Goal: Feedback & Contribution: Leave review/rating

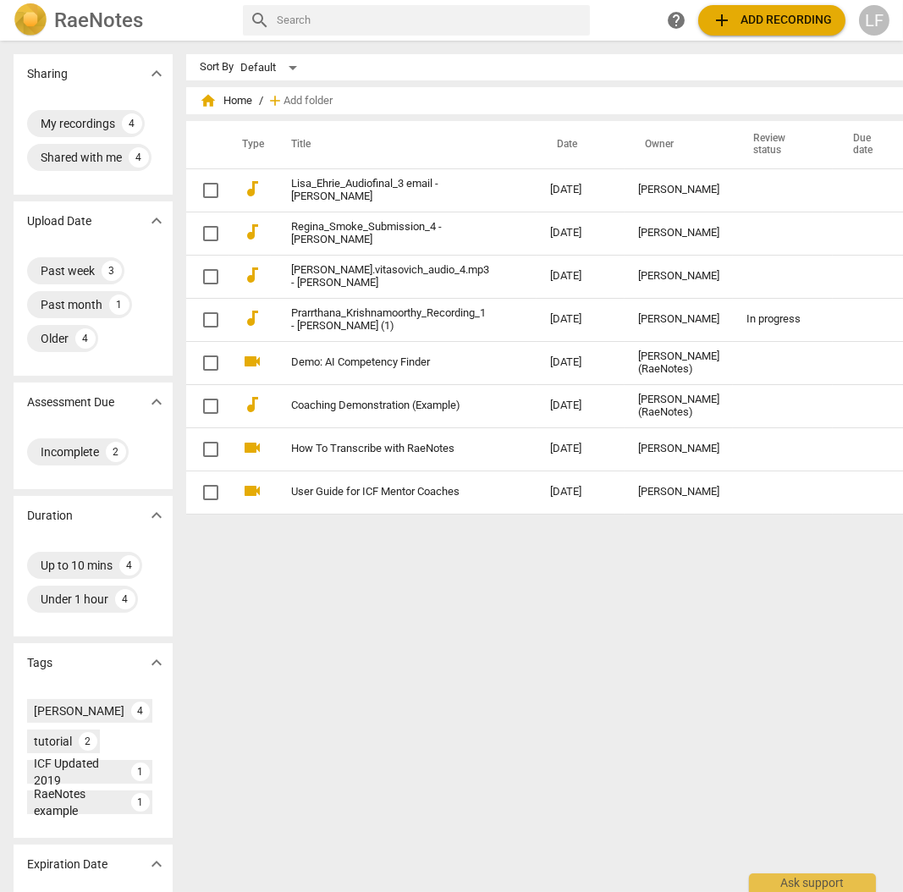
click at [15, 20] on img at bounding box center [31, 20] width 34 height 34
click at [267, 101] on span "add" at bounding box center [275, 100] width 17 height 17
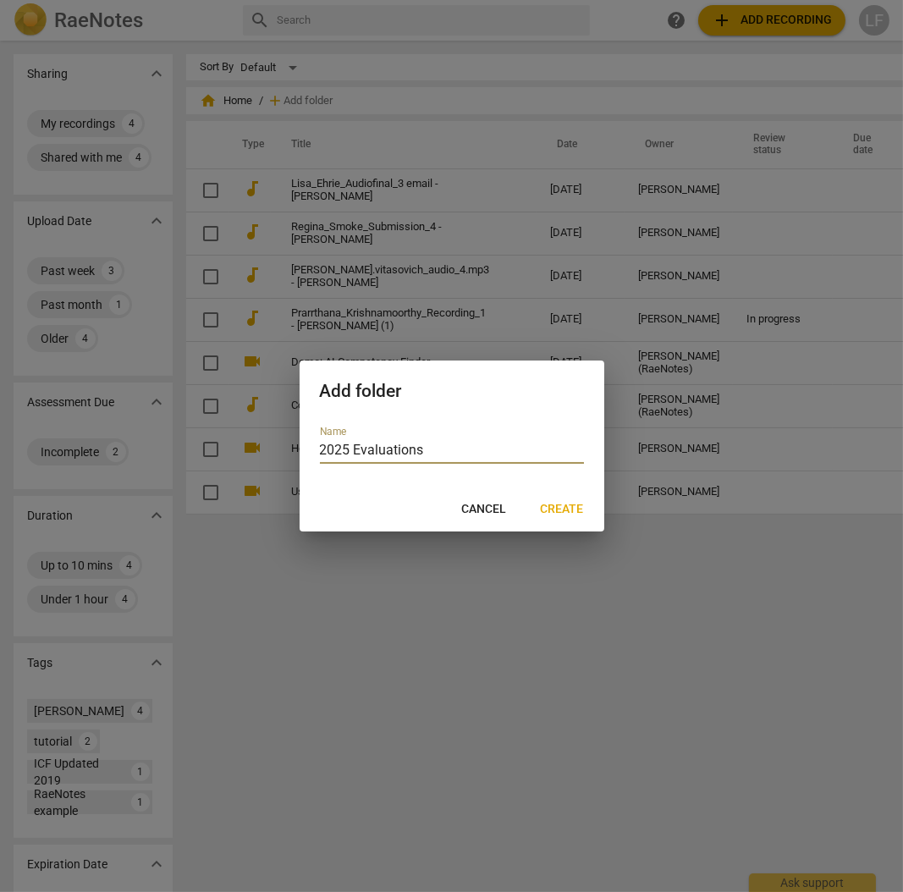
type input "2025 Evaluations"
click at [577, 504] on span "Create" at bounding box center [562, 509] width 43 height 17
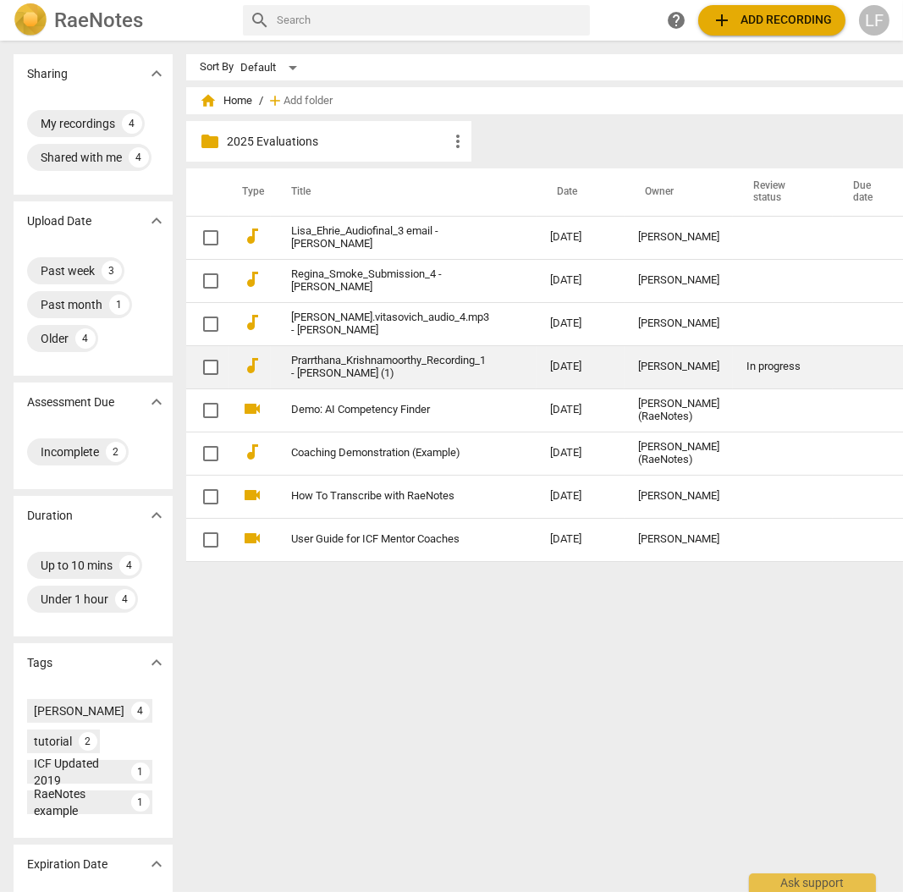
click at [186, 368] on td at bounding box center [207, 366] width 42 height 43
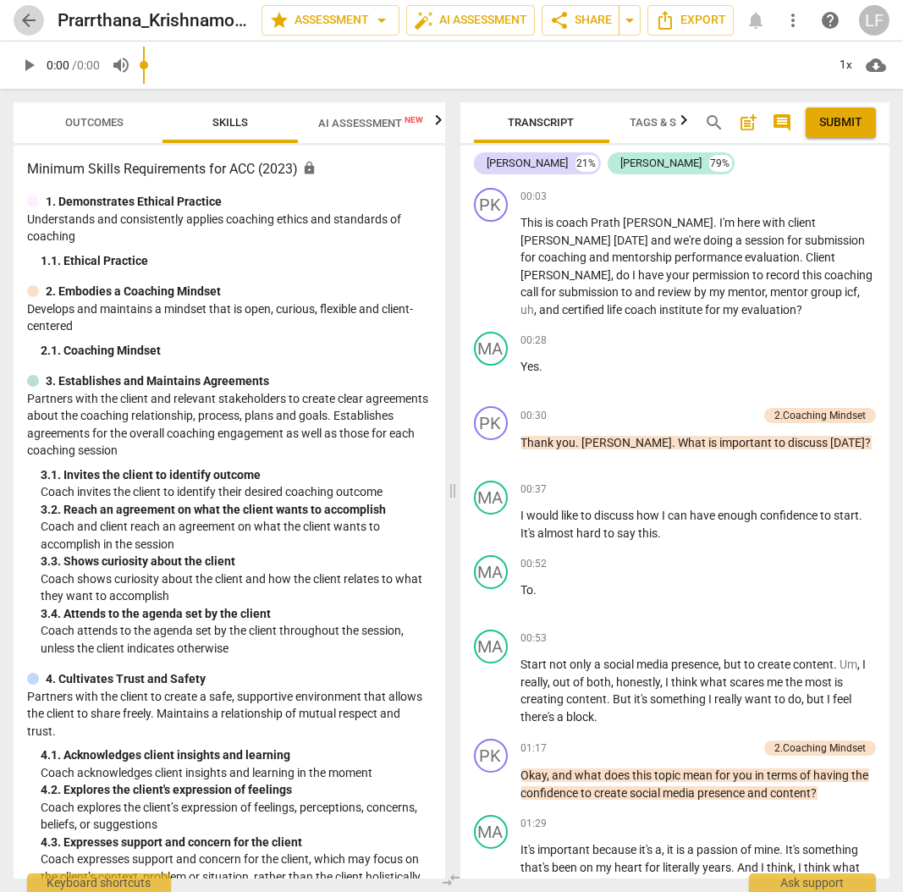
click at [16, 18] on span "arrow_back" at bounding box center [29, 20] width 30 height 20
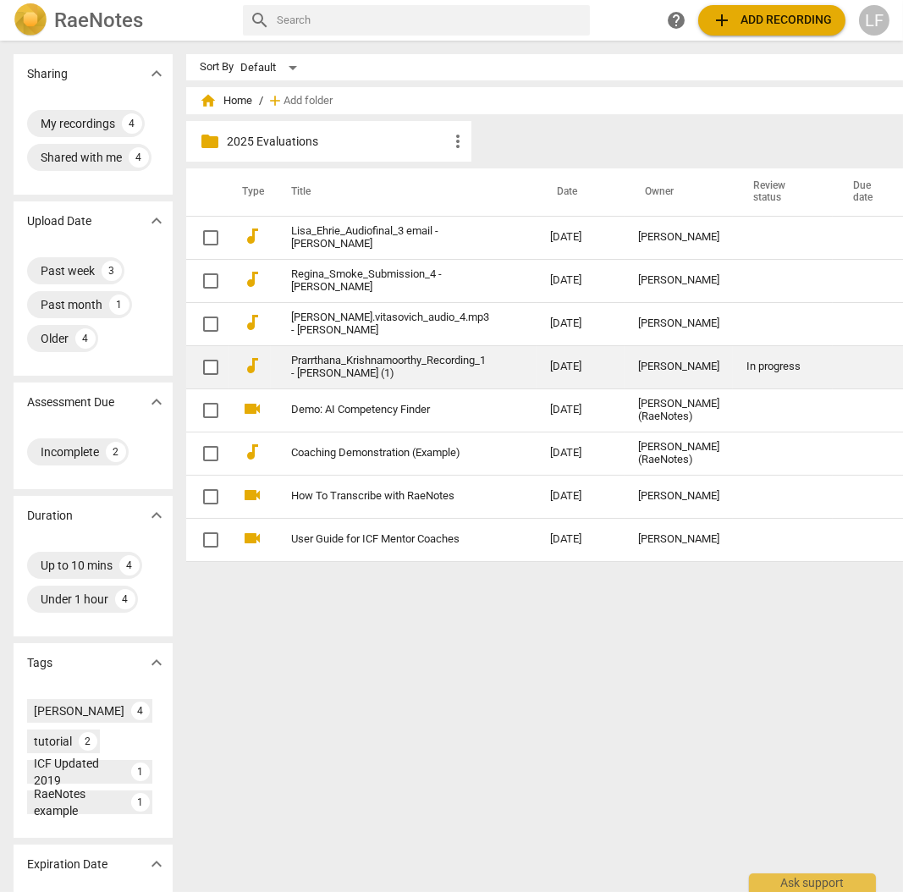
click at [300, 375] on link "Prarrthana_Krishnamoorthy_Recording_1 - Prath Krishnamoorthy (1)" at bounding box center [390, 367] width 198 height 25
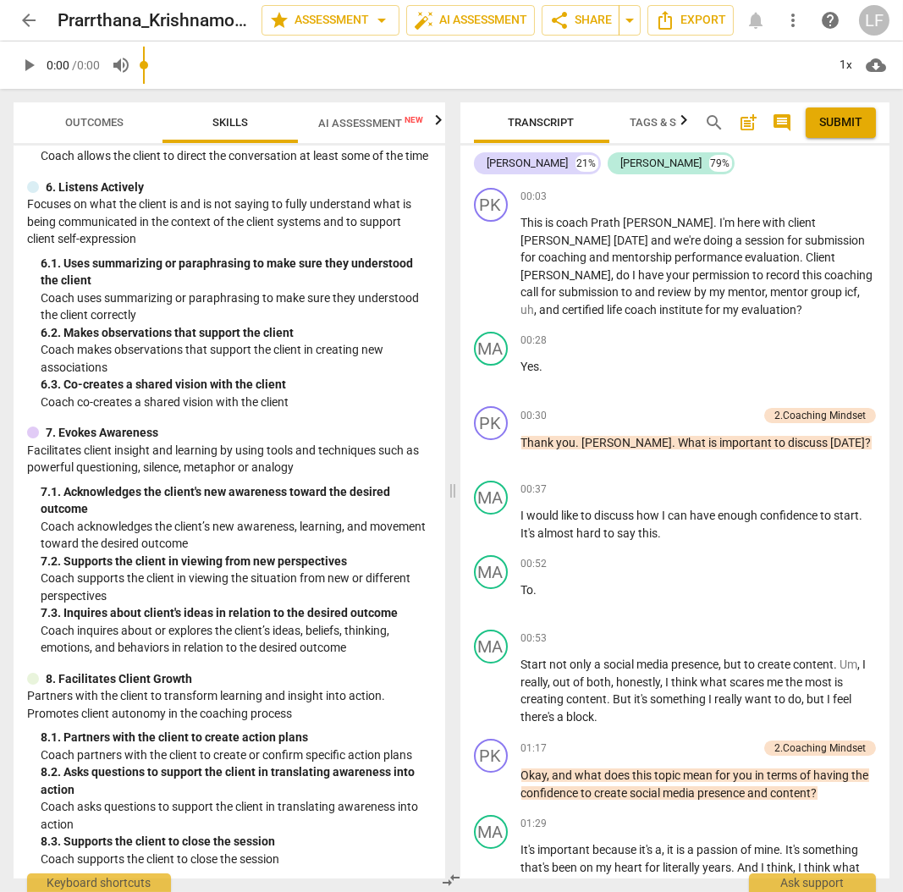
scroll to position [934, 0]
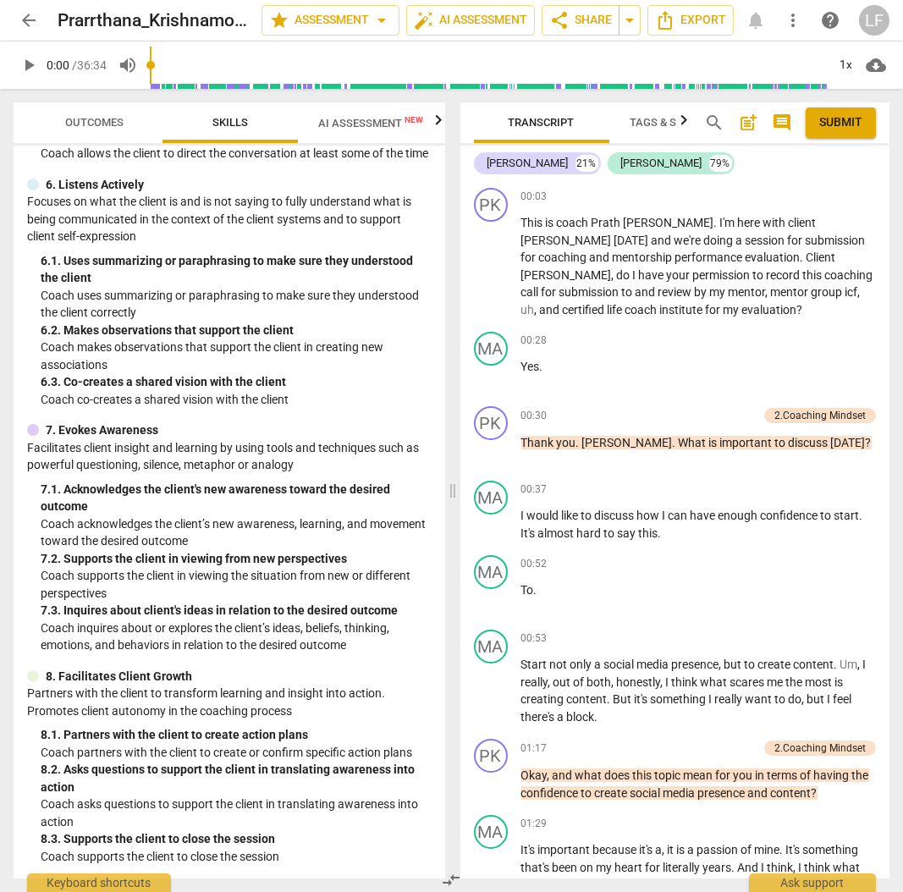
click at [335, 127] on span "AI Assessment New" at bounding box center [370, 123] width 105 height 13
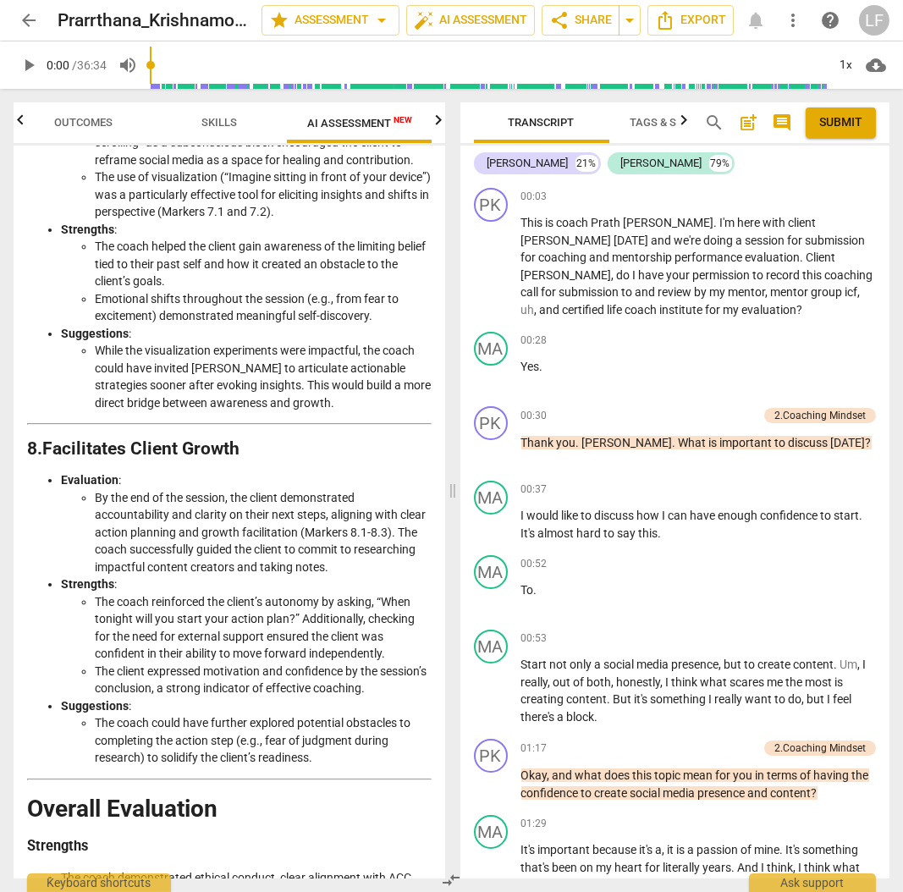
scroll to position [2664, 0]
click at [30, 30] on span "arrow_back" at bounding box center [29, 20] width 20 height 20
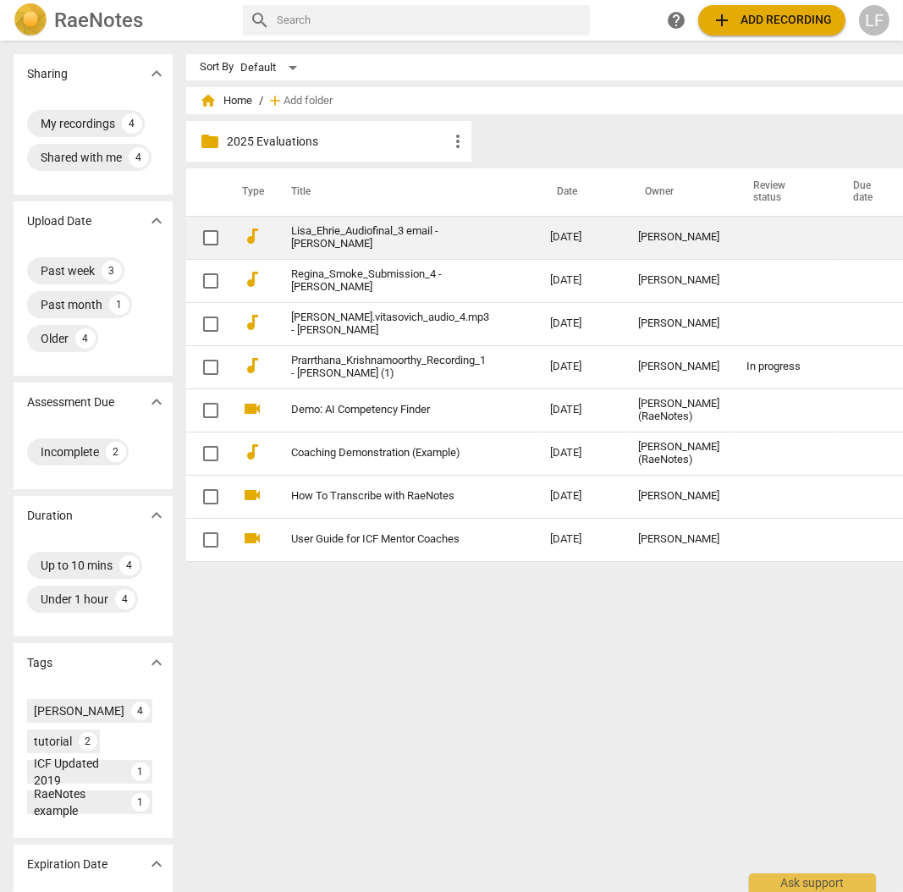
click at [193, 238] on input "checkbox" at bounding box center [211, 238] width 36 height 20
checkbox input "false"
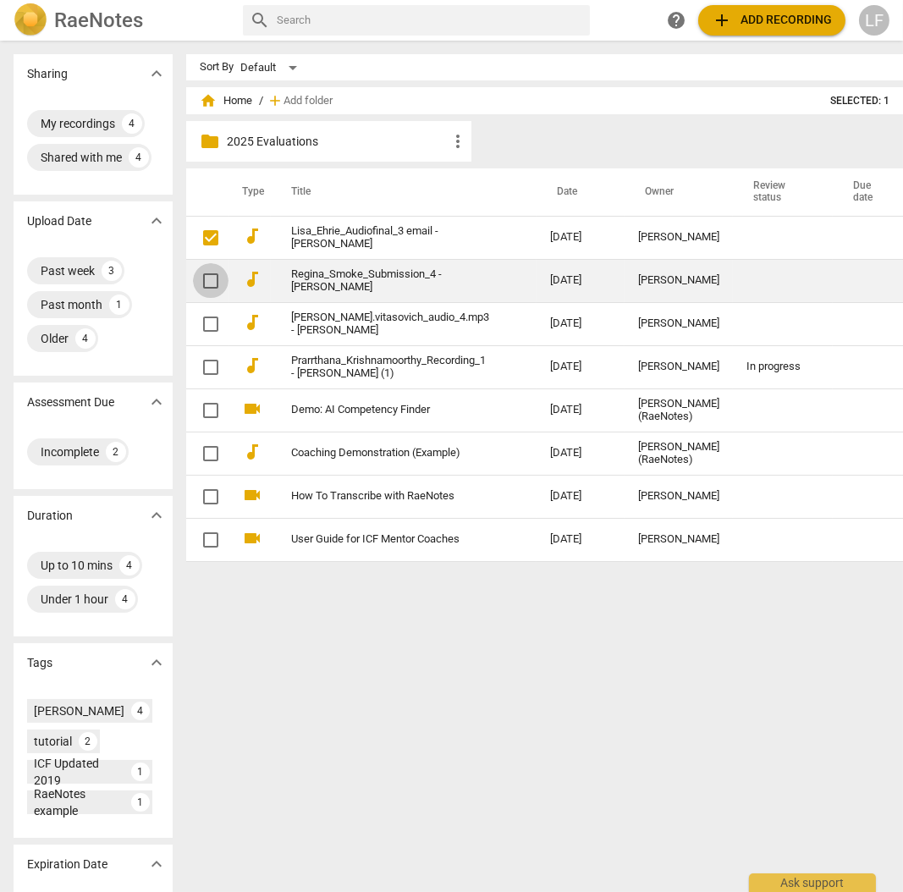
click at [193, 284] on input "checkbox" at bounding box center [211, 281] width 36 height 20
checkbox input "false"
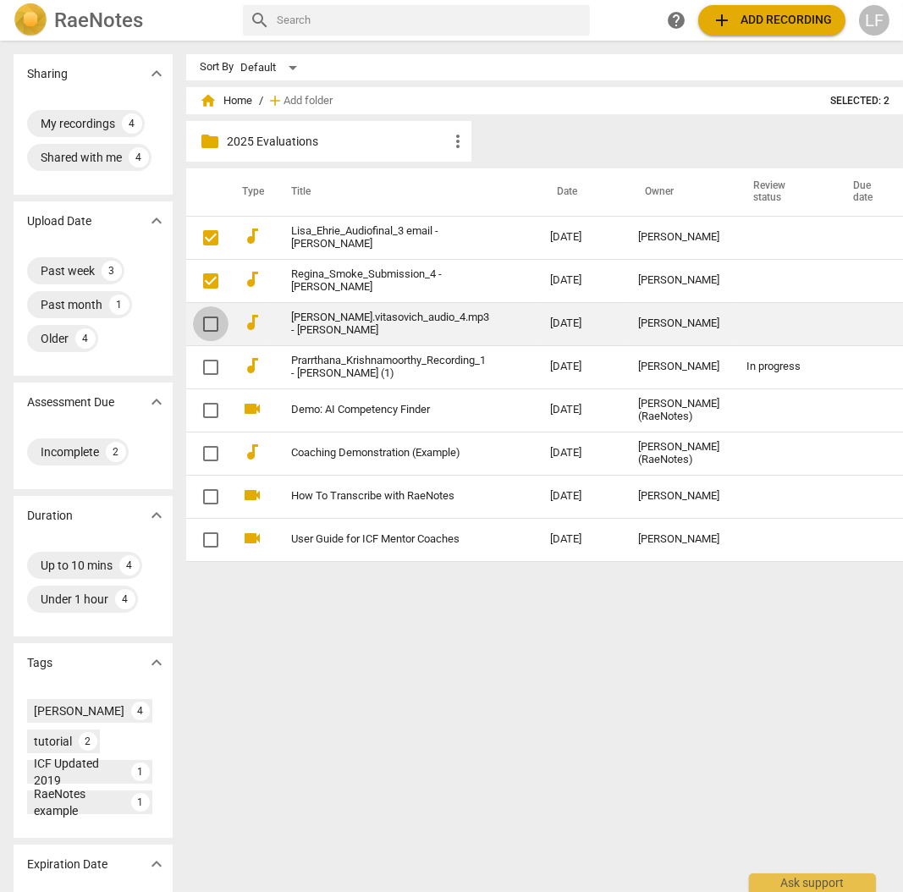
click at [193, 330] on input "checkbox" at bounding box center [211, 324] width 36 height 20
checkbox input "false"
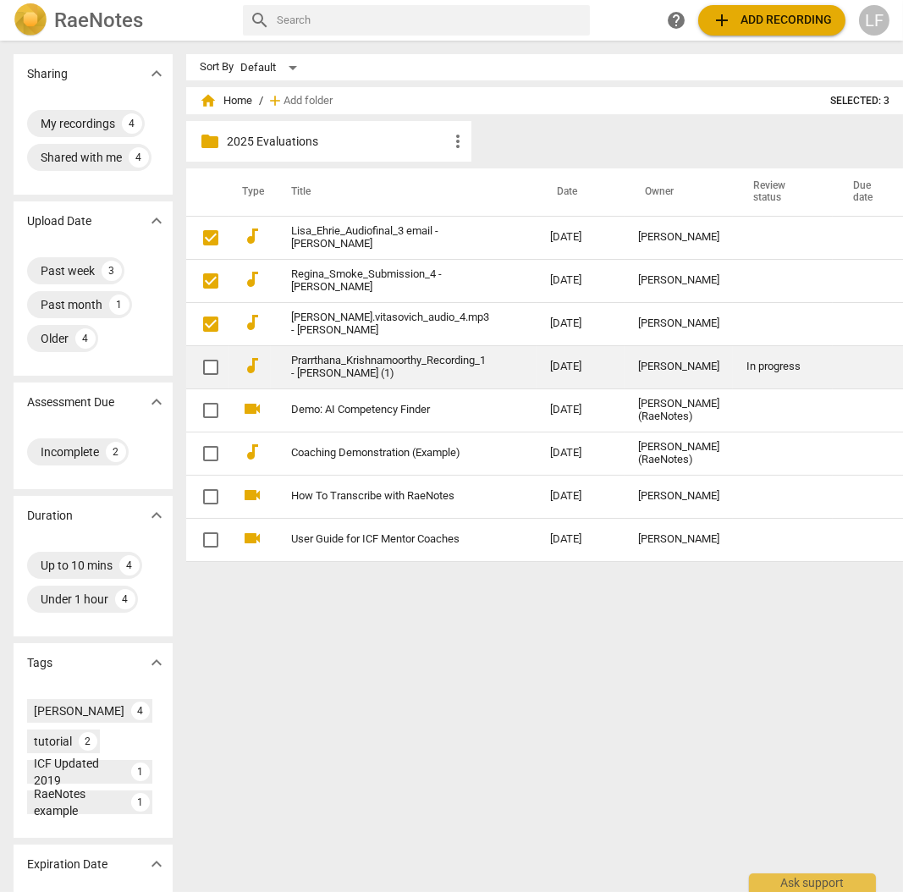
click at [193, 367] on input "checkbox" at bounding box center [211, 367] width 36 height 20
checkbox input "false"
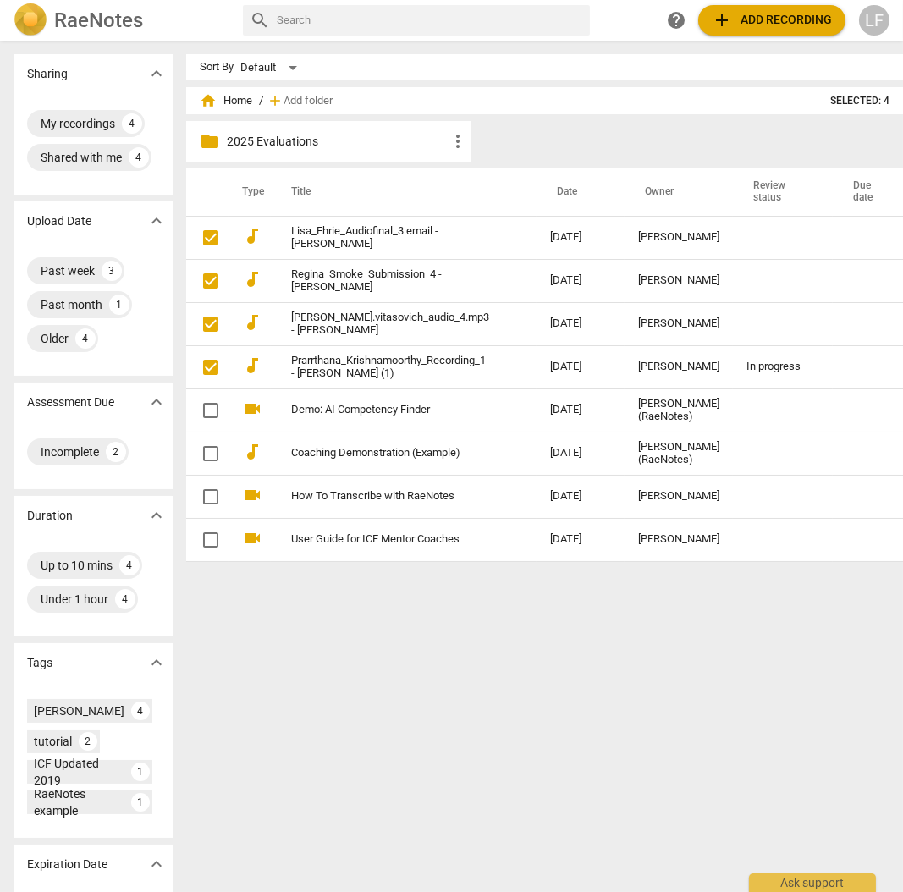
click at [412, 139] on p "2025 Evaluations" at bounding box center [337, 142] width 221 height 18
checkbox input "true"
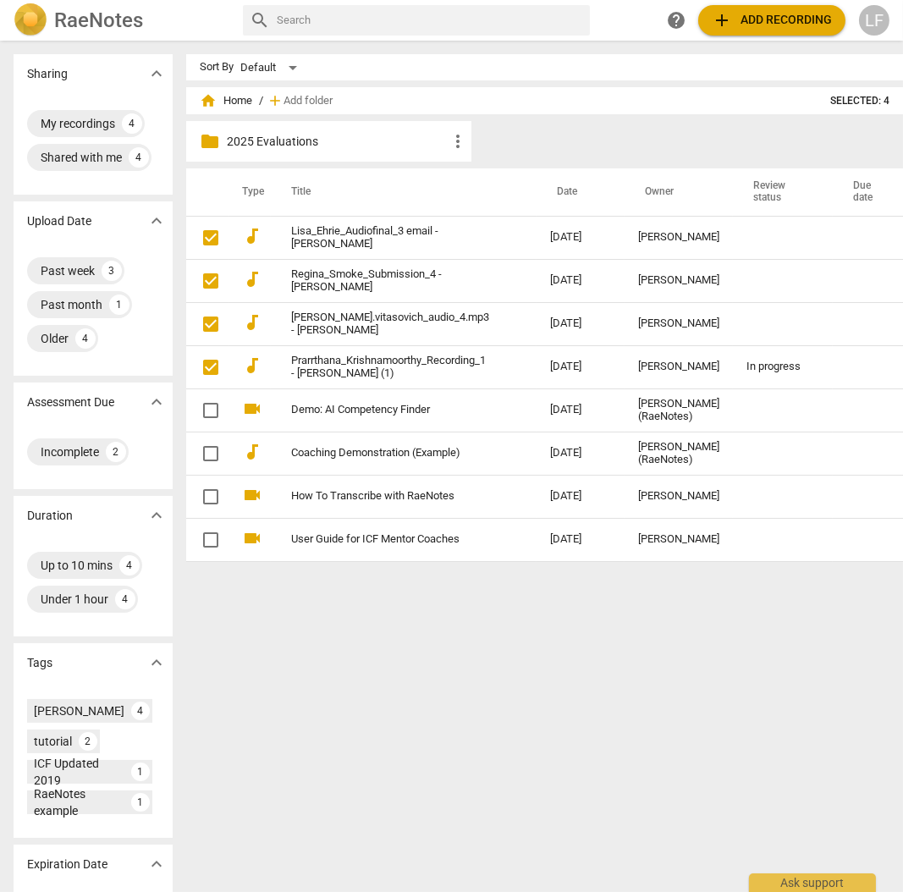
checkbox input "false"
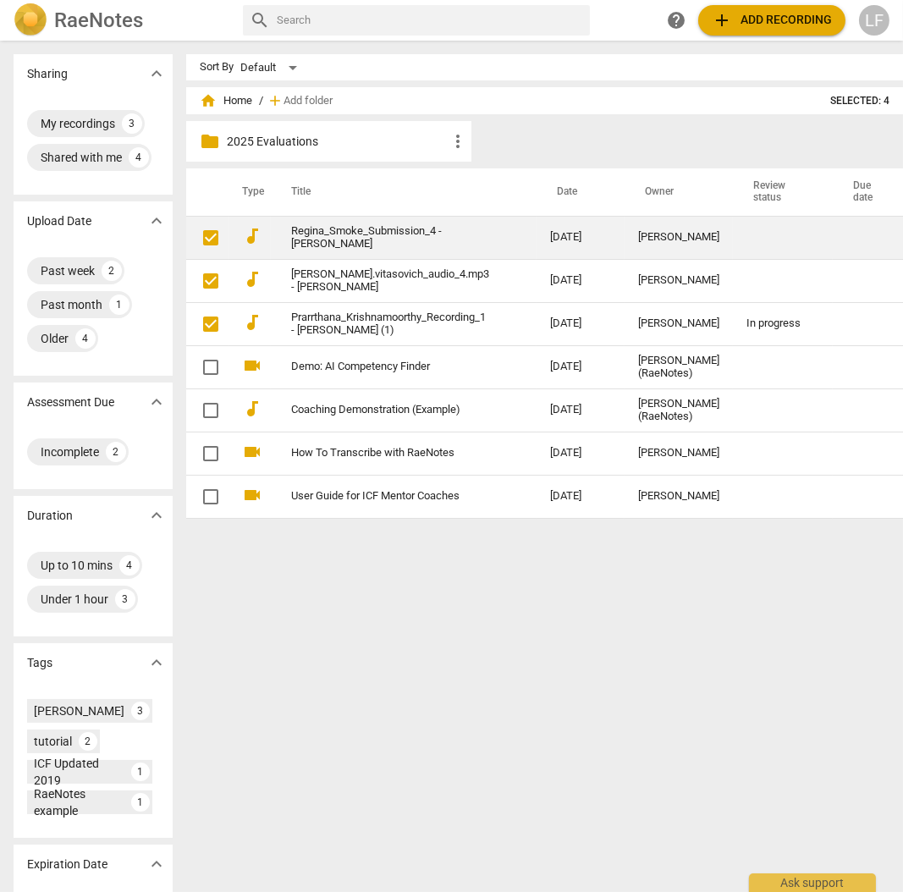
checkbox input "false"
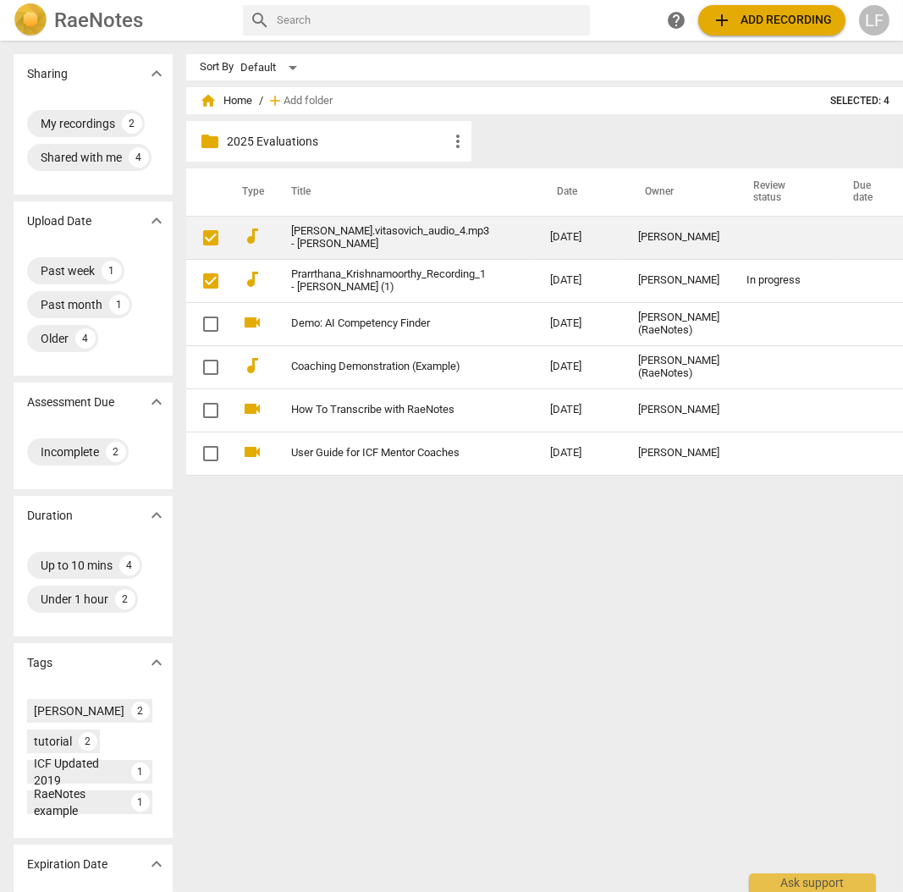
checkbox input "false"
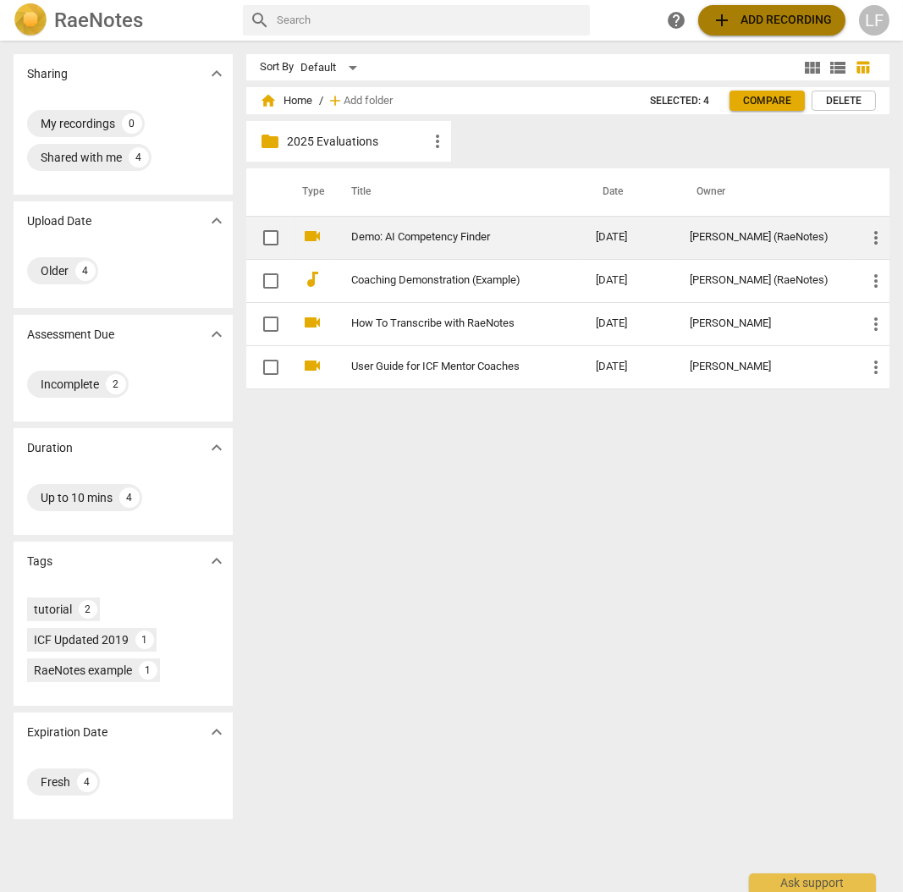
click at [764, 31] on button "add Add recording" at bounding box center [771, 20] width 147 height 30
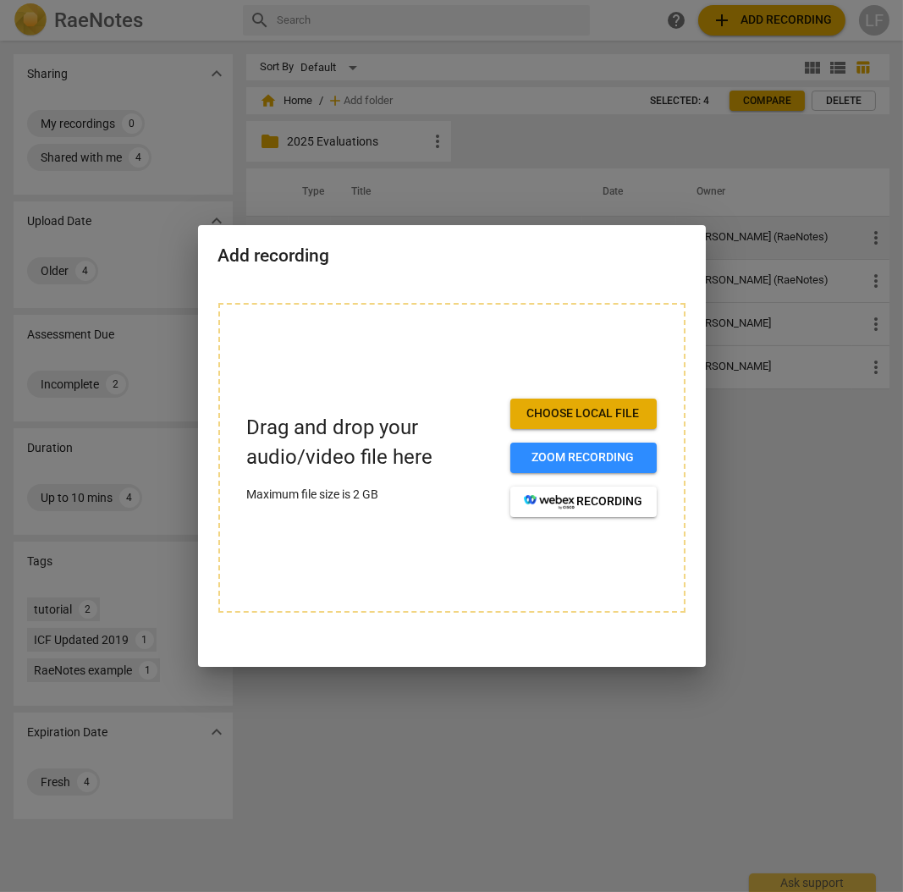
click at [586, 412] on span "Choose local file" at bounding box center [583, 413] width 119 height 17
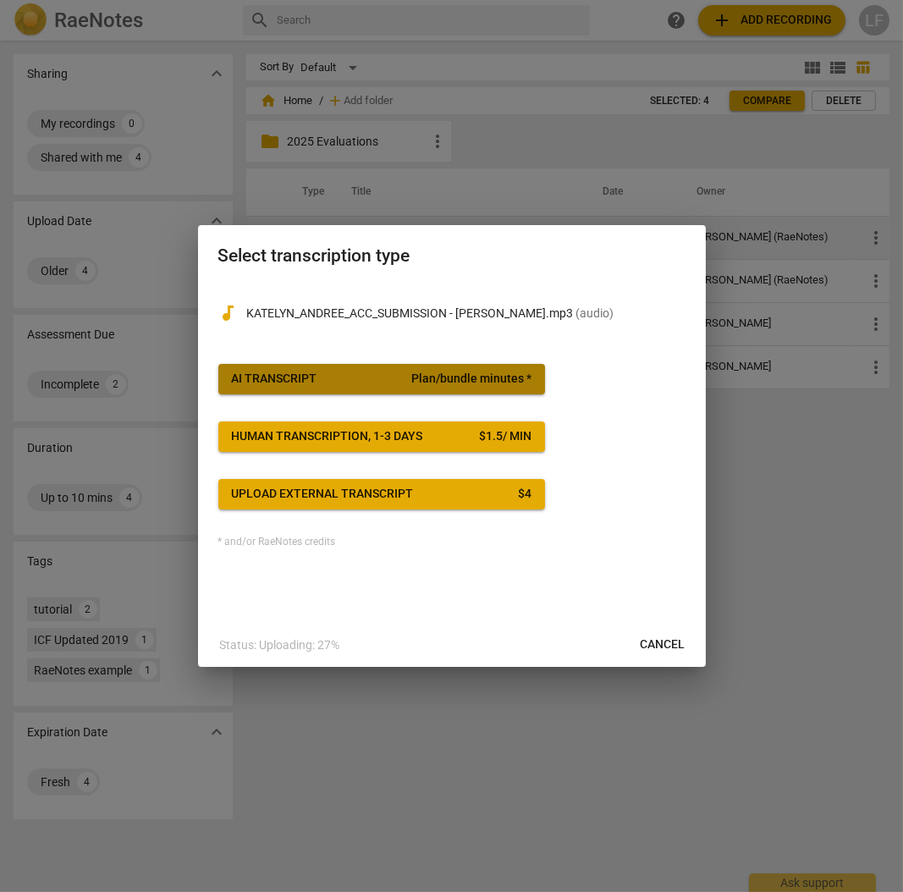
click at [444, 379] on span "Plan/bundle minutes *" at bounding box center [471, 379] width 120 height 17
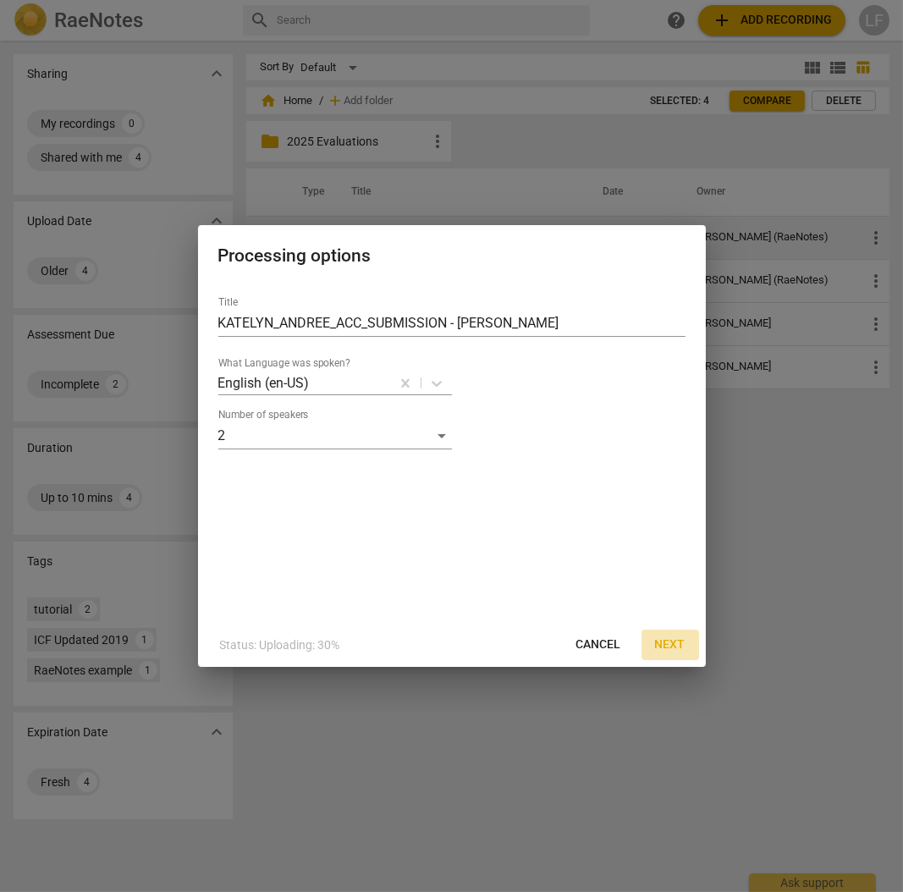
click at [675, 645] on span "Next" at bounding box center [670, 645] width 30 height 17
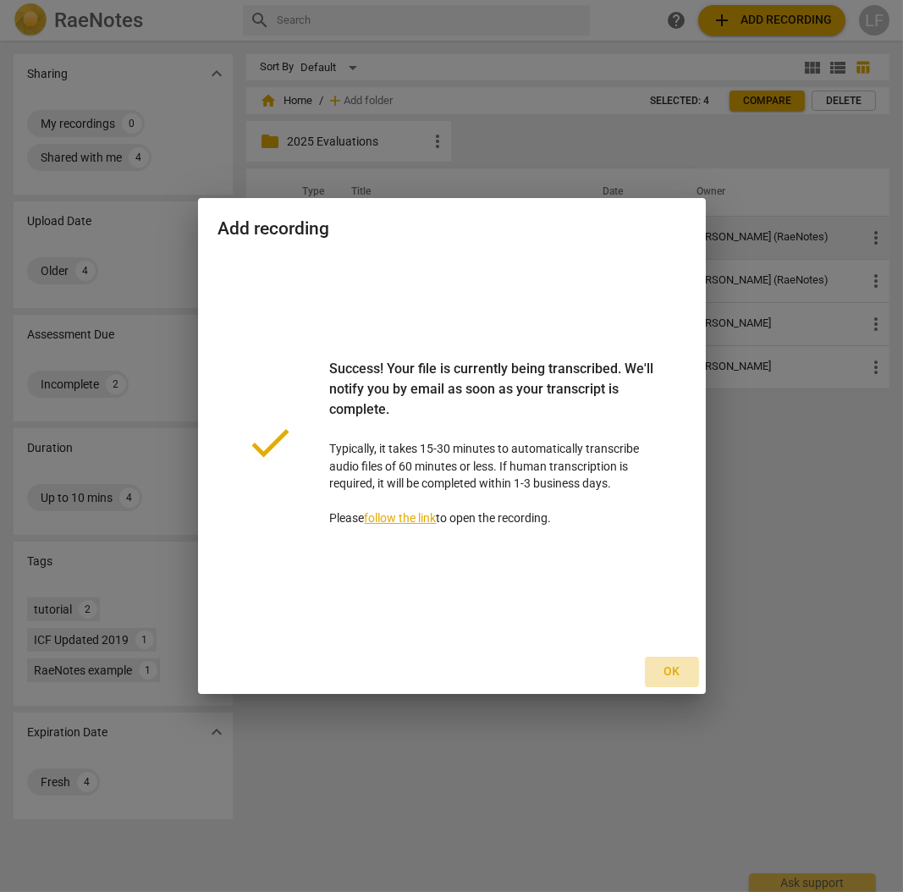
click at [672, 672] on span "Ok" at bounding box center [672, 672] width 27 height 17
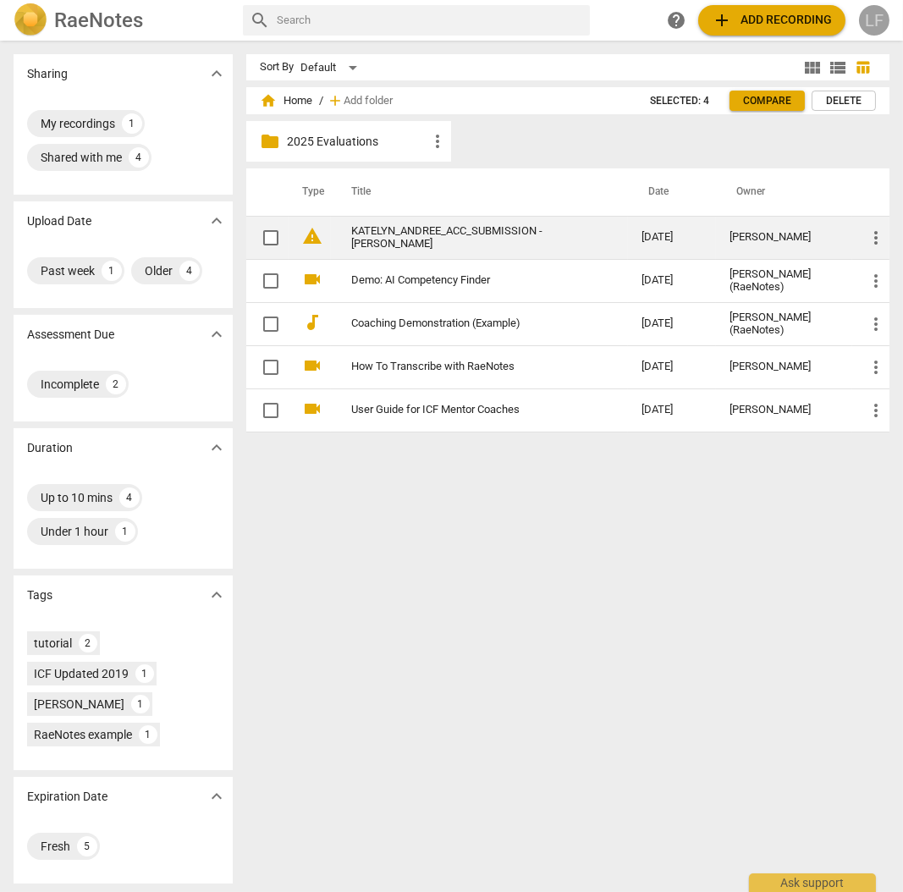
click at [873, 21] on div "LF" at bounding box center [874, 20] width 30 height 30
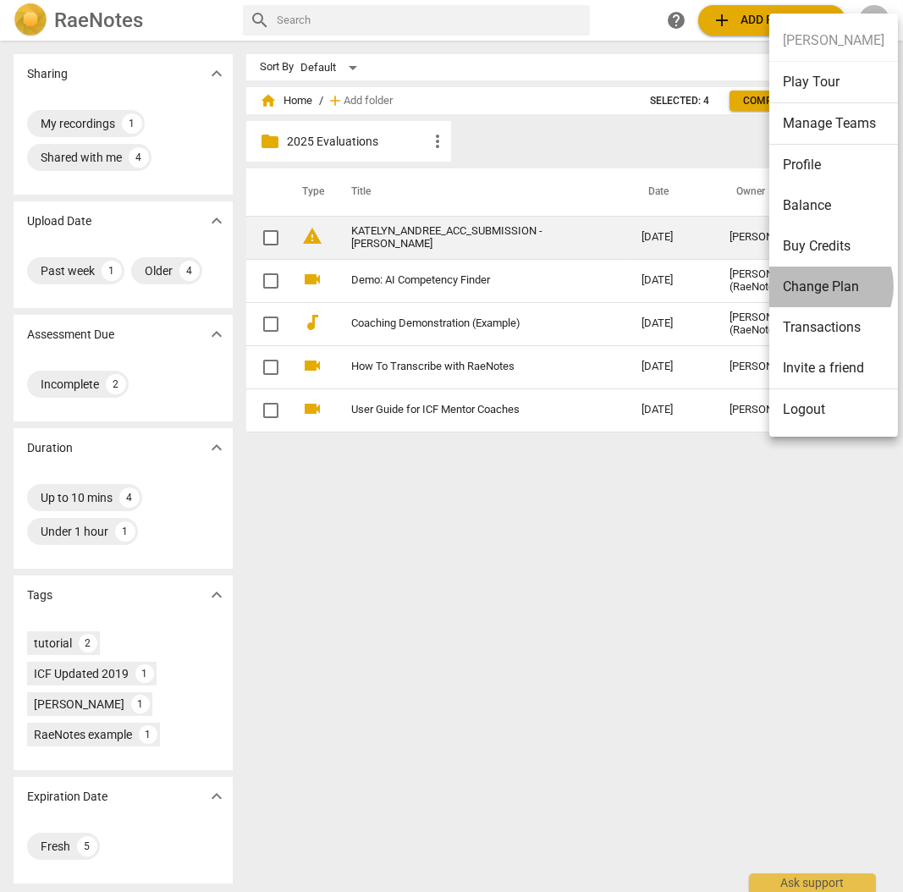
click at [820, 285] on li "Change Plan" at bounding box center [833, 287] width 129 height 41
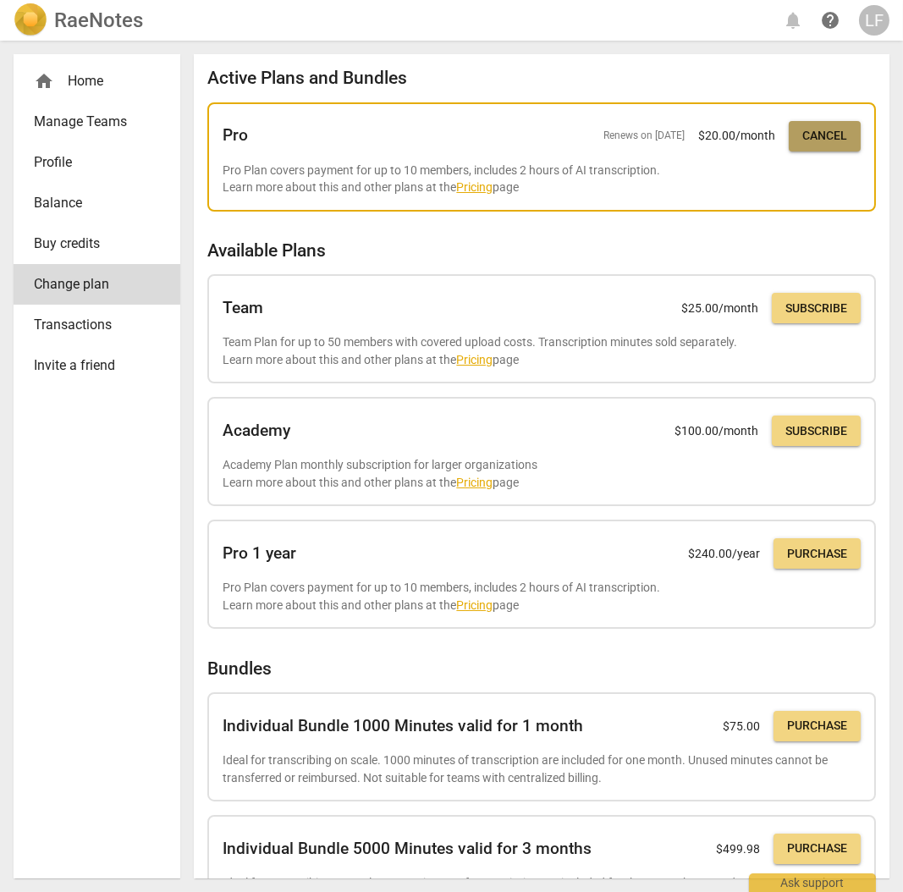
click at [813, 134] on span "Cancel" at bounding box center [824, 136] width 45 height 17
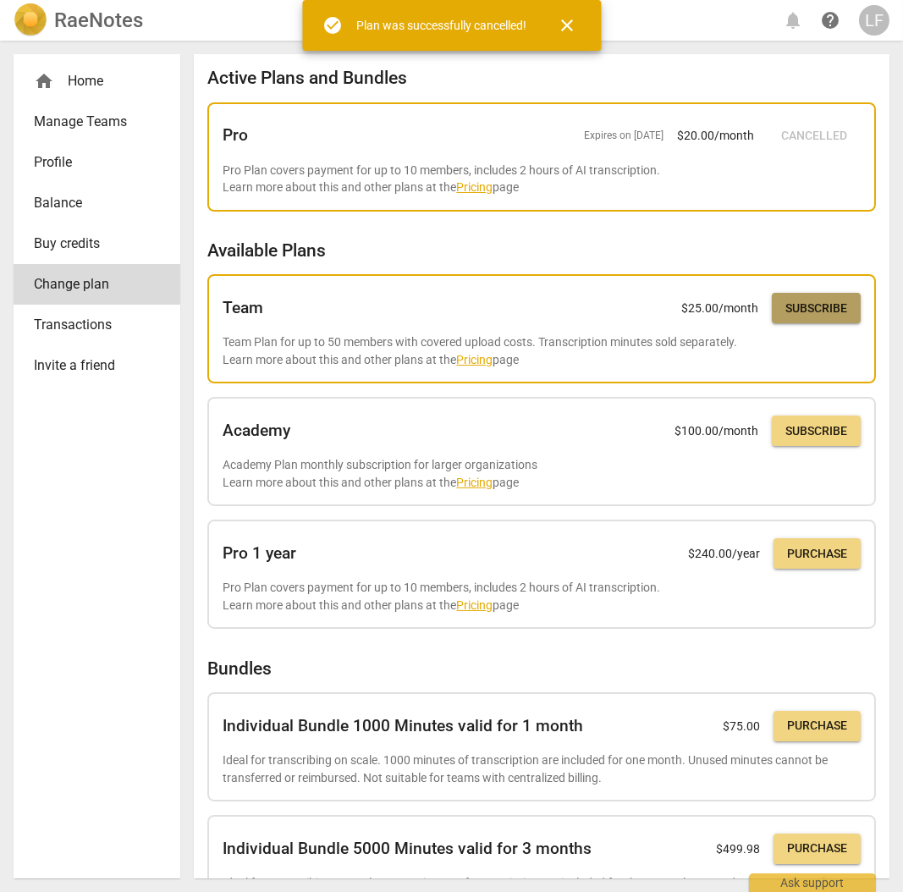
click at [814, 304] on span "Subscribe" at bounding box center [817, 308] width 62 height 17
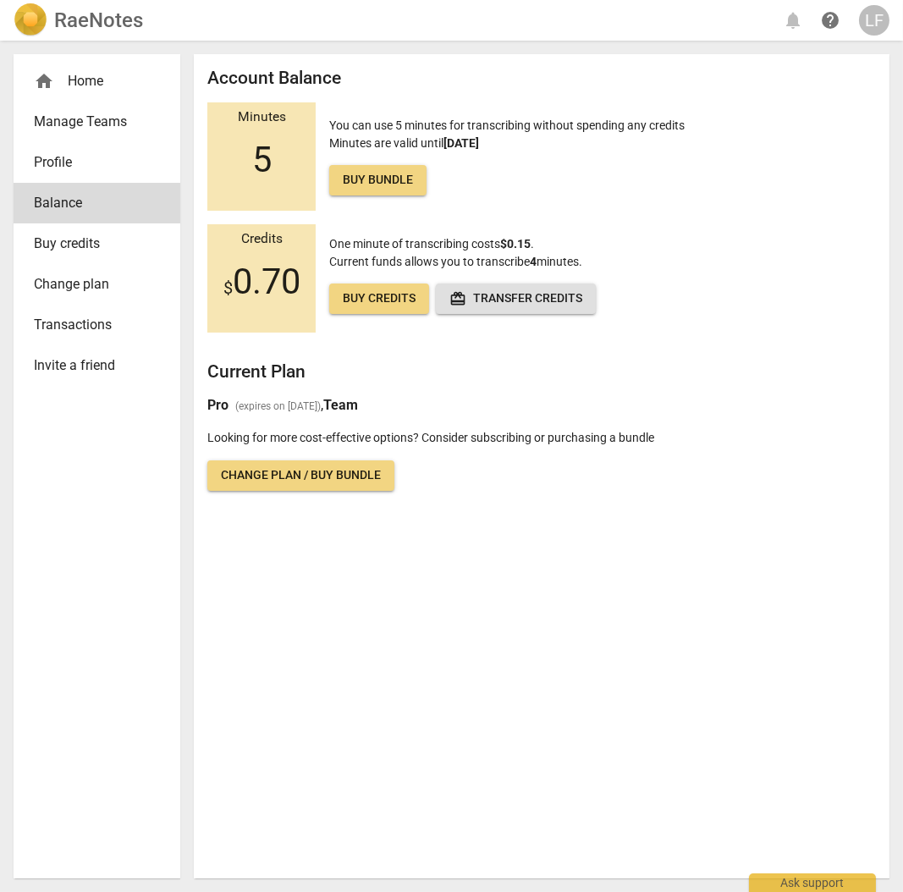
click at [84, 122] on span "Manage Teams" at bounding box center [90, 122] width 113 height 20
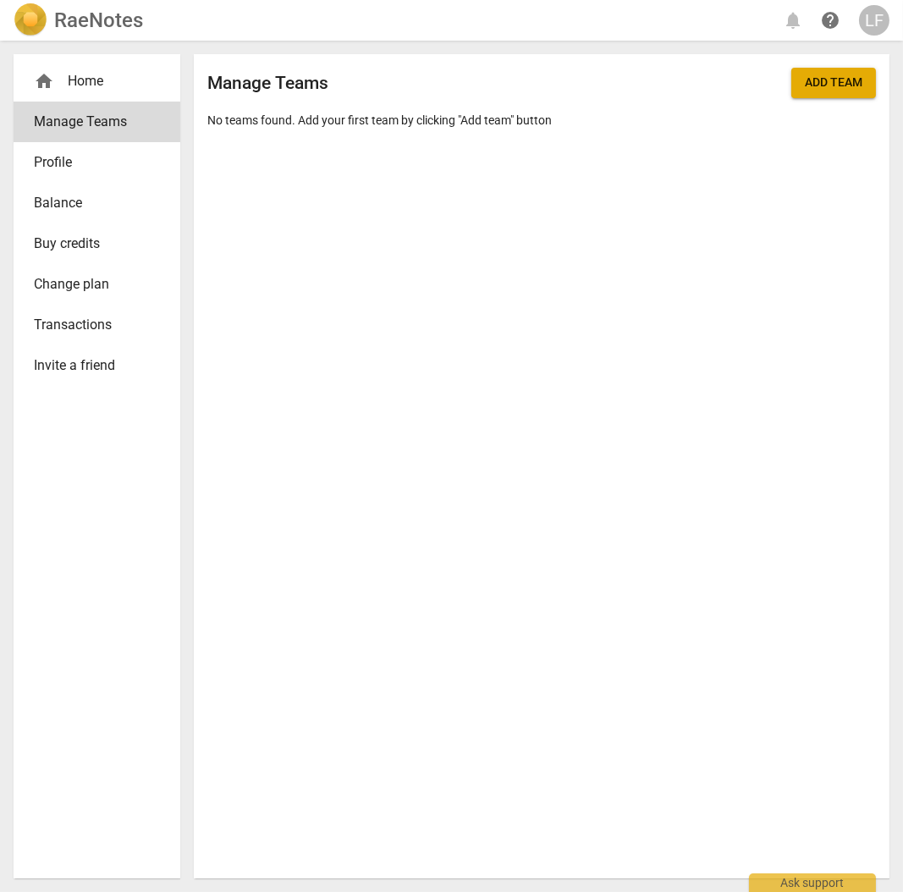
click at [36, 22] on img at bounding box center [31, 20] width 34 height 34
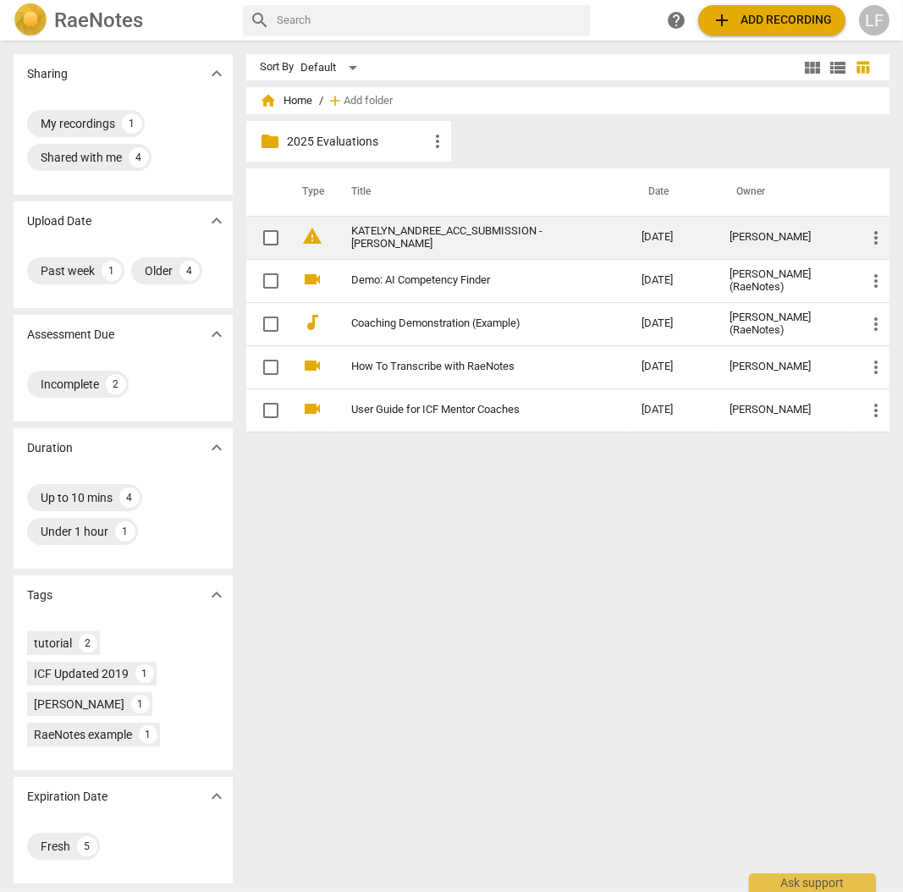
click at [451, 231] on link "KATELYN_ANDREE_ACC_SUBMISSION - [PERSON_NAME]" at bounding box center [465, 237] width 229 height 25
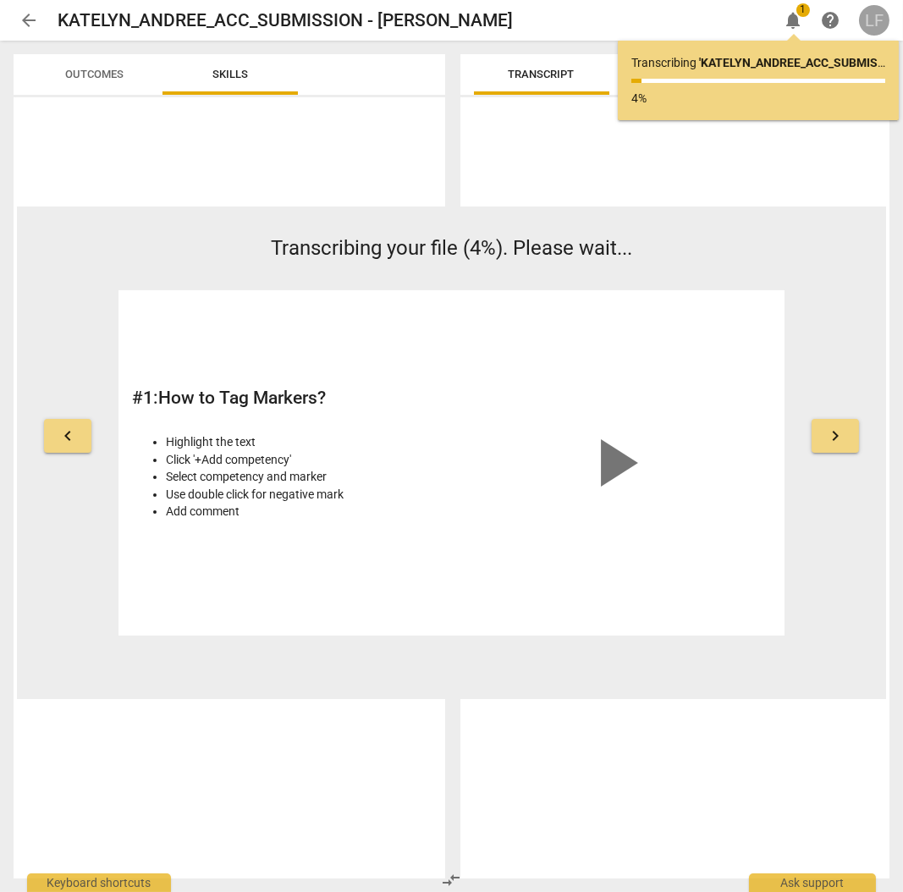
click at [870, 19] on div "LF" at bounding box center [874, 20] width 30 height 30
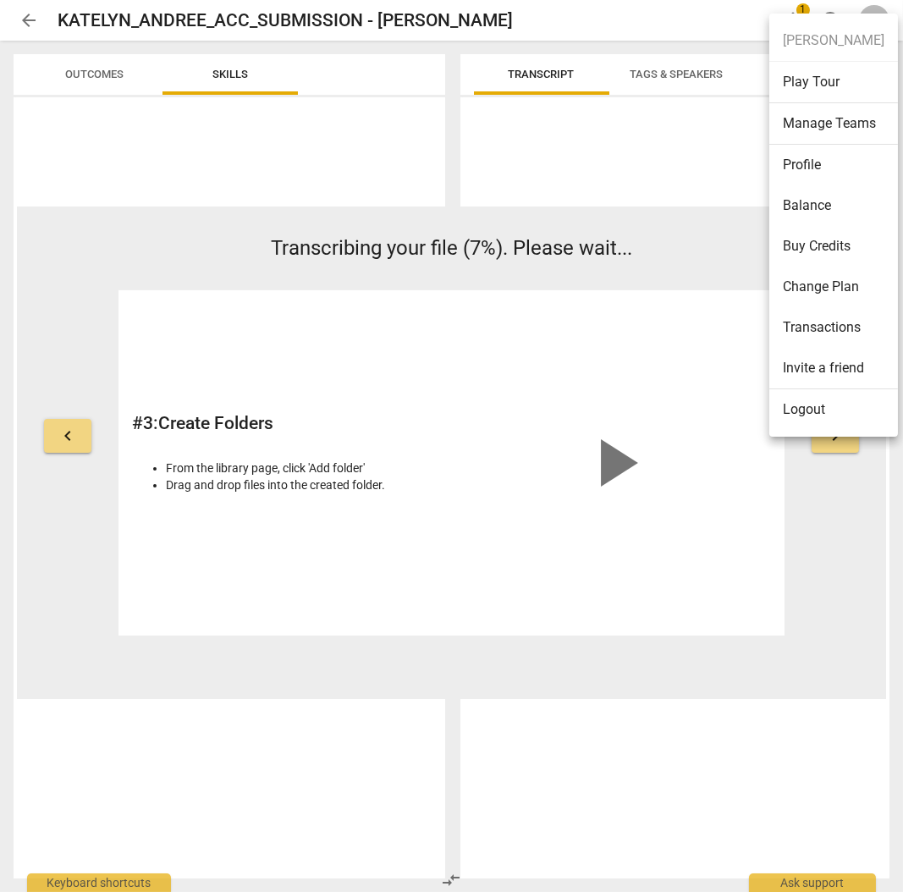
click at [14, 10] on div at bounding box center [451, 446] width 903 height 892
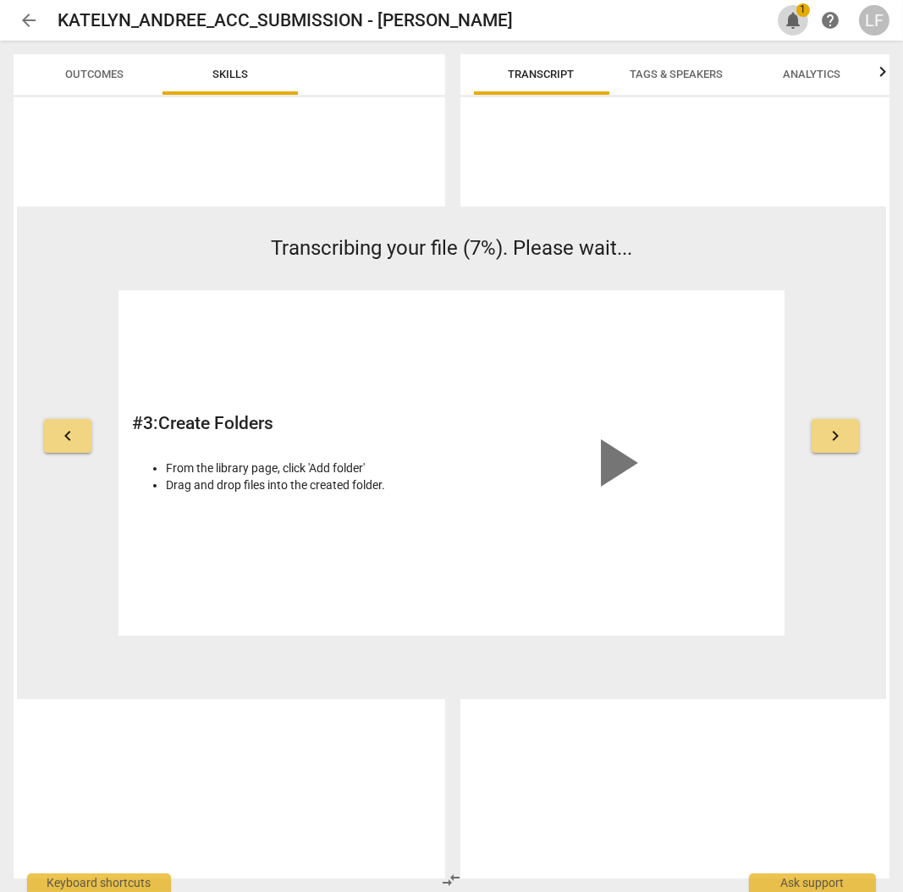
click at [791, 21] on span "notifications" at bounding box center [793, 20] width 20 height 20
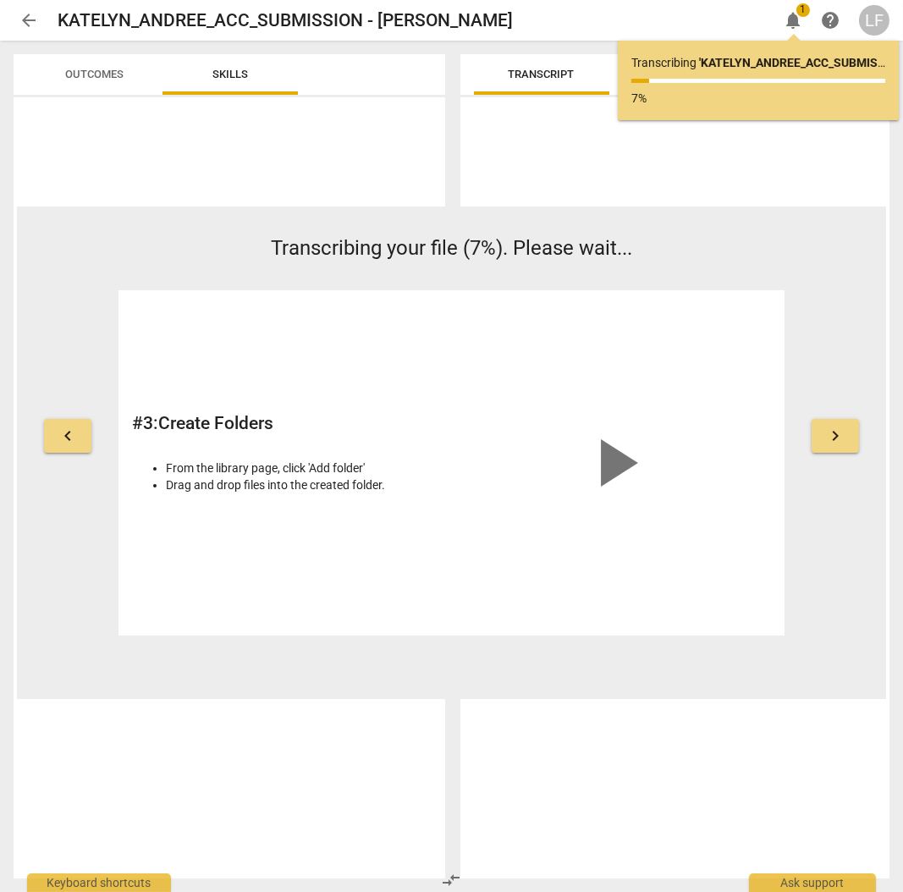
click at [844, 449] on button "keyboard_arrow_right" at bounding box center [835, 436] width 47 height 34
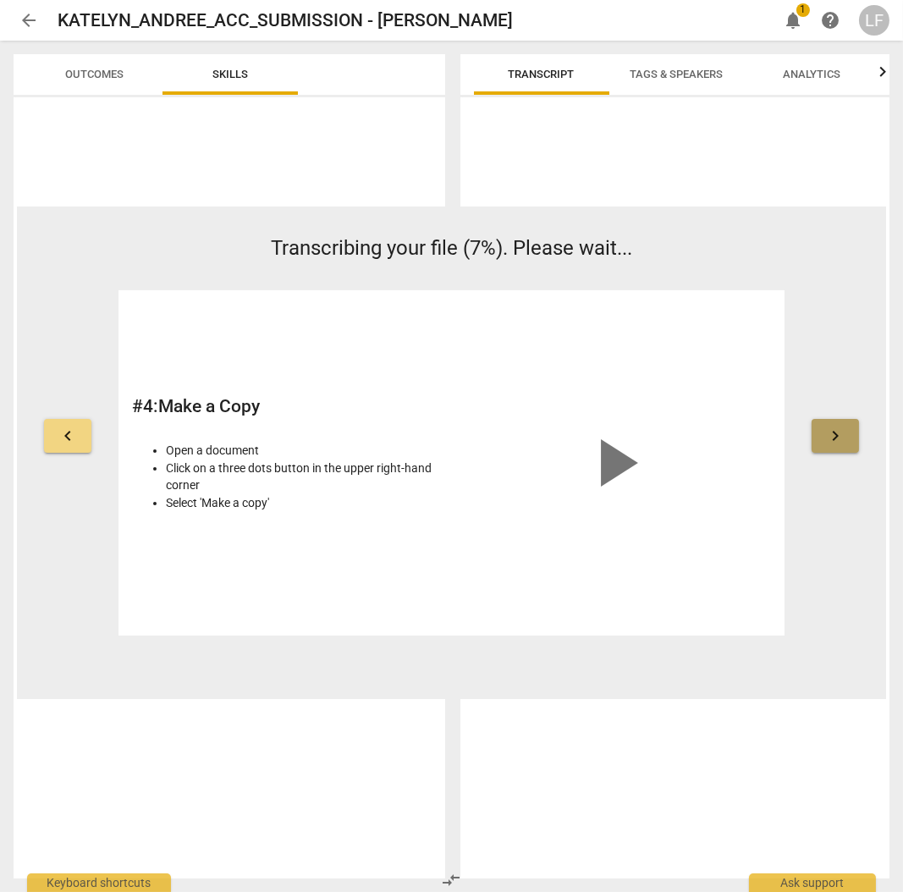
click at [844, 449] on button "keyboard_arrow_right" at bounding box center [835, 436] width 47 height 34
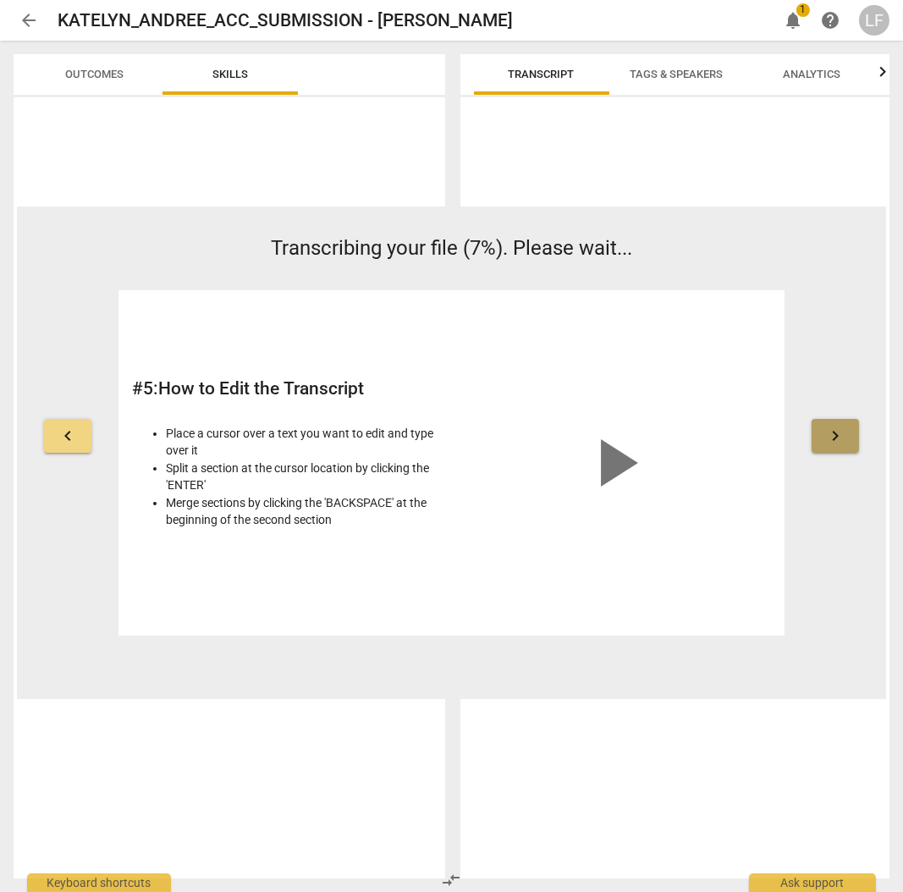
click at [844, 449] on button "keyboard_arrow_right" at bounding box center [835, 436] width 47 height 34
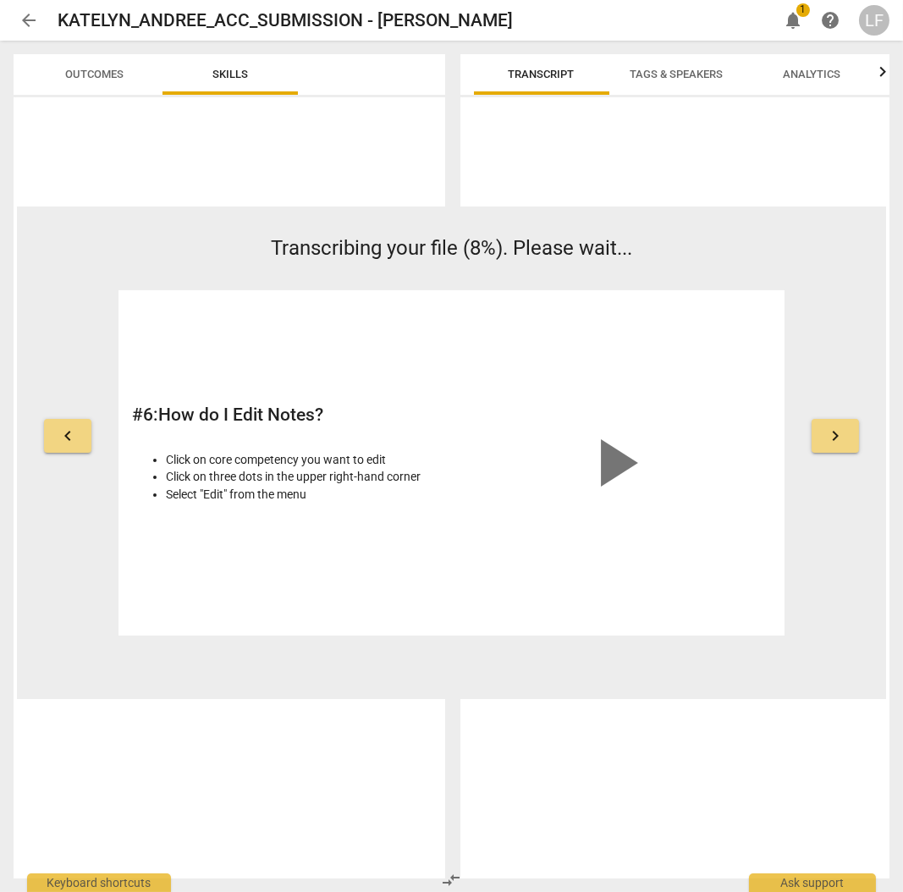
click at [831, 449] on button "keyboard_arrow_right" at bounding box center [835, 436] width 47 height 34
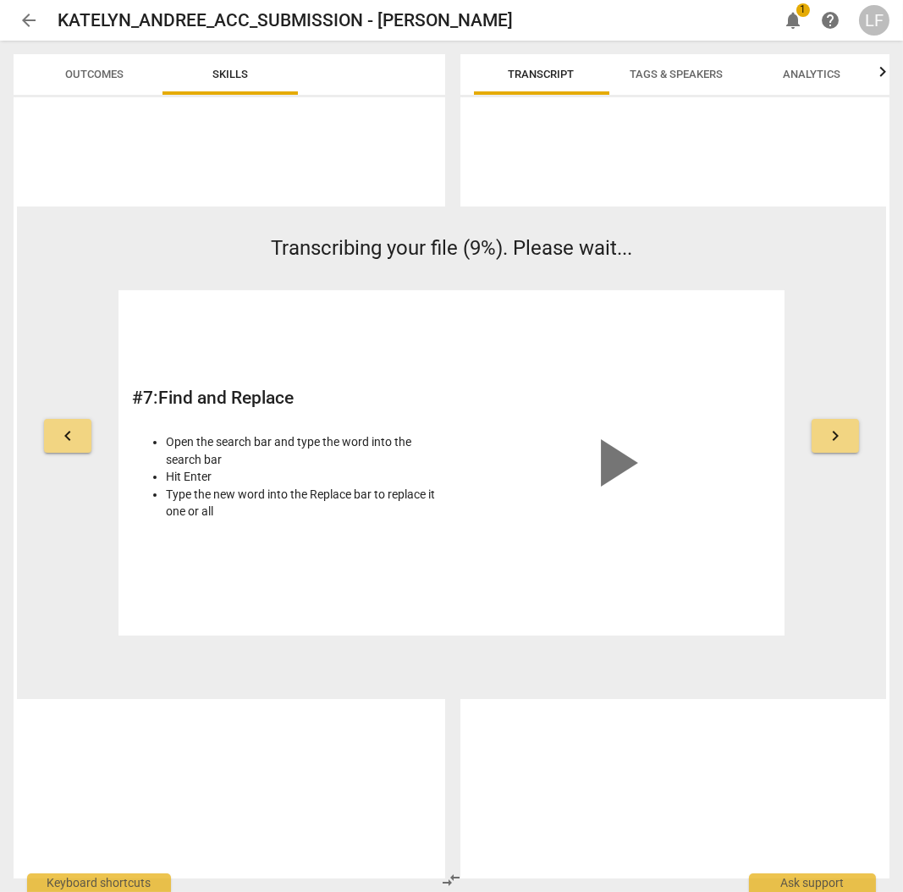
click at [831, 444] on span "keyboard_arrow_right" at bounding box center [835, 436] width 20 height 20
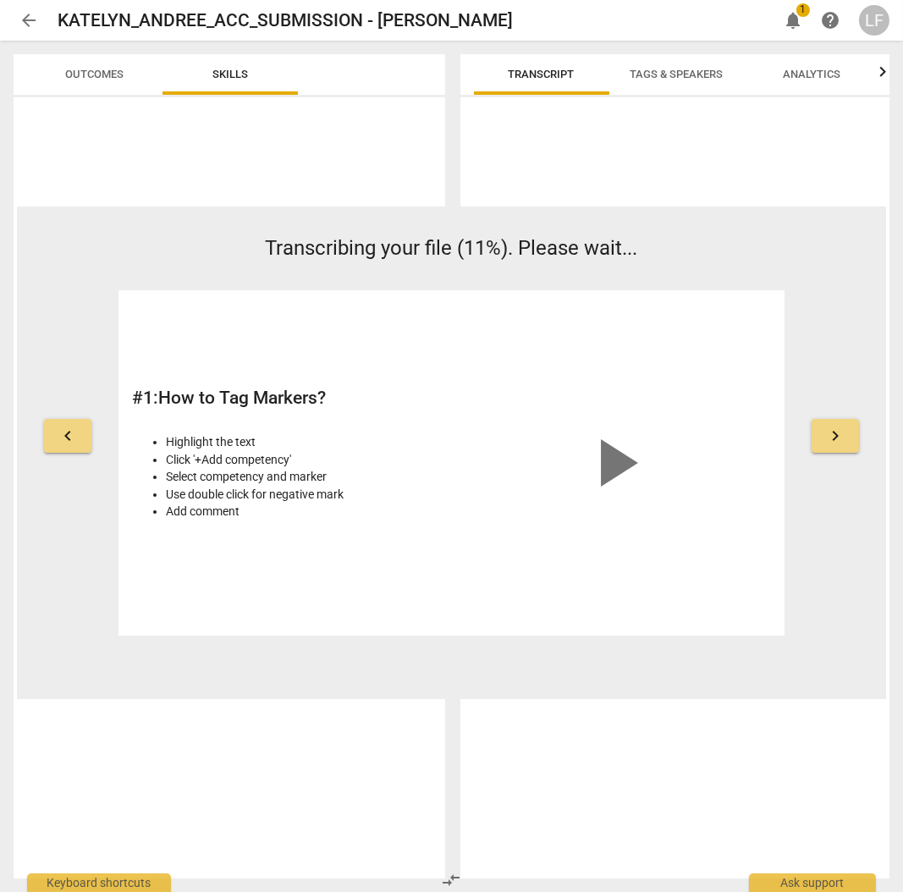
click at [800, 11] on span "1" at bounding box center [804, 10] width 14 height 14
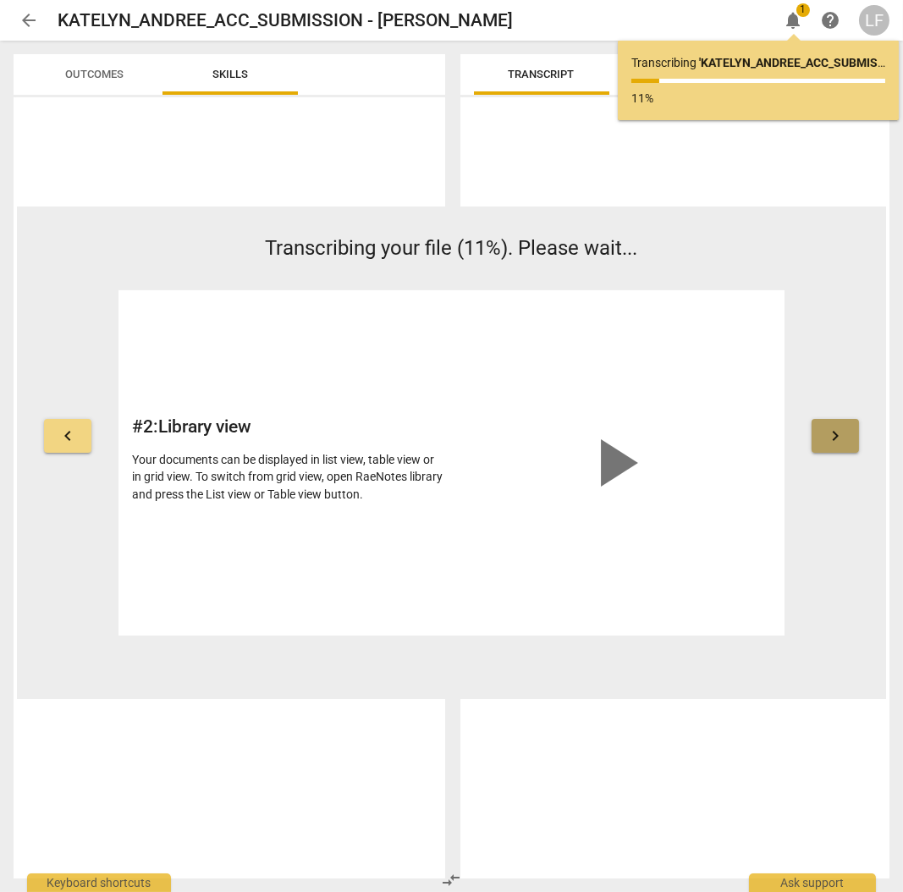
click at [821, 428] on button "keyboard_arrow_right" at bounding box center [835, 436] width 47 height 34
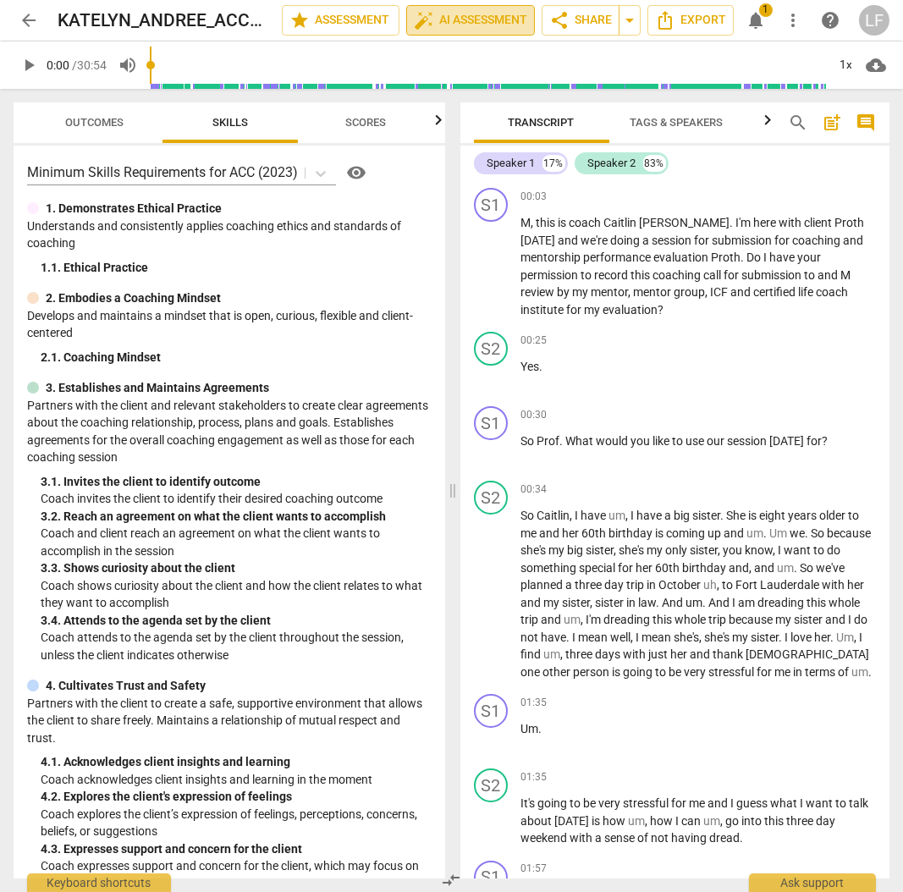
click at [449, 23] on span "auto_fix_high AI Assessment" at bounding box center [470, 20] width 113 height 20
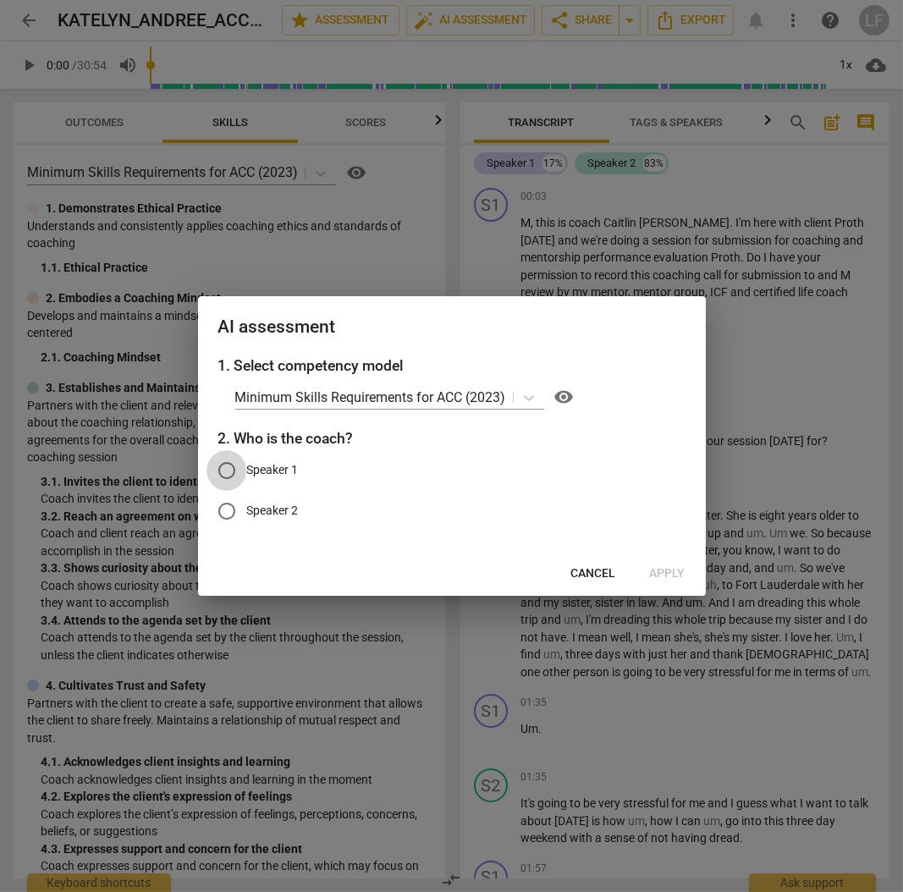
click at [224, 468] on input "Speaker 1" at bounding box center [227, 470] width 41 height 41
radio input "true"
click at [497, 231] on div at bounding box center [451, 446] width 903 height 892
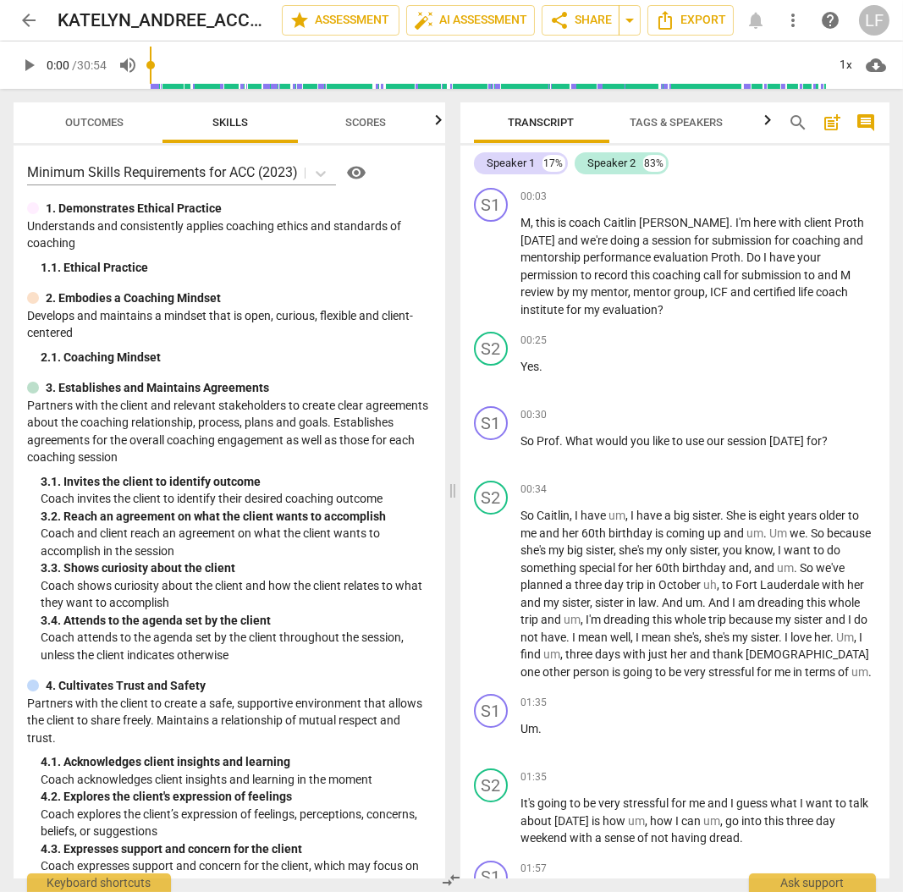
click at [667, 122] on span "Tags & Speakers" at bounding box center [677, 122] width 93 height 13
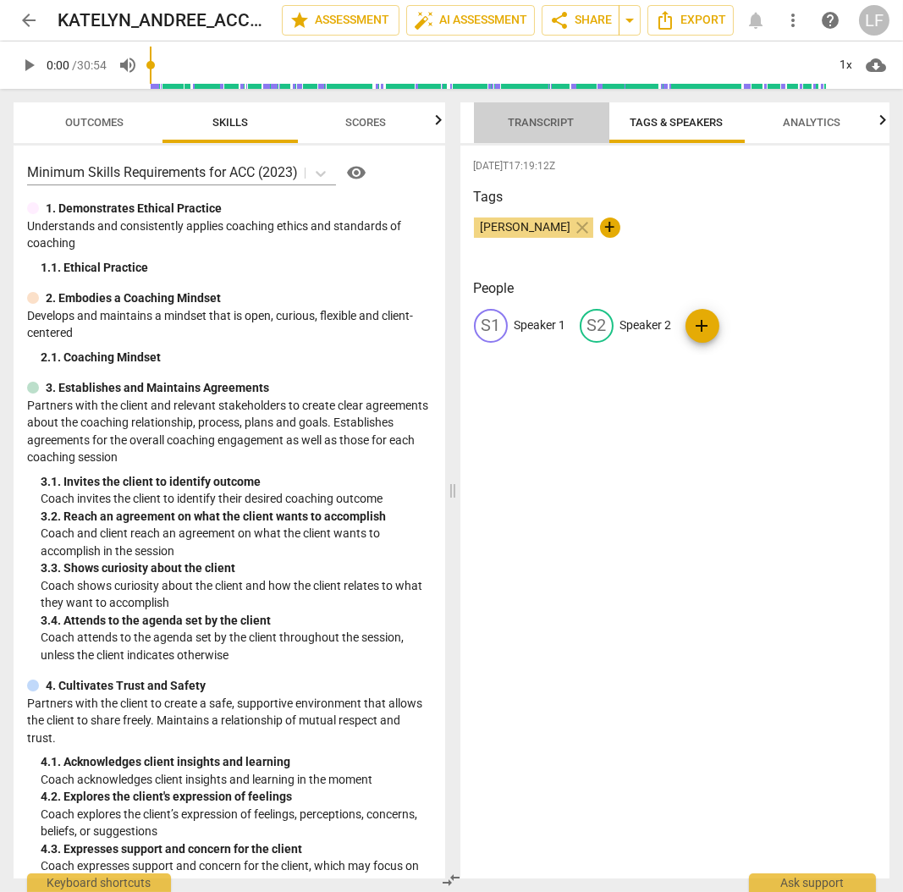
click at [536, 130] on span "Transcript" at bounding box center [541, 123] width 107 height 23
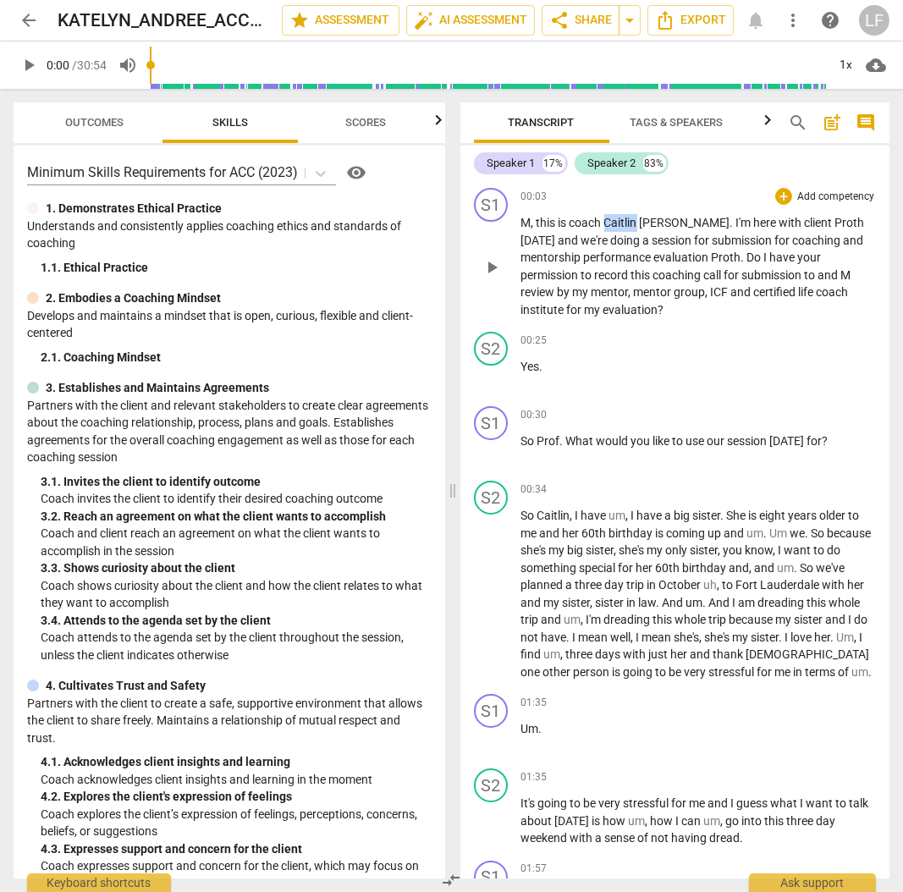
drag, startPoint x: 639, startPoint y: 225, endPoint x: 605, endPoint y: 219, distance: 34.4
click at [605, 219] on span "Caitlin" at bounding box center [622, 223] width 36 height 14
copy span "Caitlin"
click at [675, 132] on span "Tags & Speakers" at bounding box center [677, 123] width 134 height 23
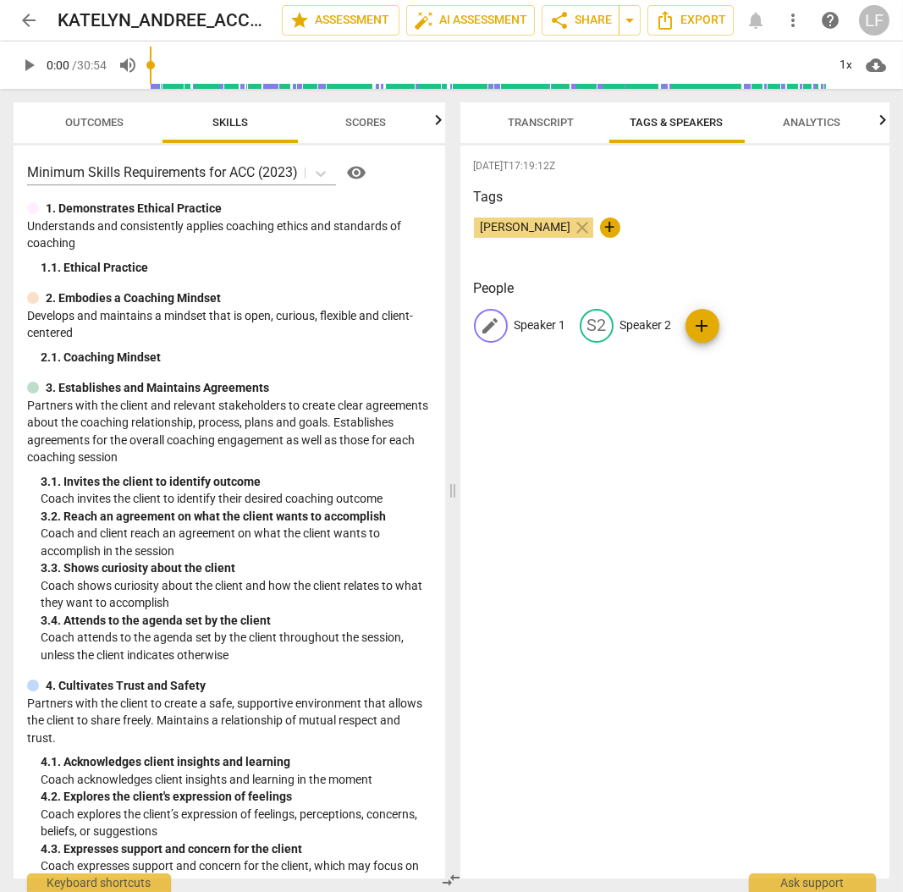
click at [539, 325] on p "Speaker 1" at bounding box center [541, 326] width 52 height 18
type input "Caitlin"
click at [744, 322] on p "Speaker 2" at bounding box center [757, 326] width 52 height 18
type input "Proth"
click at [801, 130] on span "Analytics" at bounding box center [813, 123] width 98 height 23
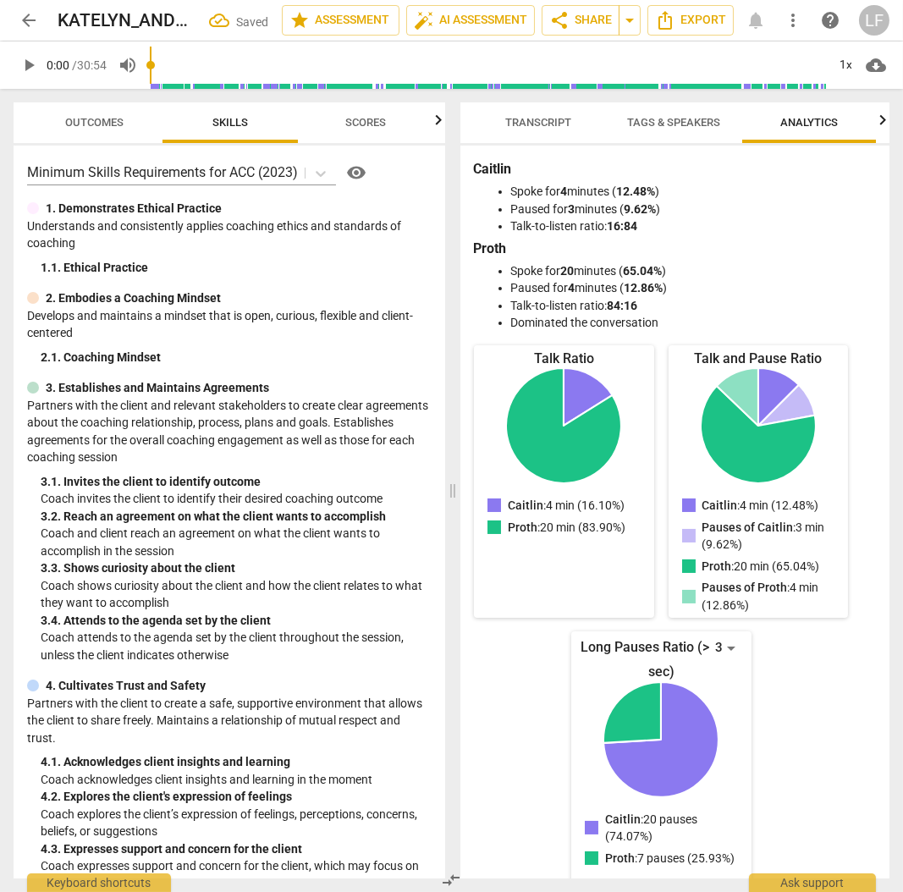
scroll to position [0, 3]
click at [527, 121] on span "Transcript" at bounding box center [538, 122] width 66 height 13
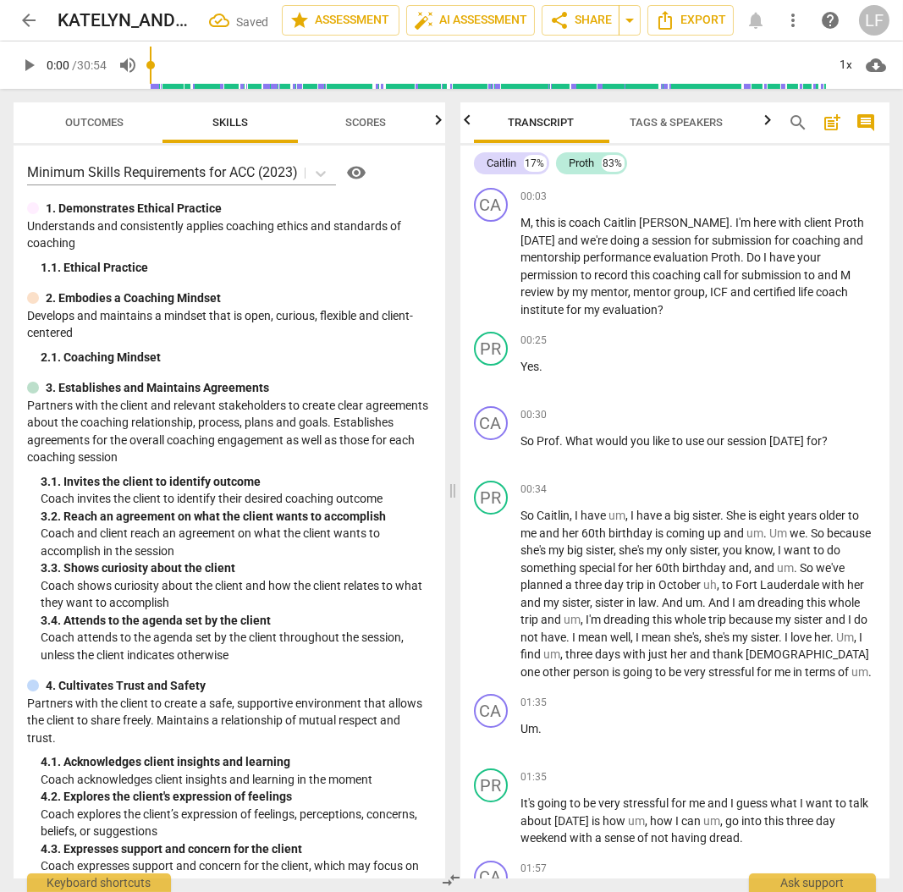
scroll to position [0, 0]
click at [480, 17] on span "auto_fix_high AI Assessment" at bounding box center [470, 20] width 113 height 20
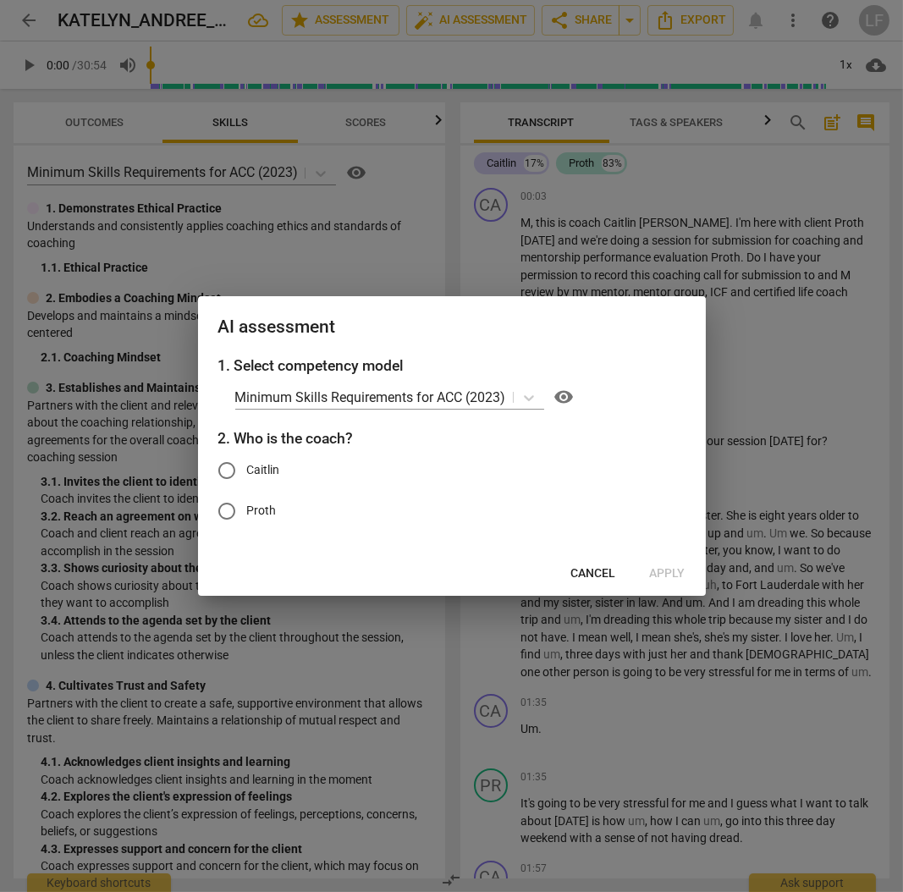
click at [228, 471] on input "Caitlin" at bounding box center [227, 470] width 41 height 41
radio input "true"
click at [670, 573] on span "Apply" at bounding box center [668, 573] width 36 height 17
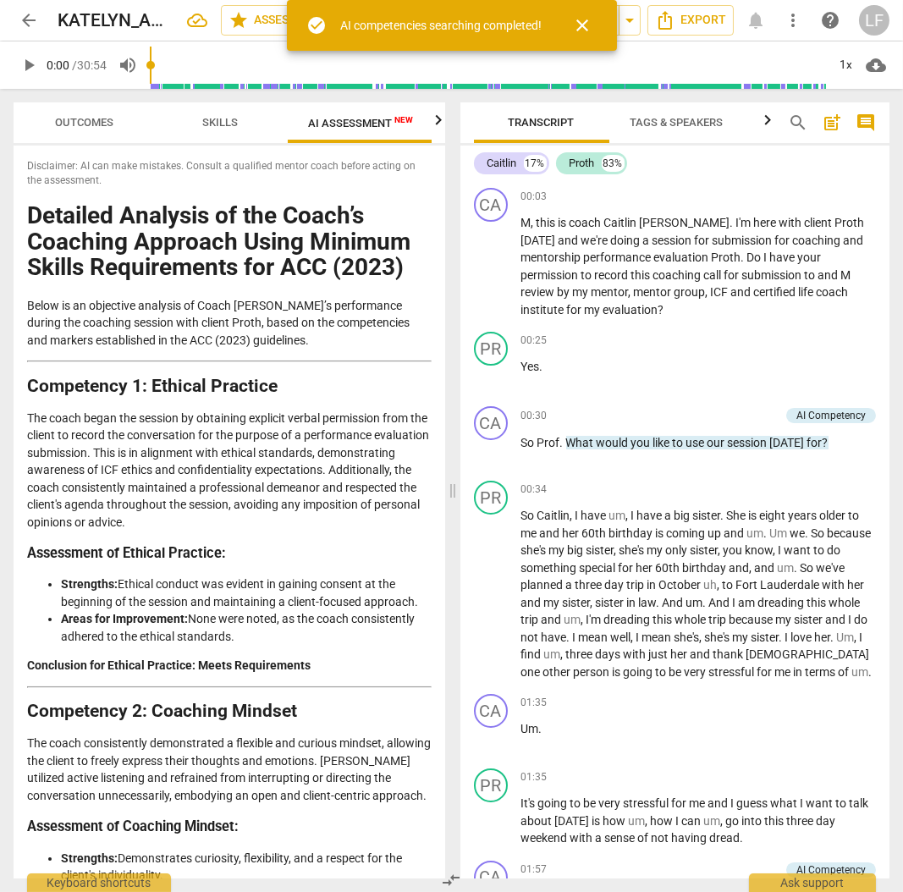
scroll to position [0, 11]
click at [342, 128] on span "AI Assessment New" at bounding box center [359, 123] width 105 height 13
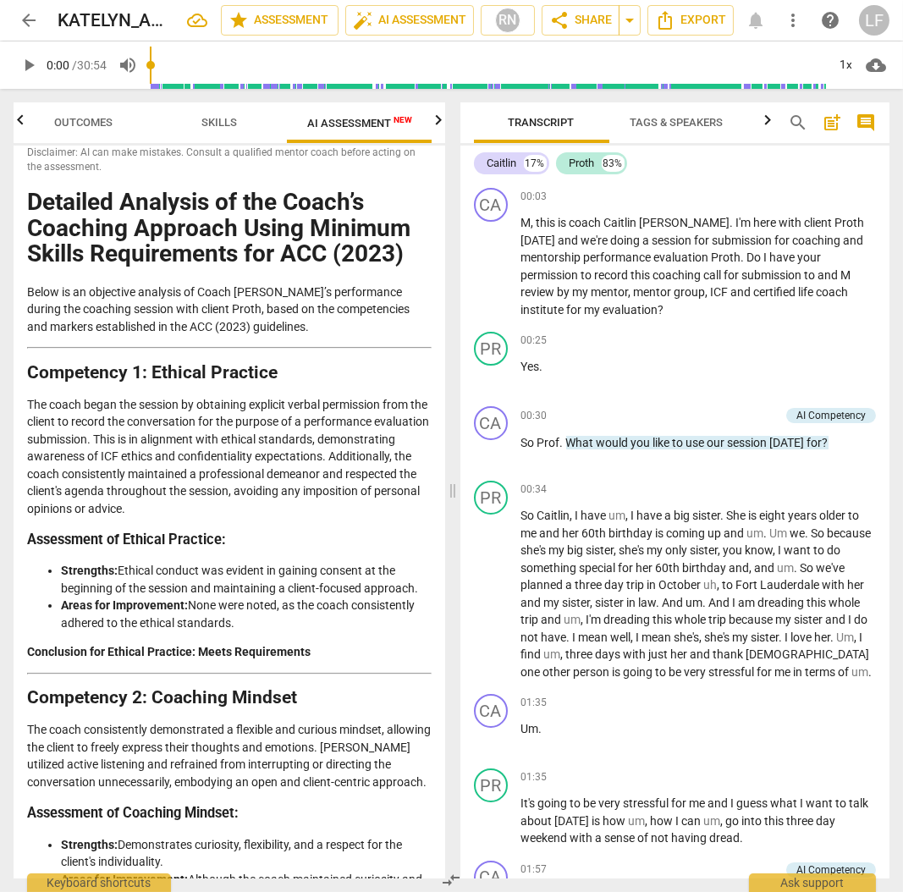
scroll to position [0, 0]
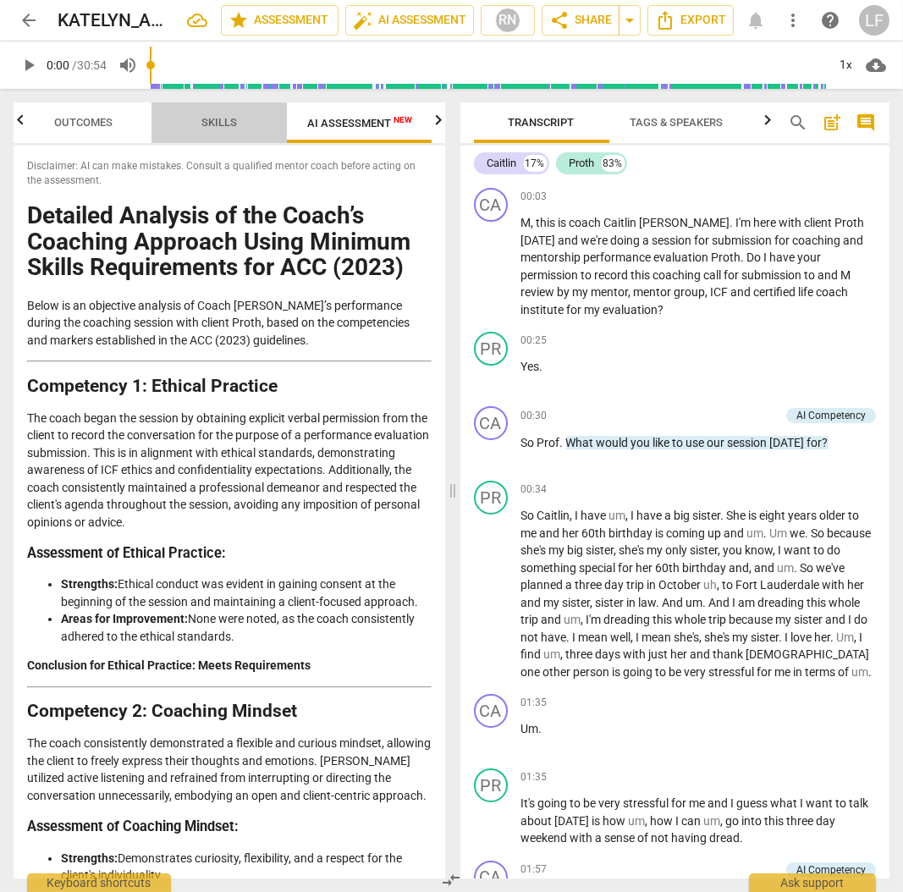
click at [212, 124] on span "Skills" at bounding box center [219, 122] width 36 height 13
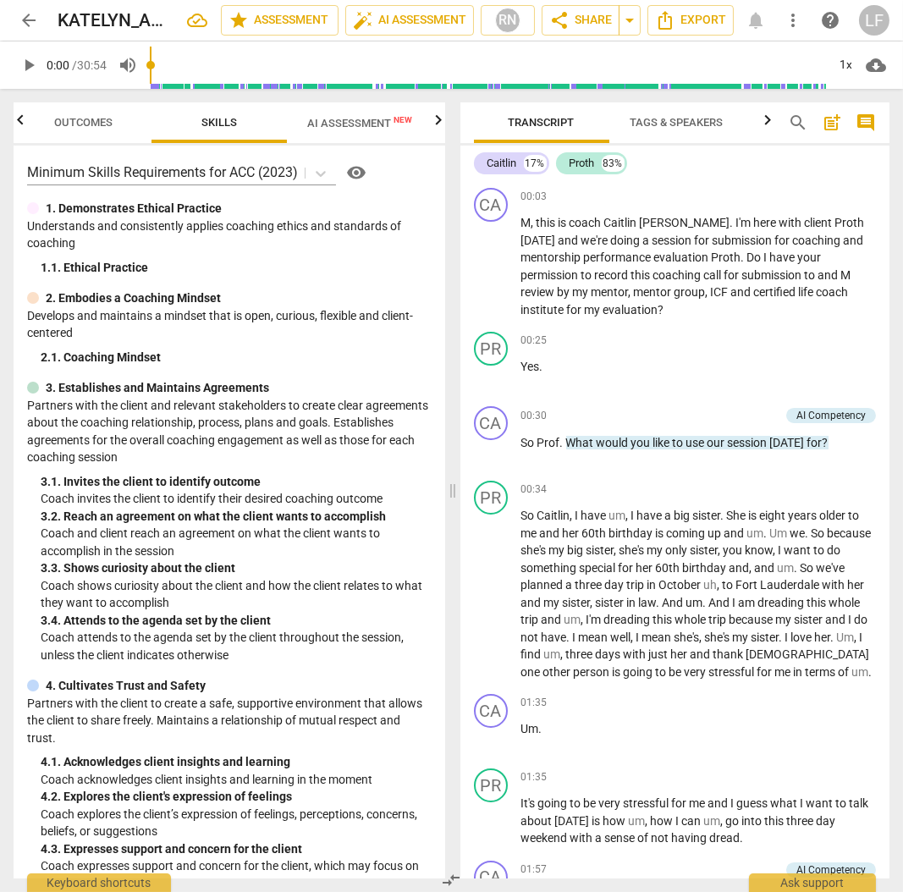
click at [94, 121] on span "Outcomes" at bounding box center [84, 122] width 58 height 13
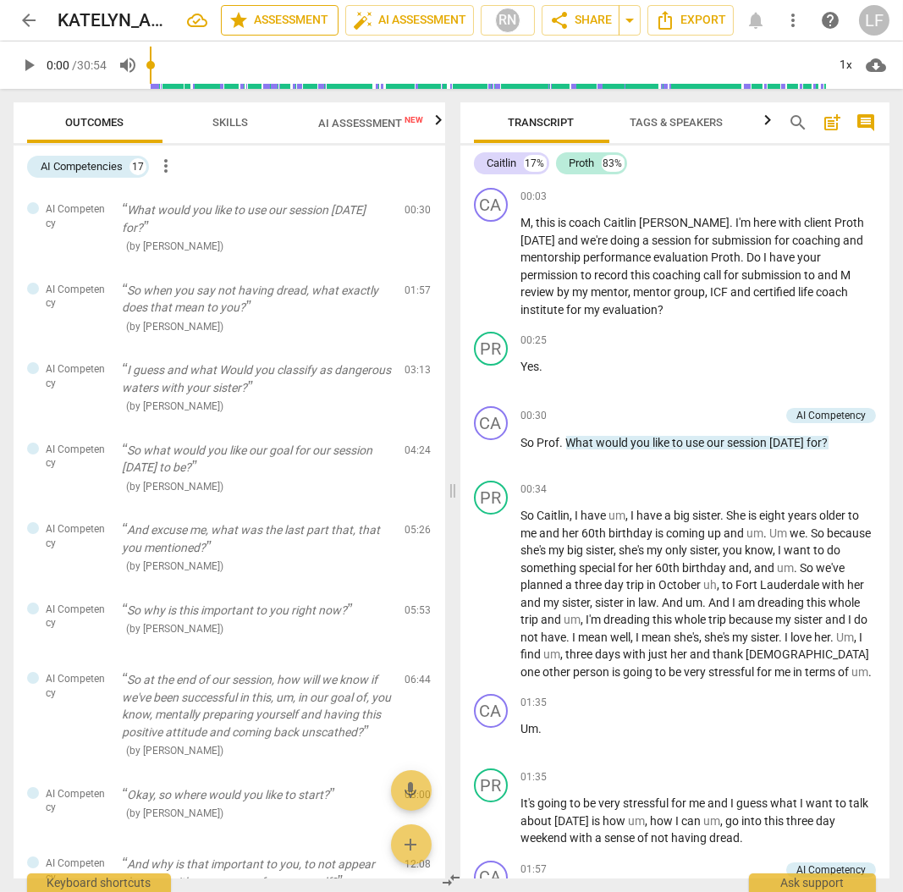
click at [298, 16] on span "star Assessment" at bounding box center [280, 20] width 102 height 20
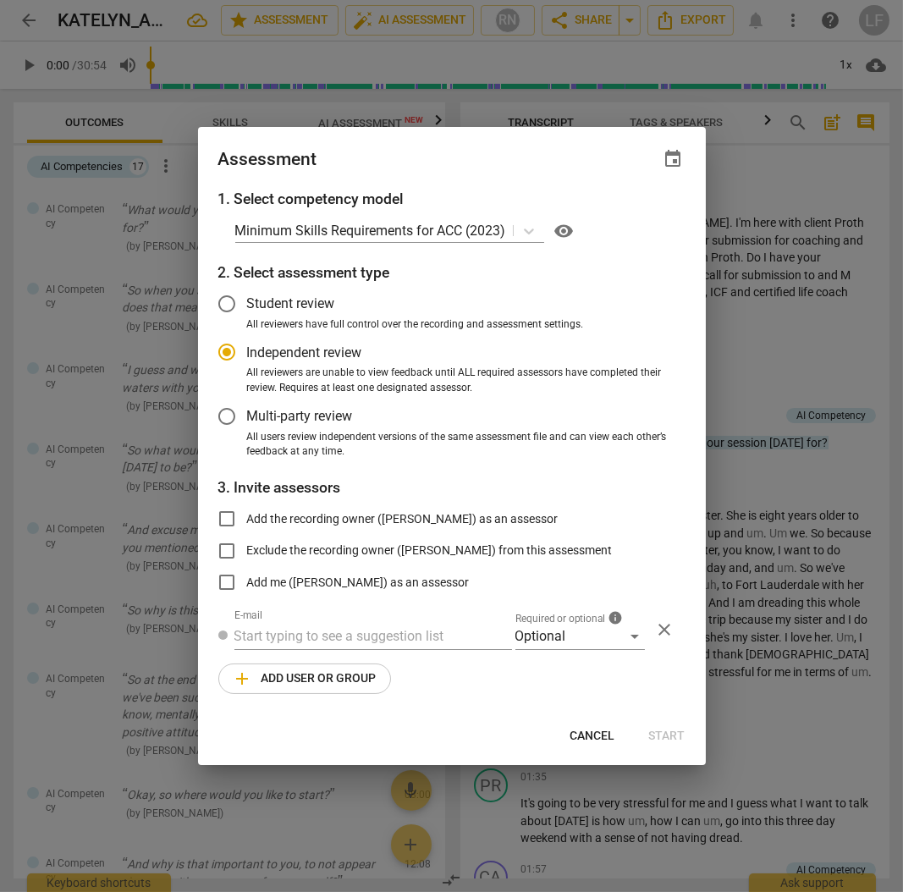
radio input "false"
click at [224, 584] on input "Add me ([PERSON_NAME]) as an assessor" at bounding box center [227, 582] width 41 height 41
checkbox input "true"
click at [580, 735] on span "Cancel" at bounding box center [593, 736] width 45 height 17
radio input "false"
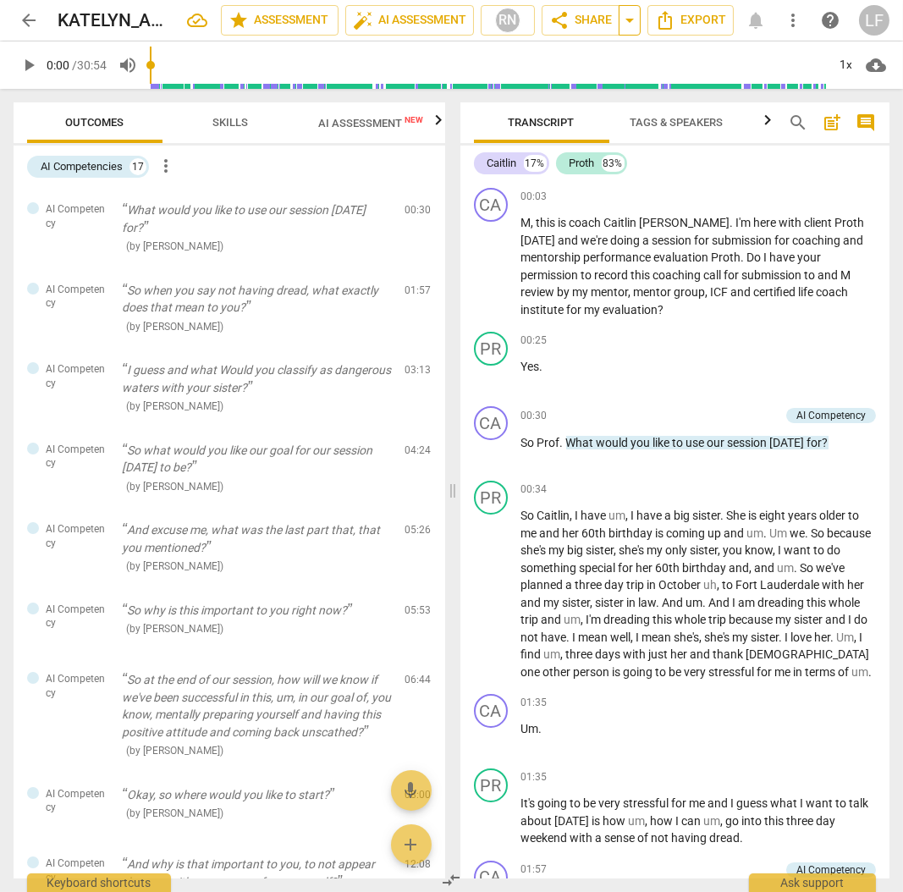
click at [631, 15] on span "arrow_drop_down" at bounding box center [630, 20] width 20 height 20
click at [30, 66] on span "play_arrow" at bounding box center [29, 65] width 20 height 20
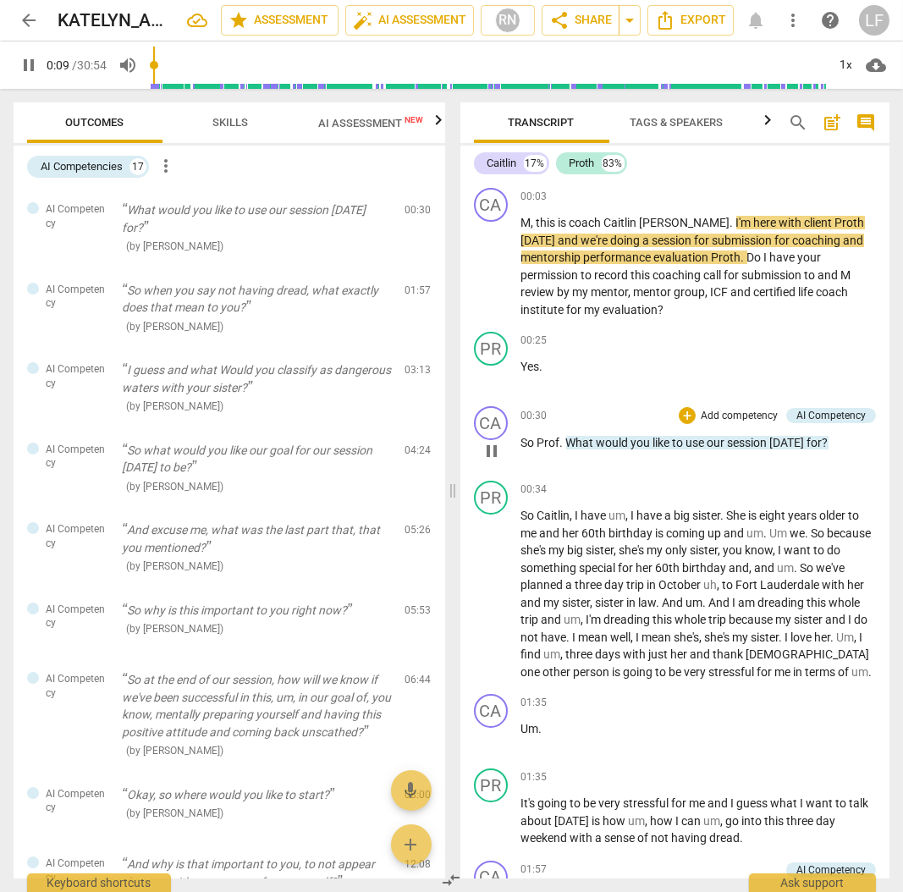
click at [714, 413] on p "Add competency" at bounding box center [739, 416] width 80 height 15
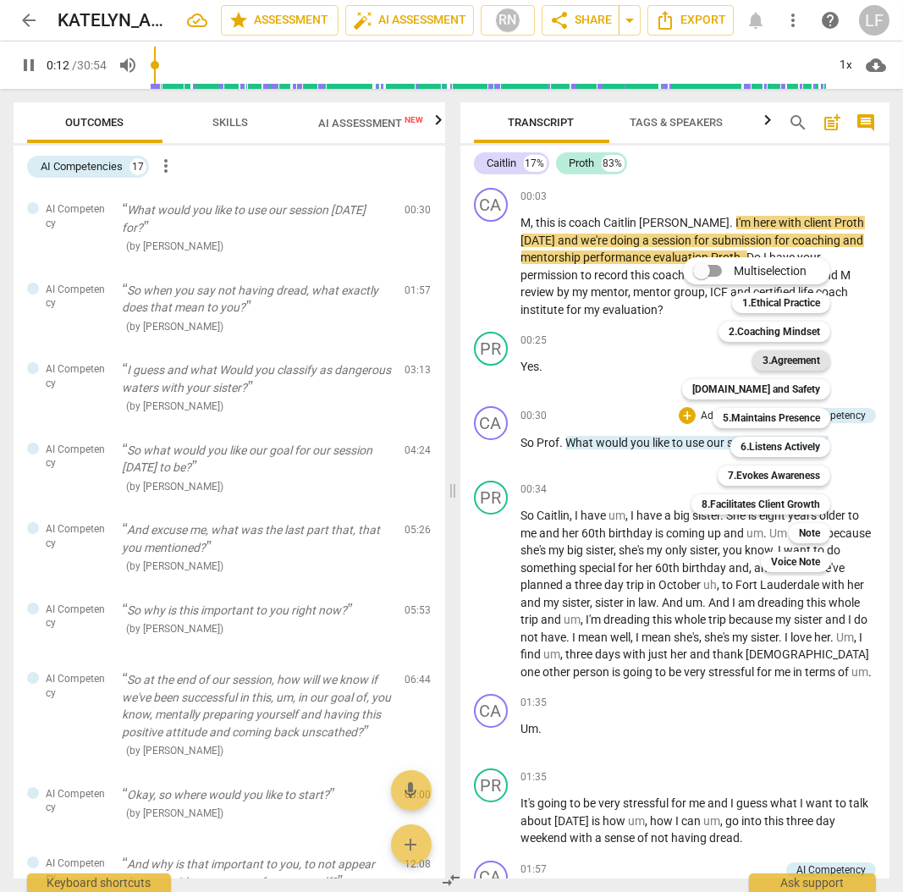
click at [793, 359] on b "3.Agreement" at bounding box center [792, 360] width 58 height 20
type input "12"
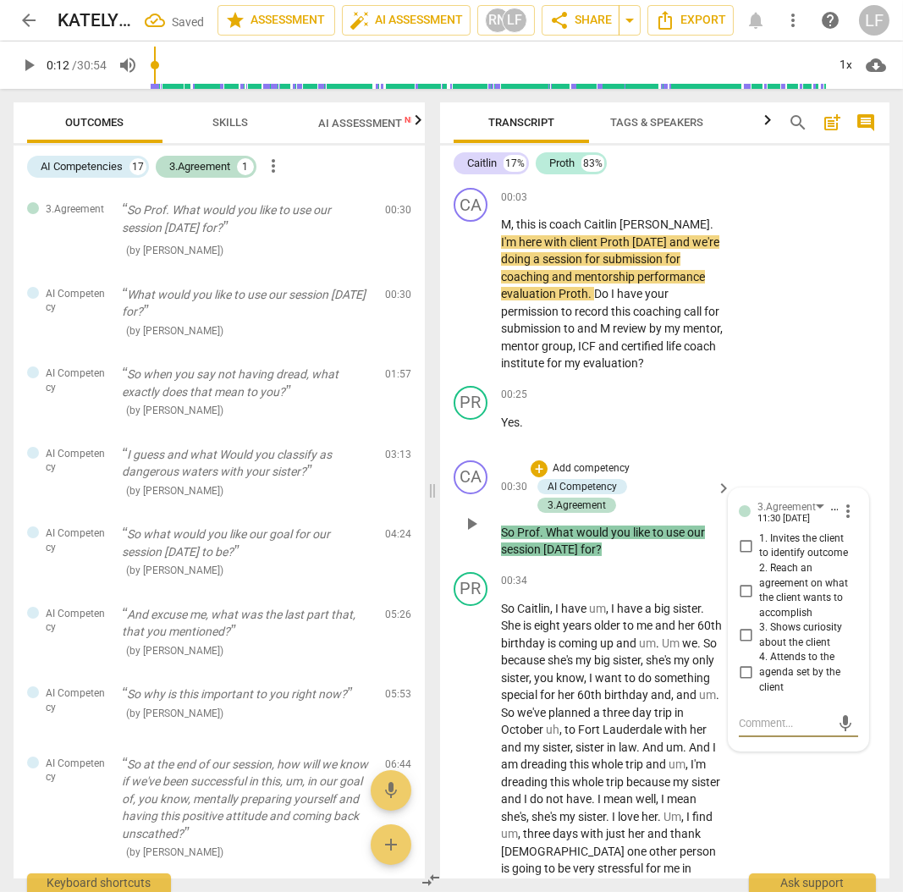
click at [739, 636] on input "3. Shows curiosity about the client" at bounding box center [745, 636] width 27 height 20
checkbox input "true"
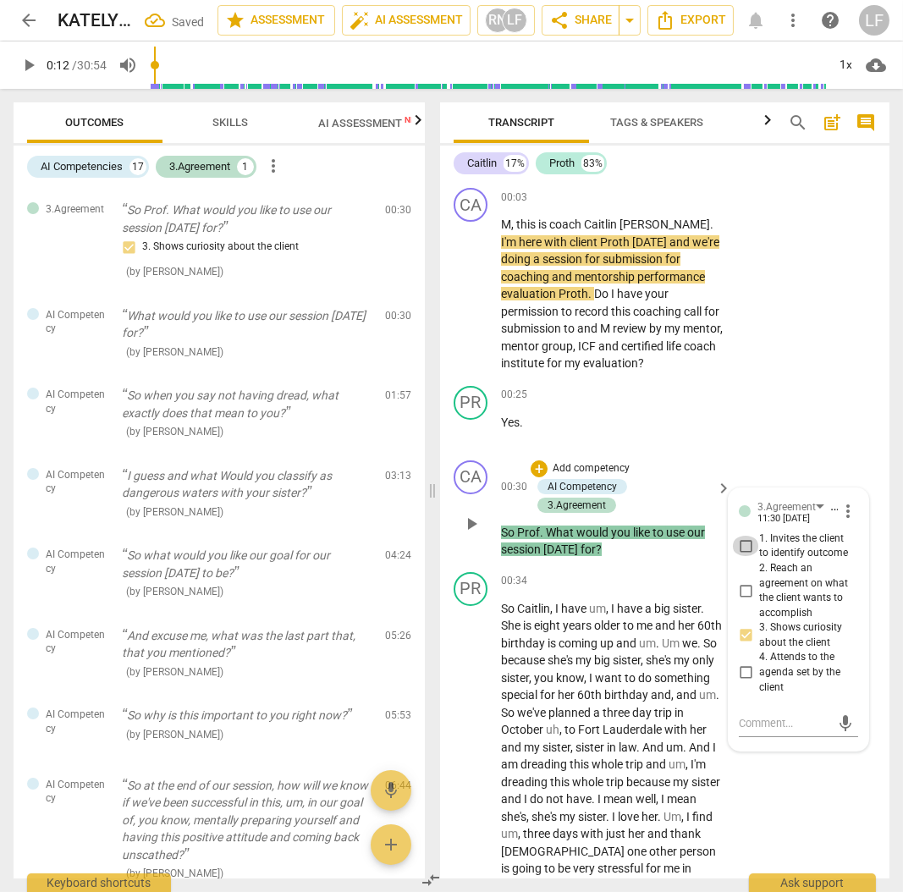
click at [745, 549] on input "1. Invites the client to identify outcome" at bounding box center [745, 546] width 27 height 20
checkbox input "true"
click at [32, 67] on span "play_arrow" at bounding box center [29, 65] width 20 height 20
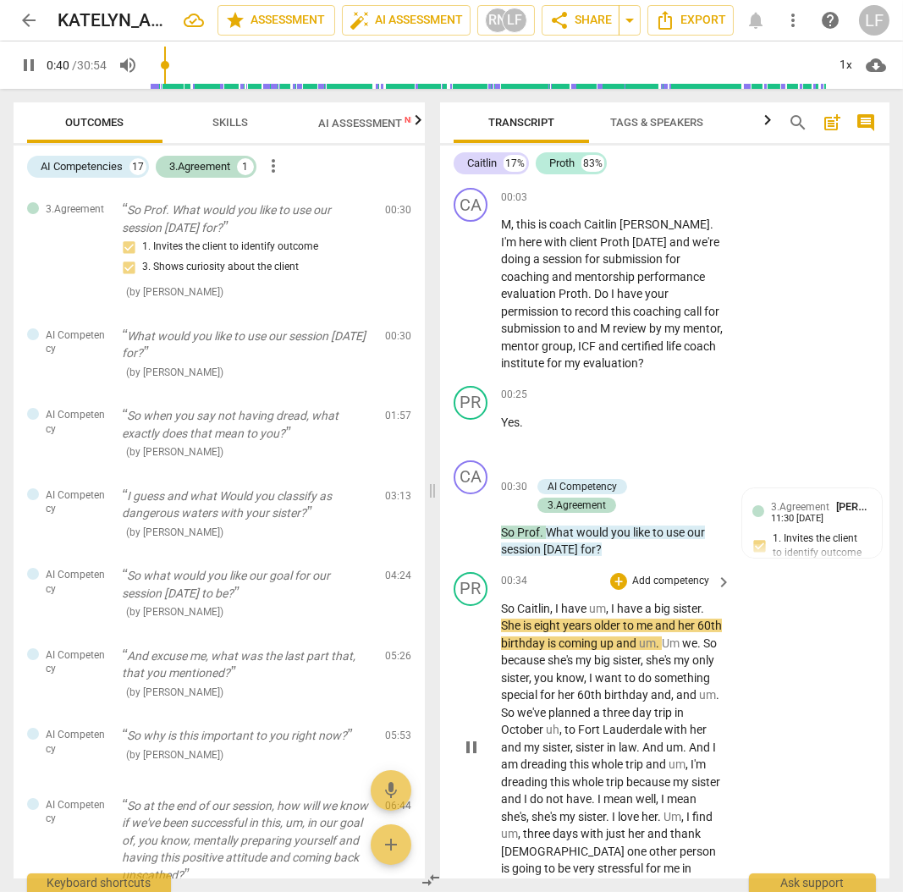
scroll to position [225, 0]
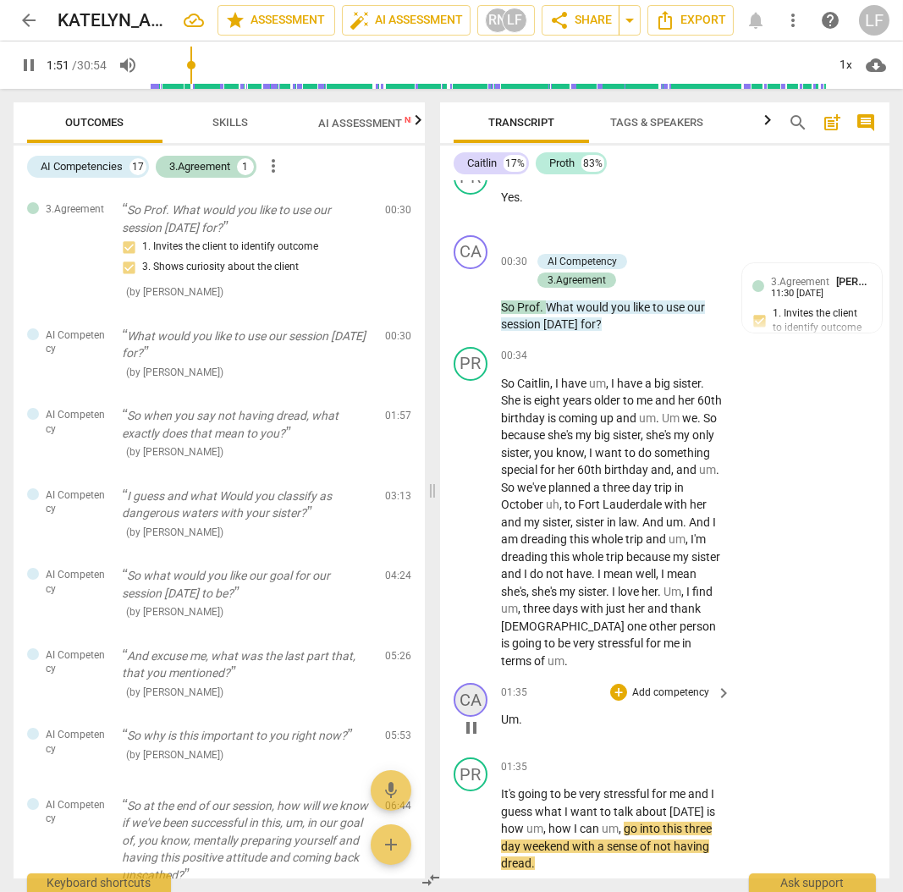
click at [471, 683] on div "CA" at bounding box center [471, 700] width 34 height 34
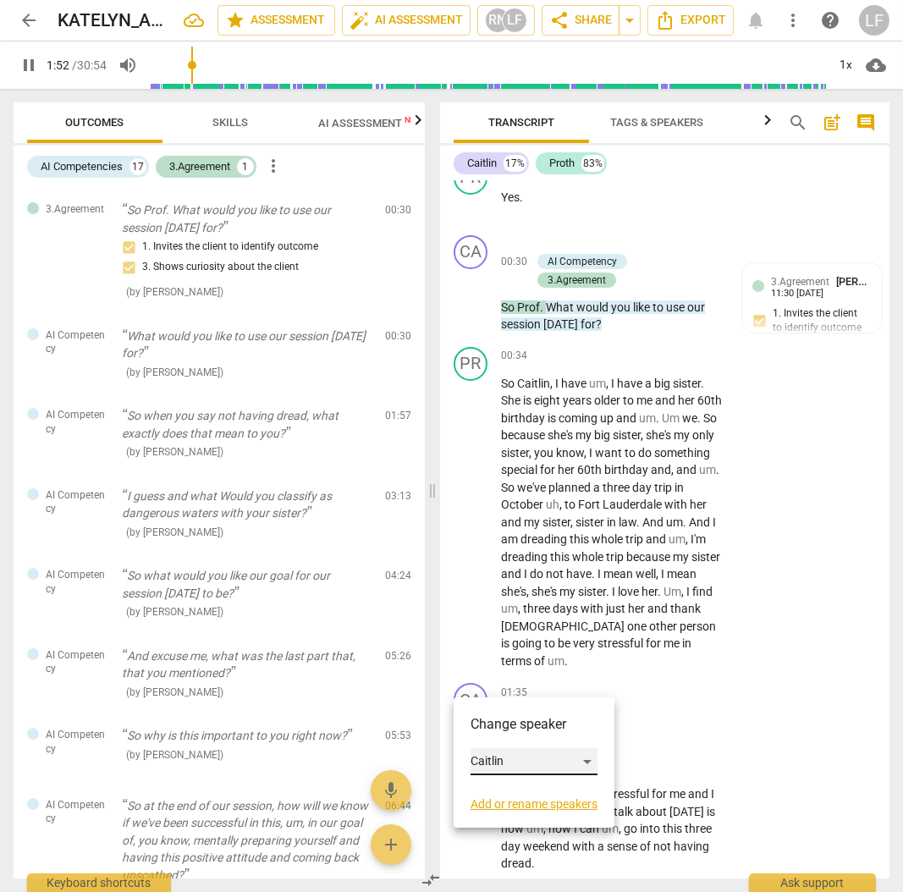
click at [592, 754] on div "Caitlin" at bounding box center [534, 761] width 127 height 27
click at [556, 793] on li "Proth" at bounding box center [535, 794] width 129 height 32
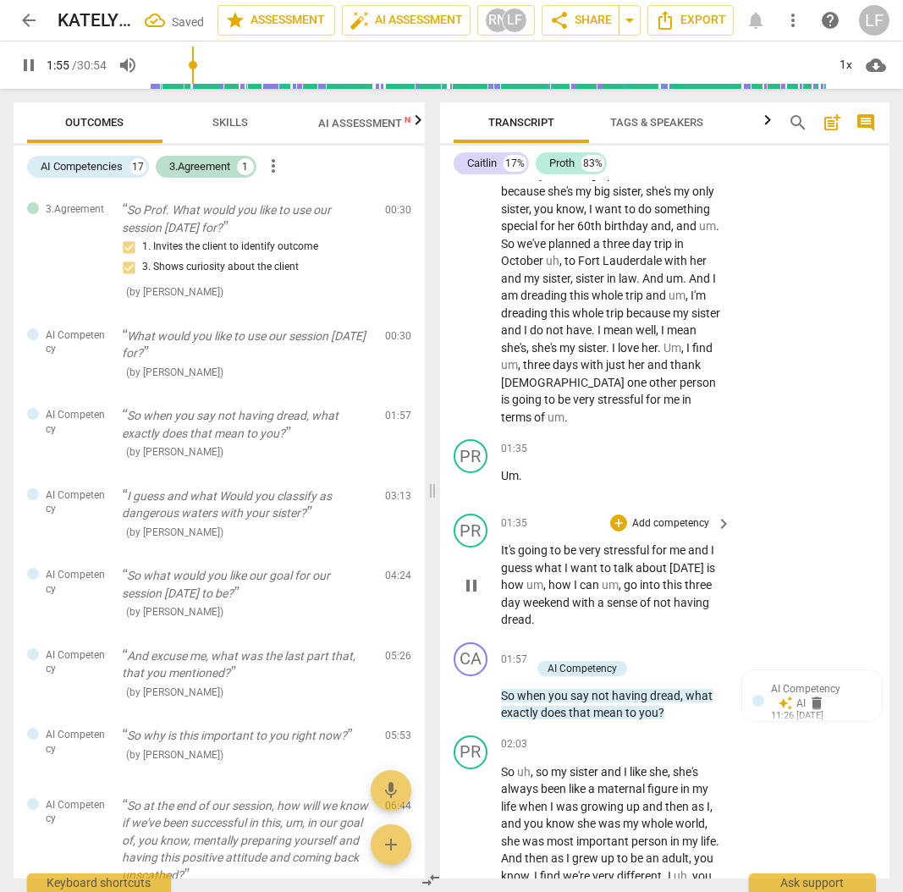
scroll to position [508, 0]
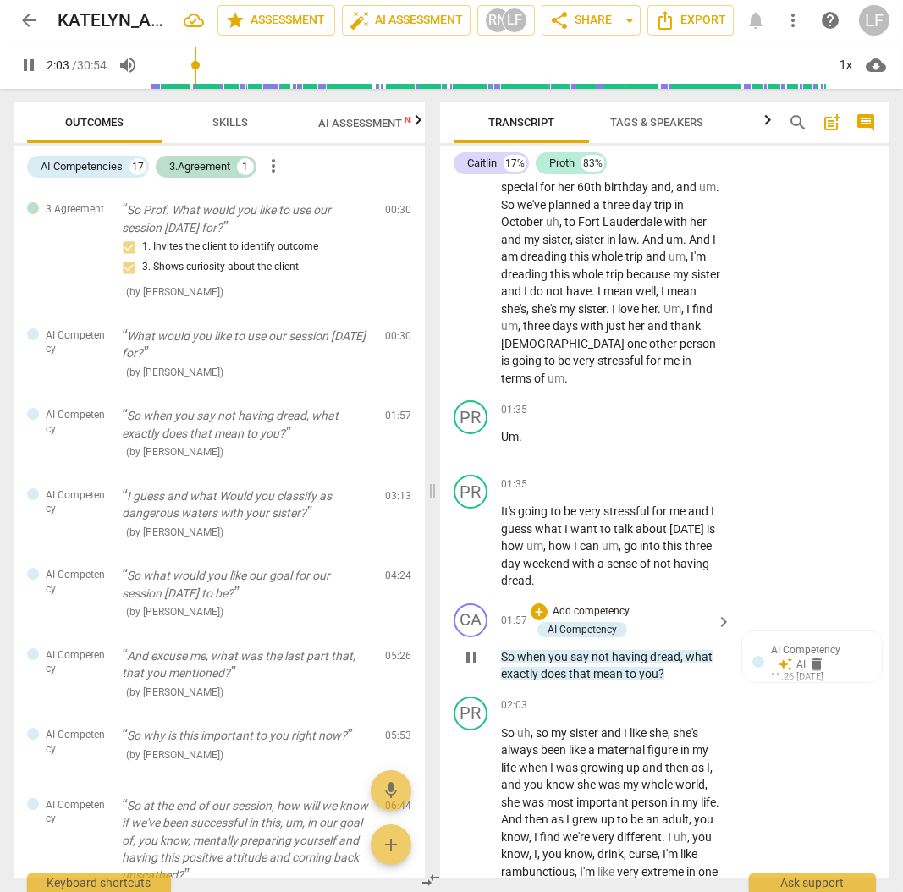
click at [586, 604] on p "Add competency" at bounding box center [591, 611] width 80 height 15
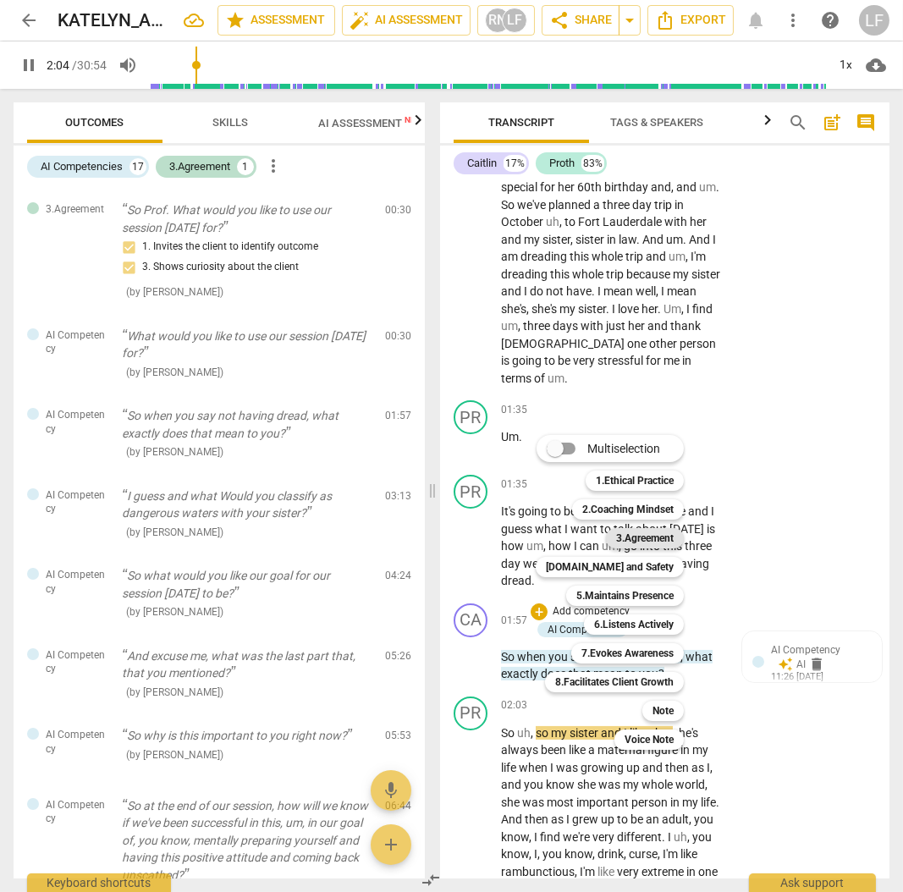
click at [649, 537] on b "3.Agreement" at bounding box center [645, 538] width 58 height 20
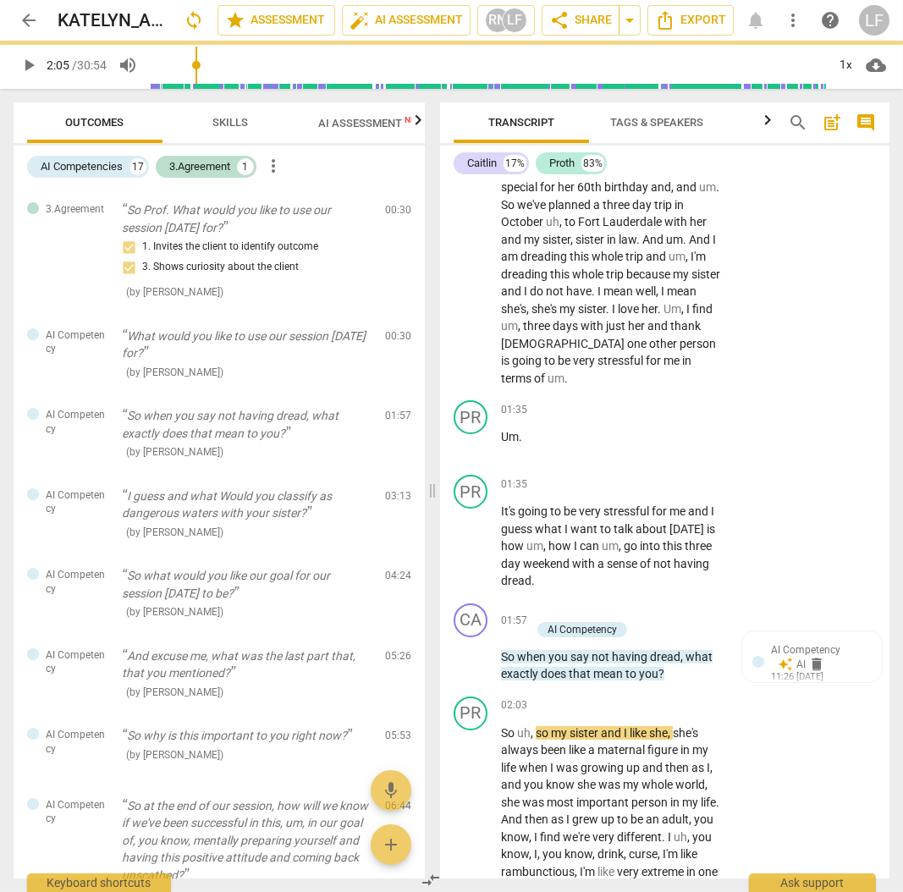
type input "125"
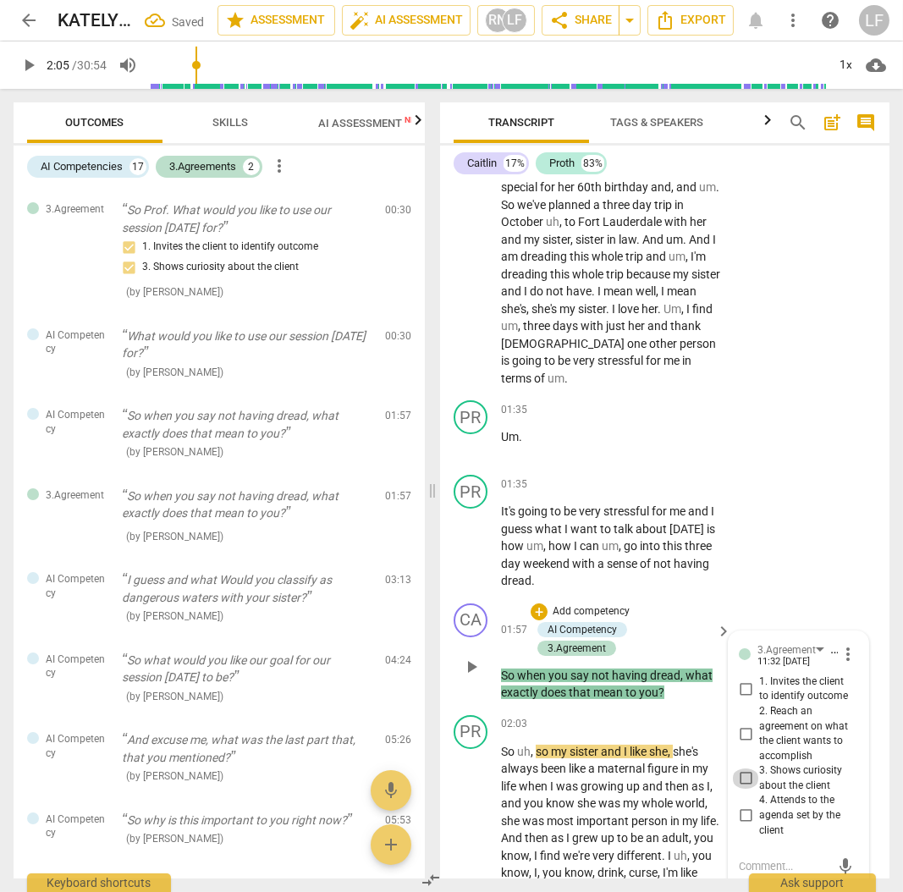
click at [743, 769] on input "3. Shows curiosity about the client" at bounding box center [745, 779] width 27 height 20
checkbox input "true"
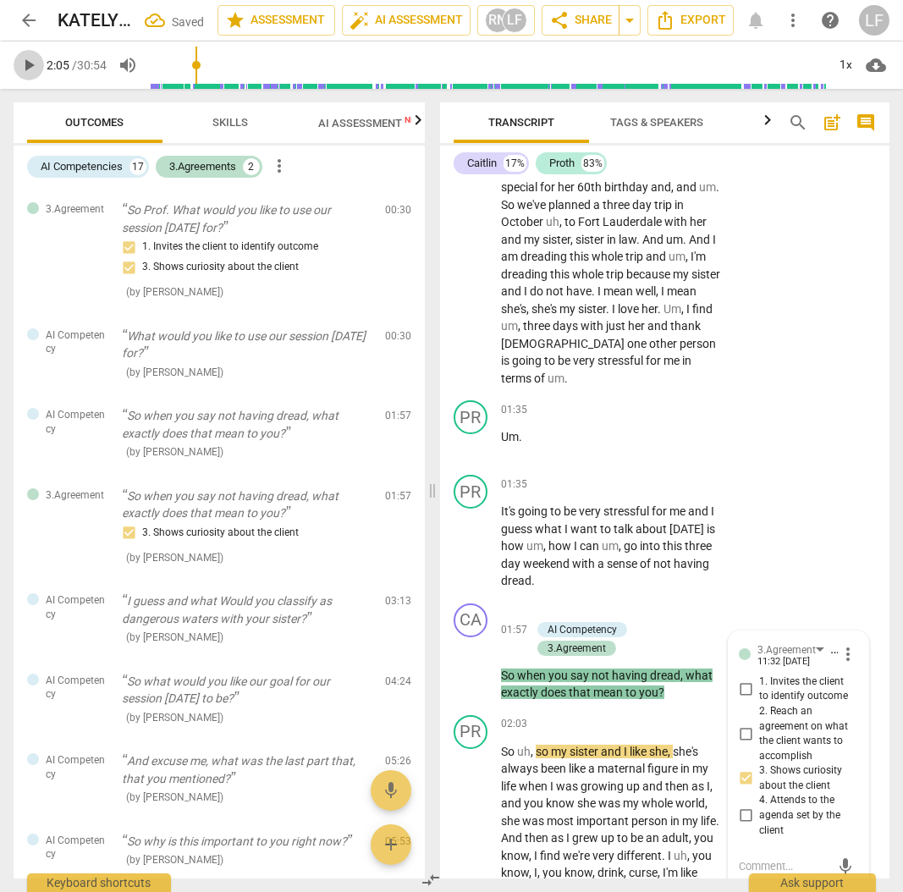
click at [25, 67] on span "play_arrow" at bounding box center [29, 65] width 20 height 20
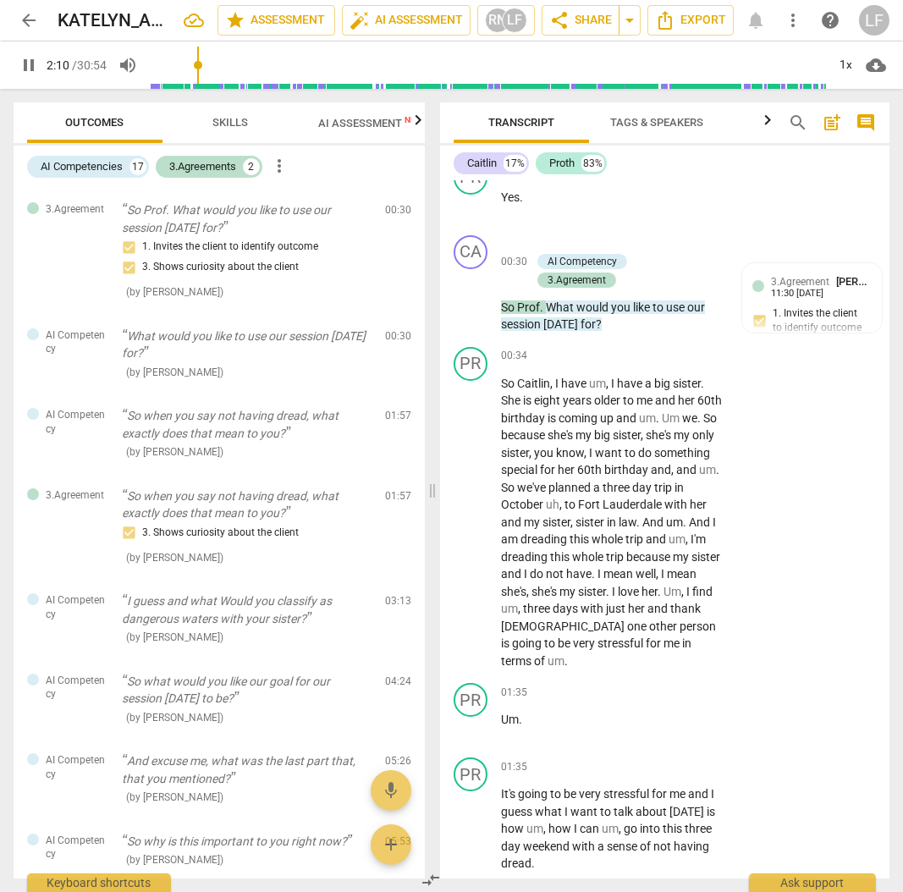
scroll to position [0, 0]
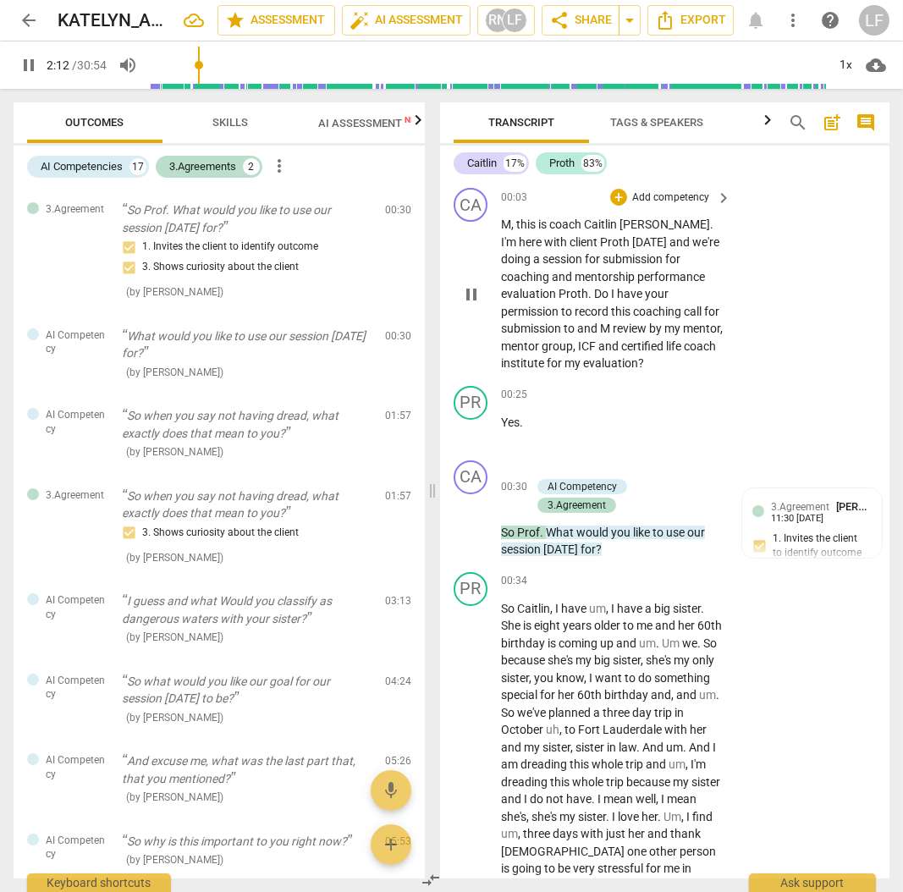
click at [675, 196] on p "Add competency" at bounding box center [671, 197] width 80 height 15
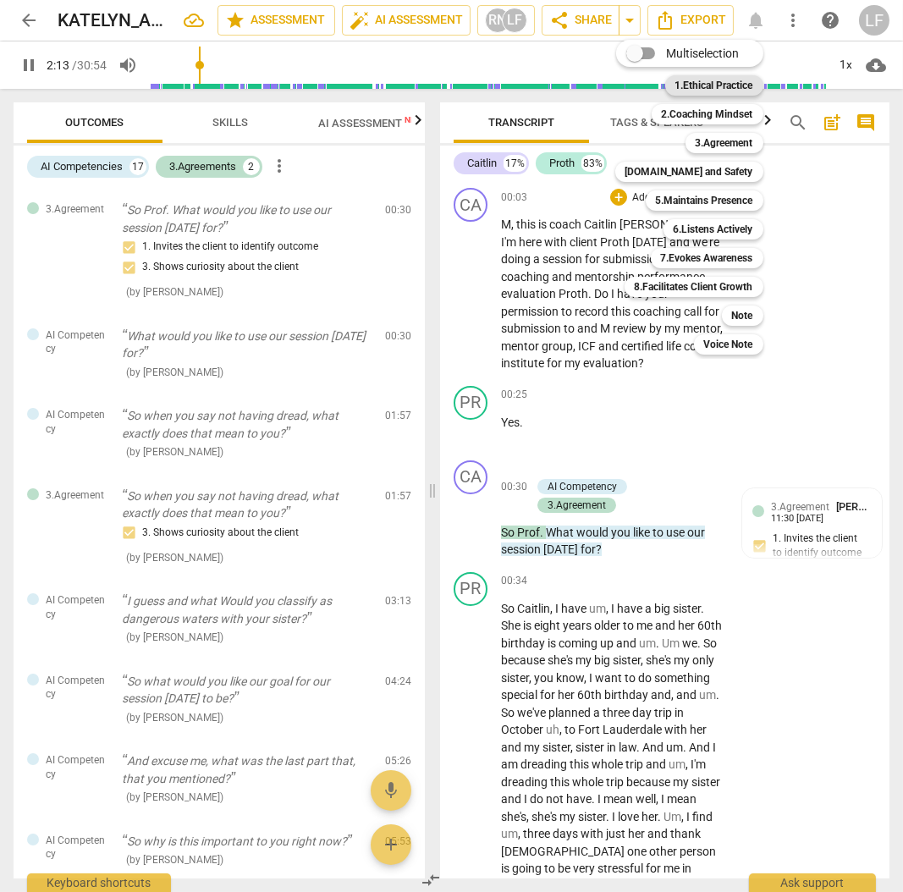
click at [711, 87] on b "1.Ethical Practice" at bounding box center [714, 85] width 78 height 20
type input "134"
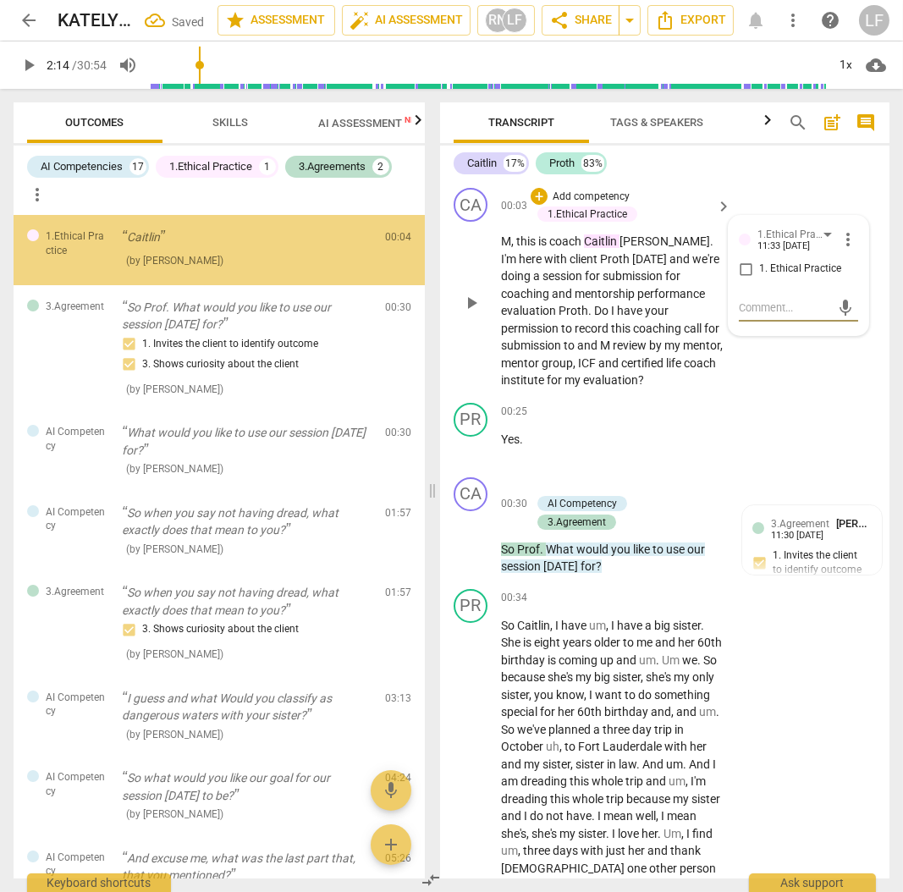
click at [742, 267] on input "1. Ethical Practice" at bounding box center [745, 269] width 27 height 20
checkbox input "true"
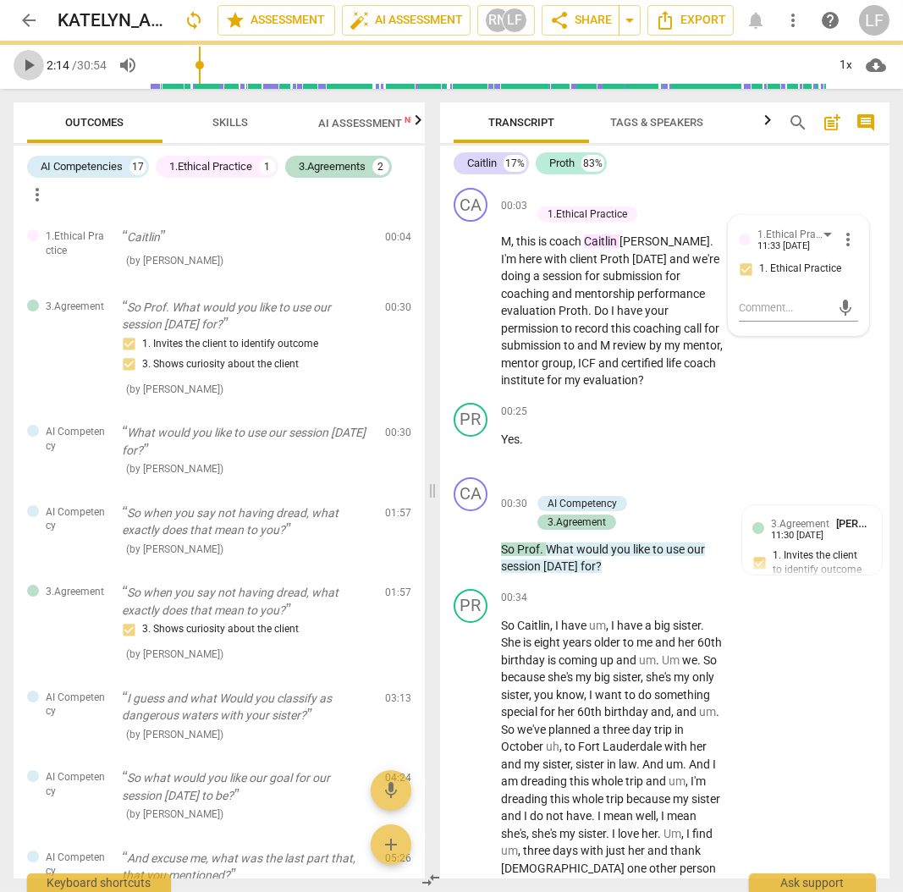
click at [23, 64] on span "play_arrow" at bounding box center [29, 65] width 20 height 20
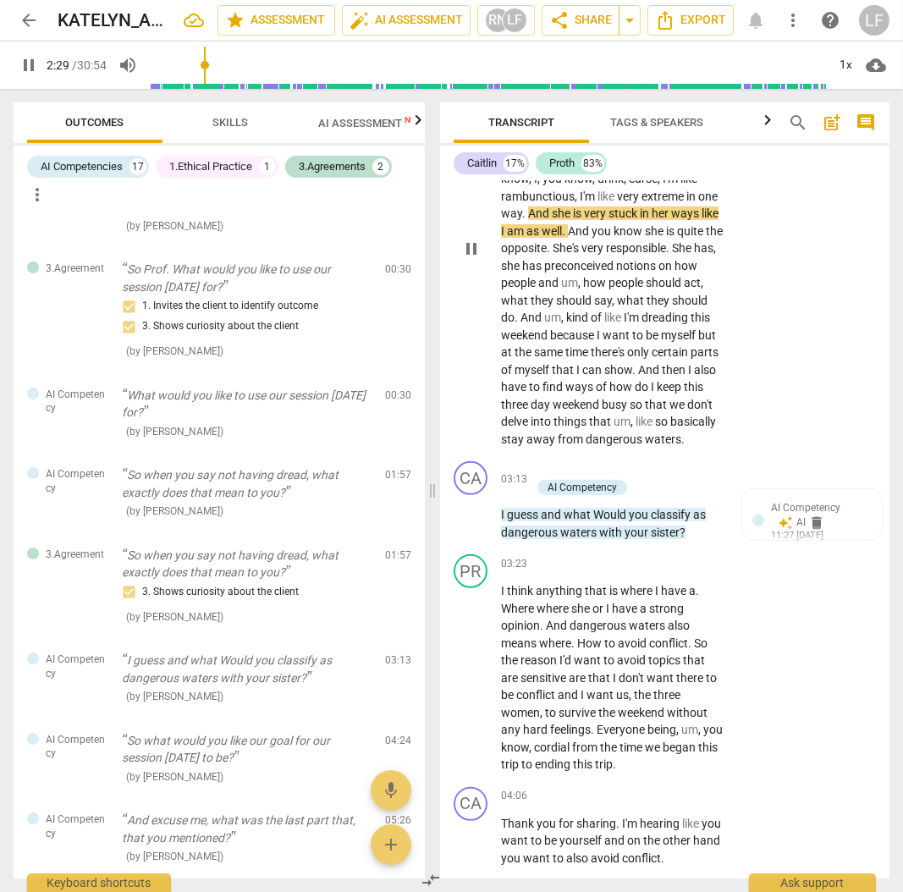
scroll to position [1241, 0]
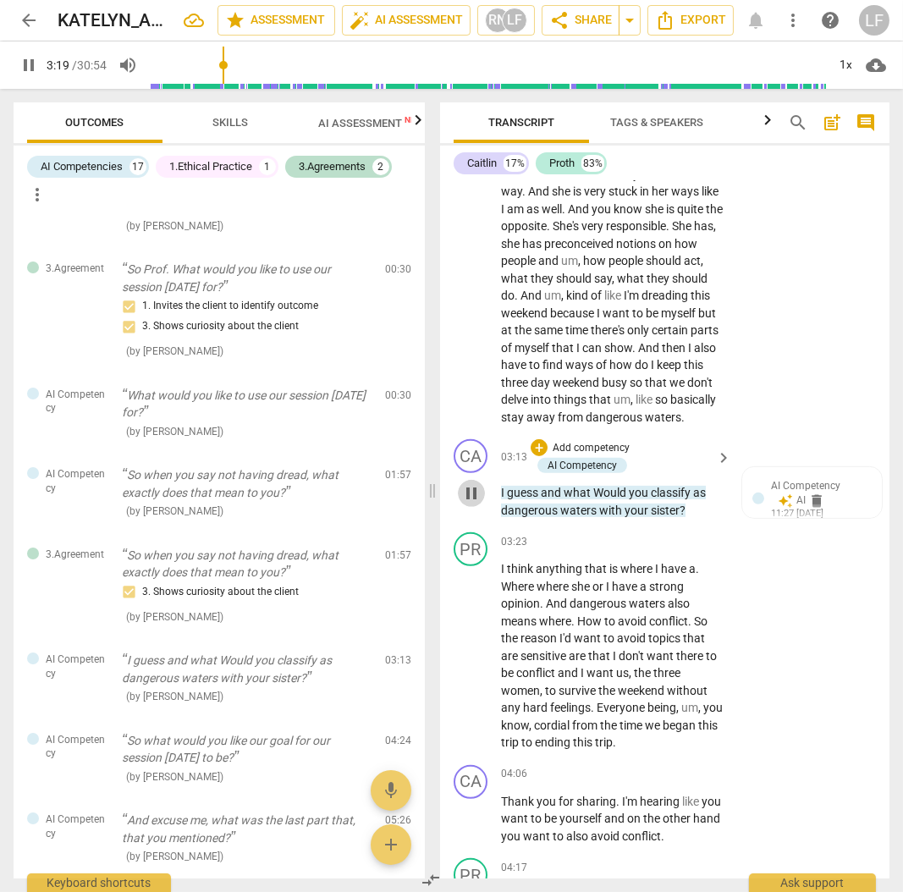
click at [467, 491] on span "pause" at bounding box center [471, 493] width 20 height 20
type input "200"
click at [600, 441] on p "Add competency" at bounding box center [591, 448] width 80 height 15
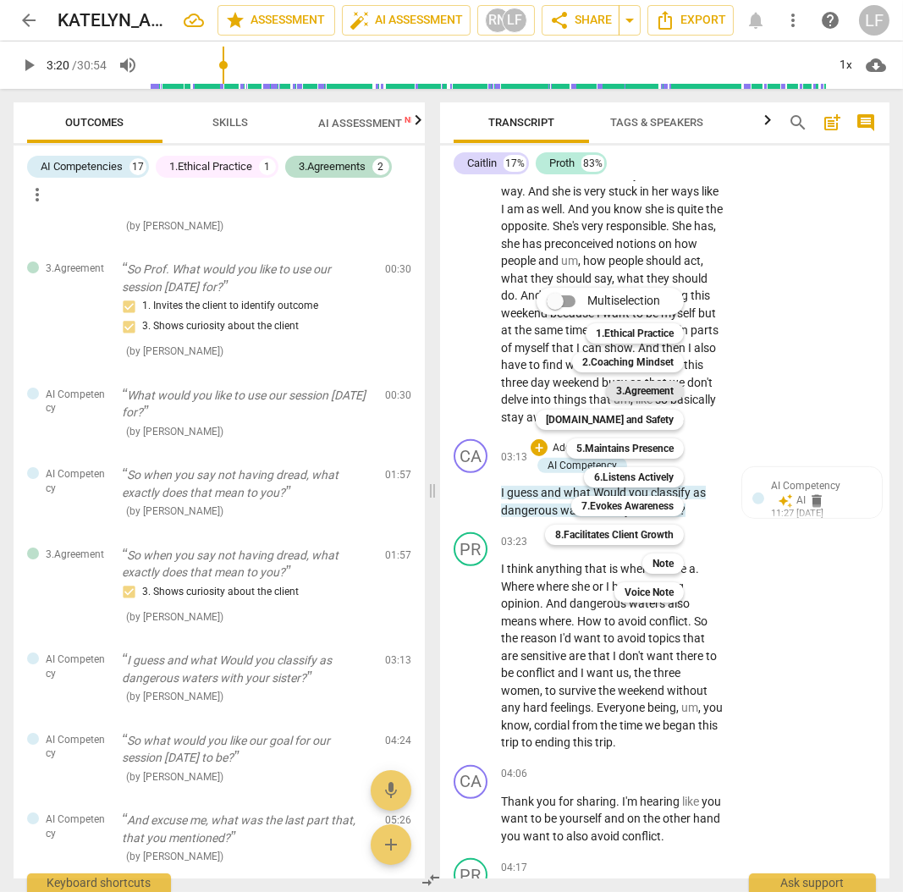
click at [655, 389] on b "3.Agreement" at bounding box center [645, 391] width 58 height 20
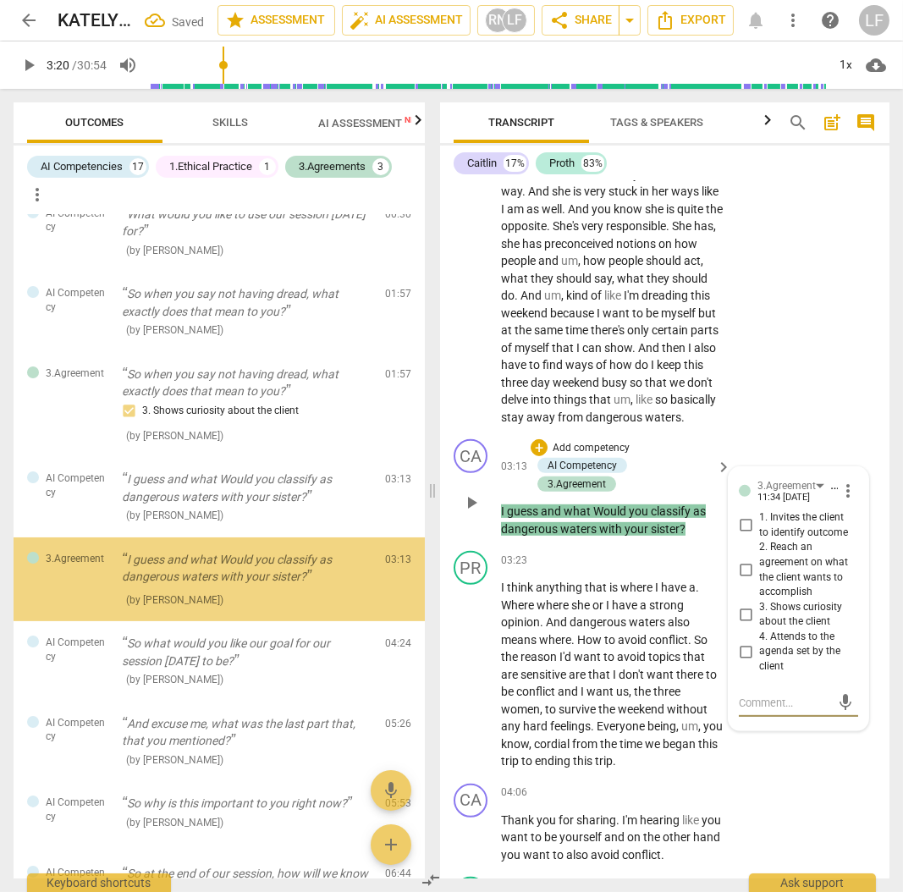
scroll to position [268, 0]
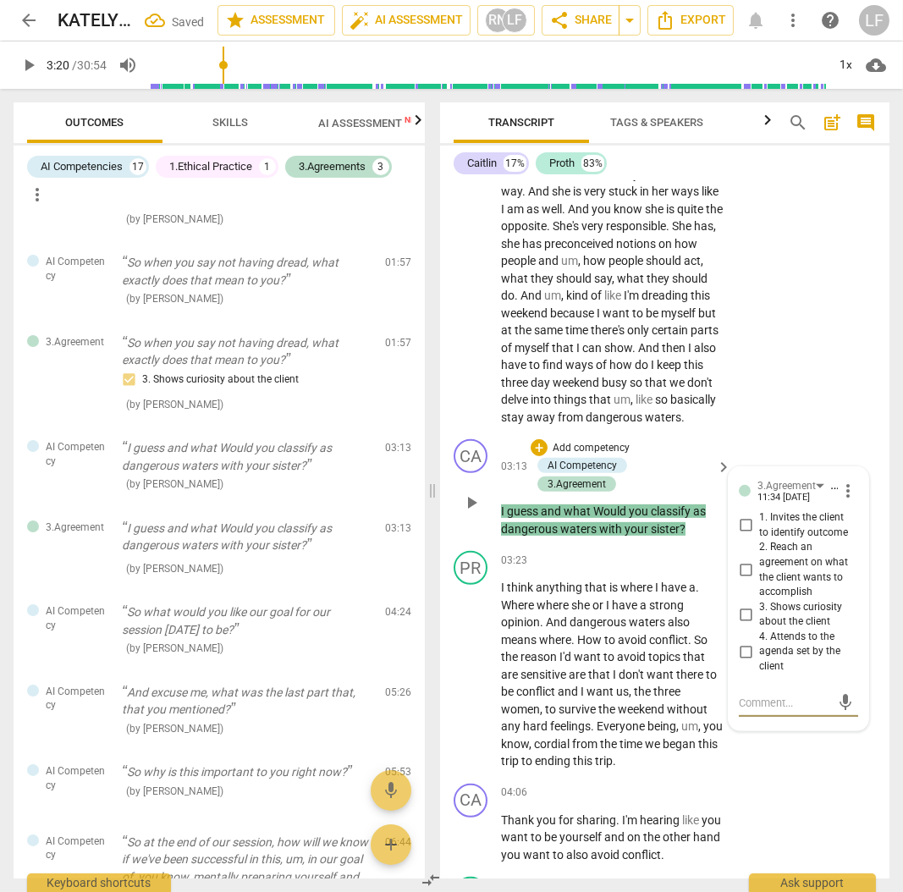
click at [741, 608] on input "3. Shows curiosity about the client" at bounding box center [745, 614] width 27 height 20
checkbox input "true"
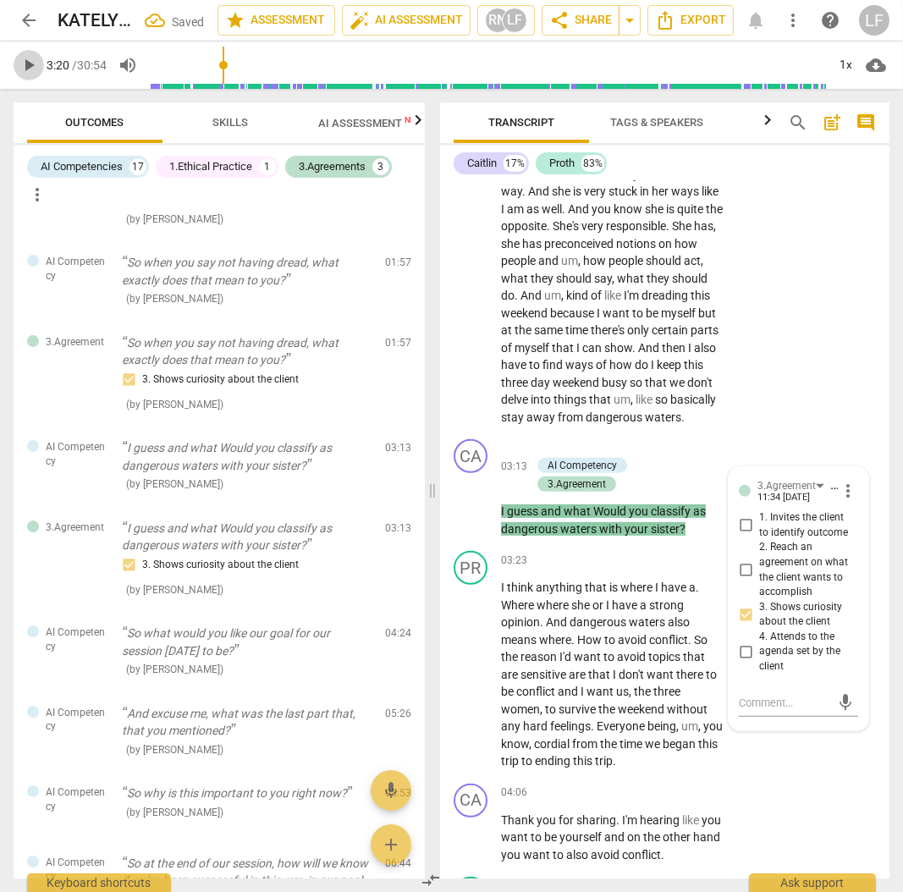
click at [21, 63] on span "play_arrow" at bounding box center [29, 65] width 20 height 20
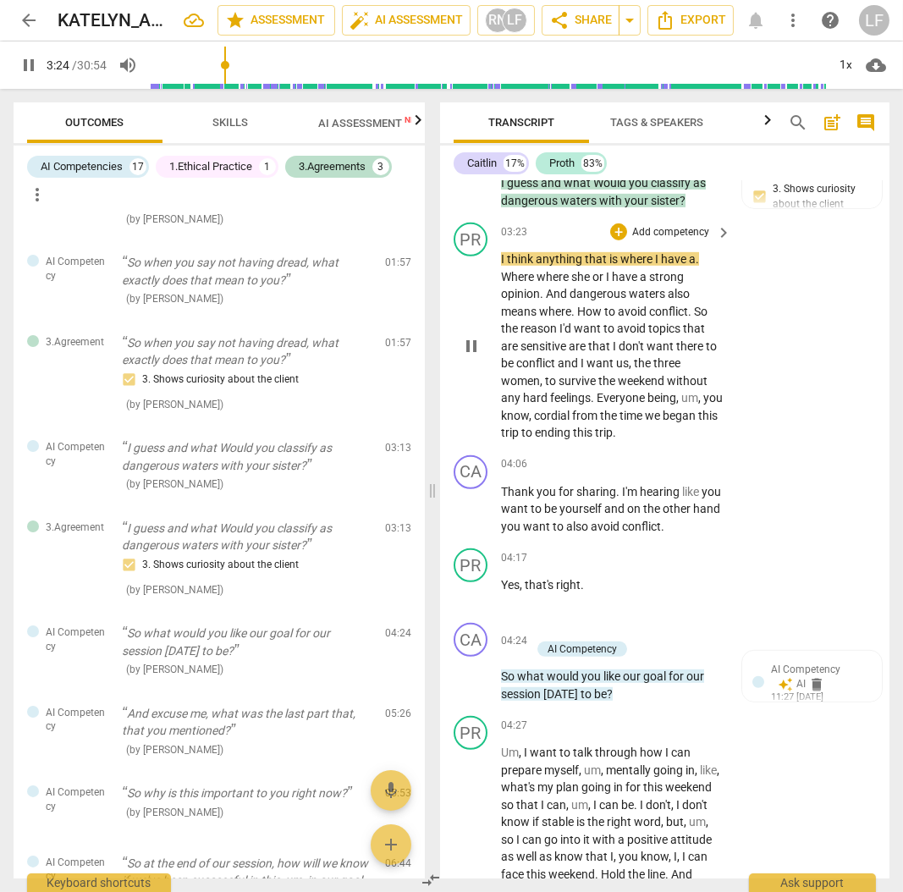
scroll to position [1580, 0]
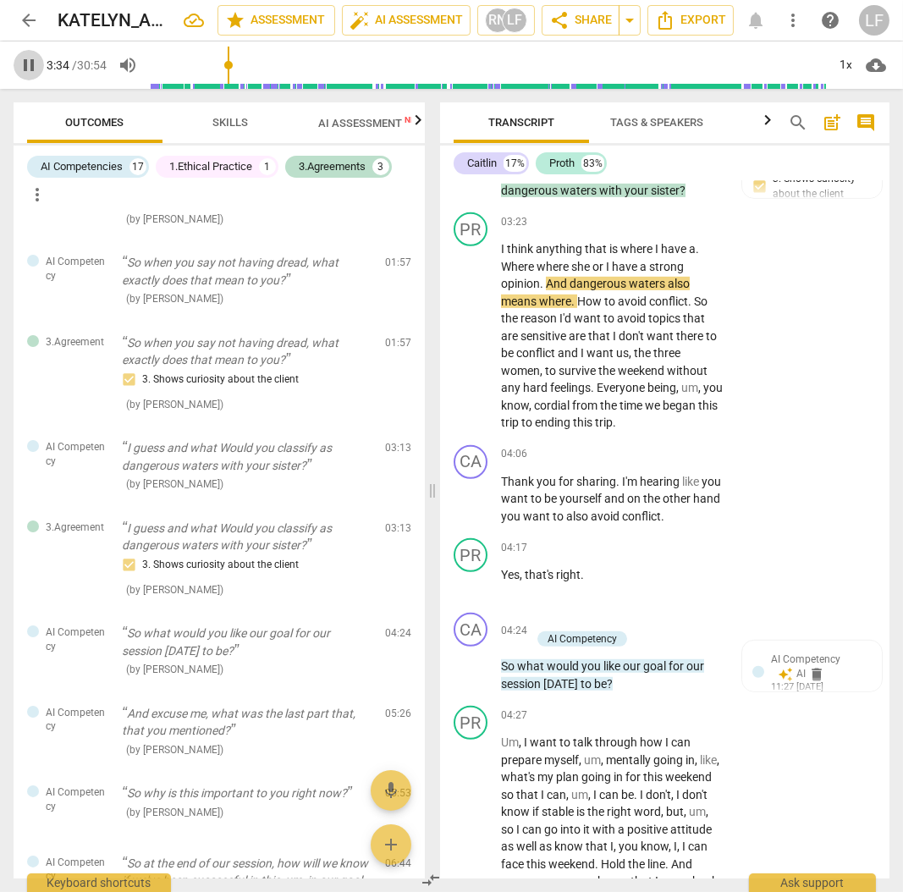
click at [21, 67] on span "pause" at bounding box center [29, 65] width 20 height 20
type input "214"
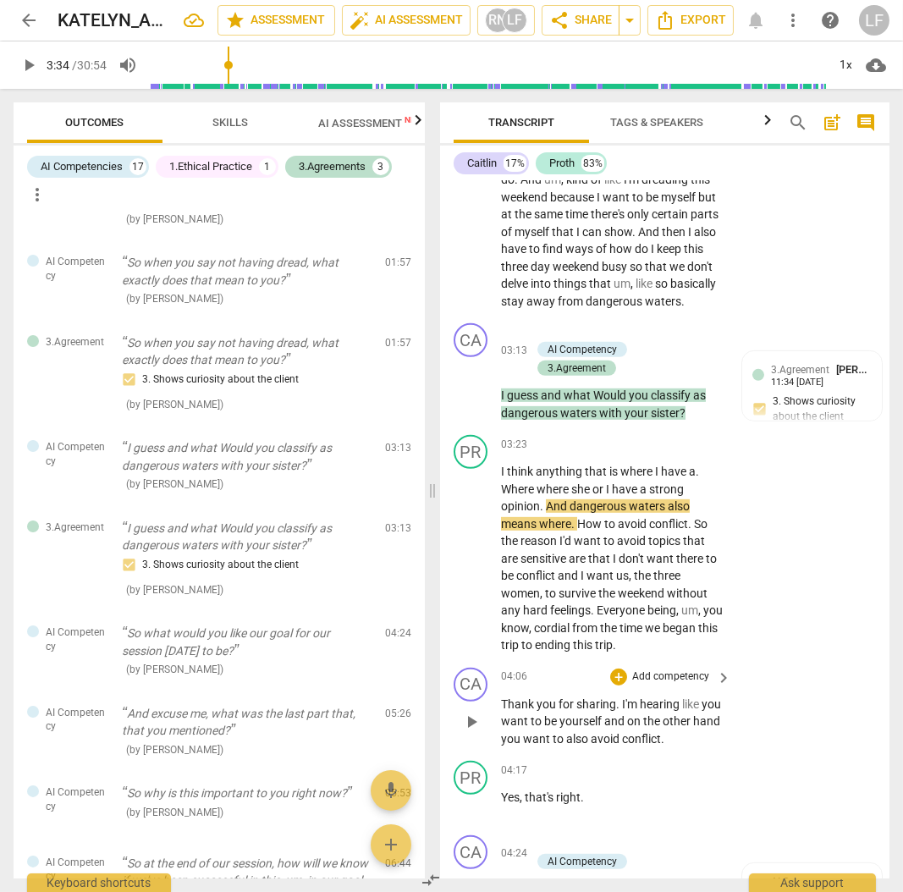
scroll to position [1298, 0]
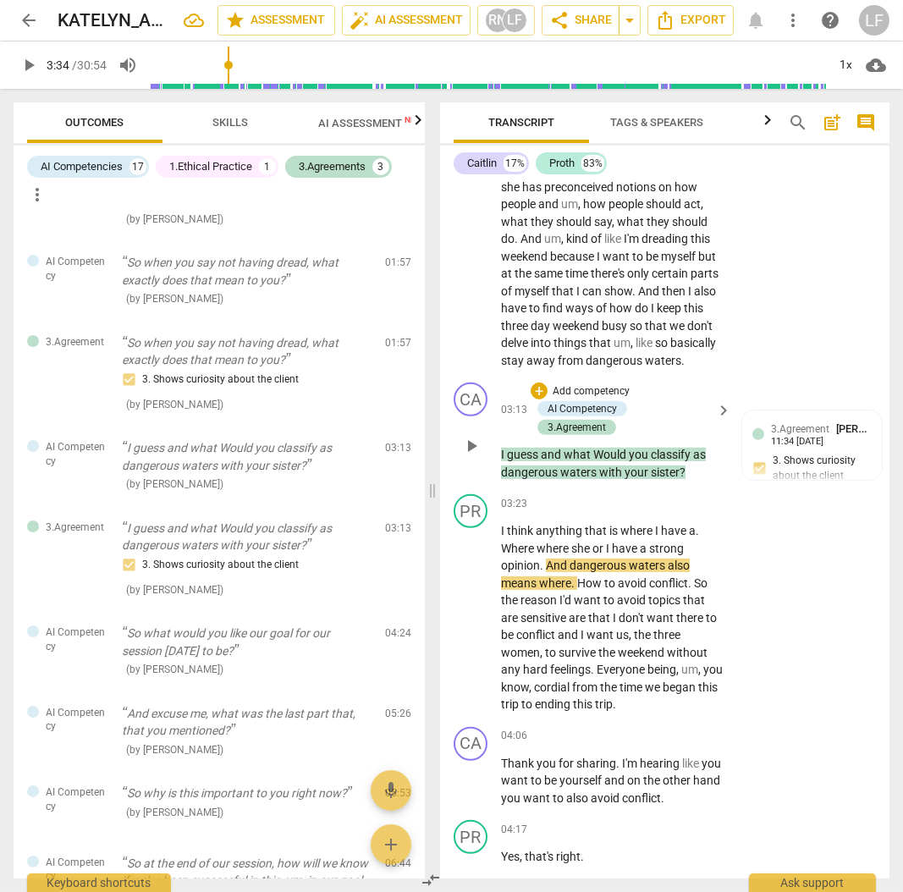
click at [576, 384] on p "Add competency" at bounding box center [591, 391] width 80 height 15
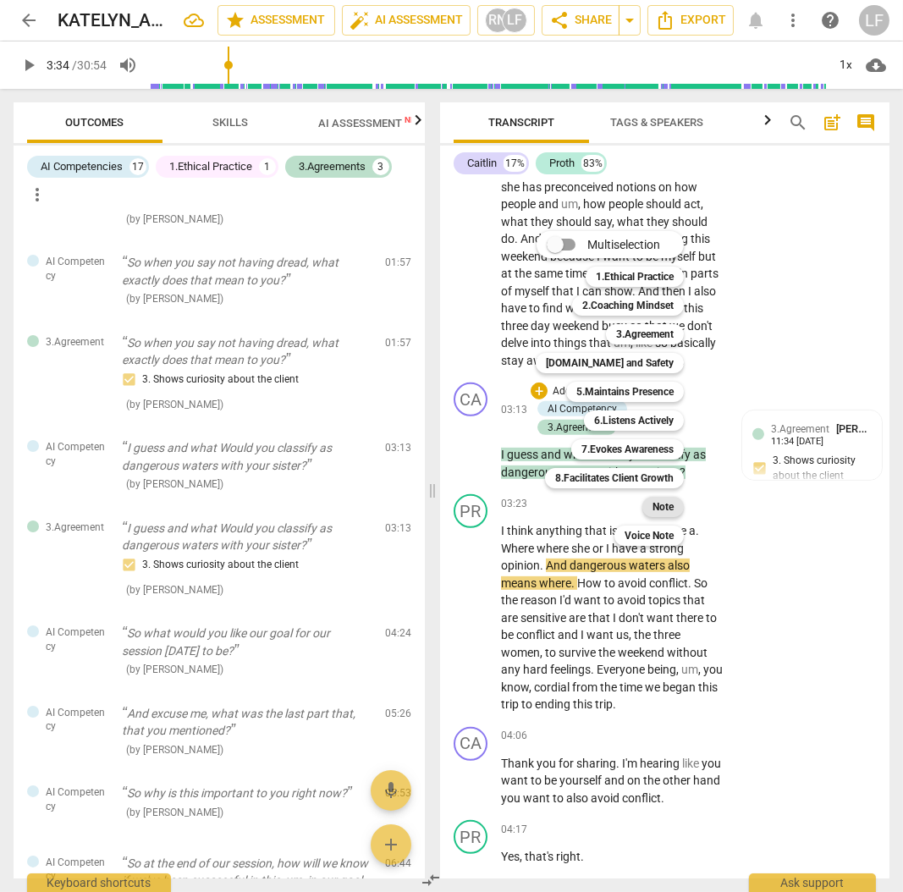
click at [652, 508] on div "Note" at bounding box center [662, 507] width 41 height 20
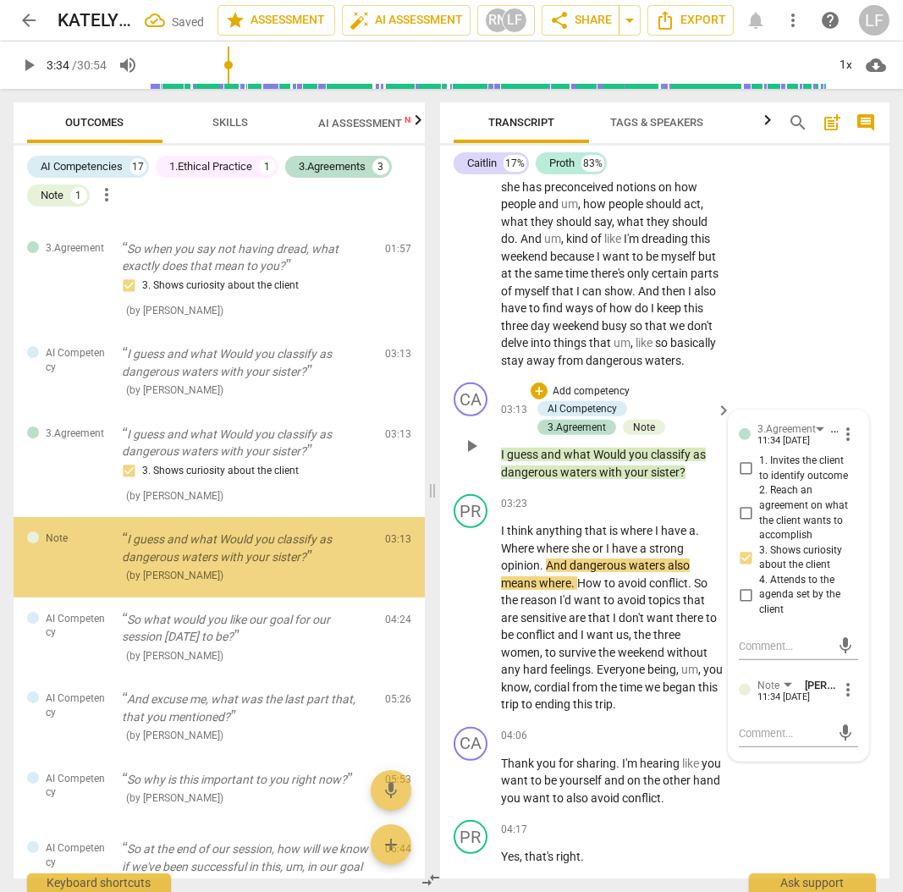
scroll to position [373, 0]
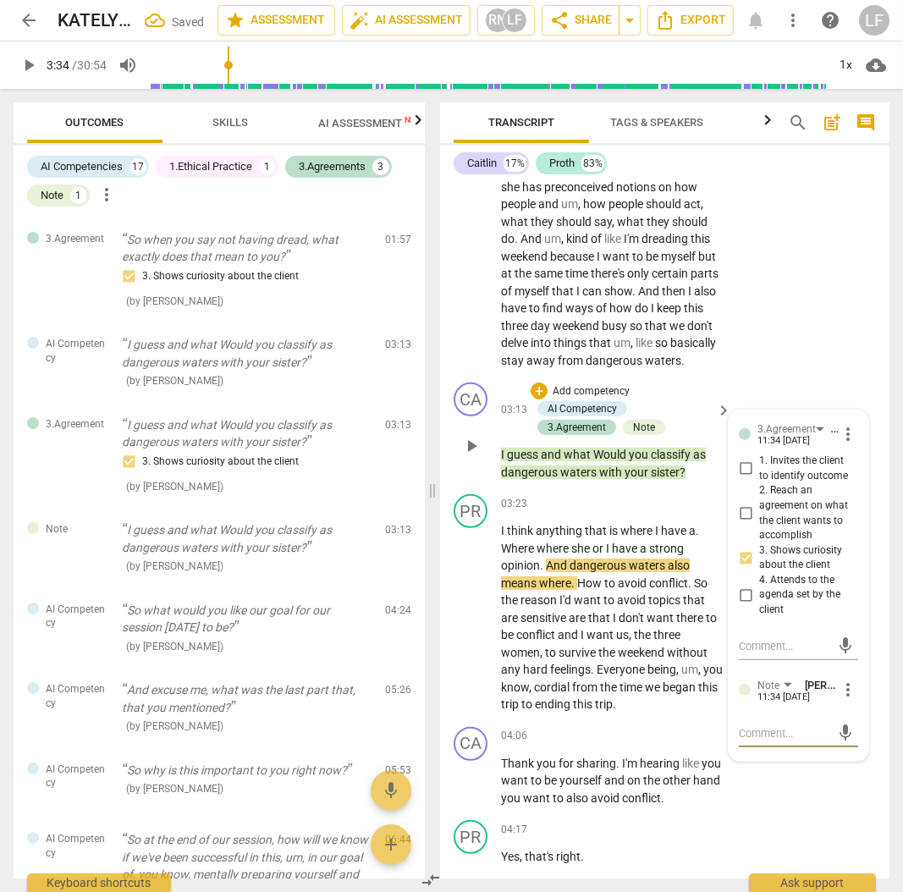
click at [776, 725] on textarea at bounding box center [785, 733] width 92 height 16
click at [757, 640] on textarea at bounding box center [785, 646] width 92 height 16
type textarea "J"
type textarea "Ju"
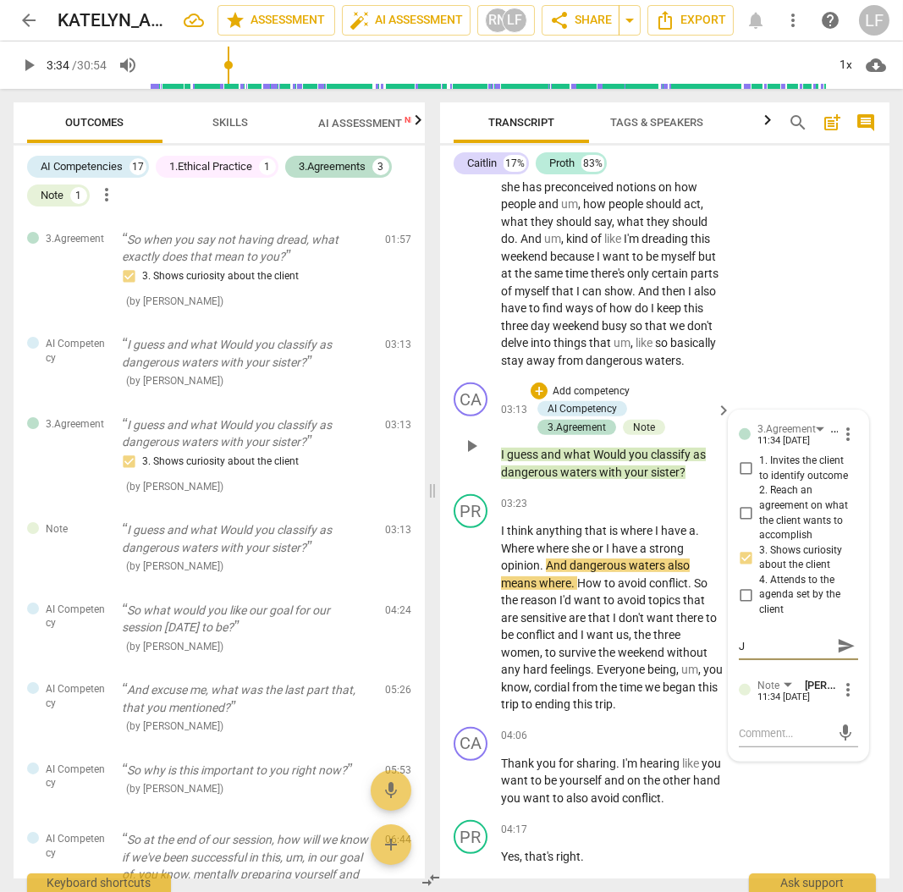
type textarea "Ju"
type textarea "[DEMOGRAPHIC_DATA]"
type textarea "Just"
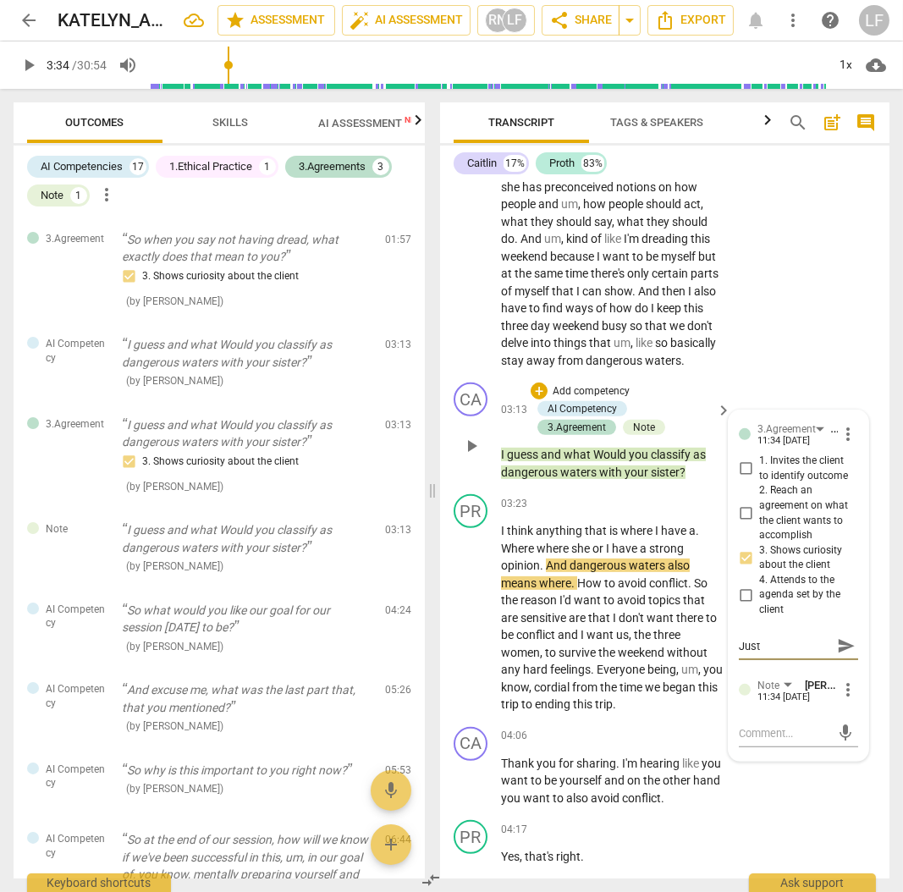
type textarea "Just"
type textarea "Just a"
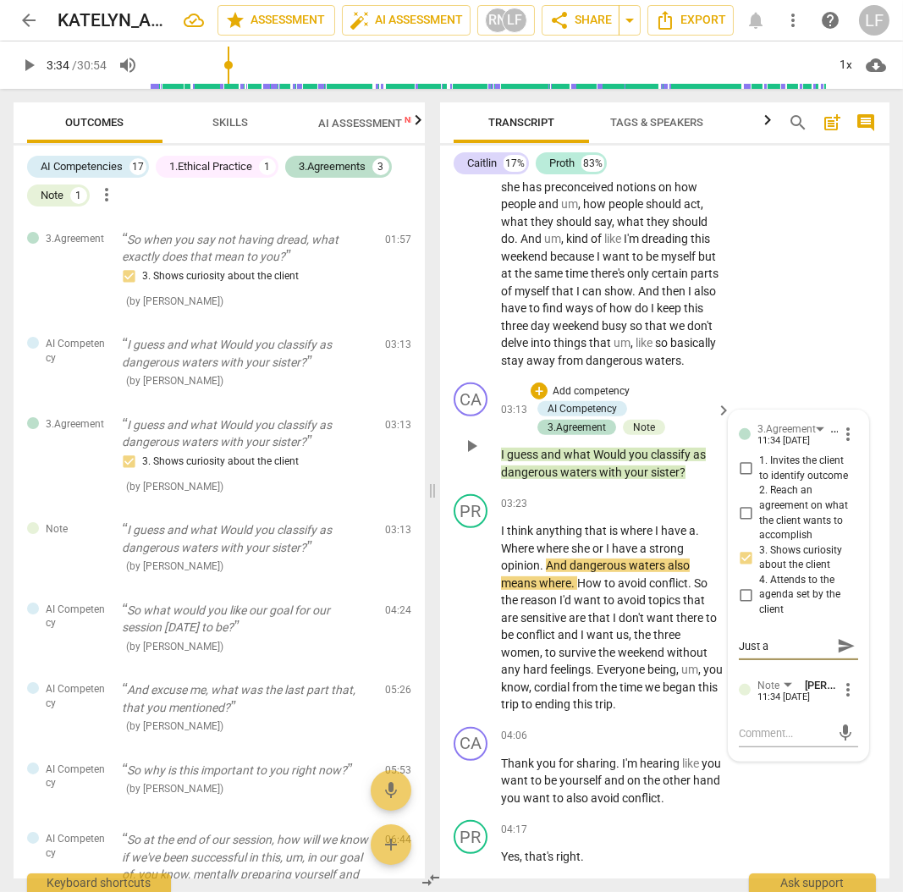
type textarea "Just a"
type textarea "Just a n"
type textarea "Just a no"
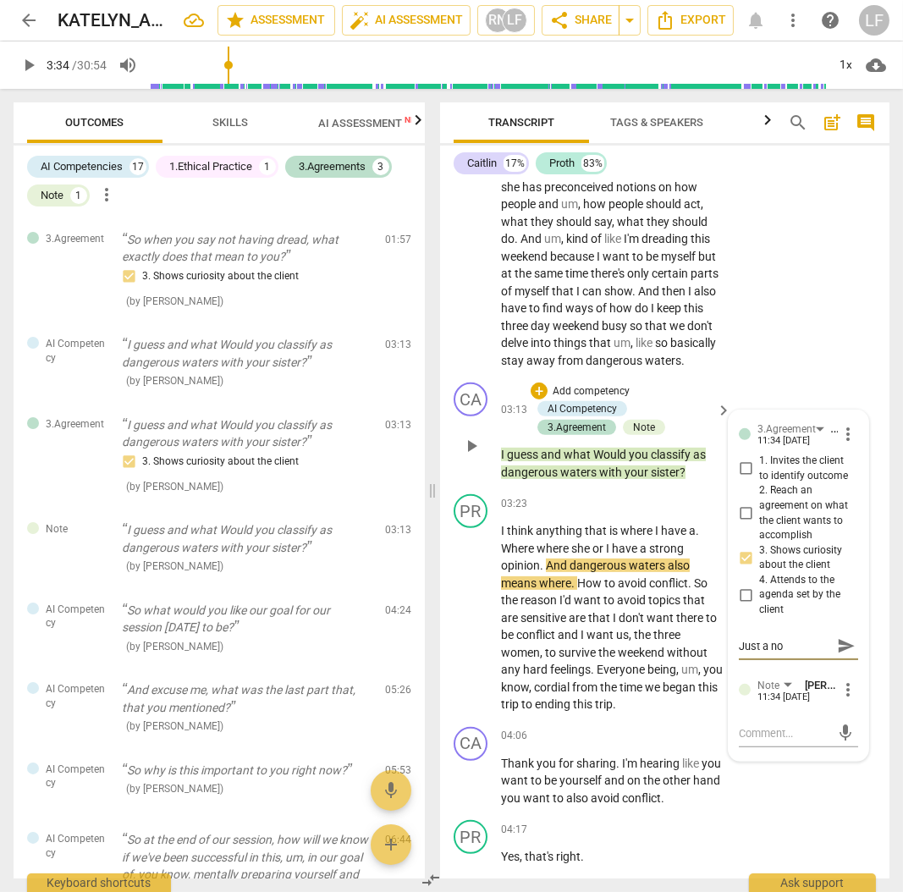
type textarea "Just a not"
type textarea "Just a noti"
type textarea "Just a notic"
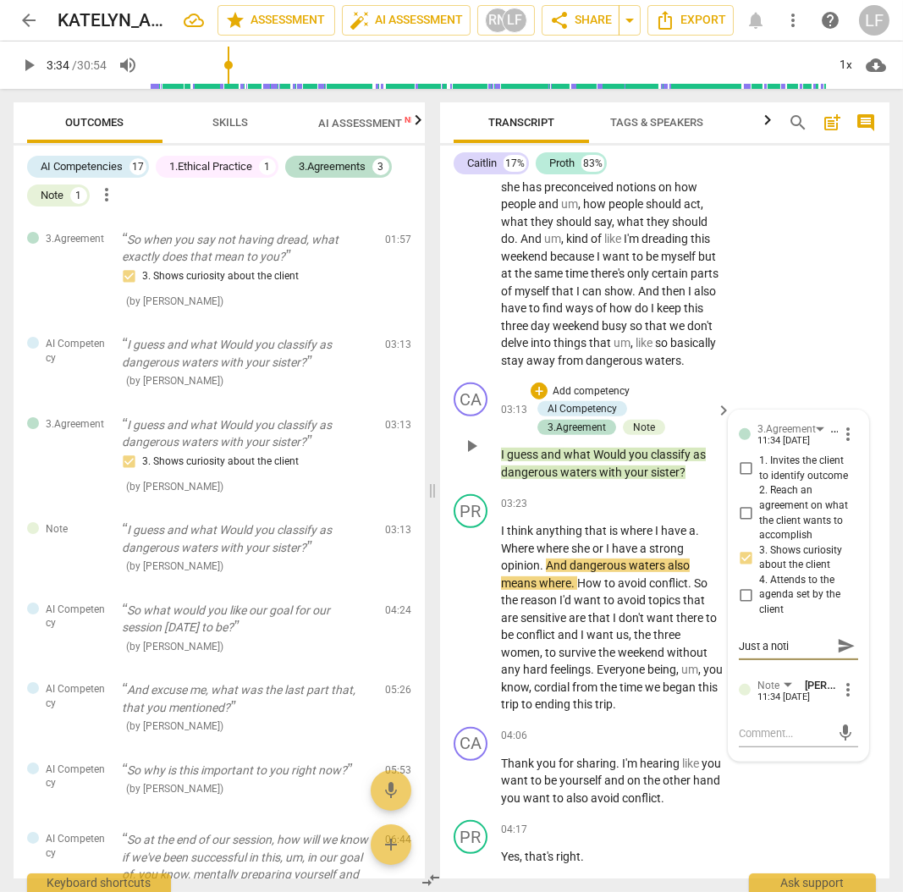
type textarea "Just a notic"
type textarea "Just a notici"
type textarea "Just a noticin"
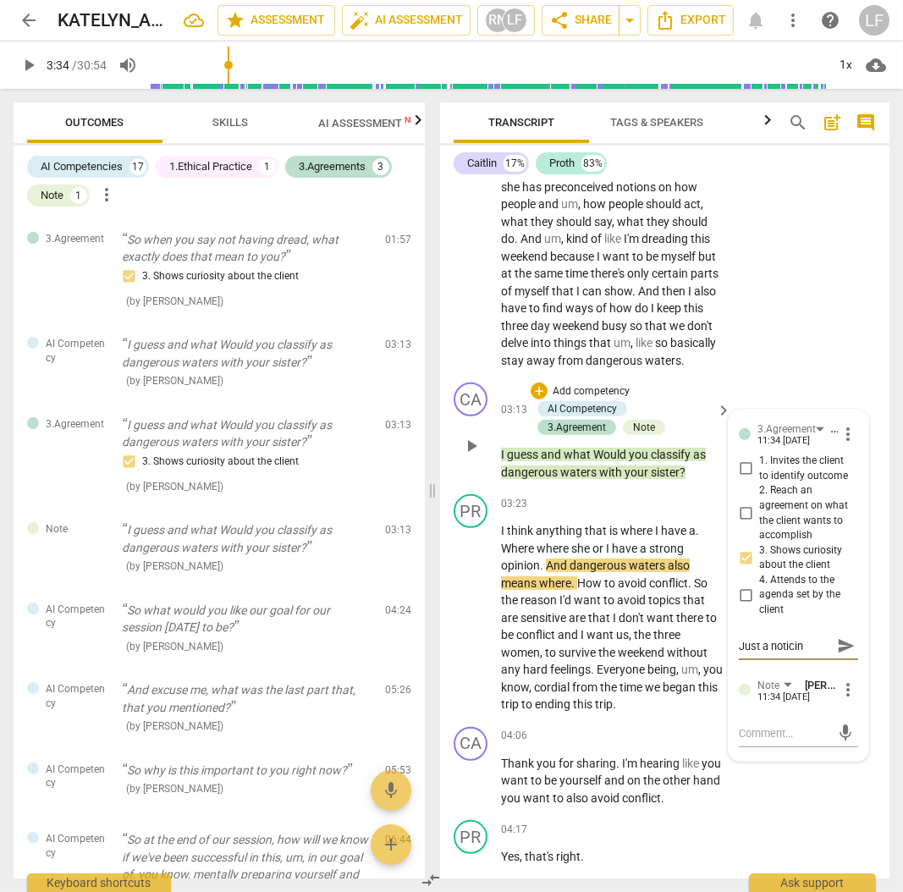
type textarea "Just a noticing"
type textarea "Just a noticing,"
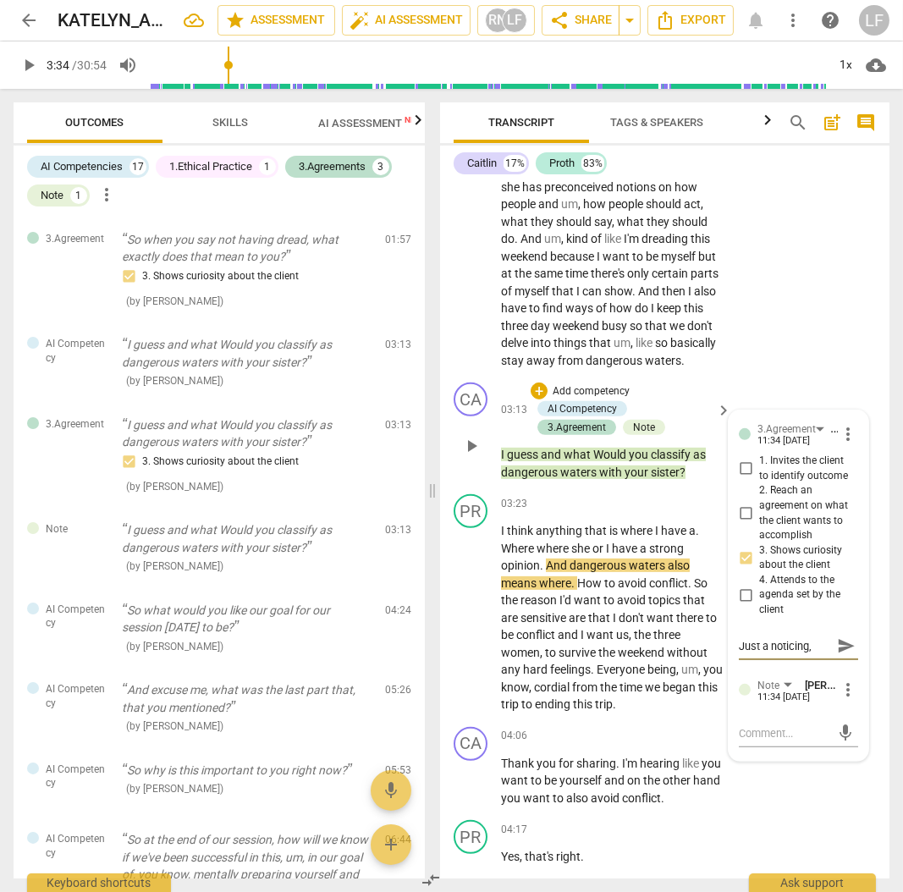
type textarea "Just a noticing,"
type textarea "Just a noticing, I"
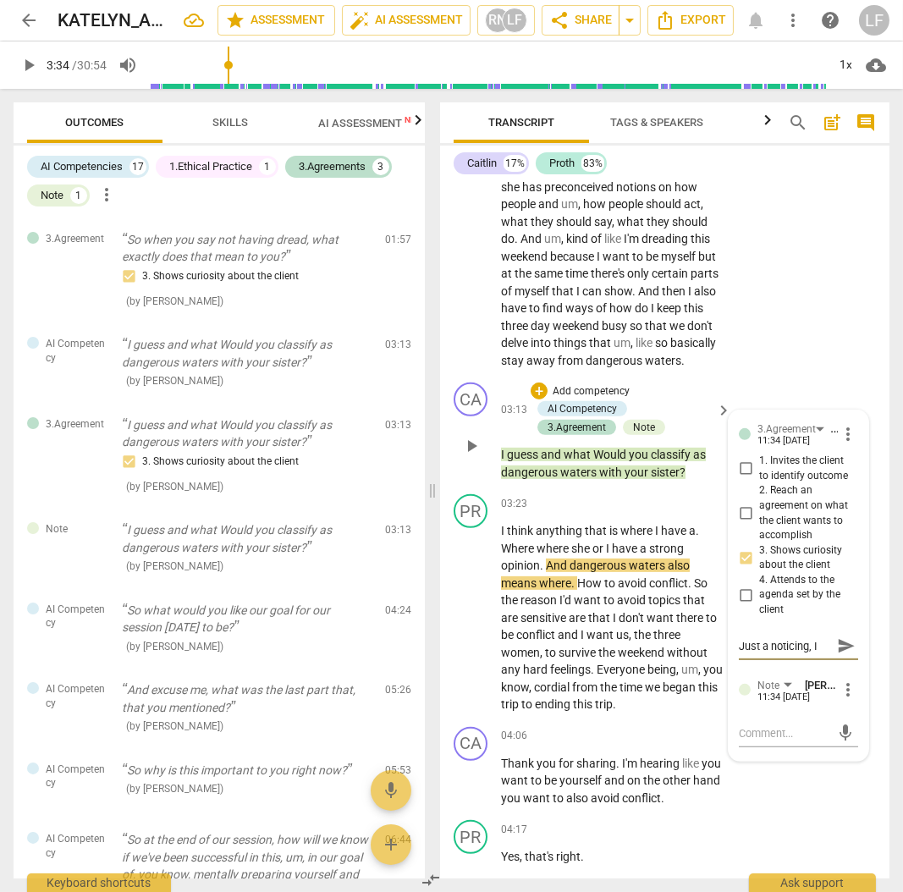
type textarea "Just a noticing, I a"
type textarea "Just a noticing, I am"
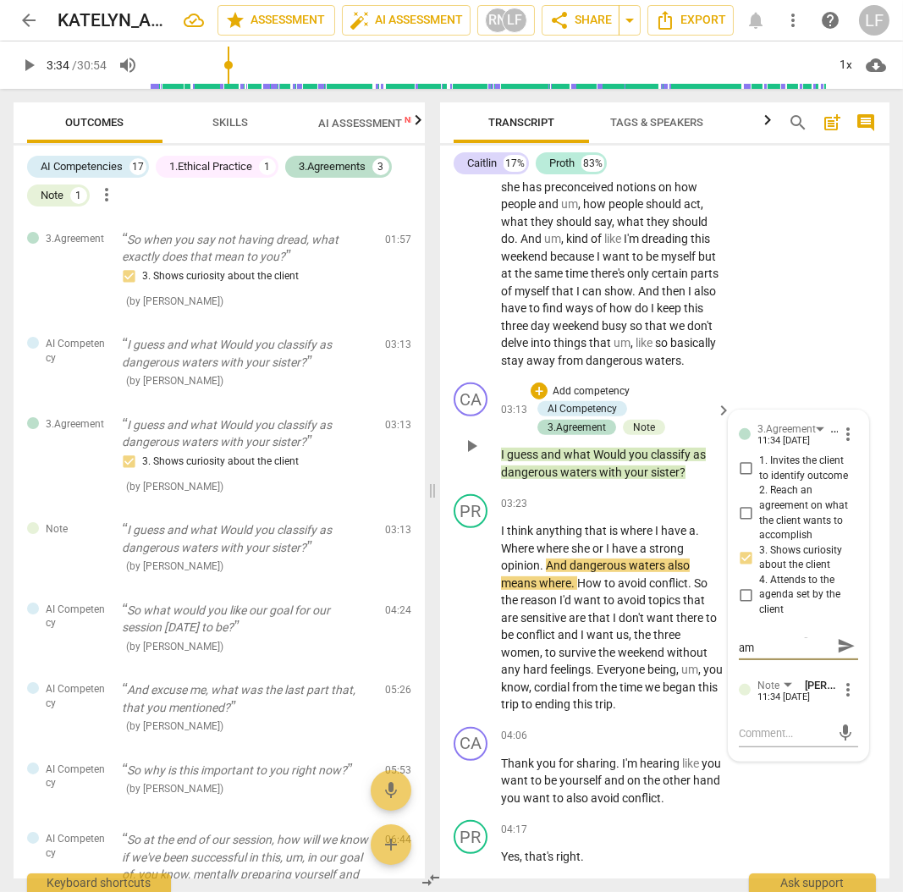
type textarea "Just a noticing, I am"
type textarea "Just a noticing, I am w"
type textarea "Just a noticing, I am wo"
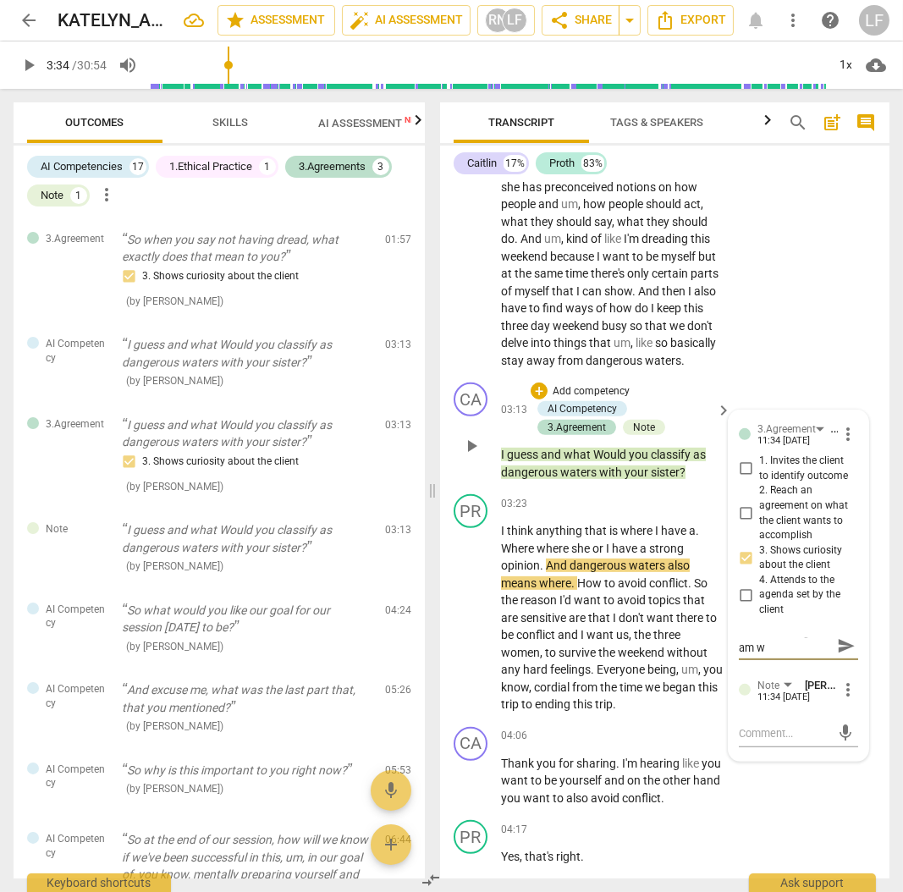
type textarea "Just a noticing, I am wo"
type textarea "Just a noticing, I am won"
type textarea "Just a noticing, I am wond"
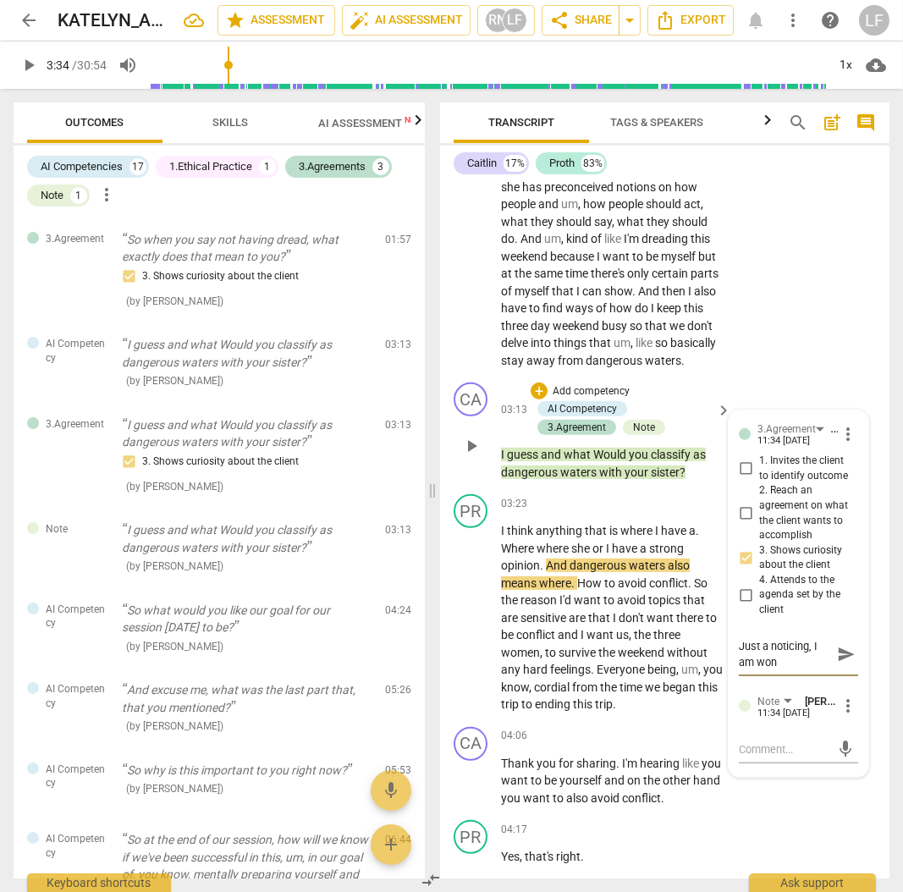
type textarea "Just a noticing, I am wond"
type textarea "Just a noticing, I am wonde"
type textarea "Just a noticing, I am wonder"
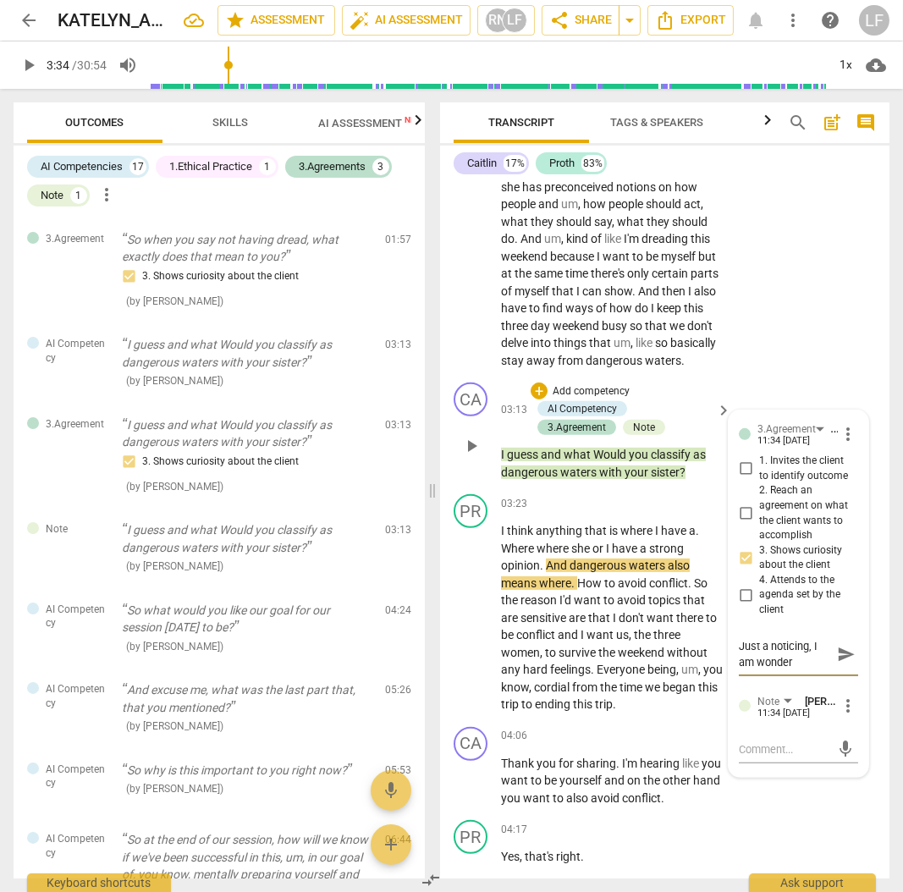
type textarea "Just a noticing, I am wonderi"
type textarea "Just a noticing, I am wonderin"
type textarea "Just a noticing, I am wondering"
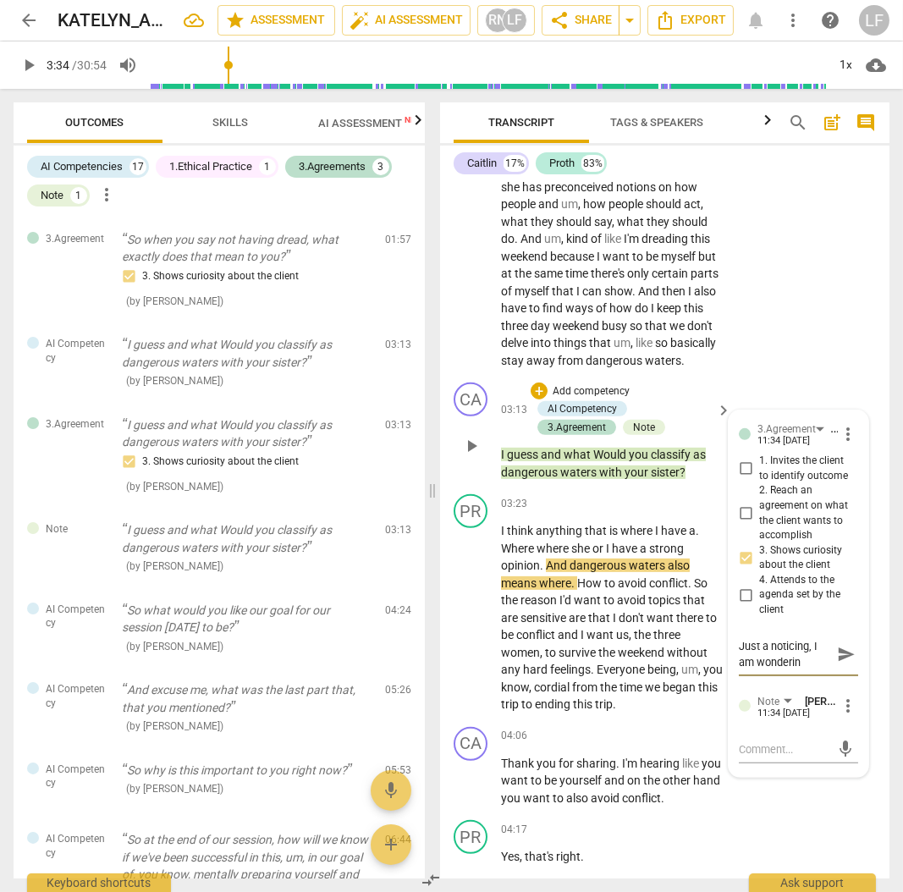
type textarea "Just a noticing, I am wondering"
type textarea "Just a noticing, I am wondering i"
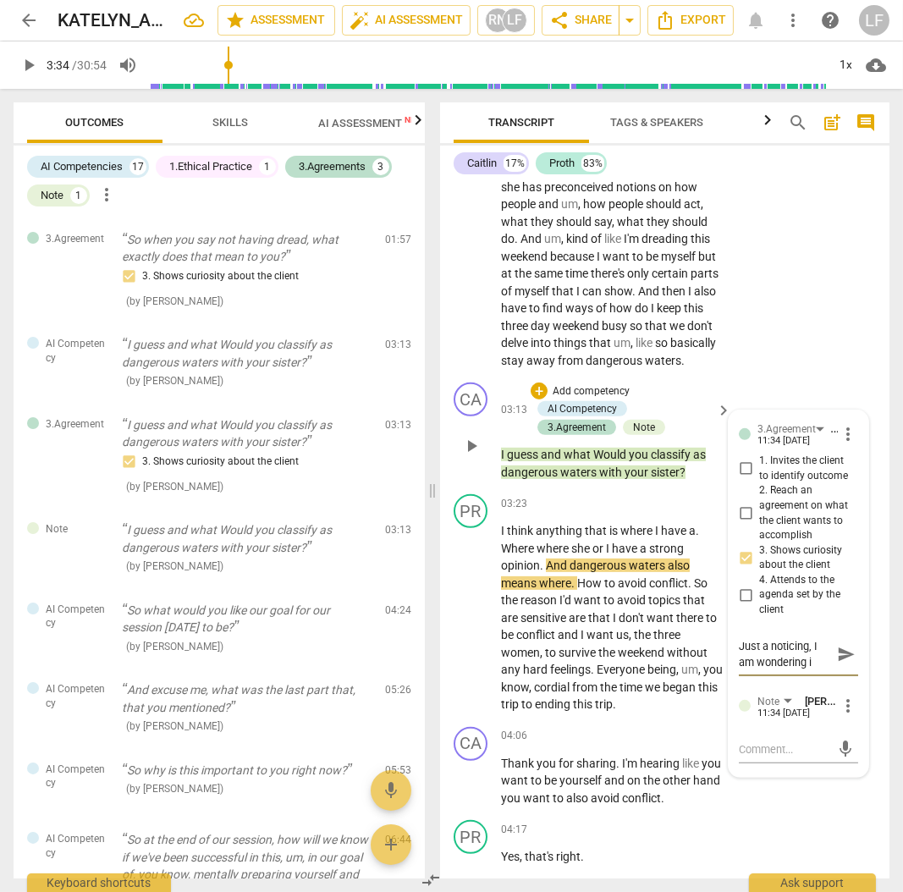
type textarea "Just a noticing, I am wondering if"
type textarea "Just a noticing, I am wondering if t"
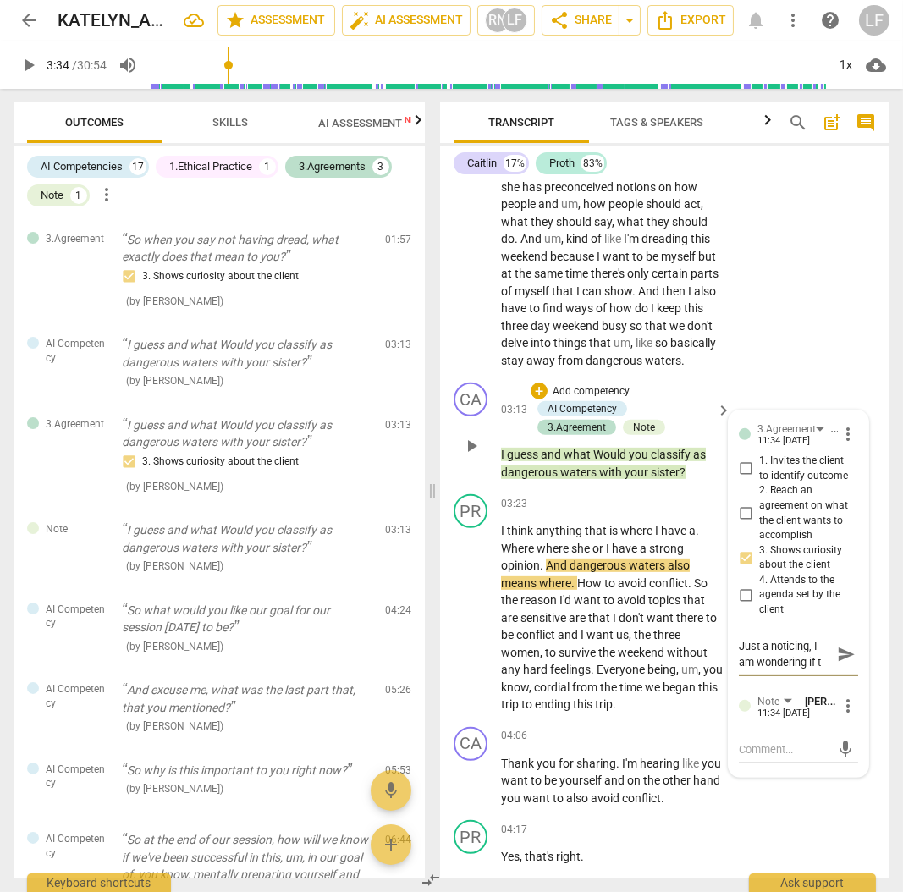
type textarea "Just a noticing, I am wondering if th"
type textarea "Just a noticing, I am wondering if thi"
type textarea "Just a noticing, I am wondering if this"
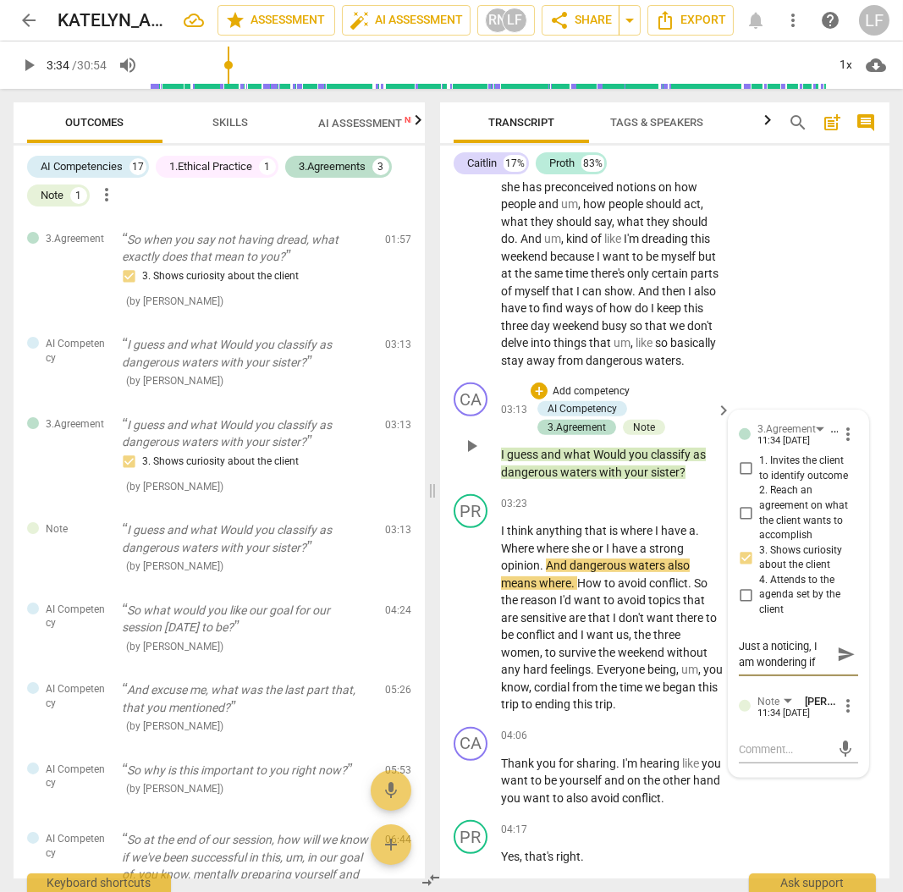
scroll to position [14, 0]
type textarea "Just a noticing, I am wondering if this"
type textarea "Just a noticing, I am wondering if this q"
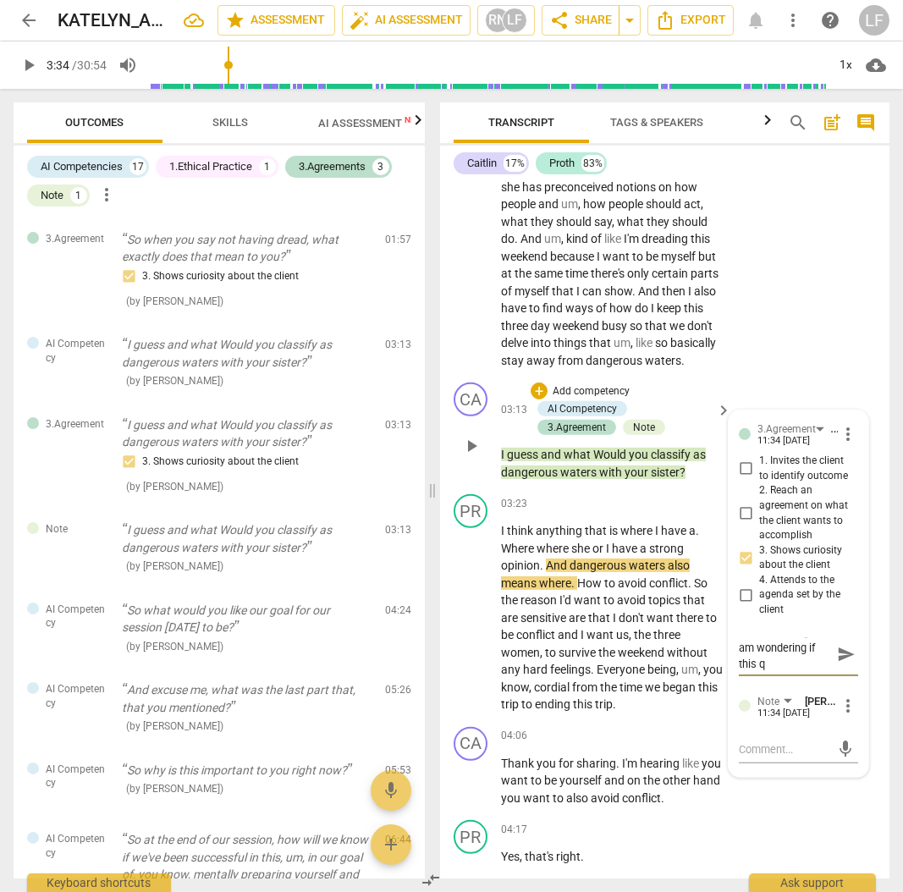
type textarea "Just a noticing, I am wondering if this qu"
type textarea "Just a noticing, I am wondering if this que"
type textarea "Just a noticing, I am wondering if this ques"
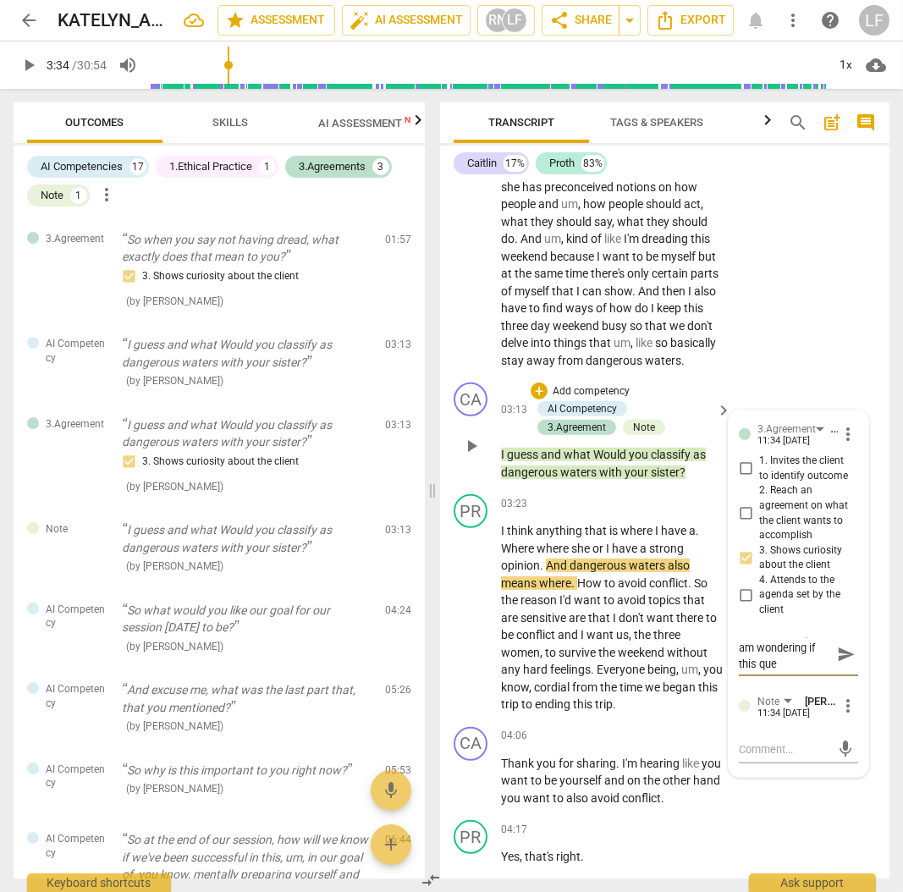
type textarea "Just a noticing, I am wondering if this ques"
type textarea "Just a noticing, I am wondering if this quest"
type textarea "Just a noticing, I am wondering if this questi"
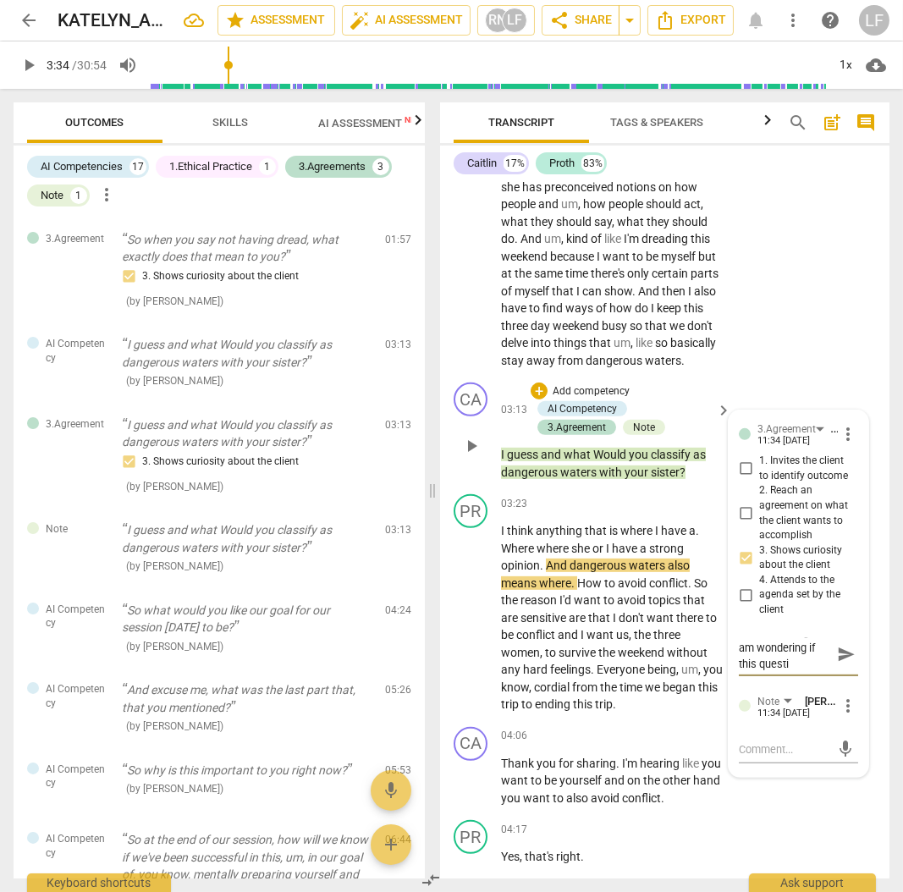
type textarea "Just a noticing, I am wondering if this questio"
type textarea "Just a noticing, I am wondering if this question"
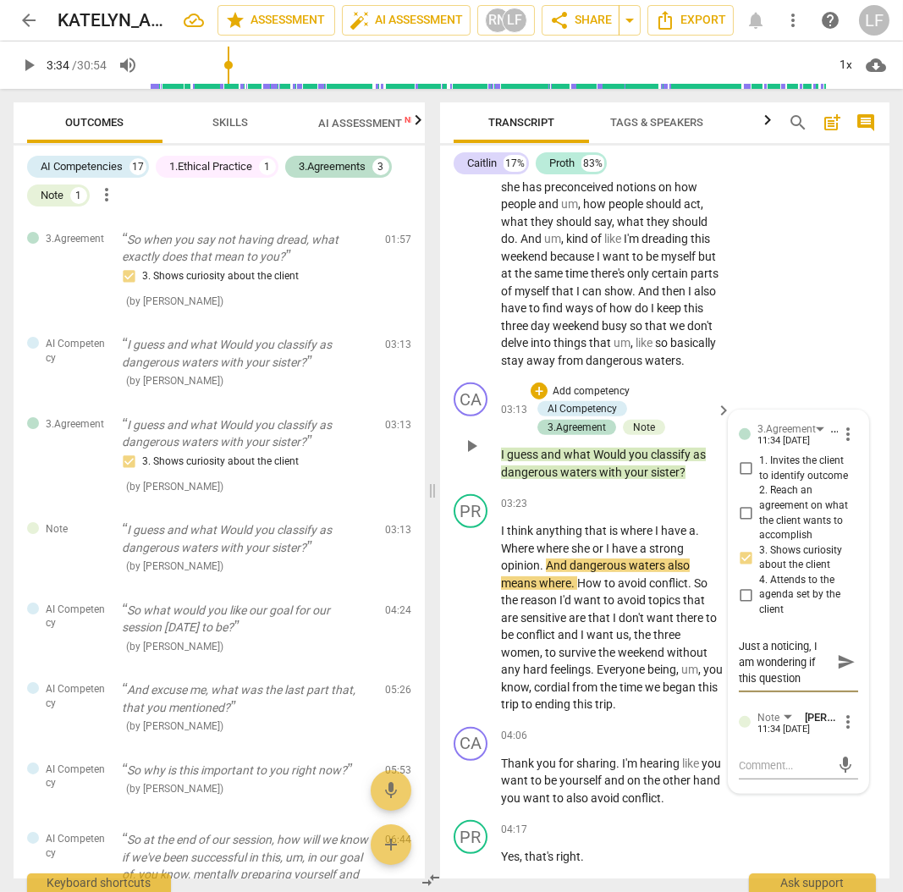
type textarea "Just a noticing, I am wondering if this question"
type textarea "Just a noticing, I am wondering if this question w"
type textarea "Just a noticing, I am wondering if this question wa"
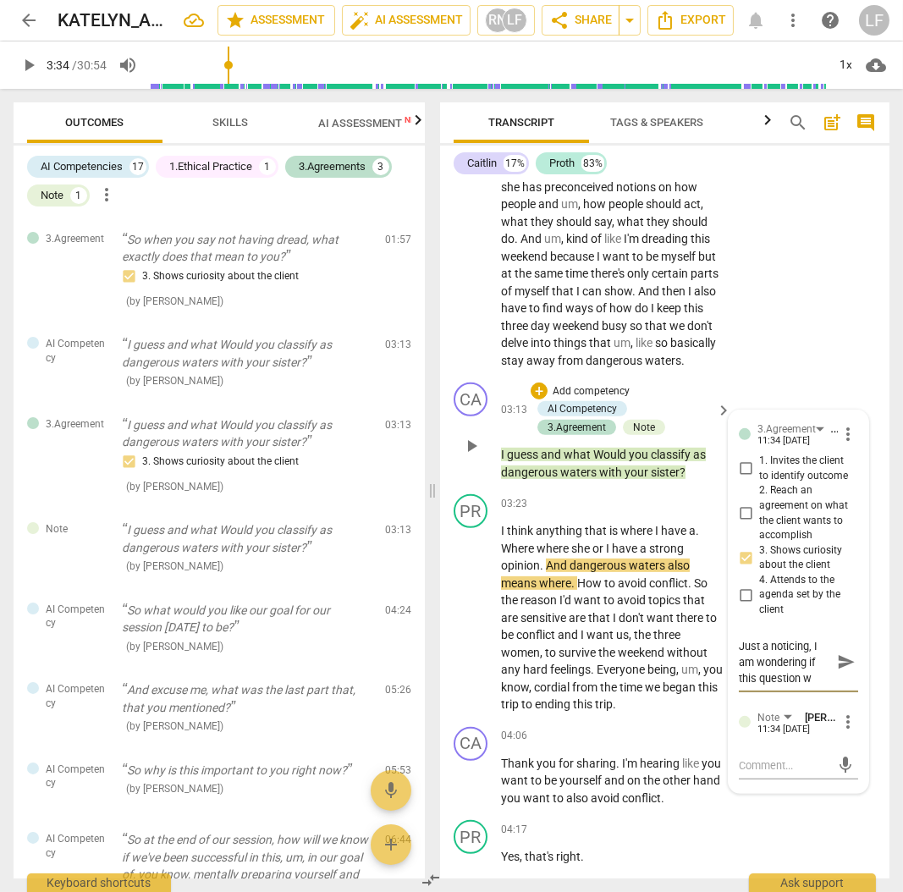
type textarea "Just a noticing, I am wondering if this question wa"
type textarea "Just a noticing, I am wondering if this question was"
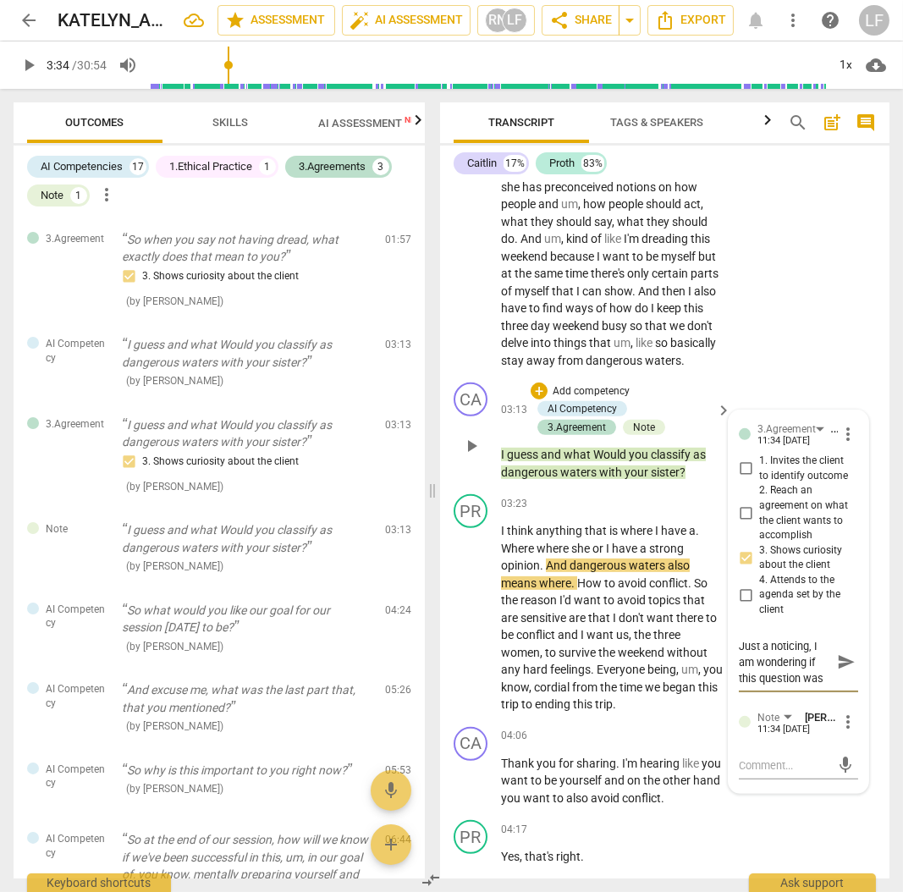
type textarea "Just a noticing, I am wondering if this question was t"
type textarea "Just a noticing, I am wondering if this question was to"
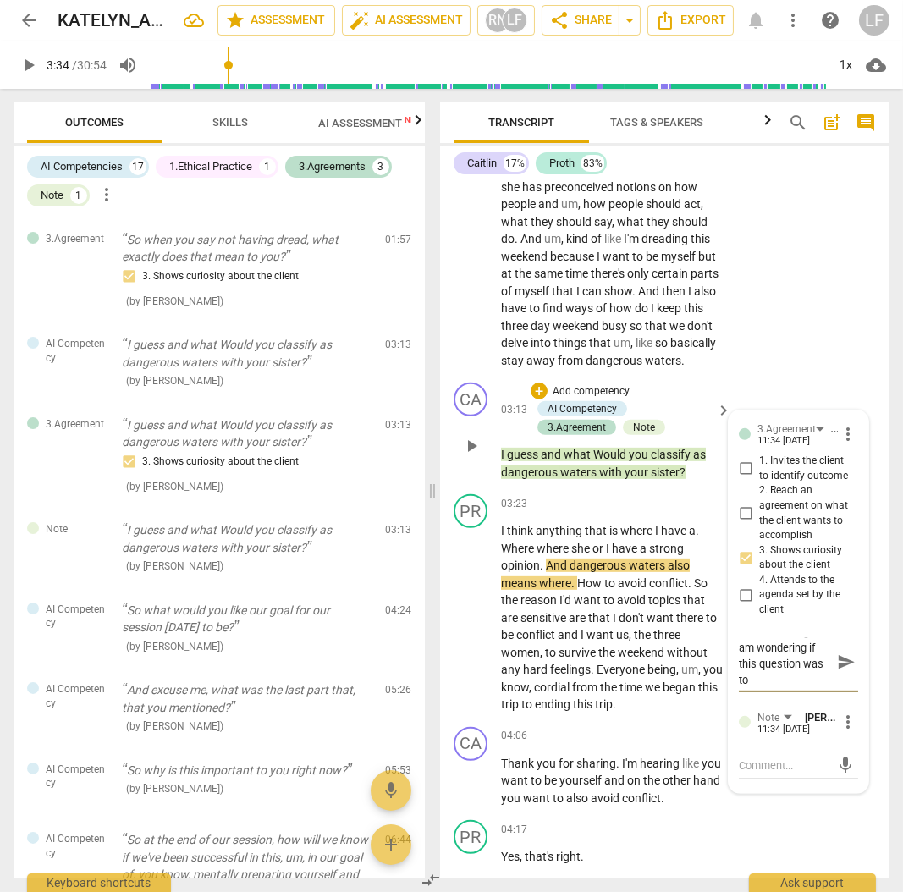
type textarea "Just a noticing, I am wondering if this question was to"
type textarea "Just a noticing, I am wondering if this question was to e"
type textarea "Just a noticing, I am wondering if this question was to en"
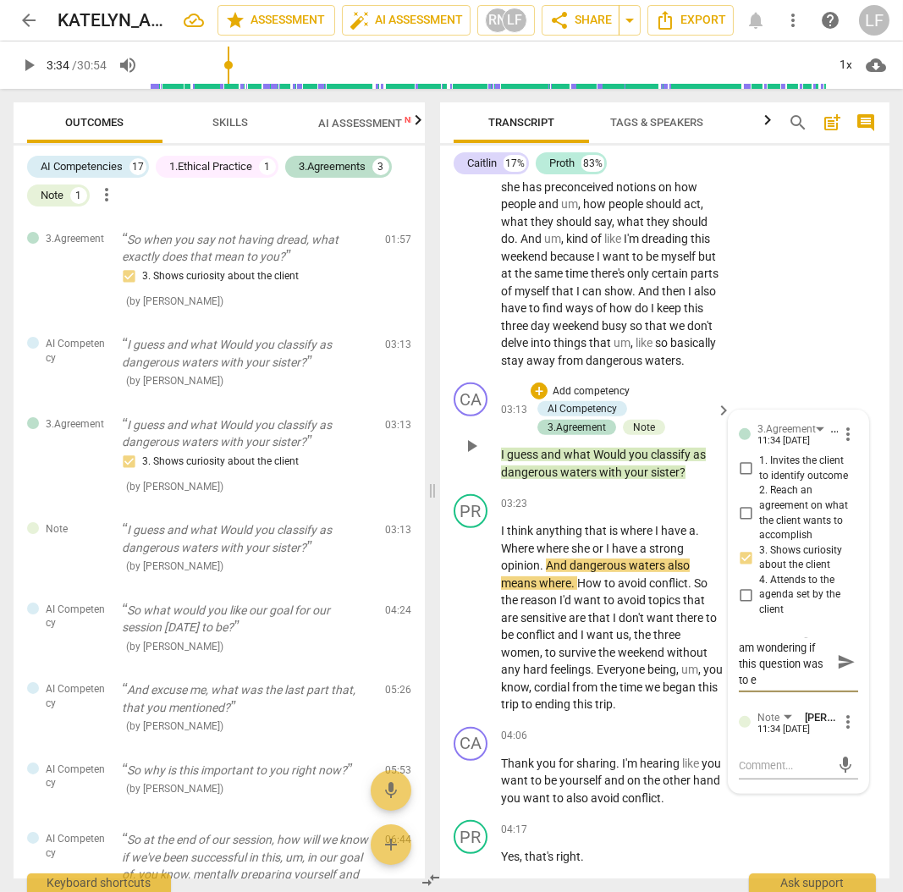
type textarea "Just a noticing, I am wondering if this question was to en"
type textarea "Just a noticing, I am wondering if this question was to enl"
type textarea "Just a noticing, I am wondering if this question was to enli"
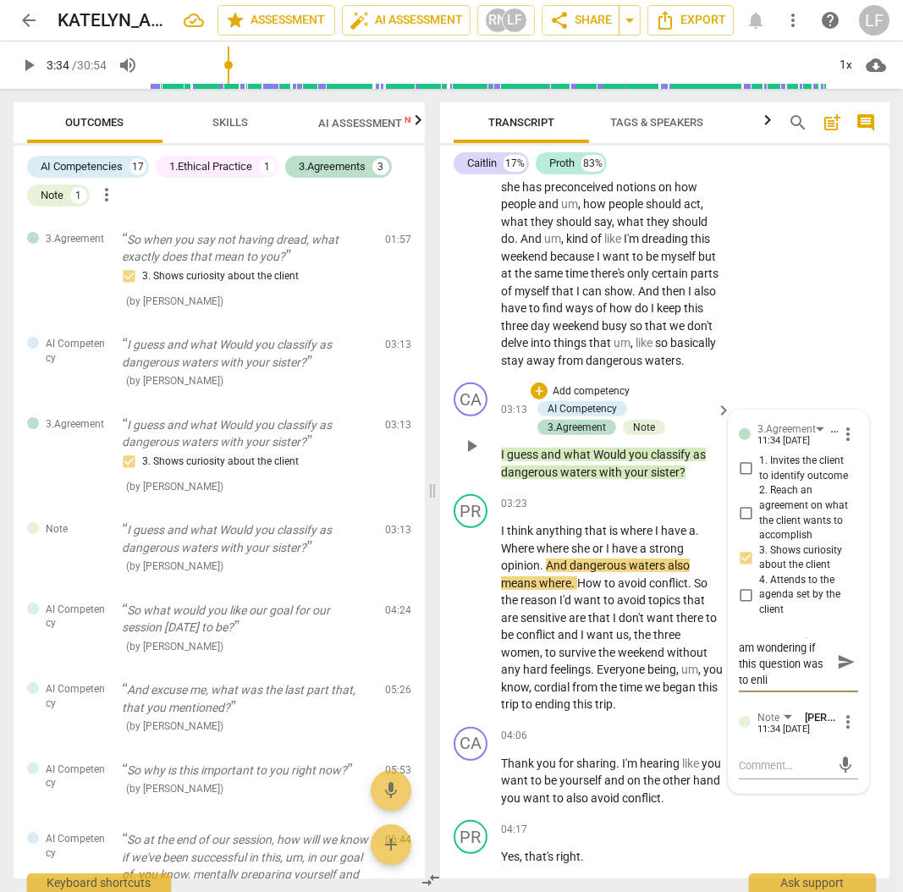
type textarea "Just a noticing, I am wondering if this question was to enlig"
type textarea "Just a noticing, I am wondering if this question was to enligh"
type textarea "Just a noticing, I am wondering if this question was to enlight"
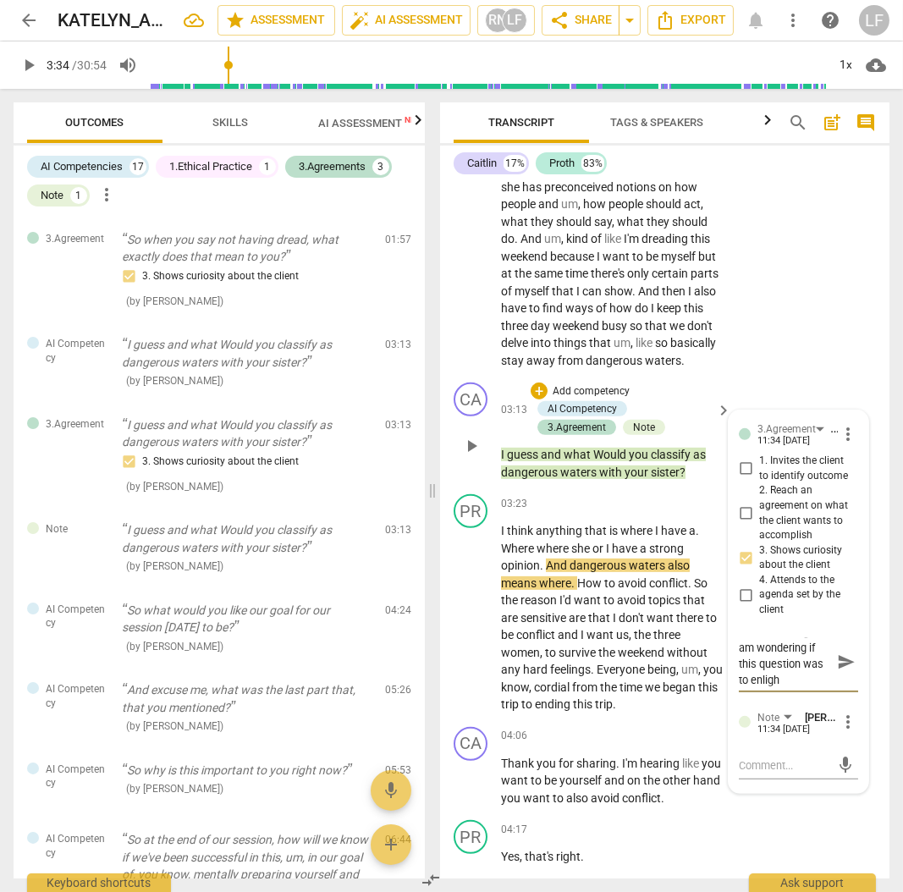
type textarea "Just a noticing, I am wondering if this question was to enlight"
type textarea "Just a noticing, I am wondering if this question was to enlighte"
type textarea "Just a noticing, I am wondering if this question was to enlighten"
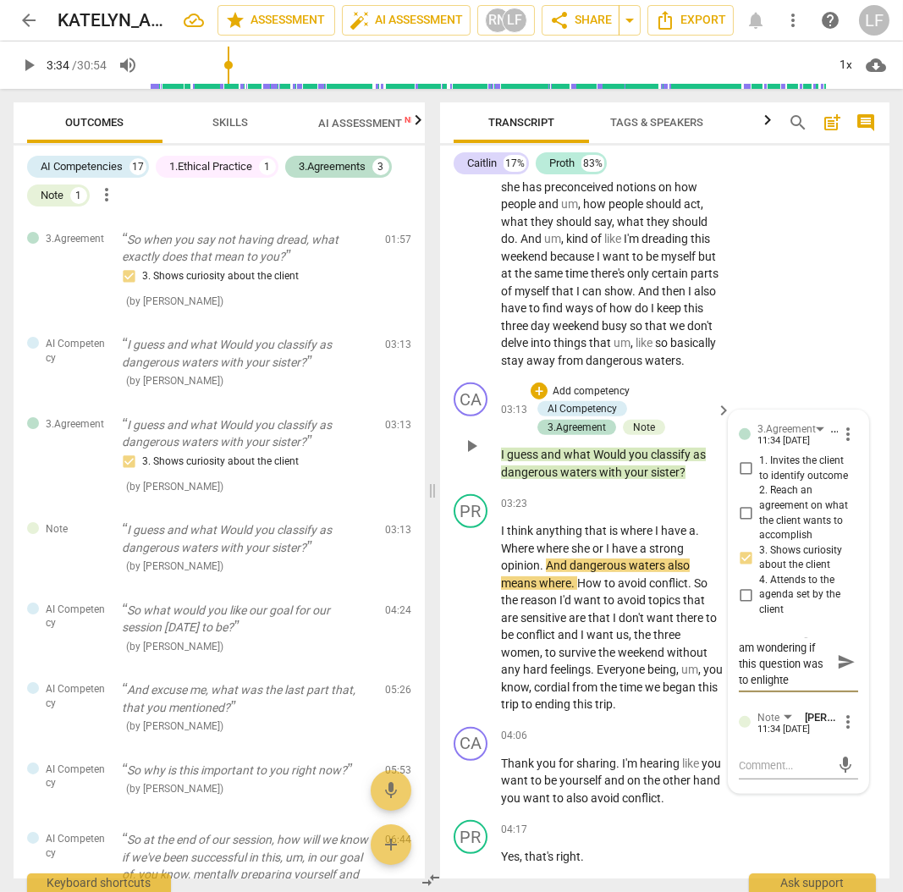
scroll to position [0, 0]
type textarea "Just a noticing, I am wondering if this question was to enlighten"
type textarea "Just a noticing, I am wondering if this question was to enlighten t"
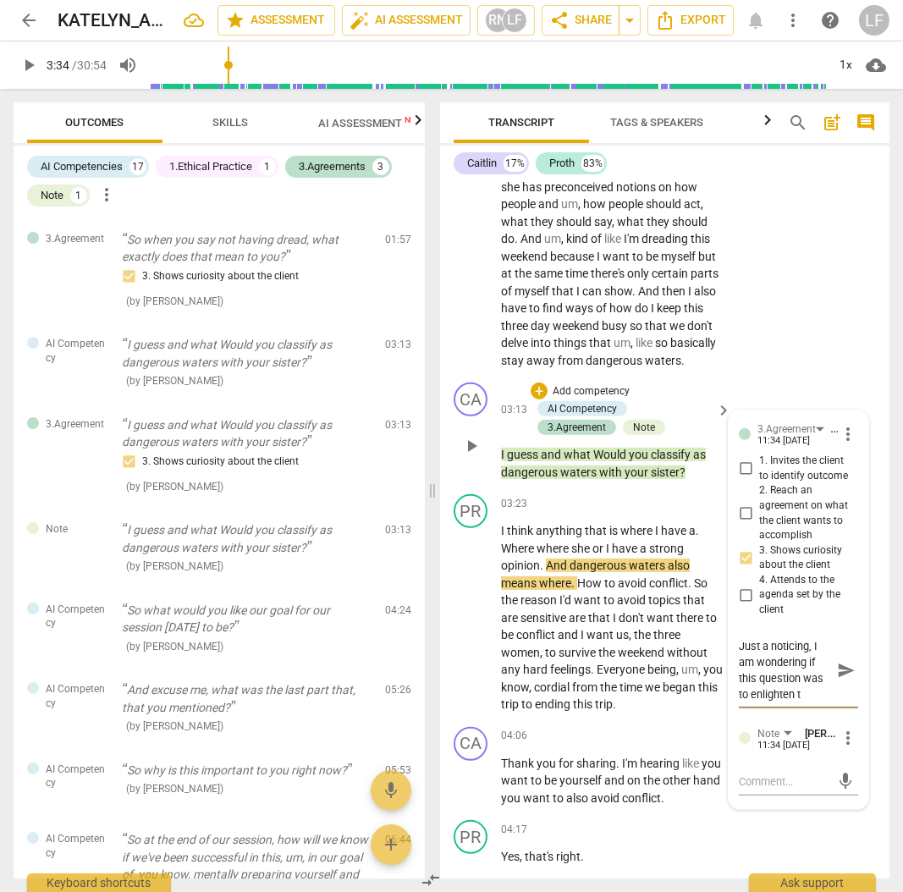
type textarea "Just a noticing, I am wondering if this question was to enlighten th"
type textarea "Just a noticing, I am wondering if this question was to enlighten the"
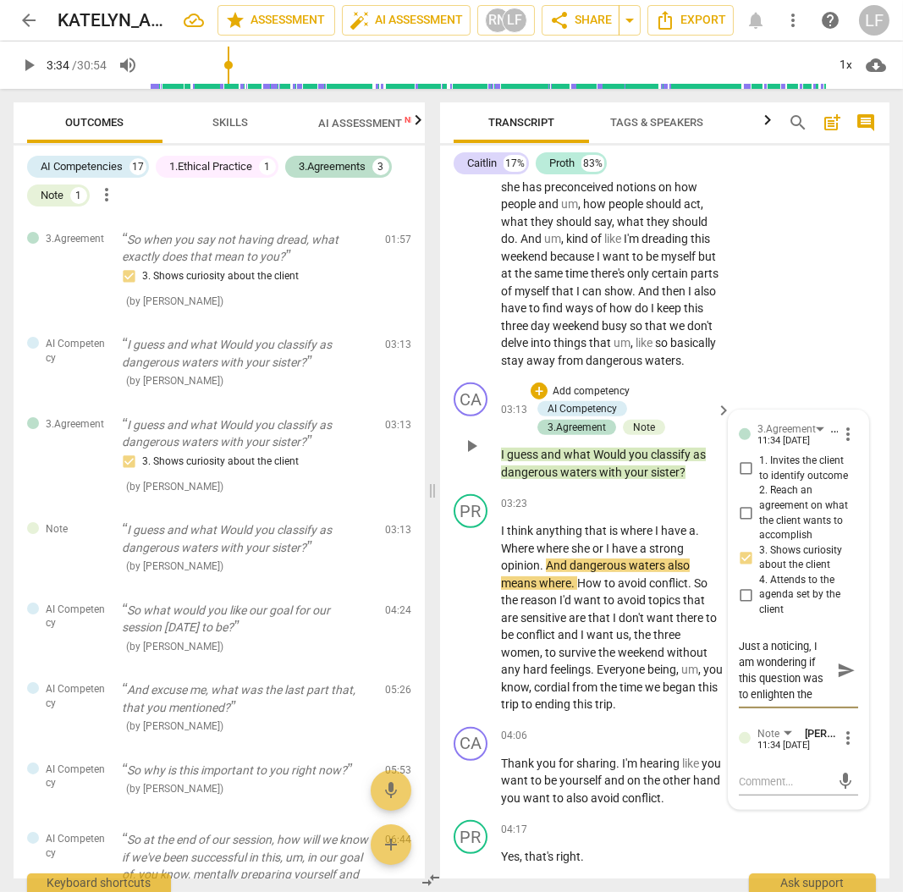
type textarea "Just a noticing, I am wondering if this question was to enlighten the"
type textarea "Just a noticing, I am wondering if this question was to enlighten the c"
type textarea "Just a noticing, I am wondering if this question was to enlighten the cl"
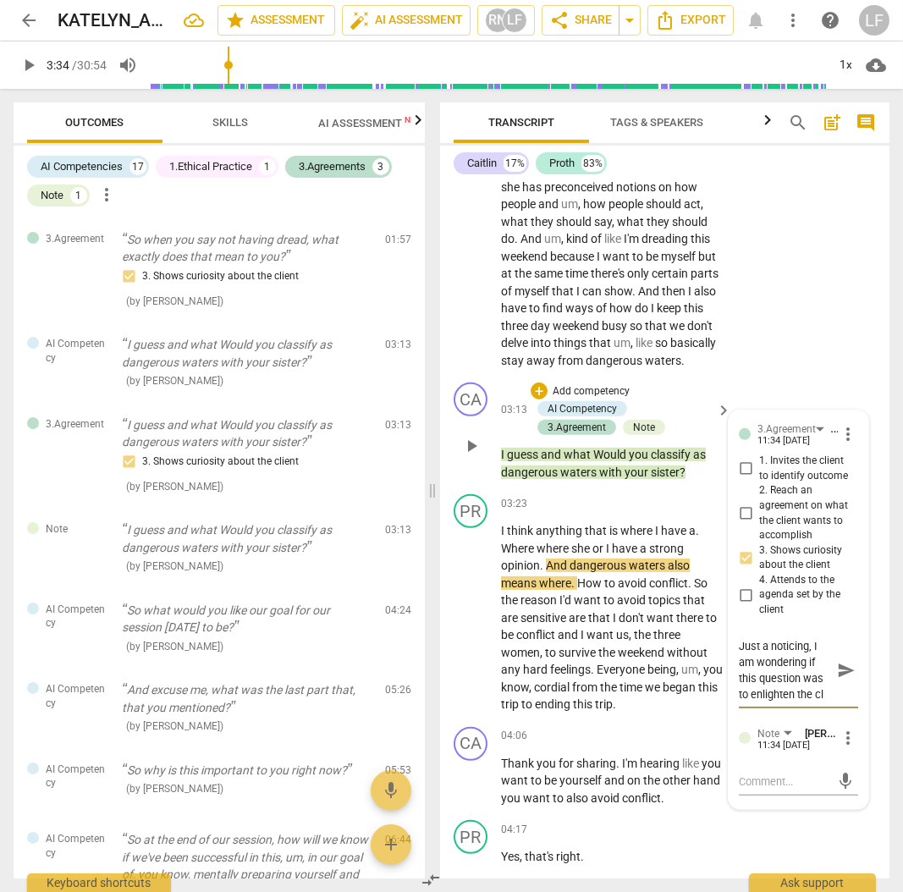
type textarea "Just a noticing, I am wondering if this question was to enlighten the cli"
type textarea "Just a noticing, I am wondering if this question was to enlighten the clie"
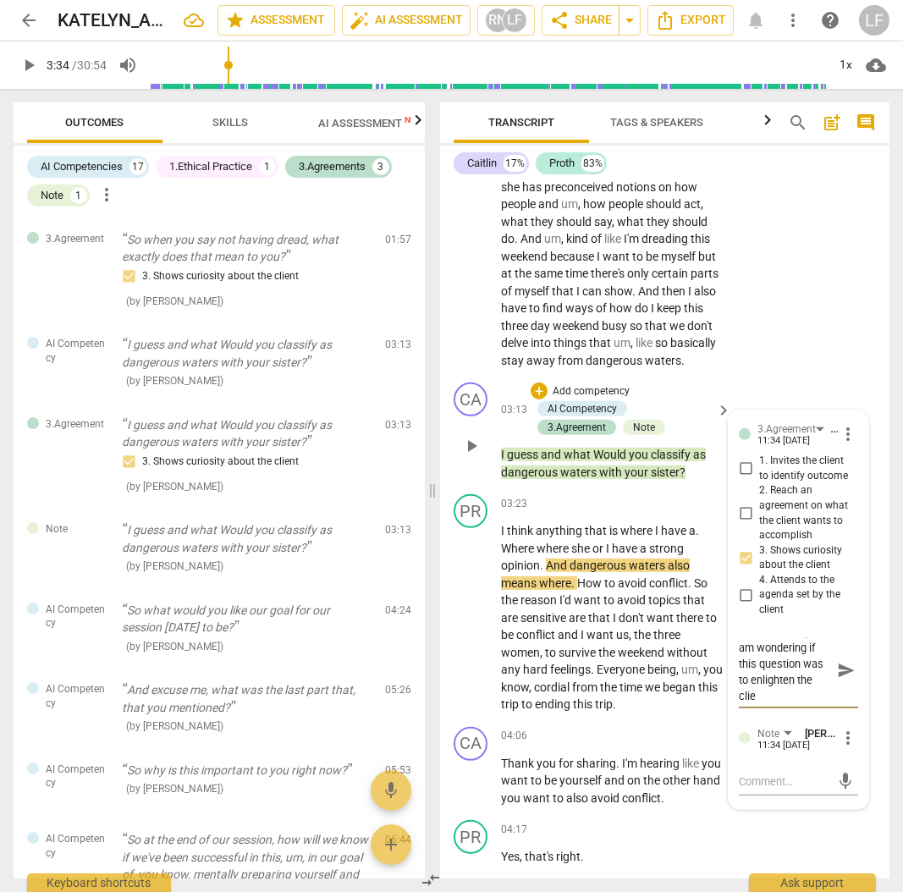
type textarea "Just a noticing, I am wondering if this question was to enlighten the clien"
type textarea "Just a noticing, I am wondering if this question was to enlighten the client"
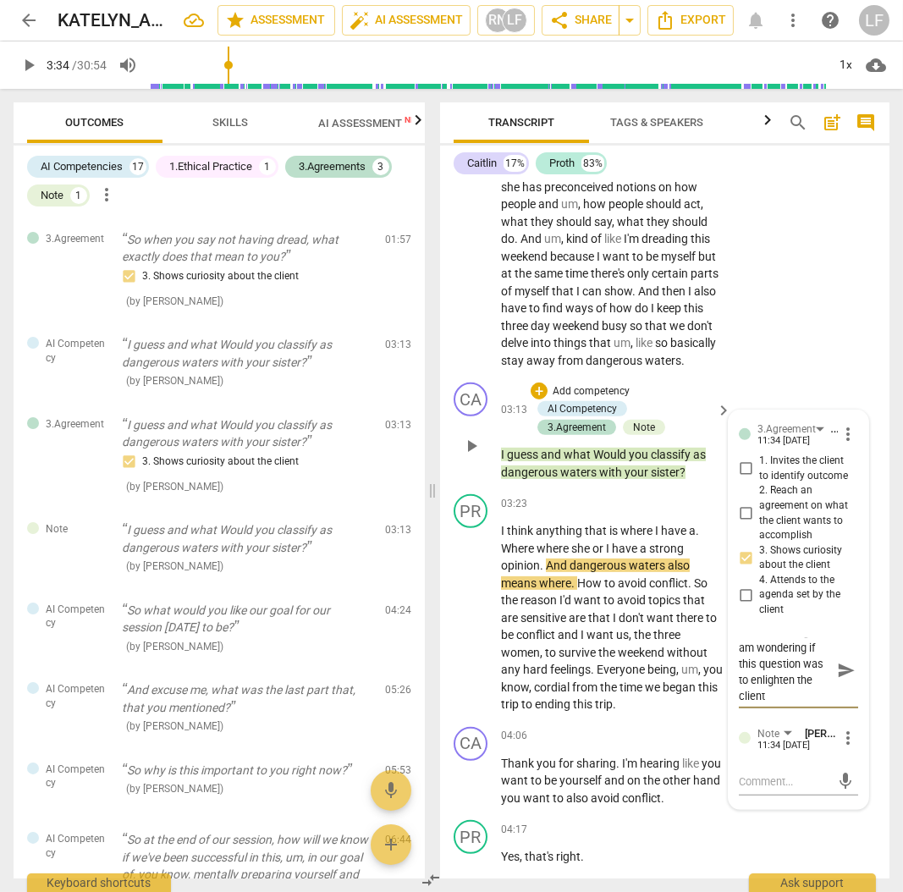
type textarea "Just a noticing, I am wondering if this question was to enlighten the client"
type textarea "Just a noticing, I am wondering if this question was to enlighten the client i"
type textarea "Just a noticing, I am wondering if this question was to enlighten the client in"
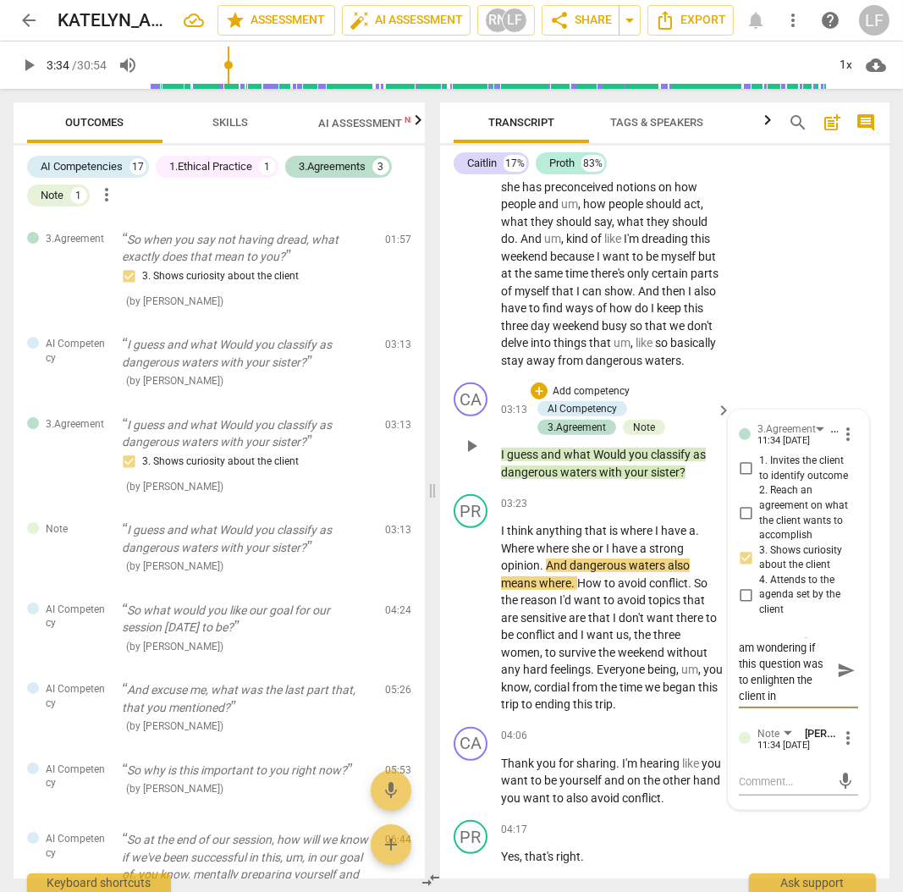
type textarea "Just a noticing, I am wondering if this question was to enlighten the client in"
type textarea "Just a noticing, I am wondering if this question was to enlighten the client in…"
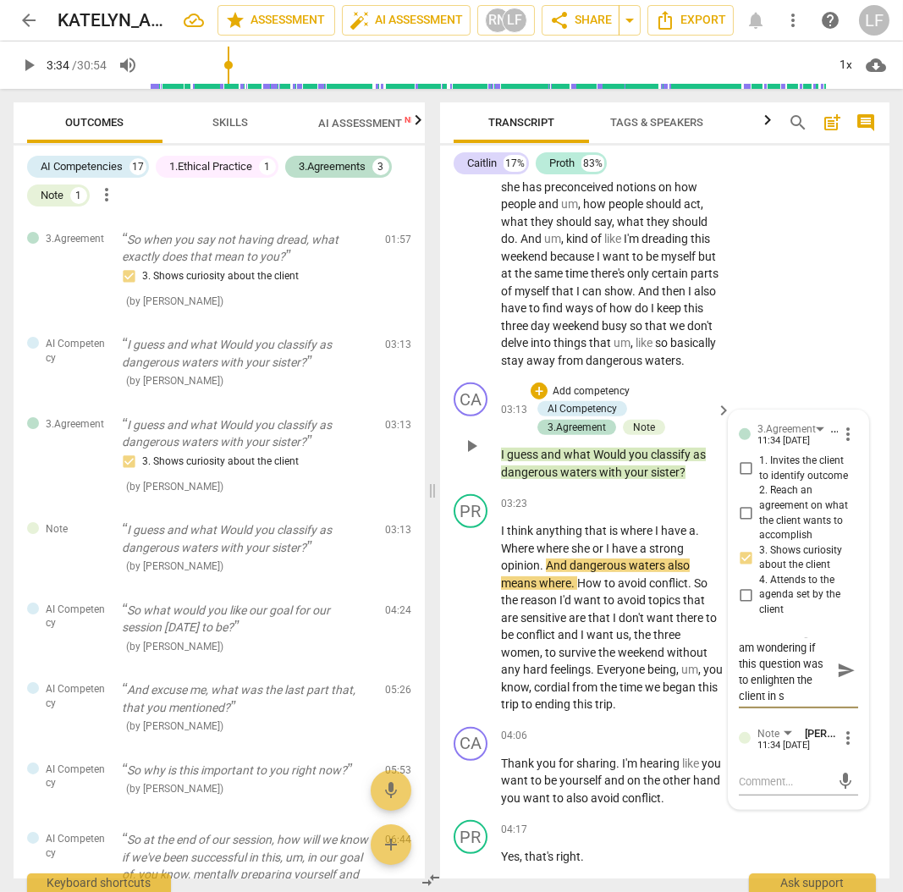
type textarea "Just a noticing, I am wondering if this question was to enlighten the client in…"
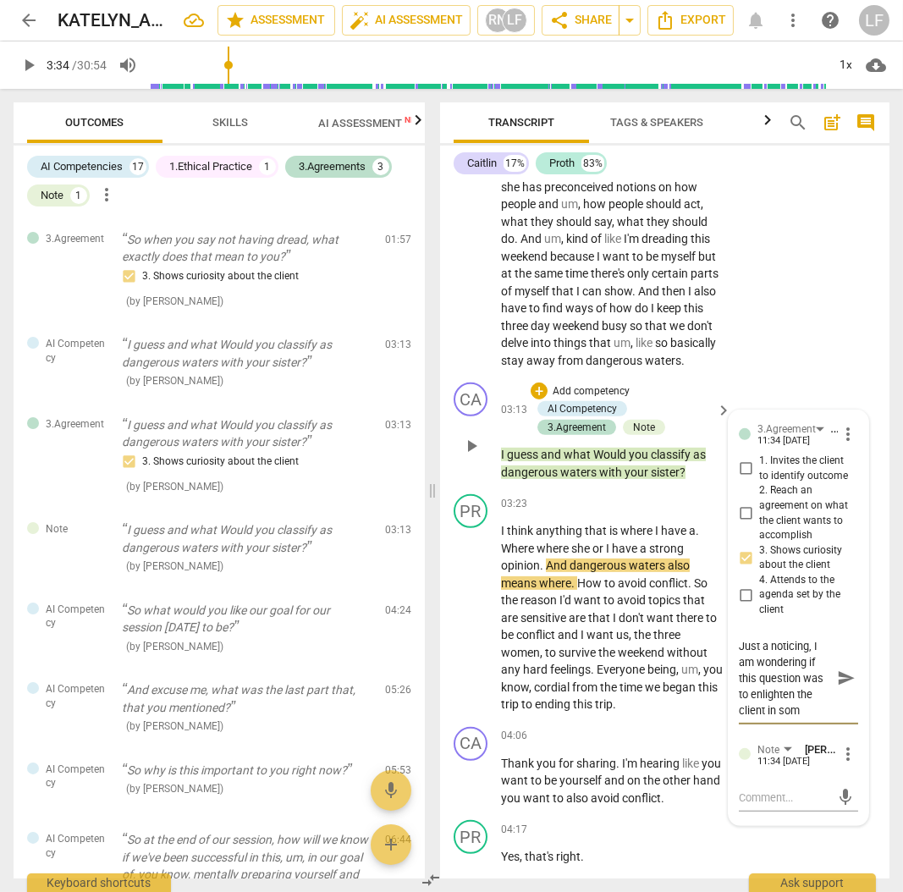
type textarea "Just a noticing, I am wondering if this question was to enlighten the client in…"
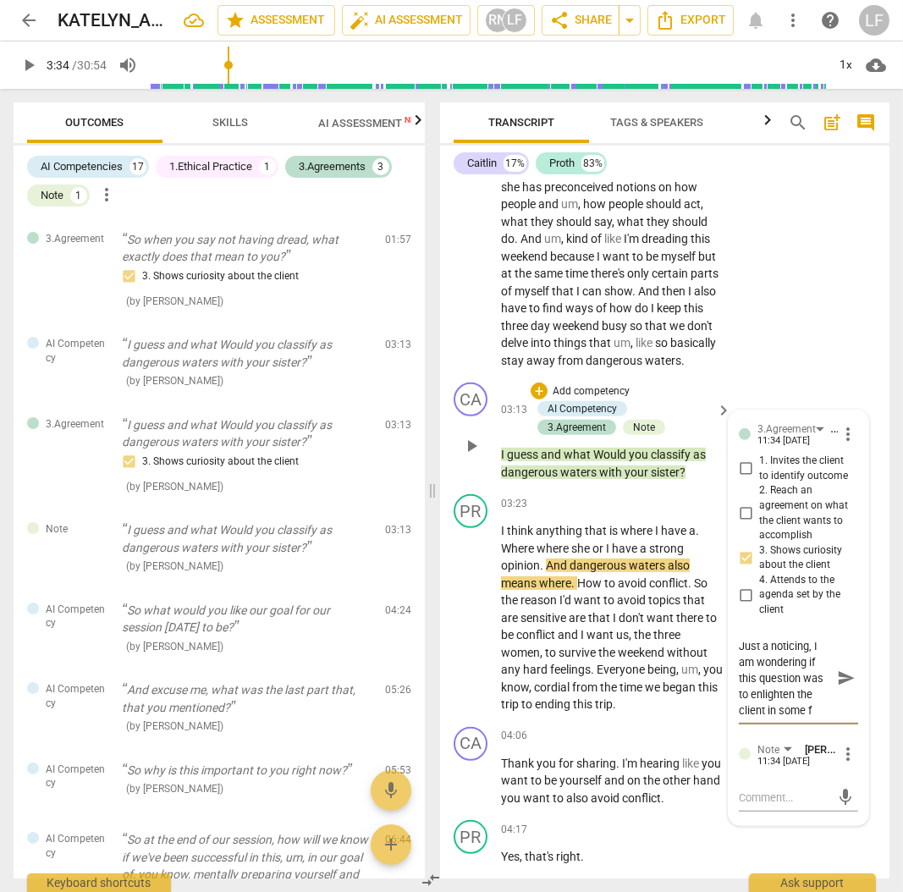
type textarea "Just a noticing, I am wondering if this question was to enlighten the client in…"
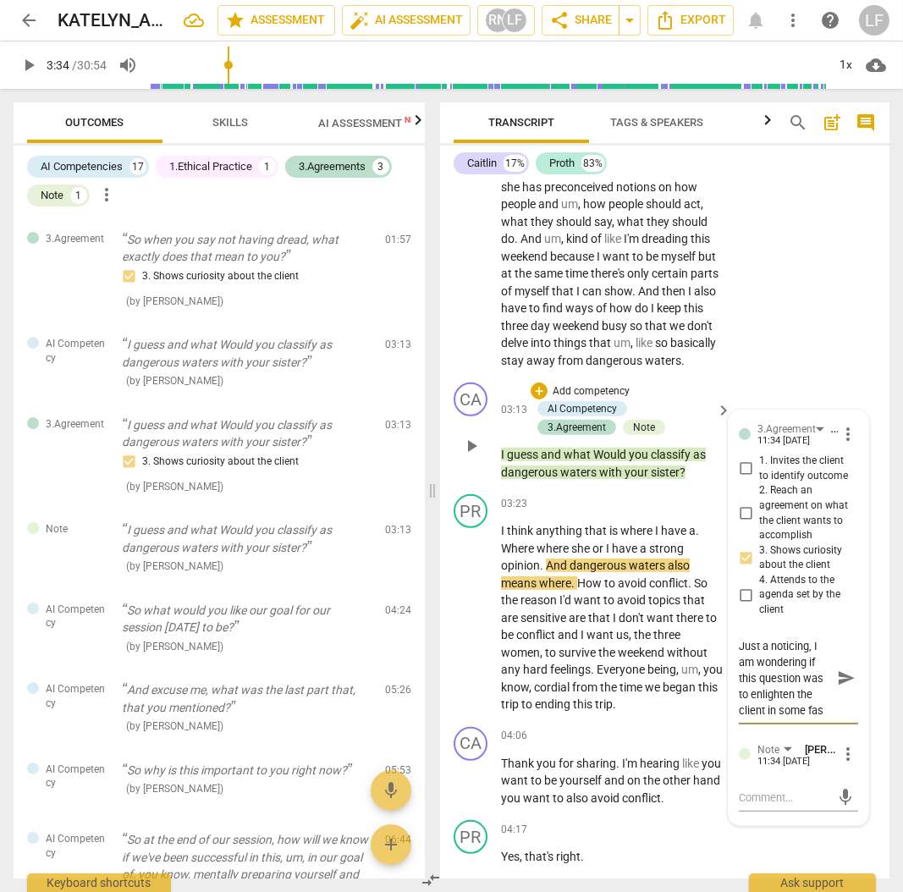
type textarea "Just a noticing, I am wondering if this question was to enlighten the client in…"
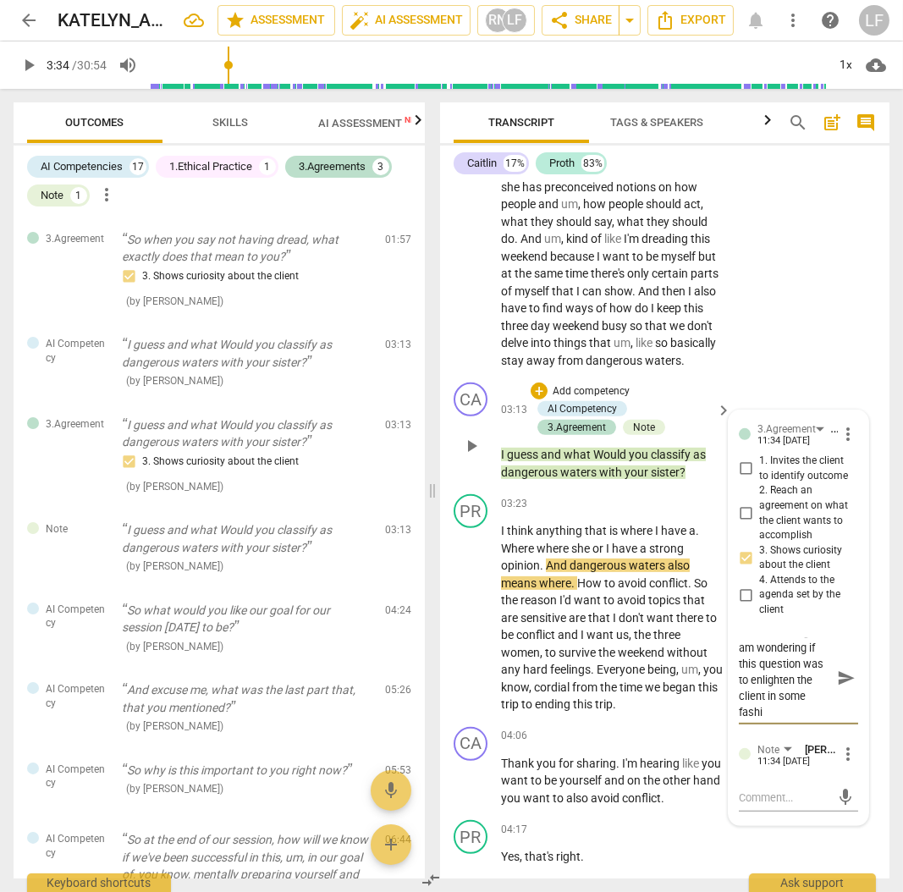
type textarea "Just a noticing, I am wondering if this question was to enlighten the client in…"
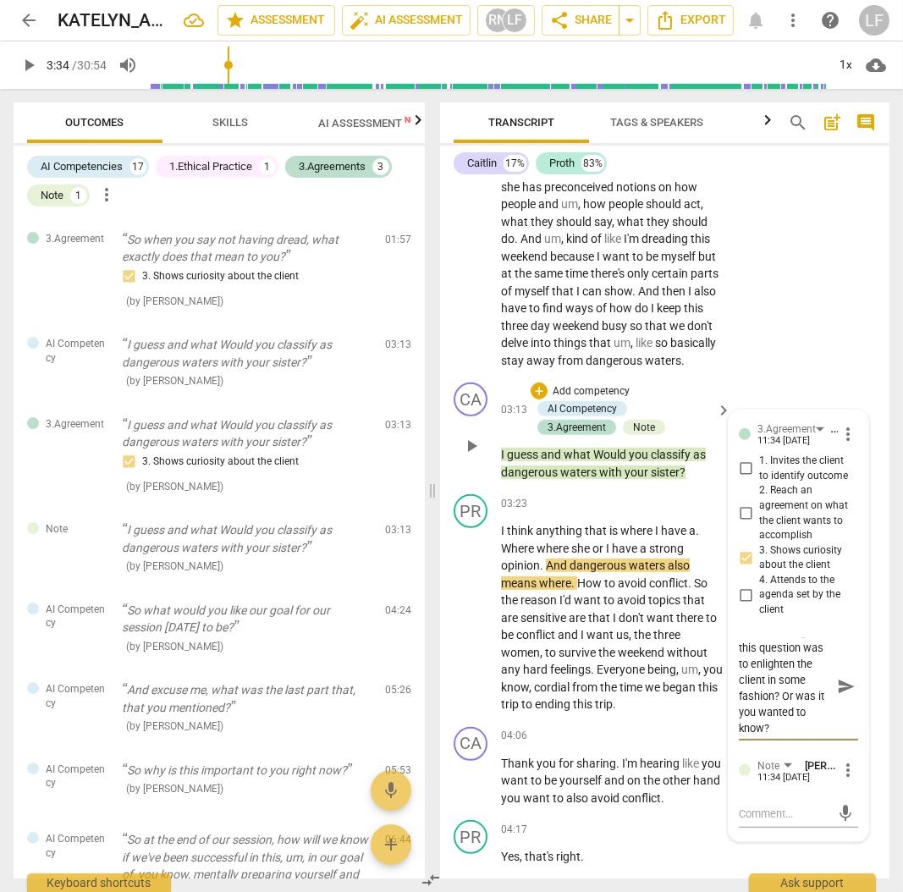
click at [835, 670] on div "Just a noticing, I am wondering if this question was to enlighten the client in…" at bounding box center [798, 686] width 119 height 96
click at [834, 682] on span "send" at bounding box center [846, 686] width 25 height 20
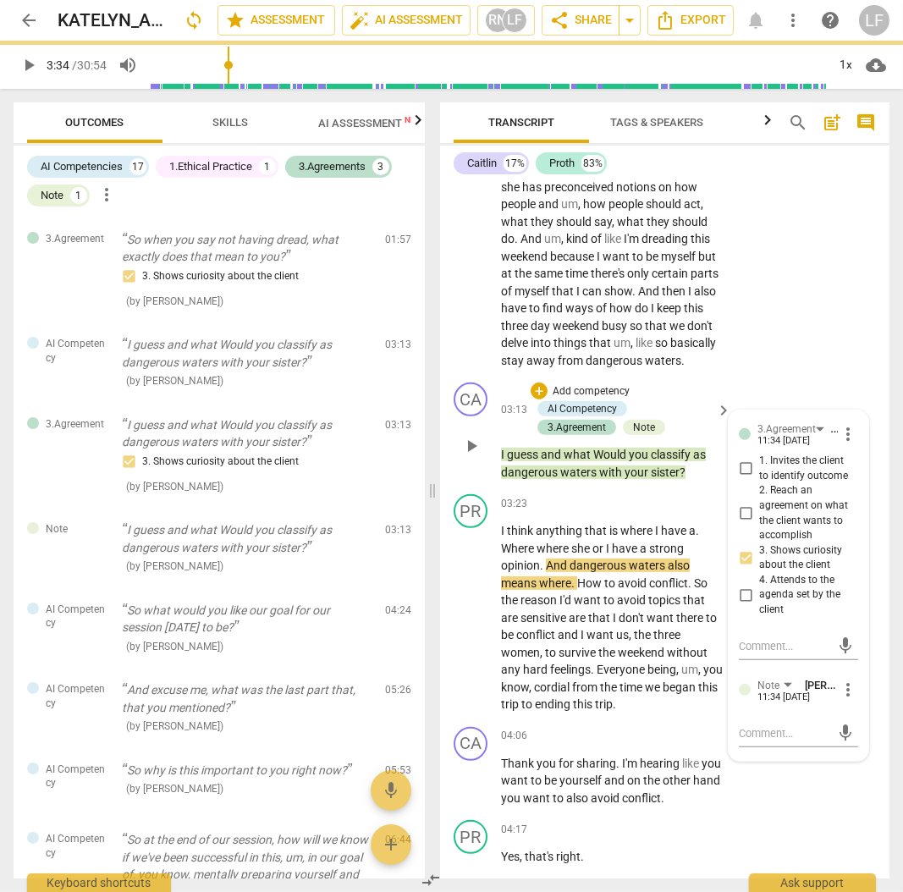
scroll to position [0, 0]
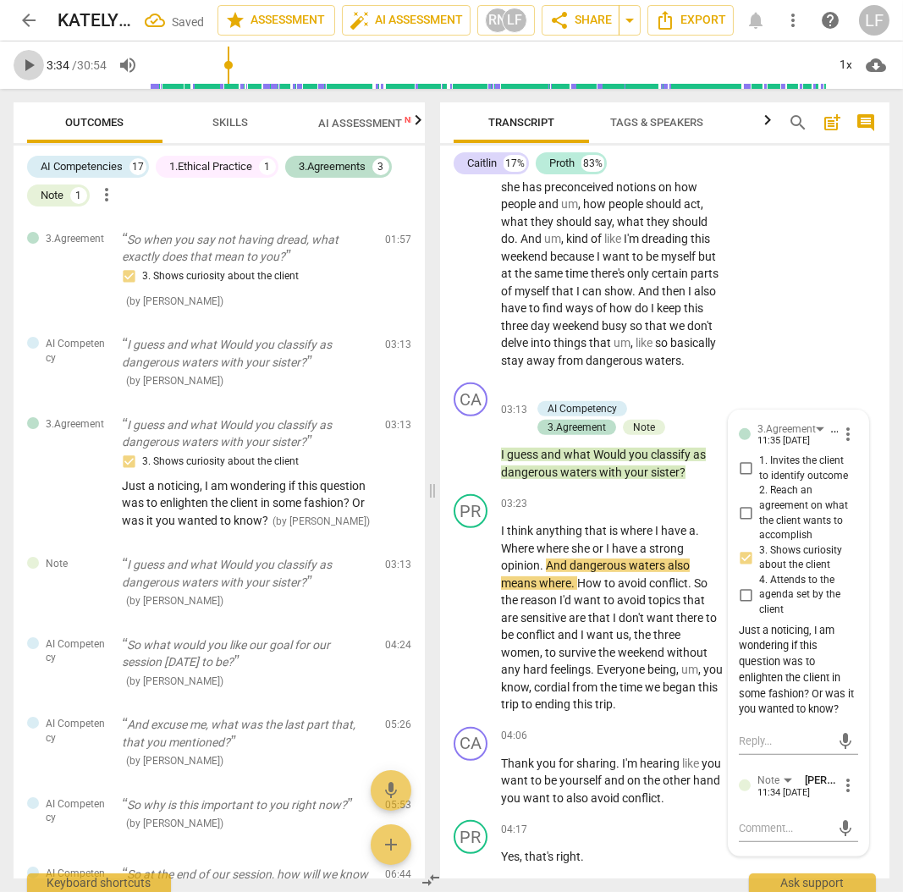
click at [28, 67] on span "play_arrow" at bounding box center [29, 65] width 20 height 20
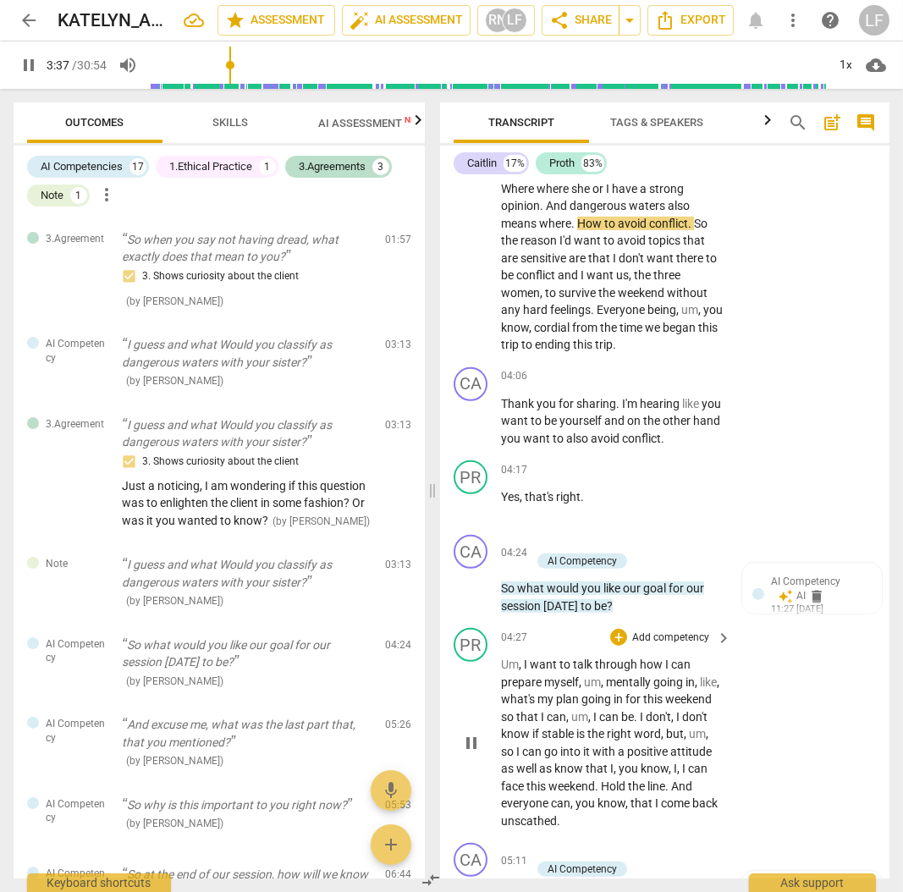
scroll to position [1692, 0]
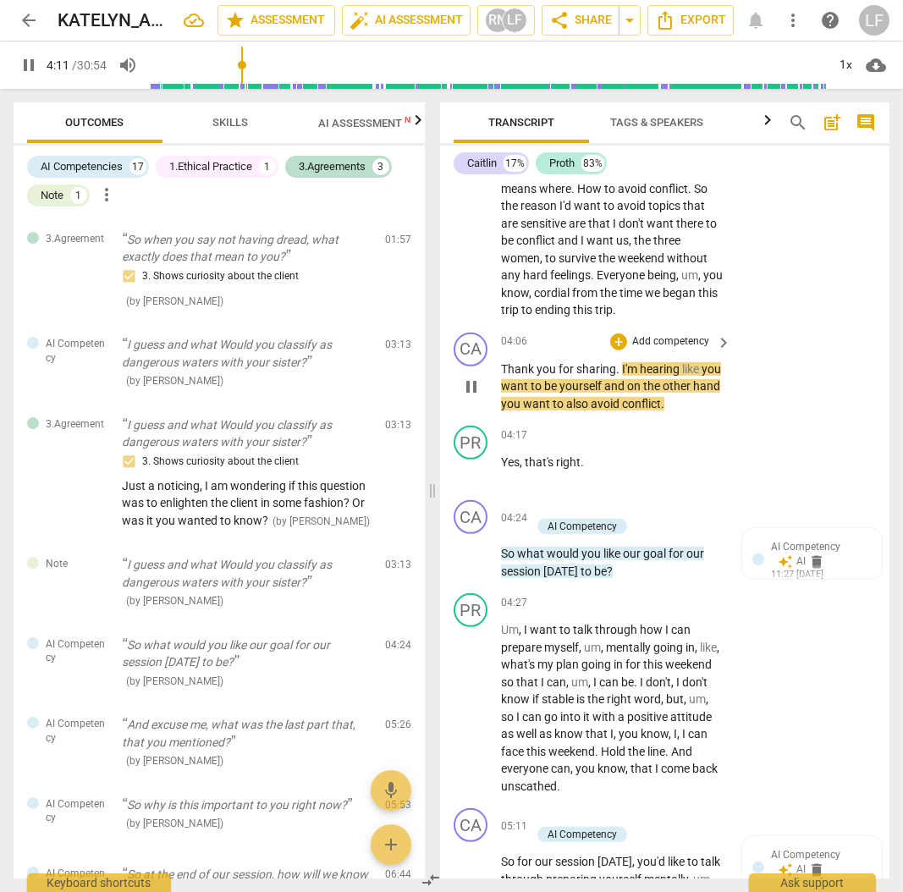
click at [658, 334] on p "Add competency" at bounding box center [671, 341] width 80 height 15
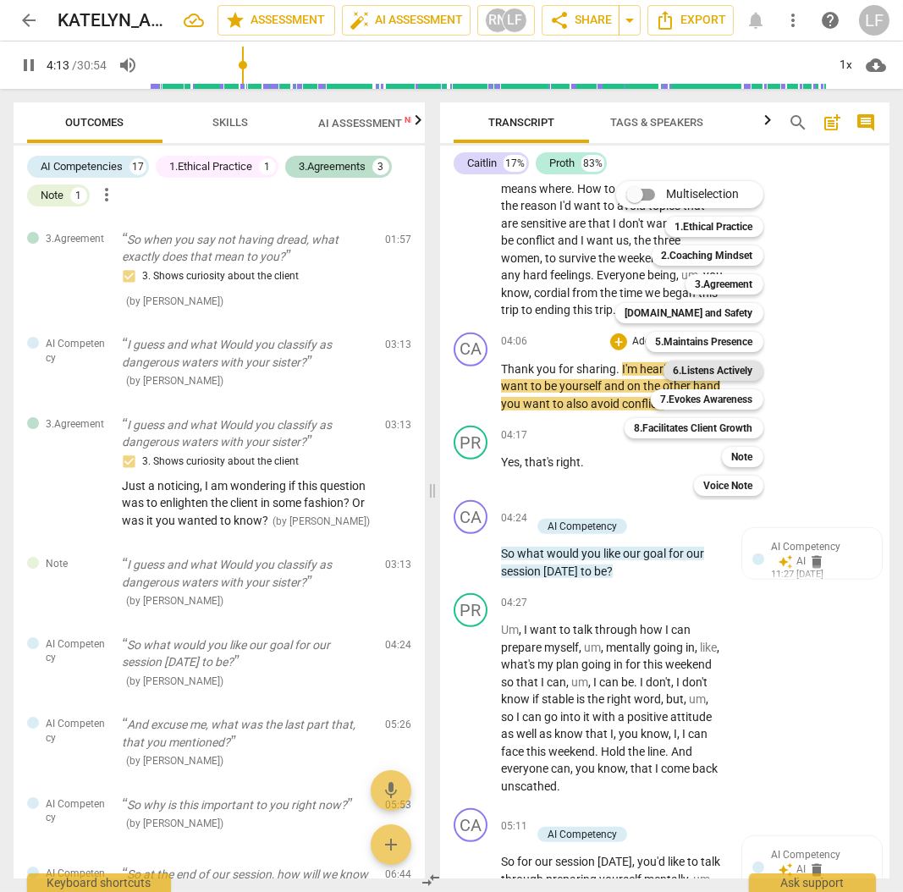
click at [741, 372] on b "6.Listens Actively" at bounding box center [714, 371] width 80 height 20
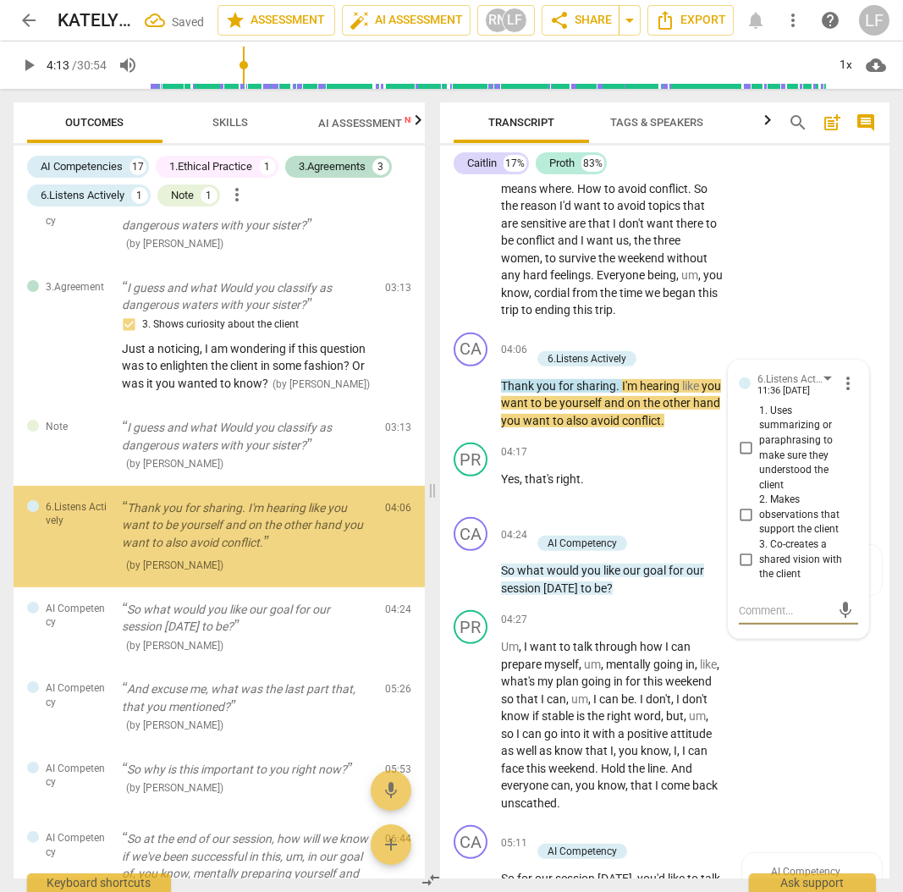
scroll to position [516, 0]
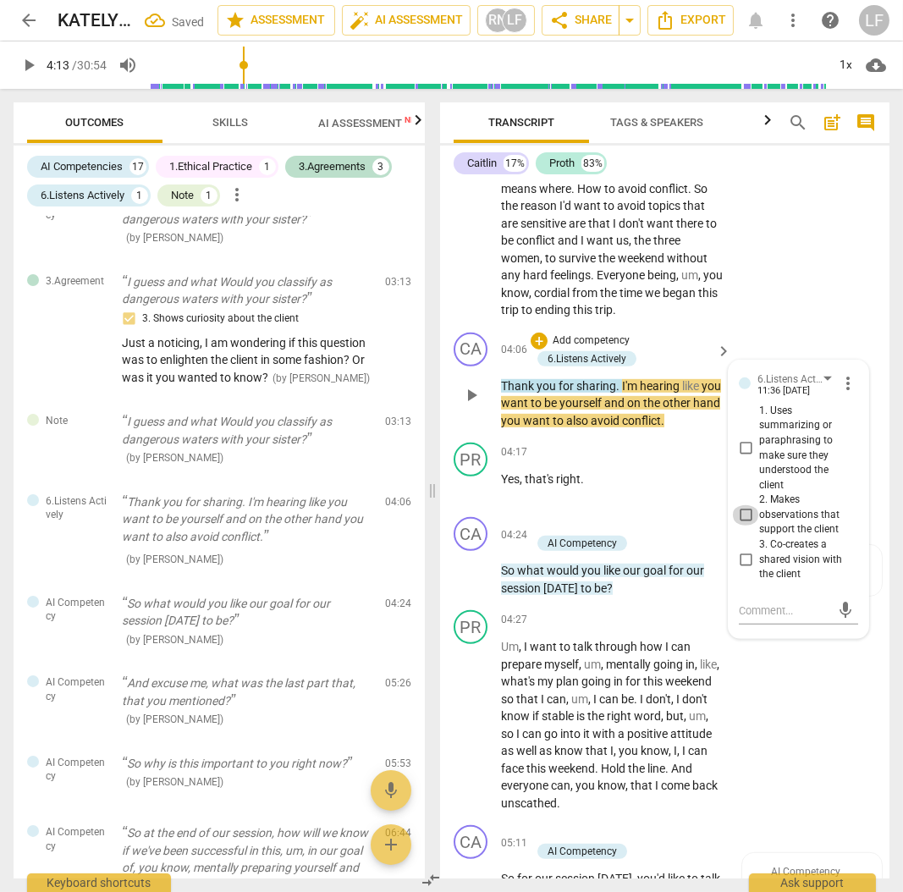
click at [738, 505] on input "2. Makes observations that support the client" at bounding box center [745, 515] width 27 height 20
click at [746, 447] on input "1. Uses summarizing or paraphrasing to make sure they understood the client" at bounding box center [745, 448] width 27 height 20
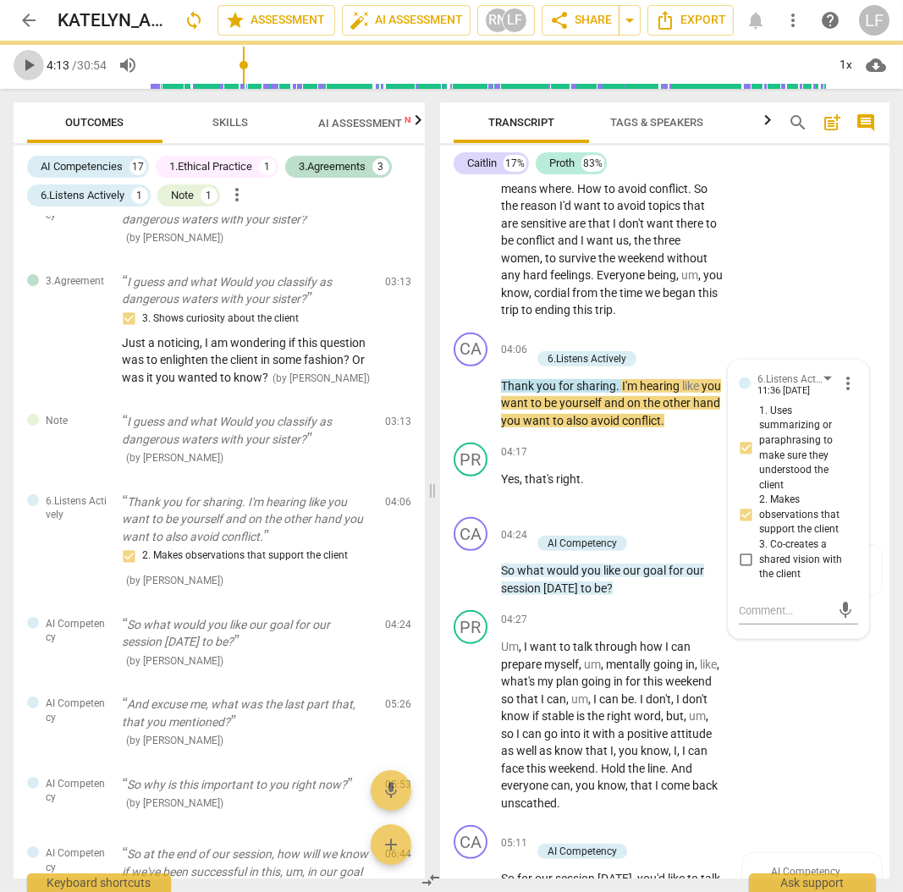
drag, startPoint x: 19, startPoint y: 58, endPoint x: 43, endPoint y: 76, distance: 30.3
click at [19, 58] on span "play_arrow" at bounding box center [29, 65] width 20 height 20
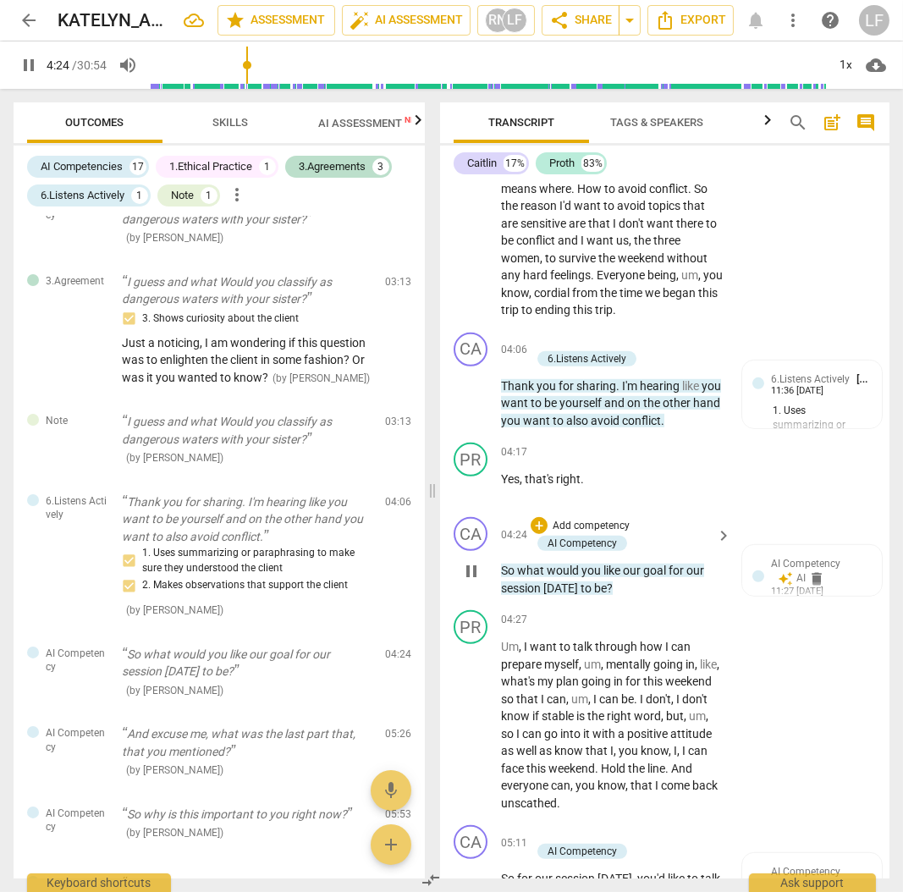
click at [591, 520] on p "Add competency" at bounding box center [591, 526] width 80 height 15
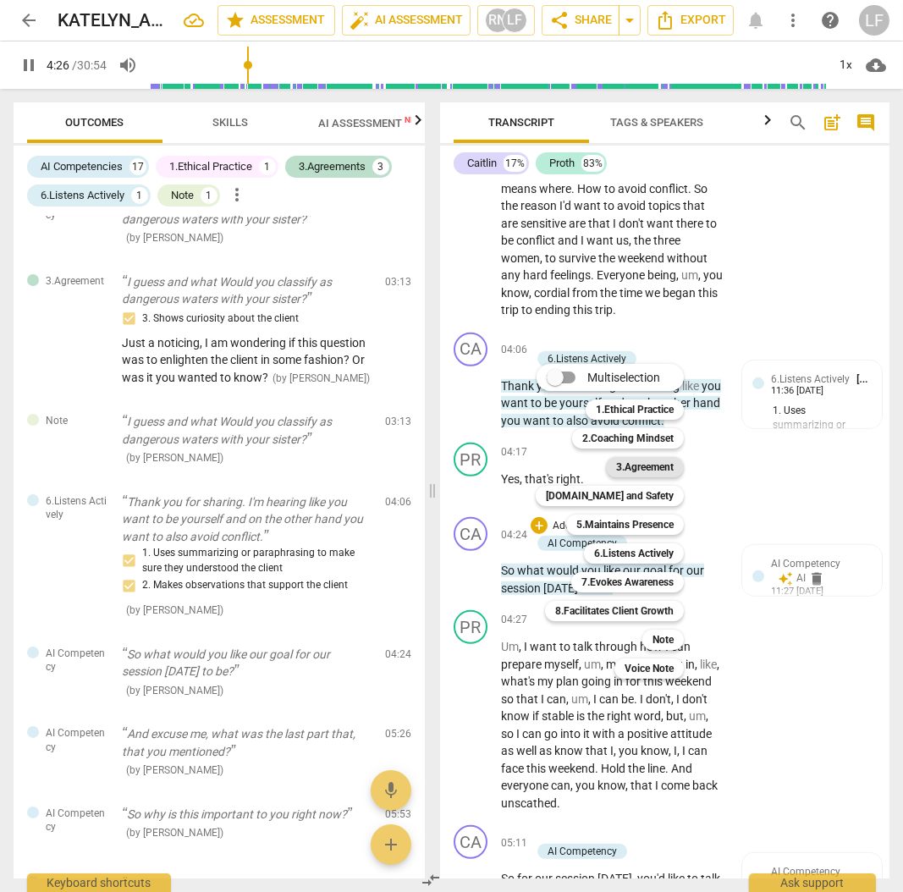
click at [655, 470] on b "3.Agreement" at bounding box center [645, 467] width 58 height 20
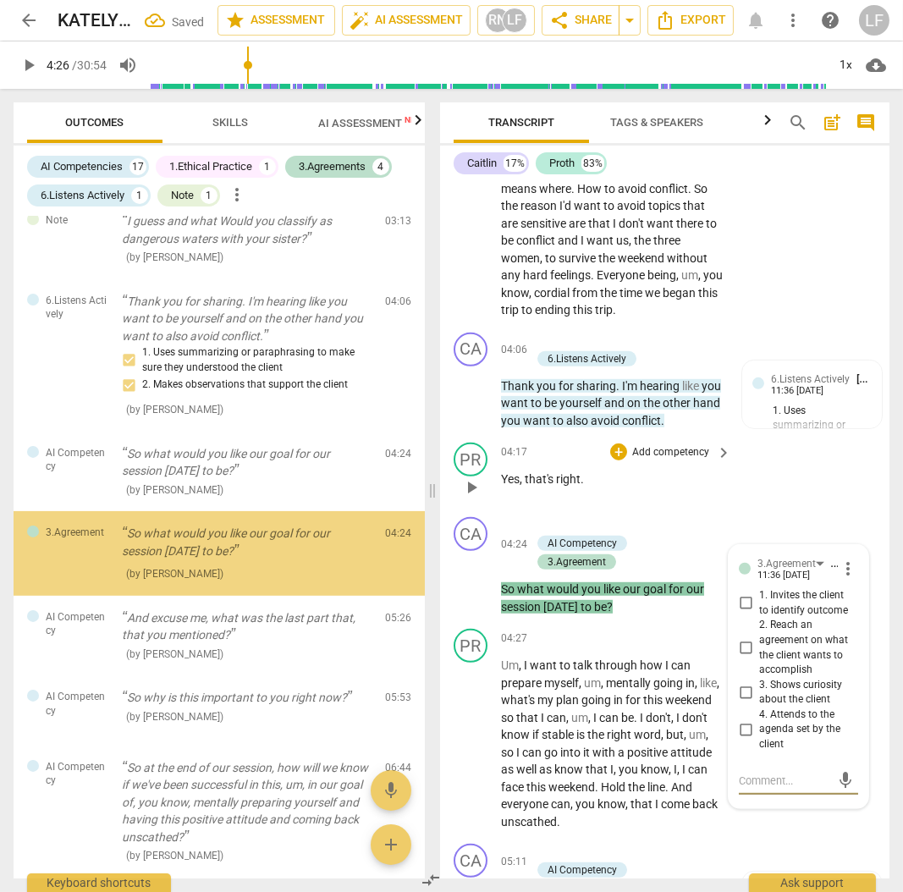
scroll to position [740, 0]
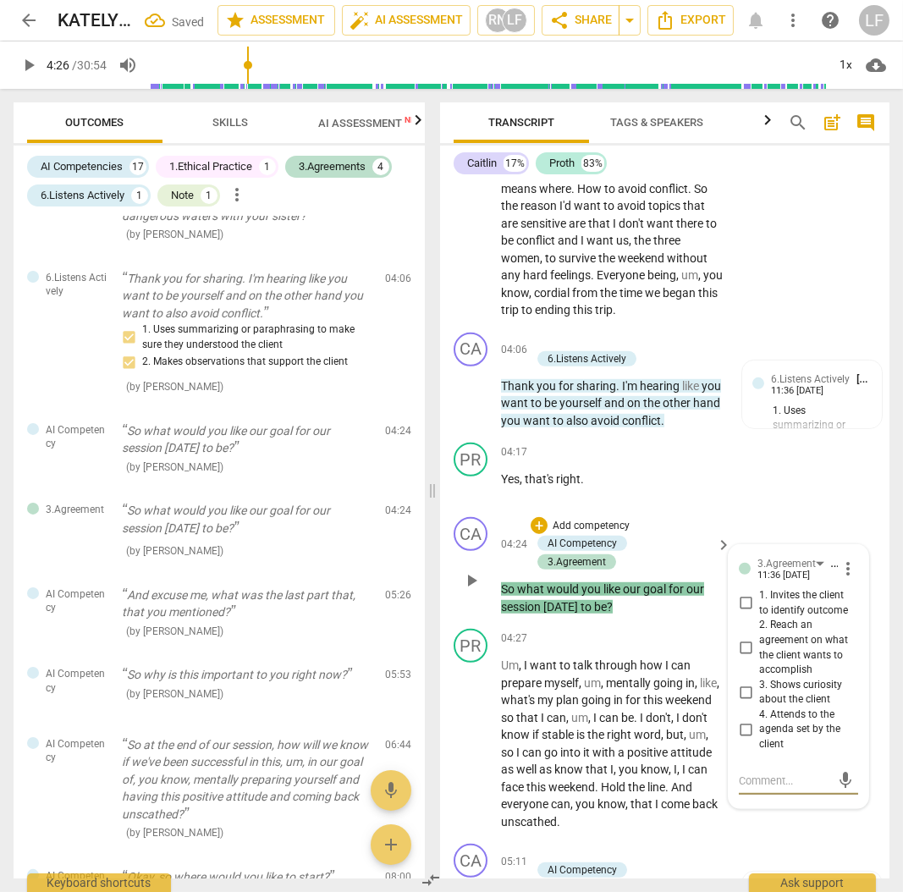
click at [747, 598] on input "1. Invites the client to identify outcome" at bounding box center [745, 603] width 27 height 20
click at [742, 642] on input "2. Reach an agreement on what the client wants to accomplish" at bounding box center [745, 648] width 27 height 20
click at [741, 688] on input "3. Shows curiosity about the client" at bounding box center [745, 692] width 27 height 20
click at [48, 65] on span "4:26" at bounding box center [58, 65] width 23 height 14
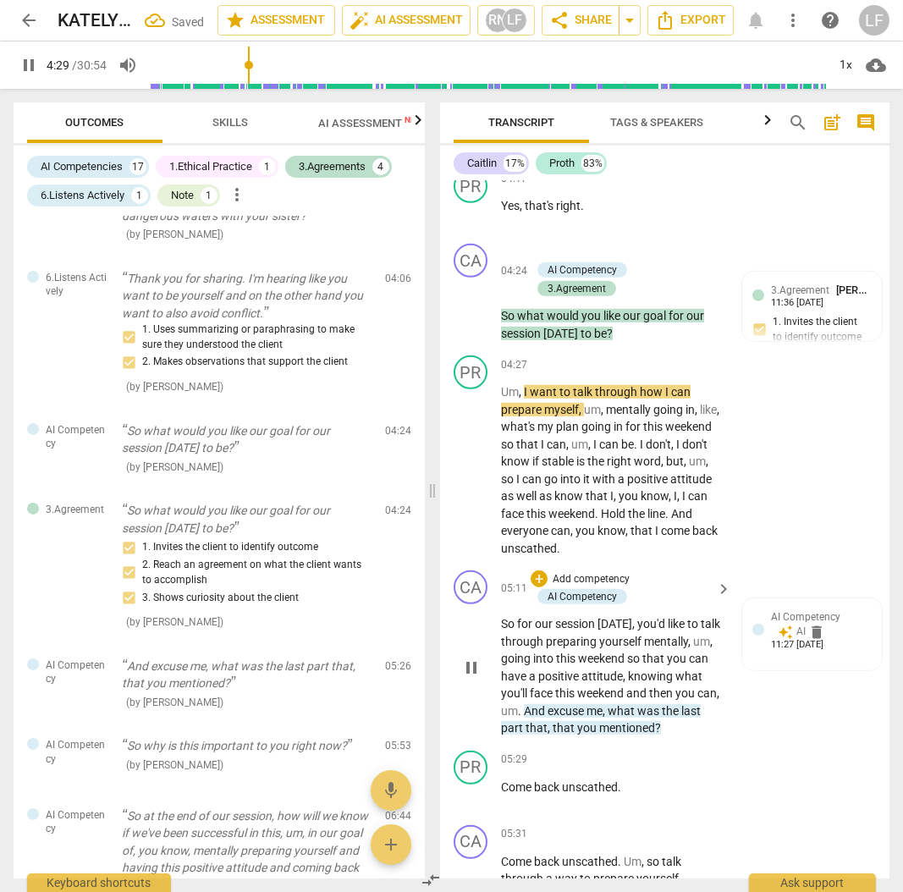
scroll to position [1975, 0]
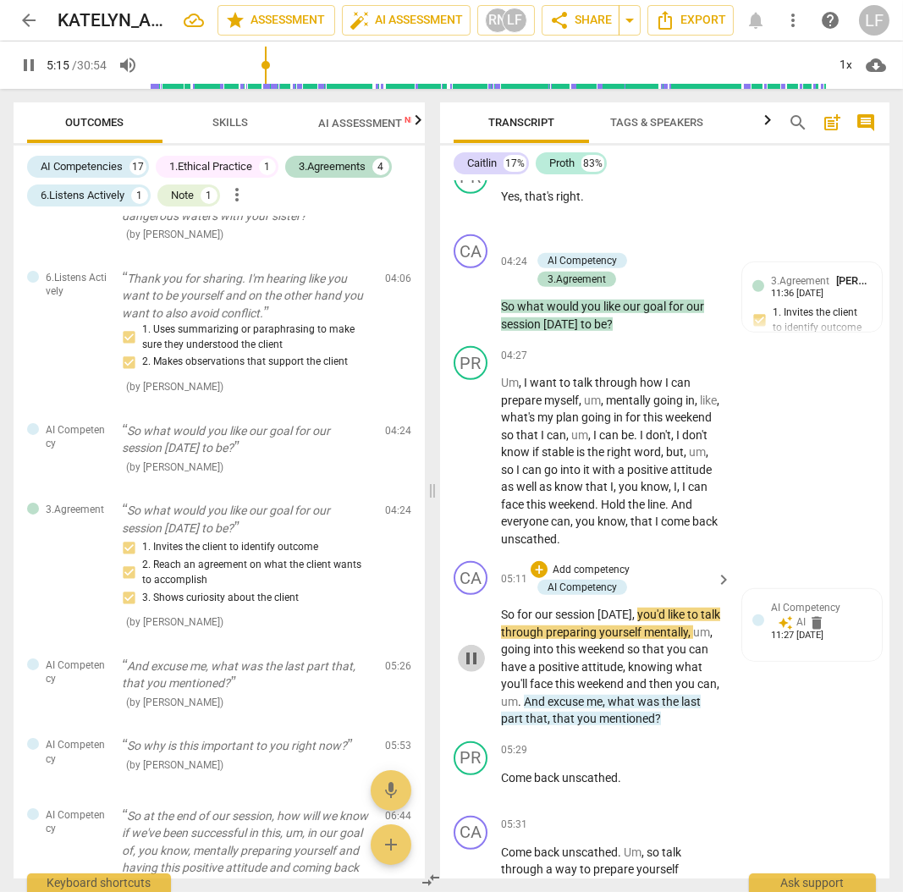
click at [465, 653] on span "pause" at bounding box center [471, 658] width 20 height 20
click at [604, 563] on p "Add competency" at bounding box center [591, 570] width 80 height 15
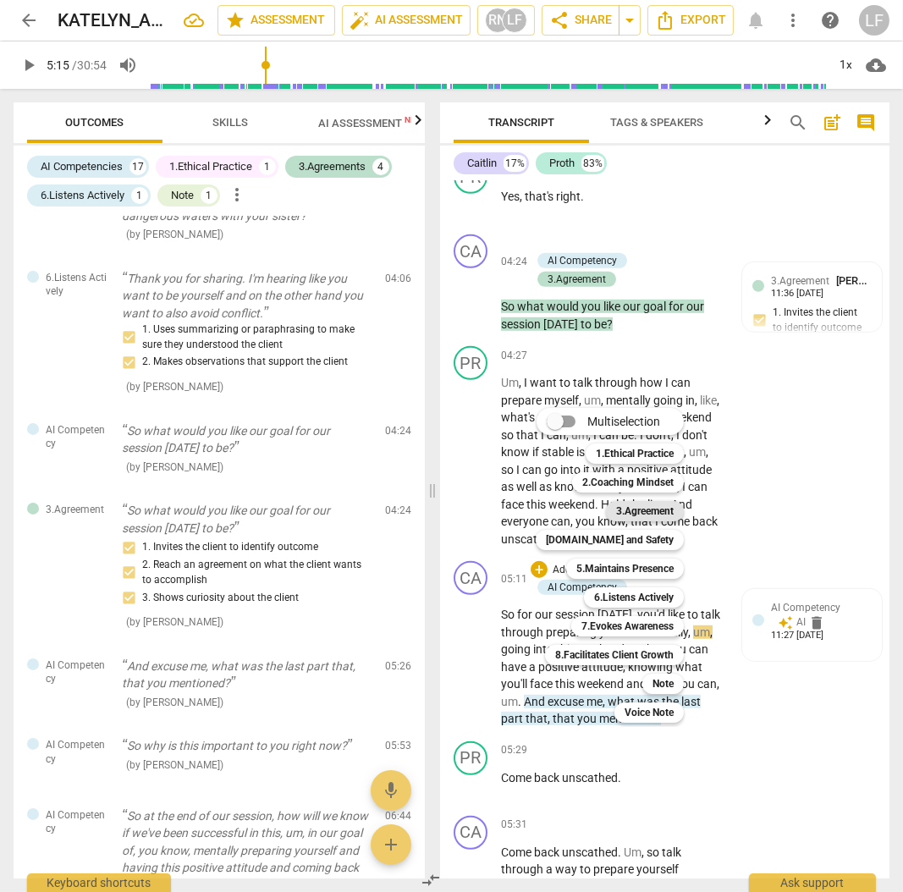
click at [660, 516] on b "3.Agreement" at bounding box center [645, 511] width 58 height 20
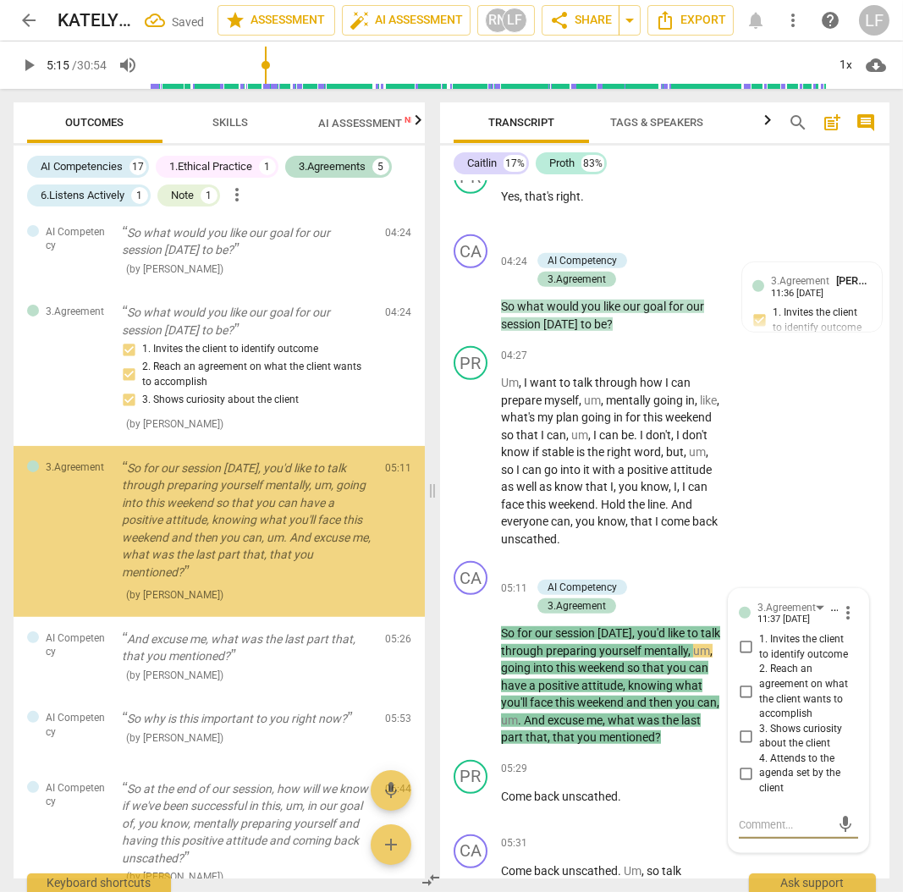
scroll to position [939, 0]
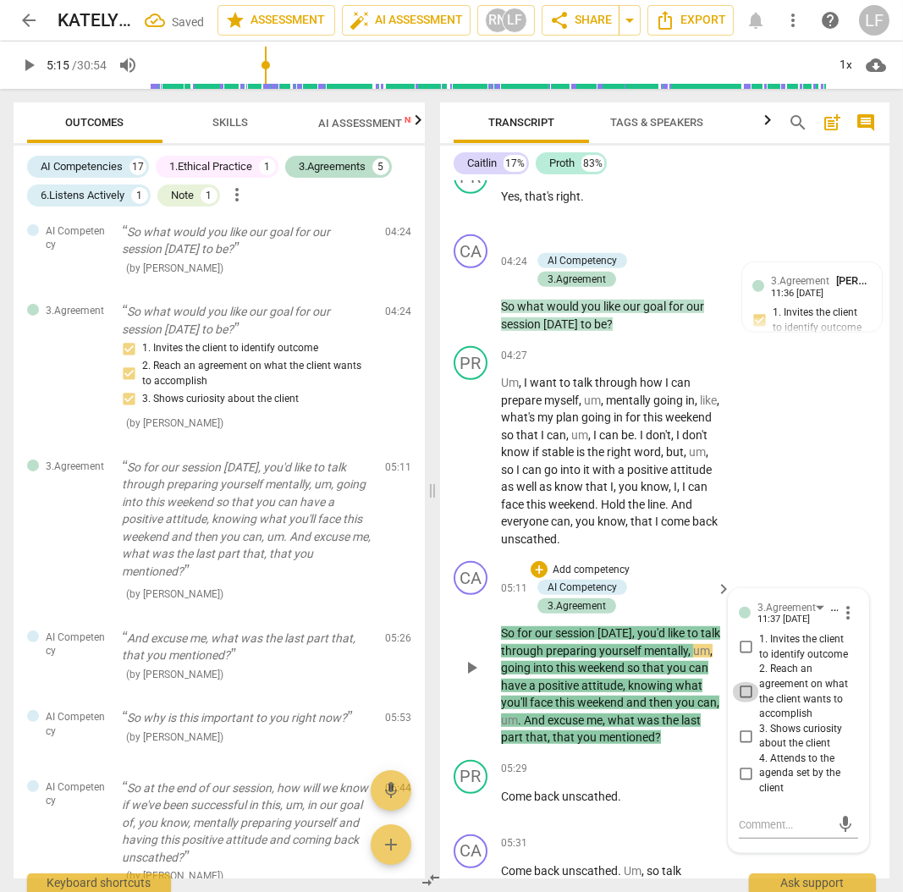
click at [747, 687] on input "2. Reach an agreement on what the client wants to accomplish" at bounding box center [745, 692] width 27 height 20
click at [742, 637] on input "1. Invites the client to identify outcome" at bounding box center [745, 647] width 27 height 20
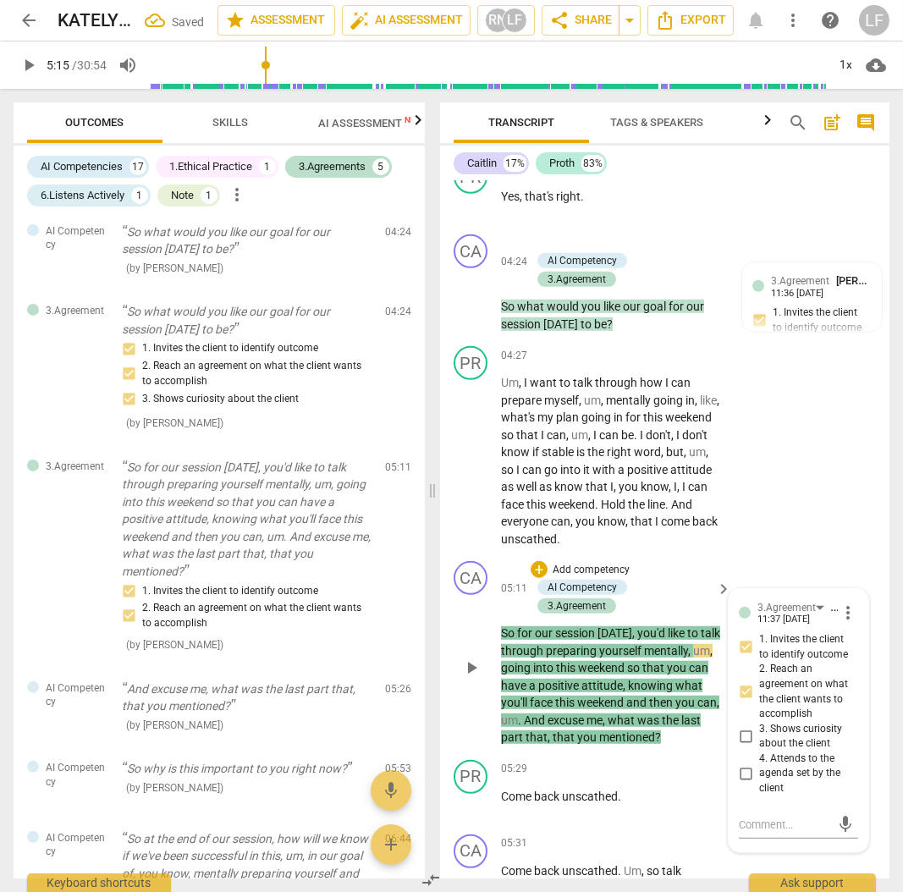
click at [746, 730] on input "3. Shows curiosity about the client" at bounding box center [745, 736] width 27 height 20
click at [466, 658] on span "play_arrow" at bounding box center [471, 668] width 20 height 20
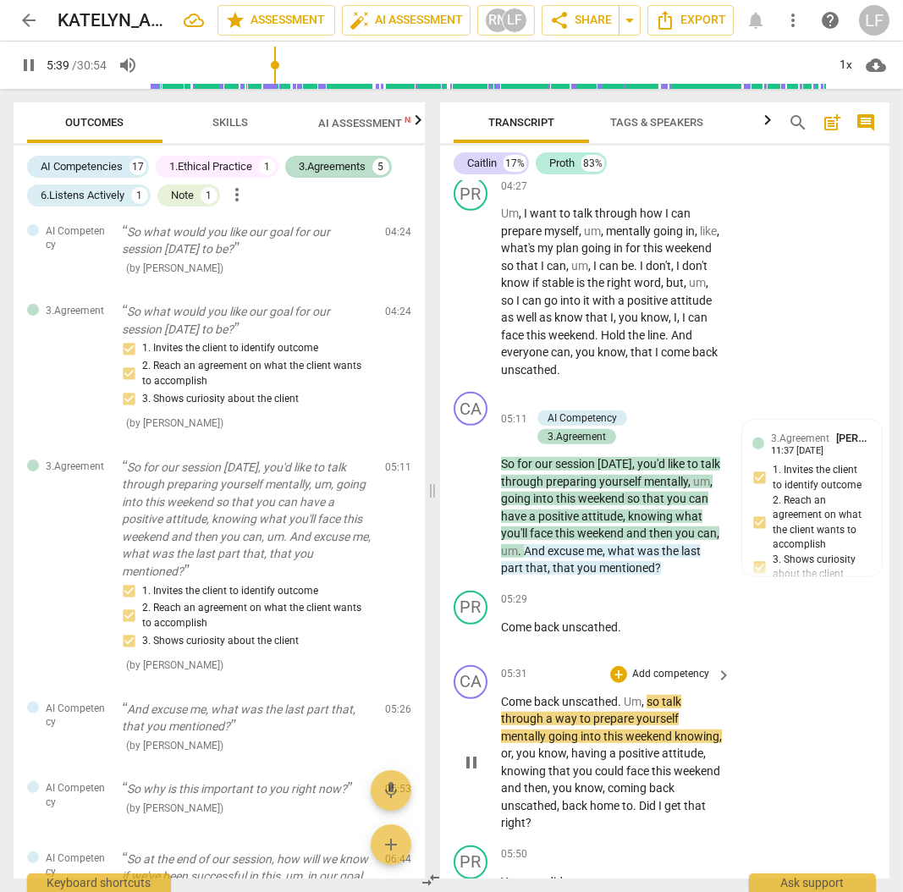
scroll to position [2257, 0]
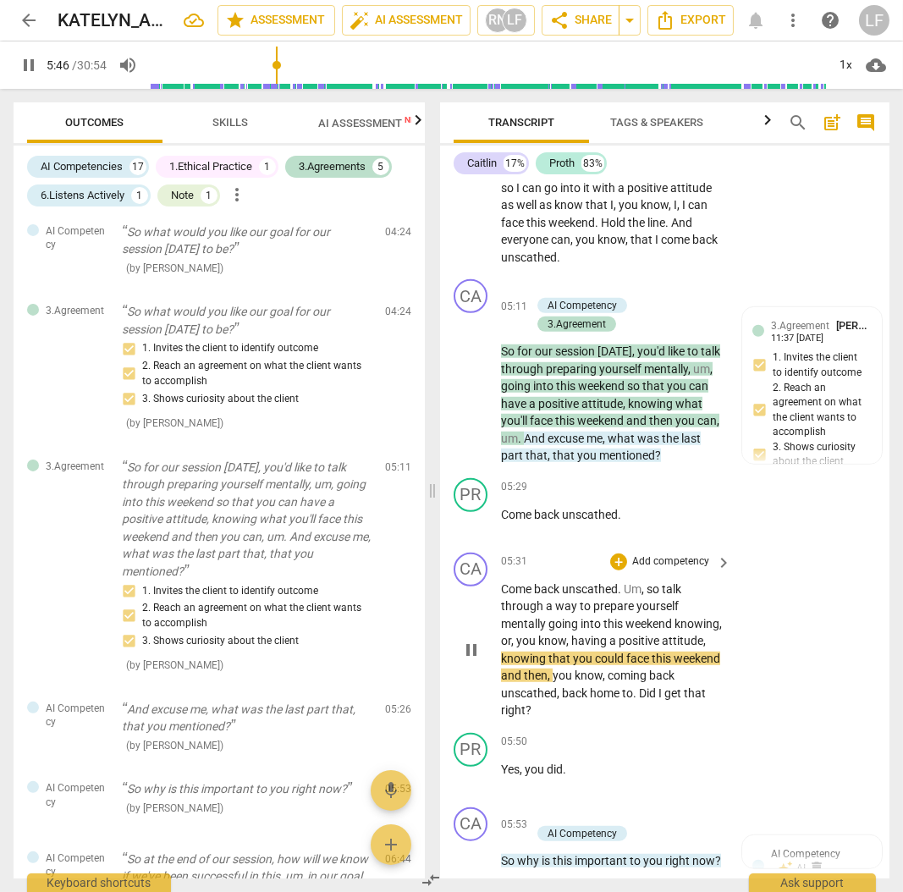
click at [675, 554] on p "Add competency" at bounding box center [671, 561] width 80 height 15
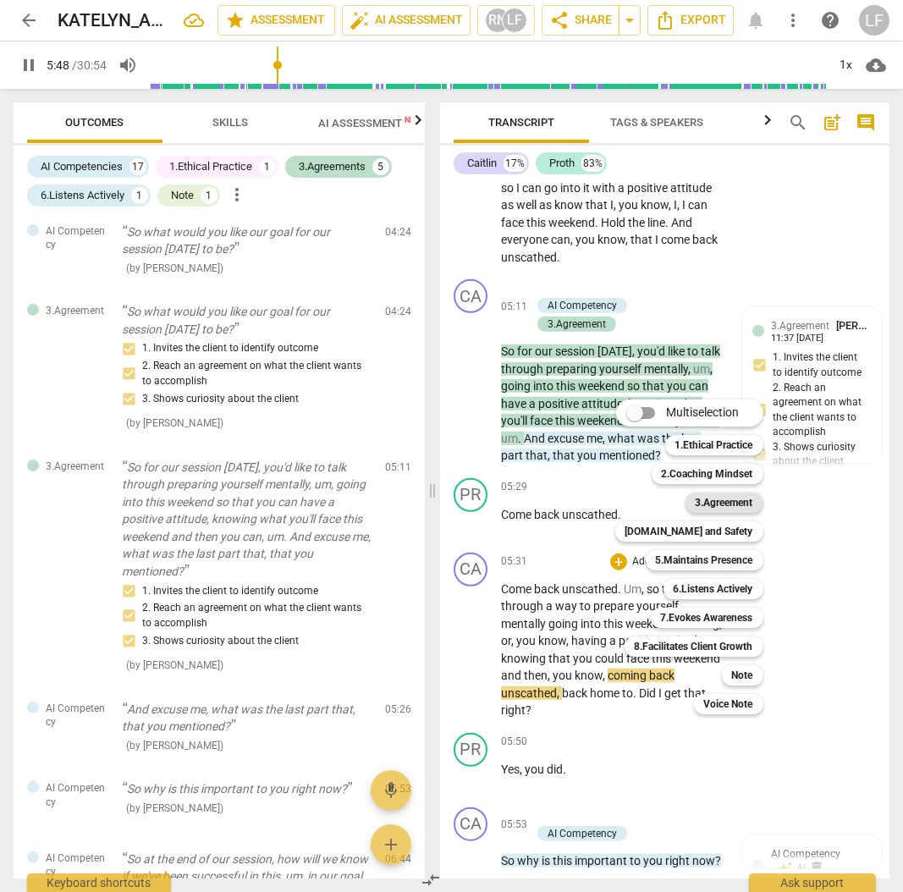
click at [740, 500] on b "3.Agreement" at bounding box center [725, 503] width 58 height 20
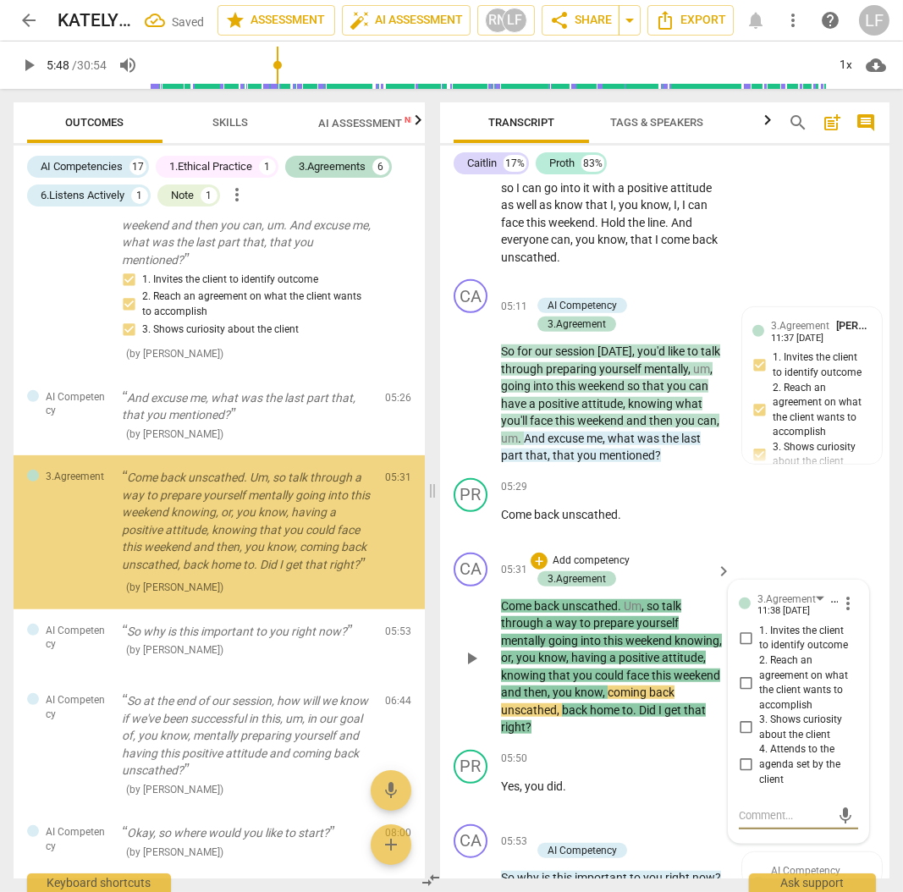
scroll to position [1260, 0]
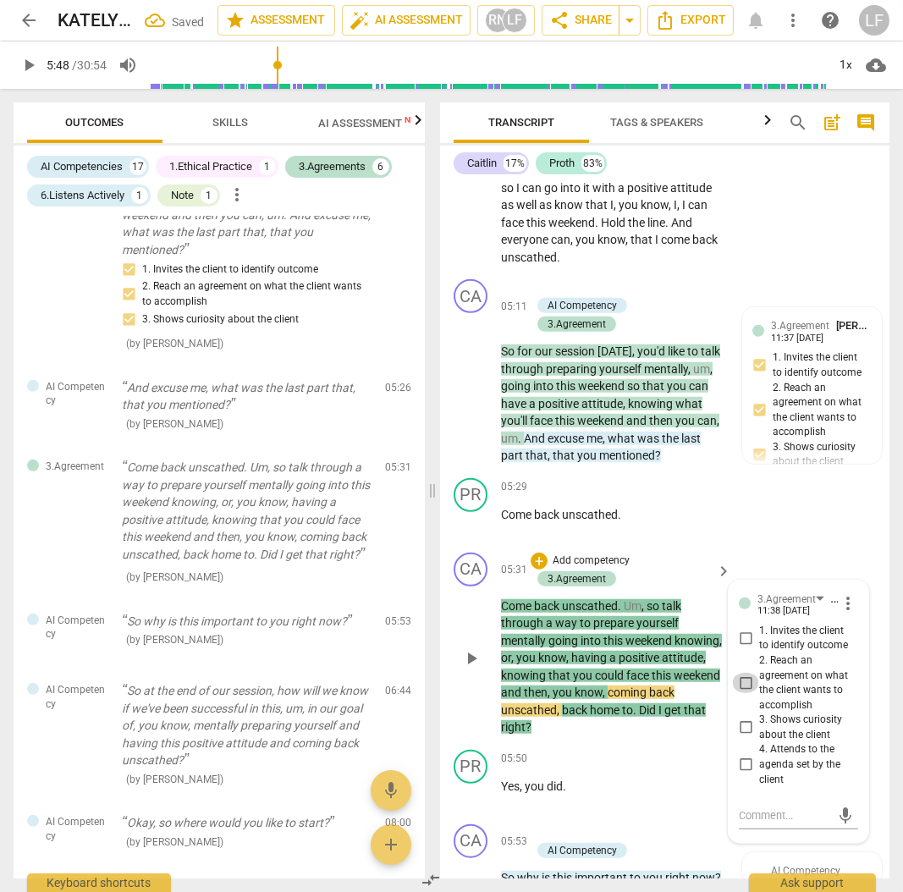
click at [749, 676] on input "2. Reach an agreement on what the client wants to accomplish" at bounding box center [745, 683] width 27 height 20
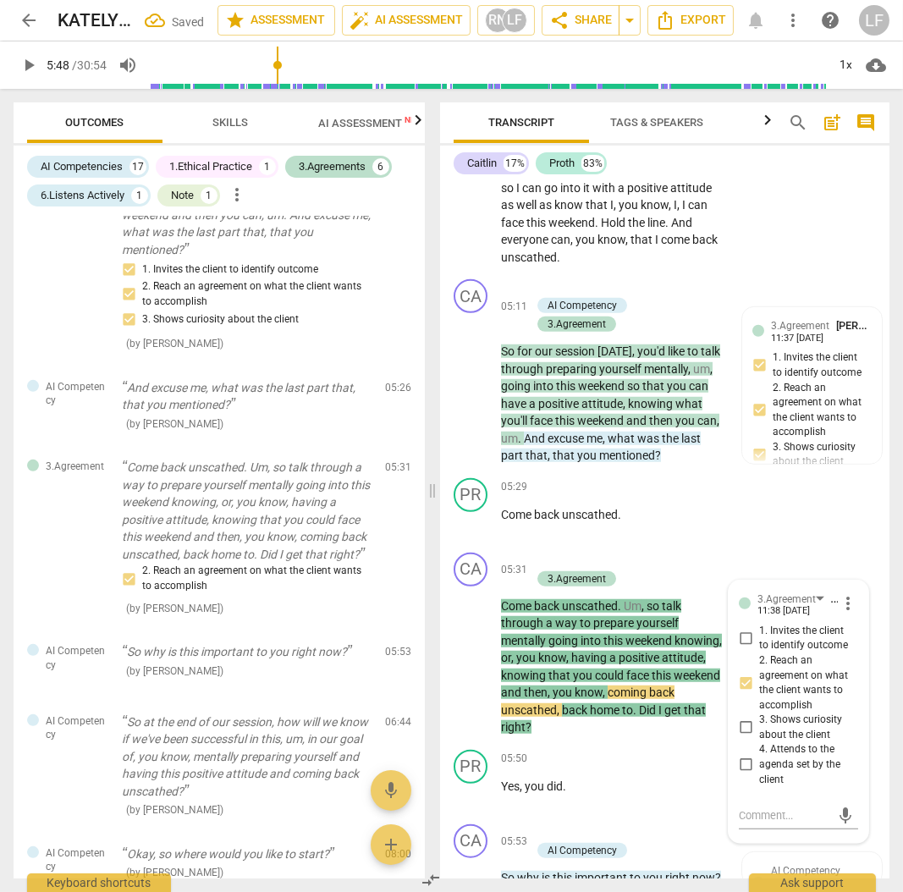
click at [22, 60] on span "play_arrow" at bounding box center [29, 65] width 20 height 20
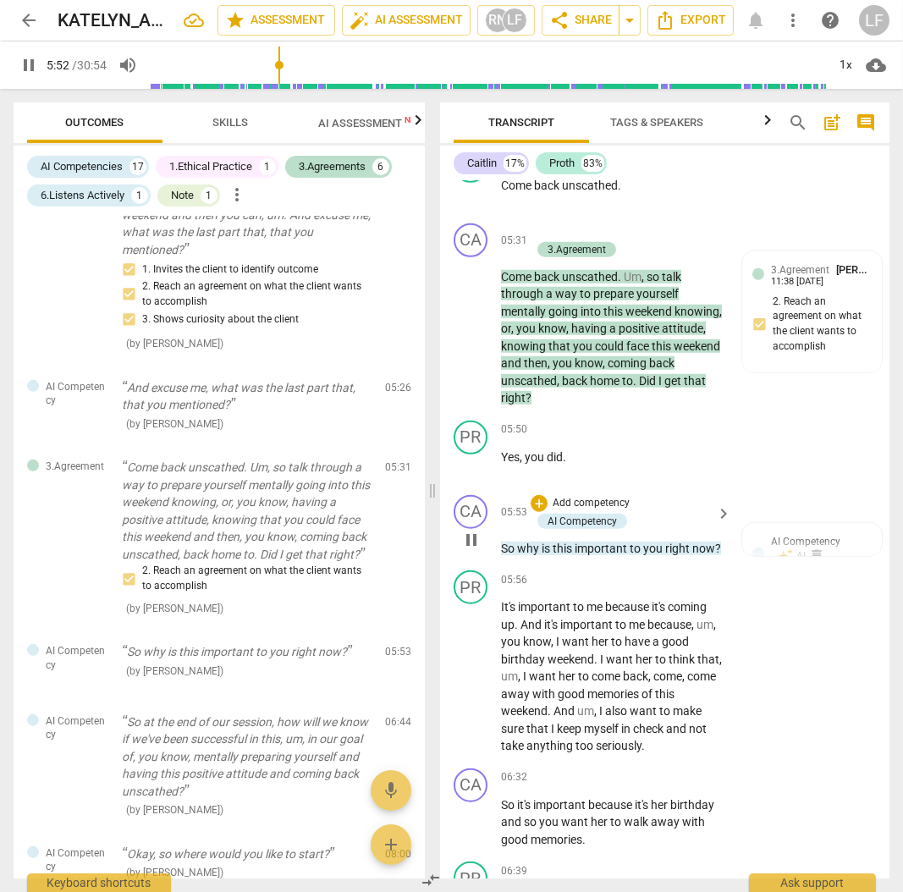
scroll to position [2595, 0]
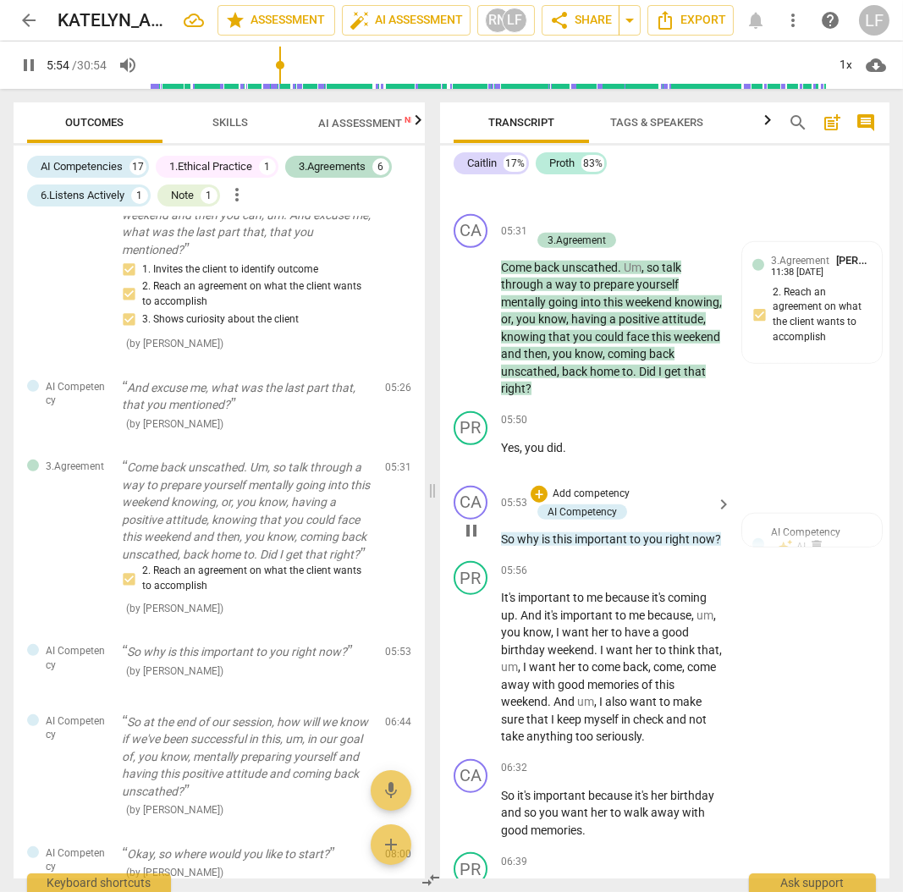
click at [603, 487] on p "Add competency" at bounding box center [591, 494] width 80 height 15
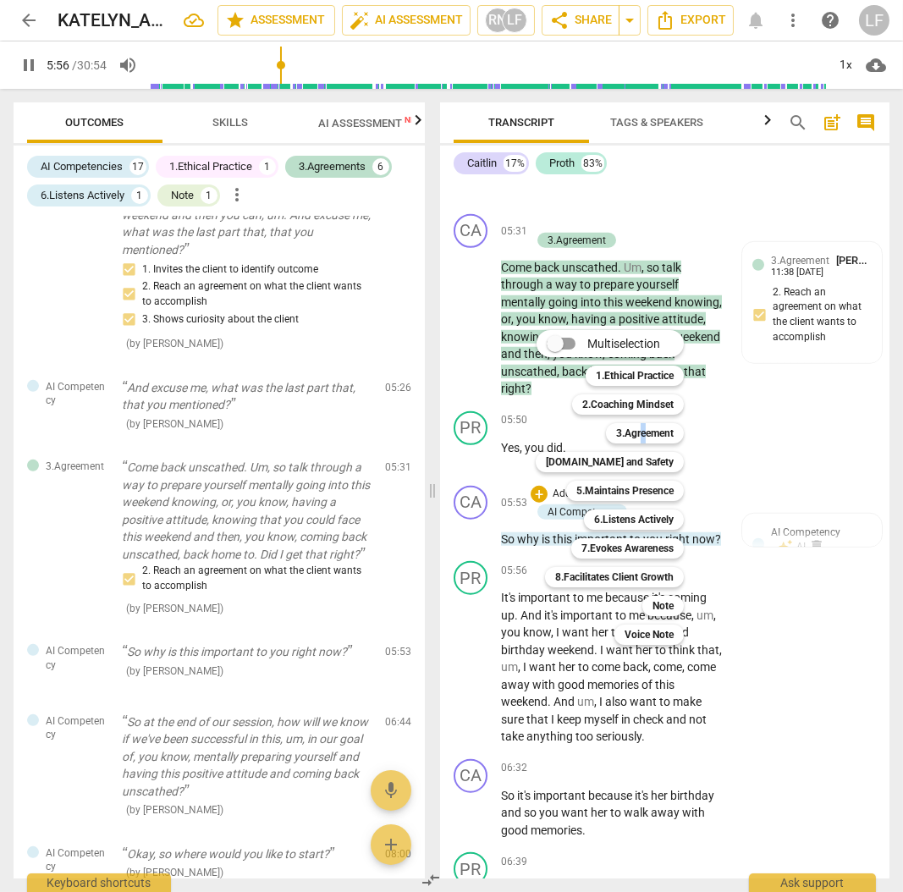
click at [643, 422] on div "3.Agreement 3" at bounding box center [654, 433] width 110 height 29
click at [618, 431] on b "3.Agreement" at bounding box center [645, 433] width 58 height 20
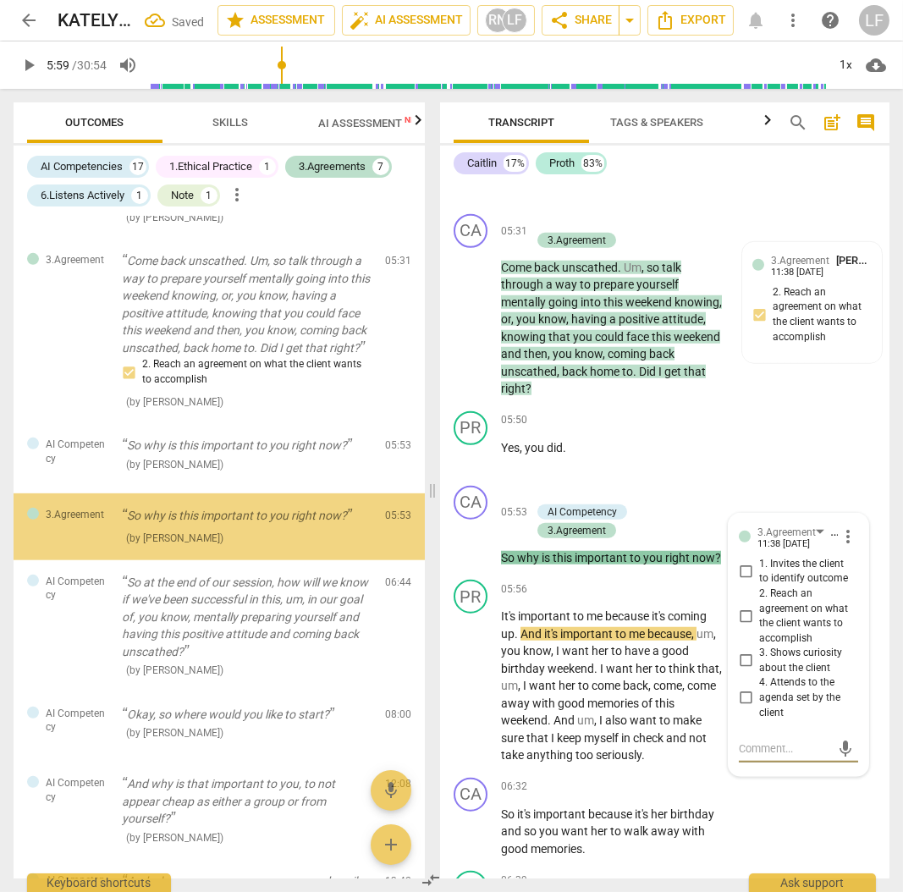
scroll to position [1480, 0]
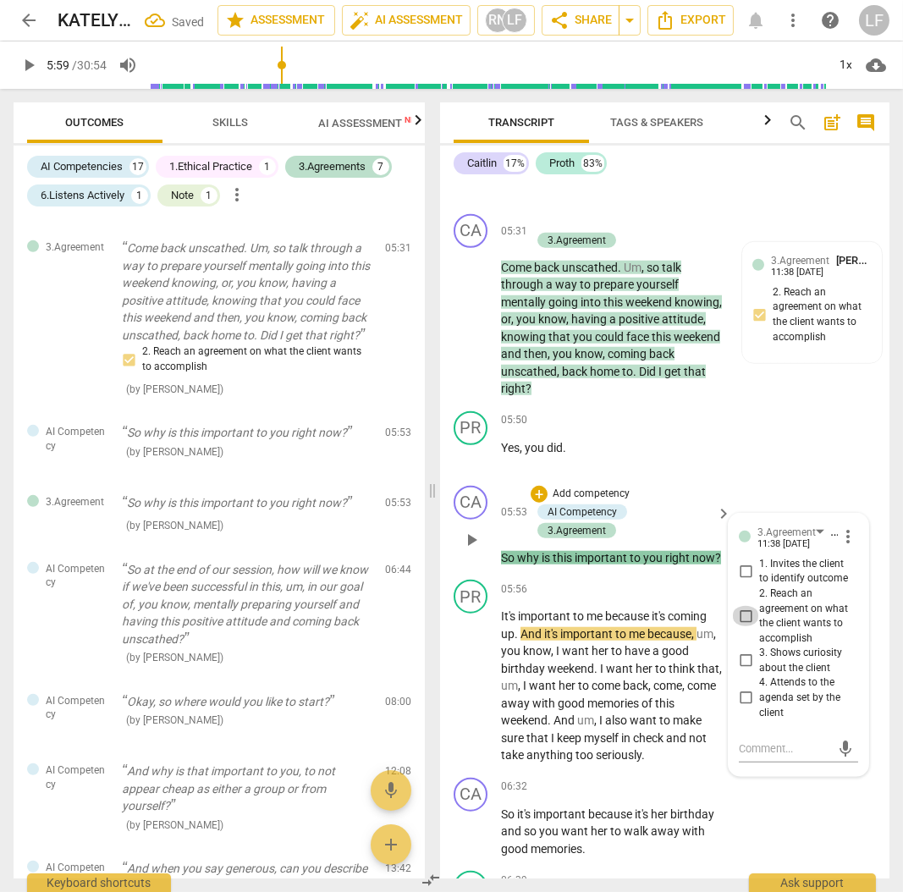
click at [736, 610] on input "2. Reach an agreement on what the client wants to accomplish" at bounding box center [745, 616] width 27 height 20
click at [742, 657] on input "3. Shows curiosity about the client" at bounding box center [745, 661] width 27 height 20
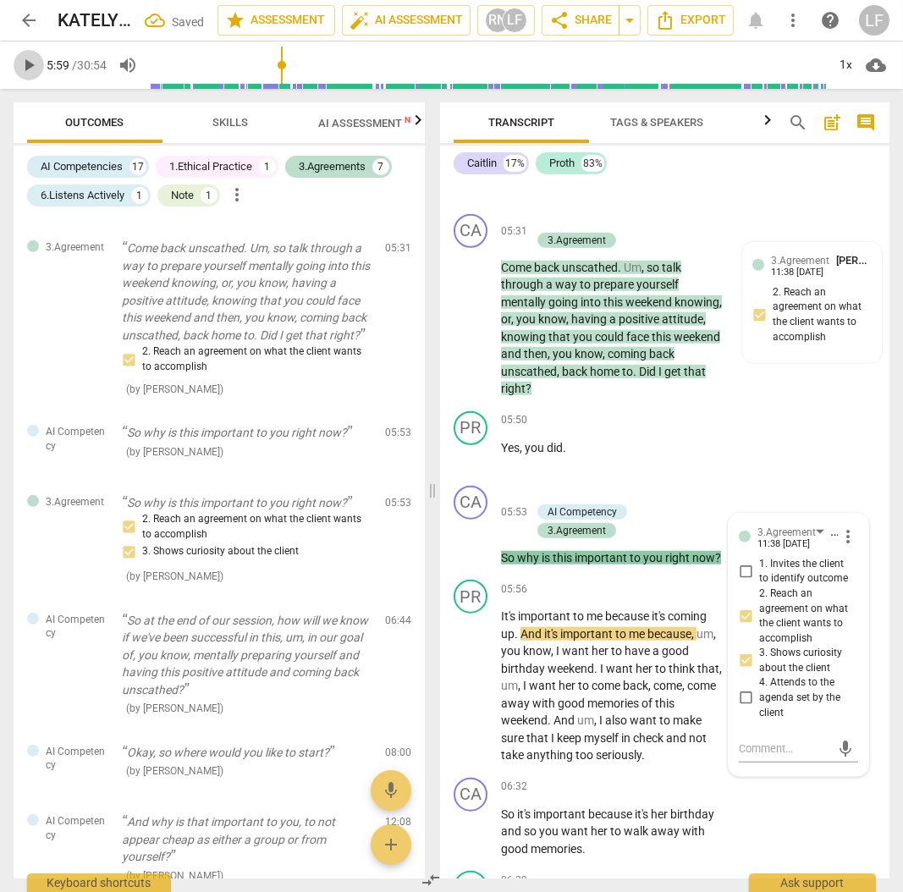
click at [28, 61] on span "play_arrow" at bounding box center [29, 65] width 20 height 20
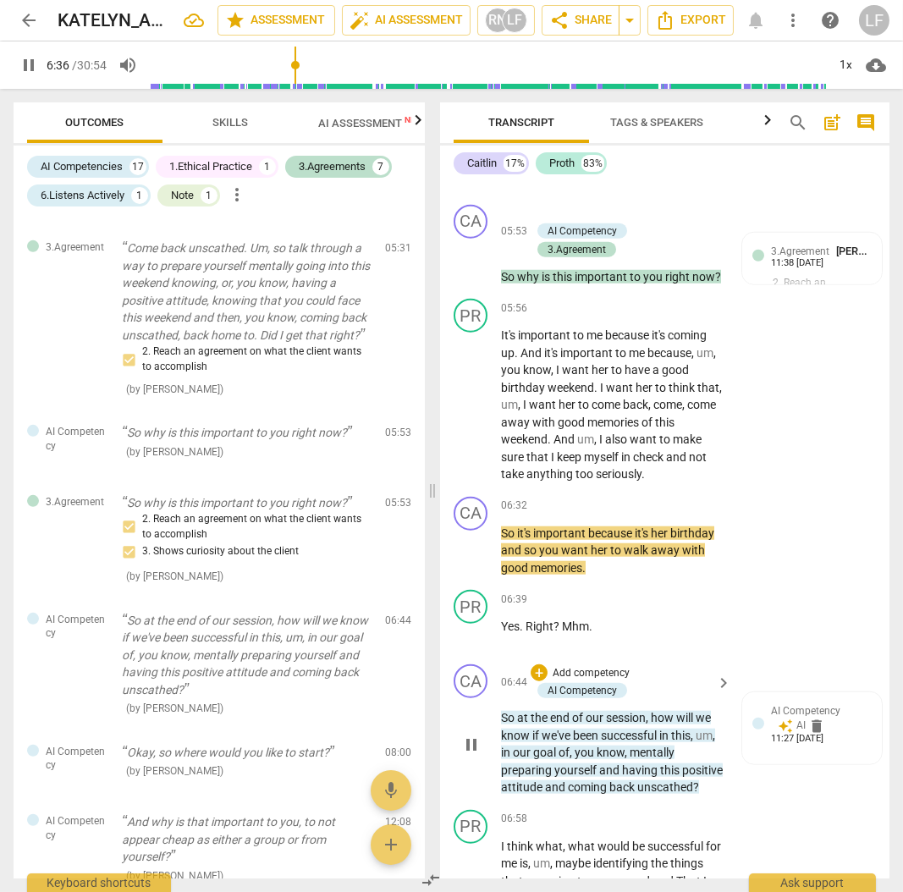
scroll to position [2877, 0]
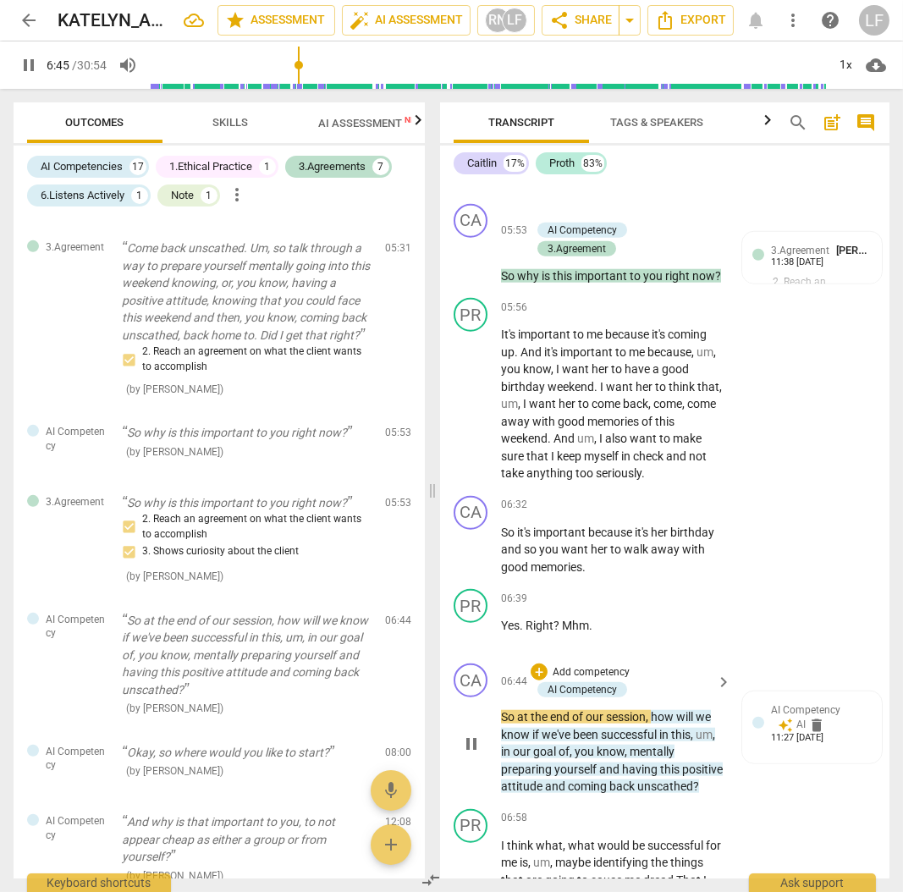
click at [590, 681] on p "Add competency" at bounding box center [591, 672] width 80 height 15
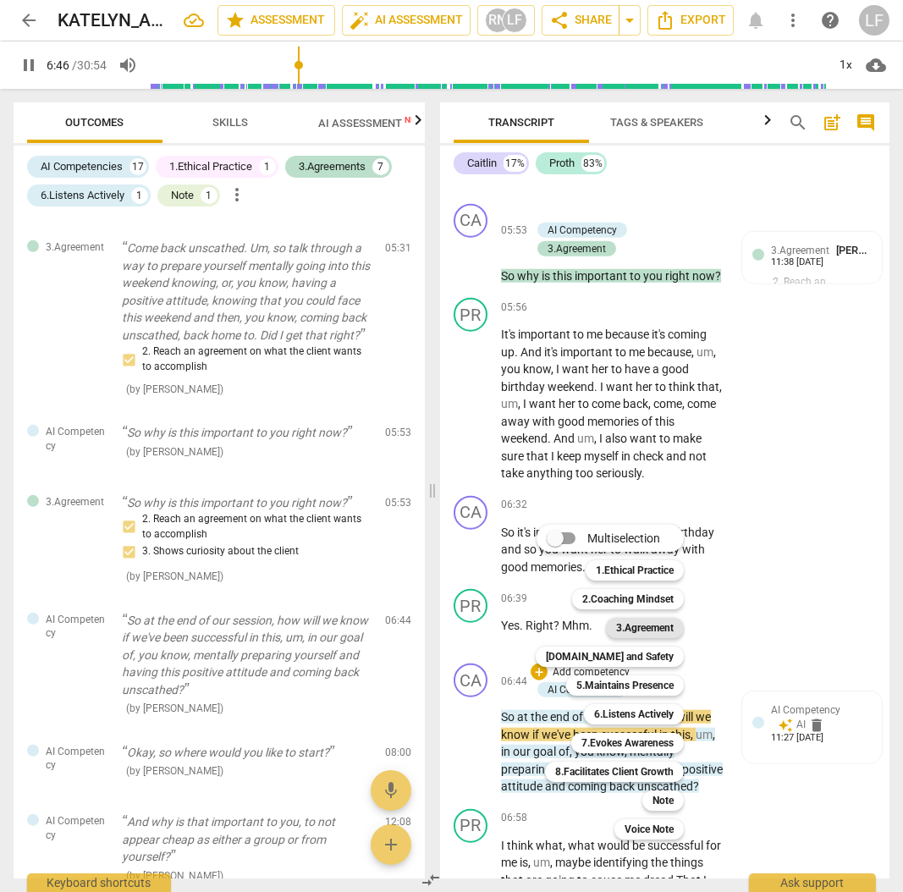
click at [638, 621] on b "3.Agreement" at bounding box center [645, 628] width 58 height 20
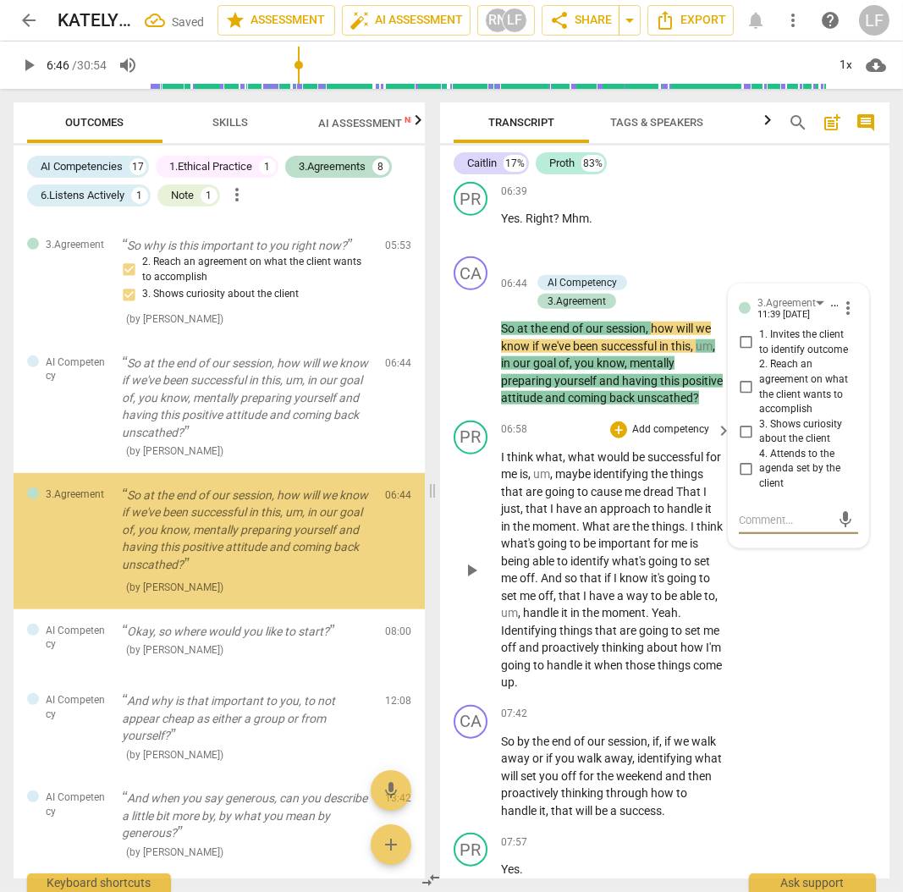
scroll to position [1765, 0]
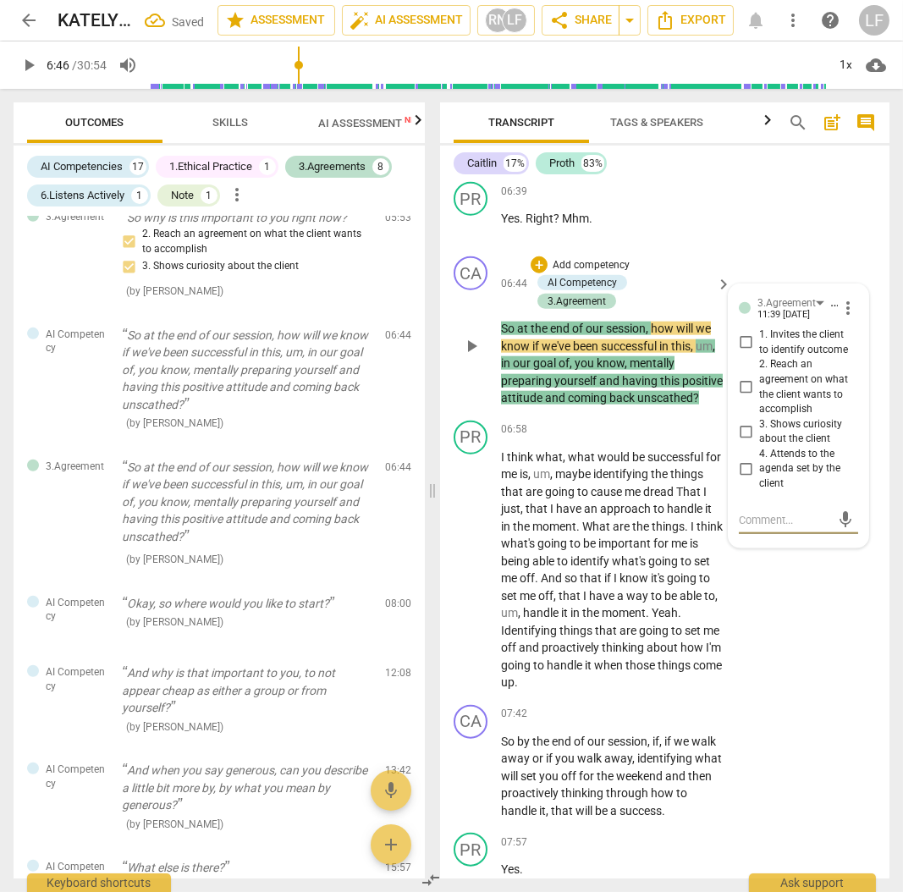
click at [750, 440] on input "3. Shows curiosity about the client" at bounding box center [745, 432] width 27 height 20
click at [752, 395] on input "2. Reach an agreement on what the client wants to accomplish" at bounding box center [745, 388] width 27 height 20
click at [744, 353] on input "1. Invites the client to identify outcome" at bounding box center [745, 343] width 27 height 20
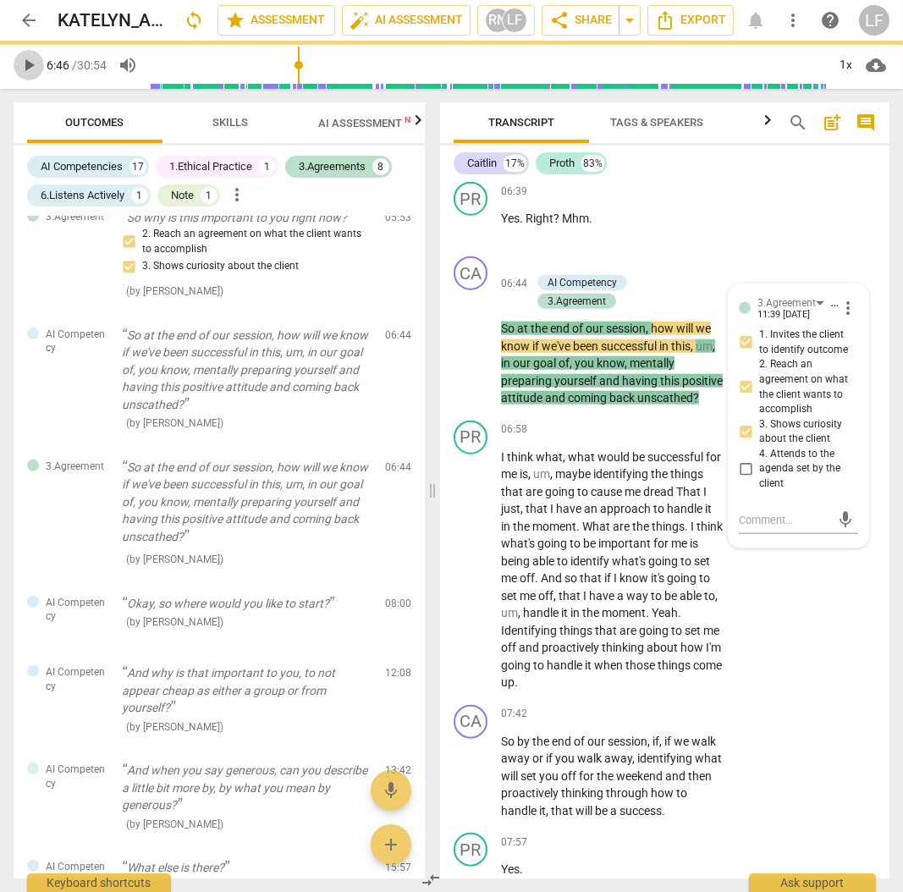
click at [19, 65] on span "play_arrow" at bounding box center [29, 65] width 20 height 20
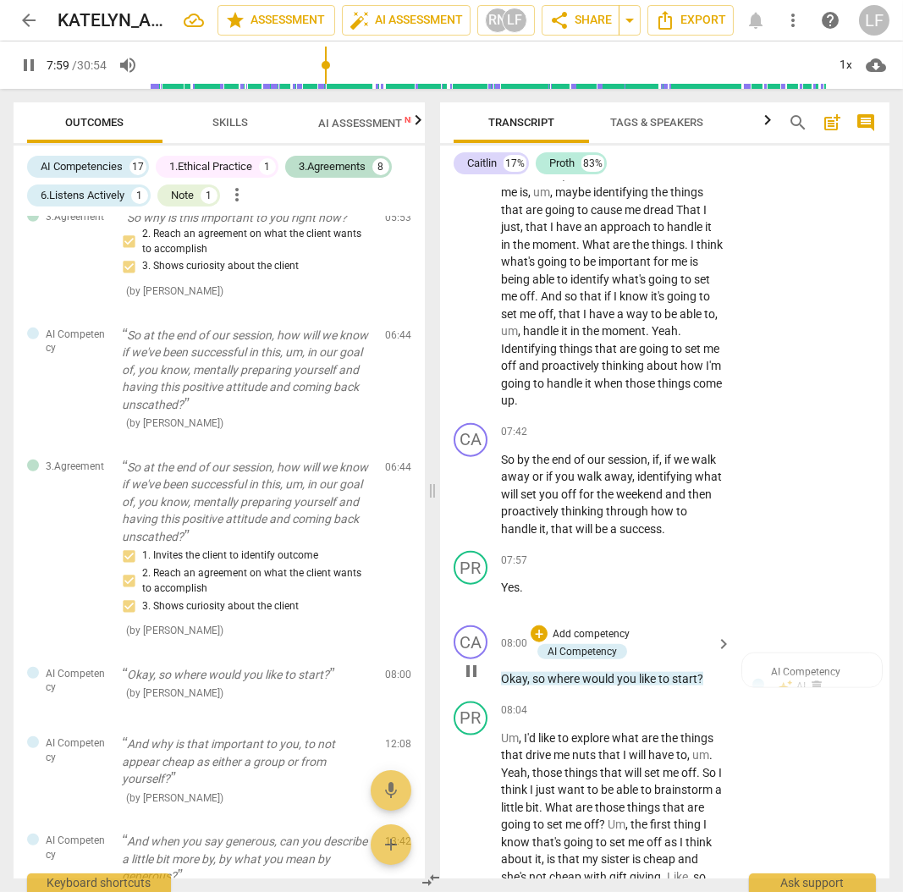
scroll to position [3567, 0]
click at [468, 504] on span "pause" at bounding box center [471, 493] width 20 height 20
click at [618, 642] on p "Add competency" at bounding box center [591, 633] width 80 height 15
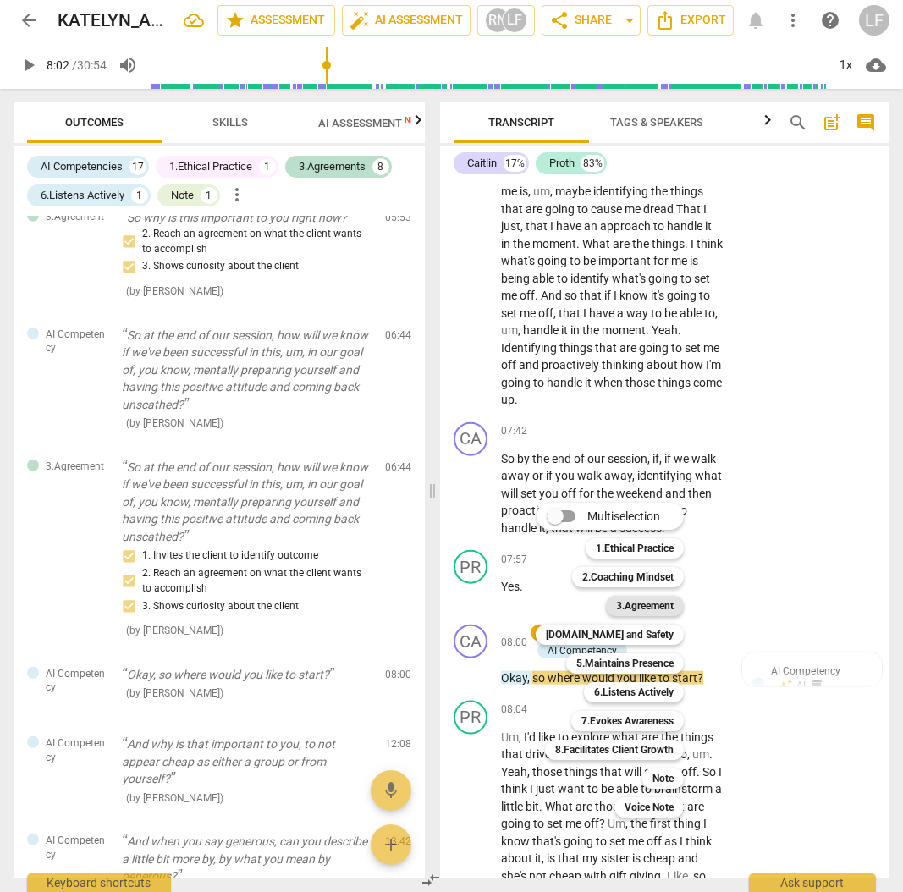
click at [655, 604] on b "3.Agreement" at bounding box center [645, 606] width 58 height 20
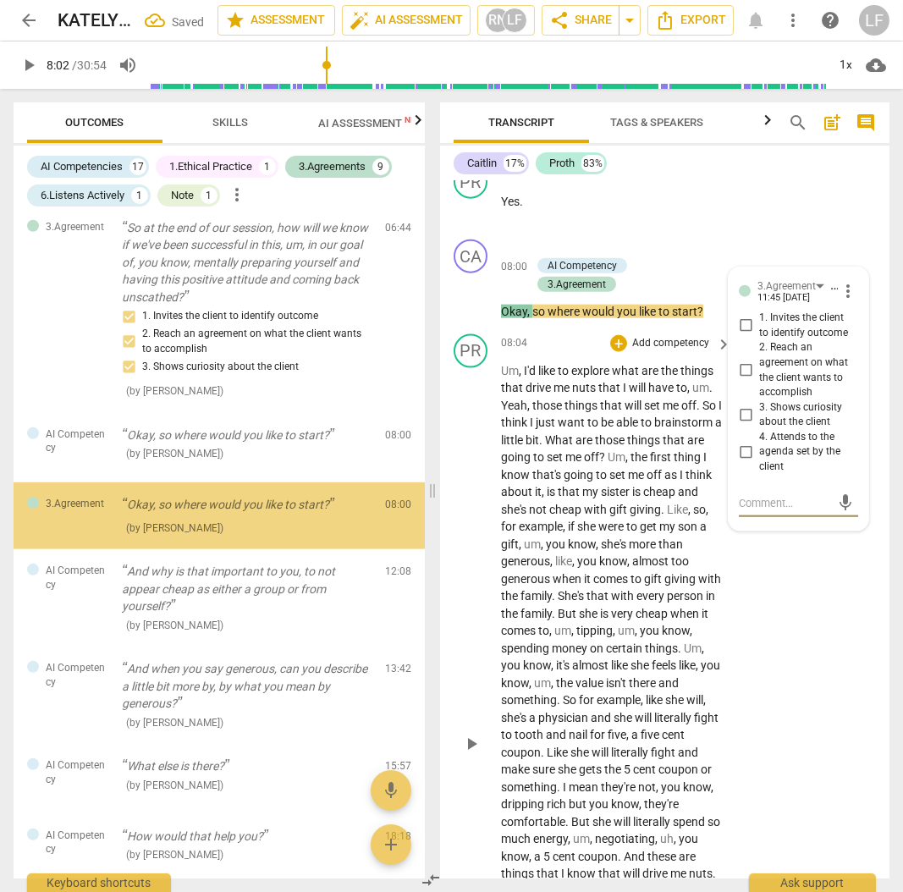
scroll to position [2007, 0]
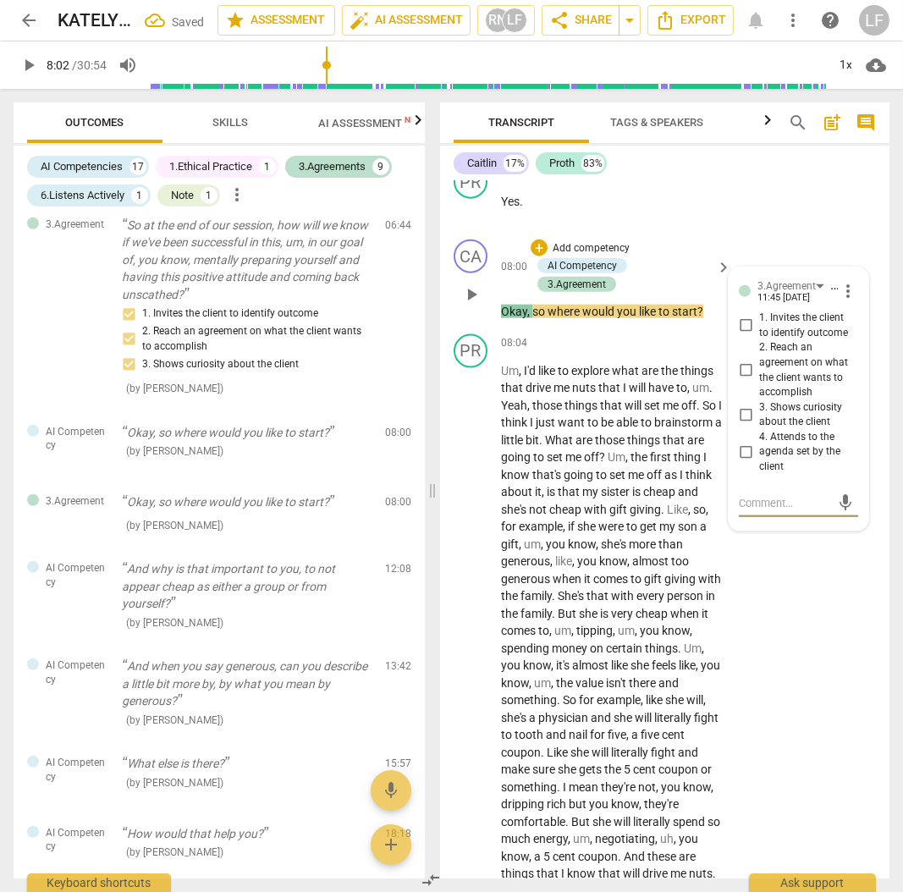
click at [738, 425] on input "3. Shows curiosity about the client" at bounding box center [745, 415] width 27 height 20
click at [746, 381] on input "2. Reach an agreement on what the client wants to accomplish" at bounding box center [745, 371] width 27 height 20
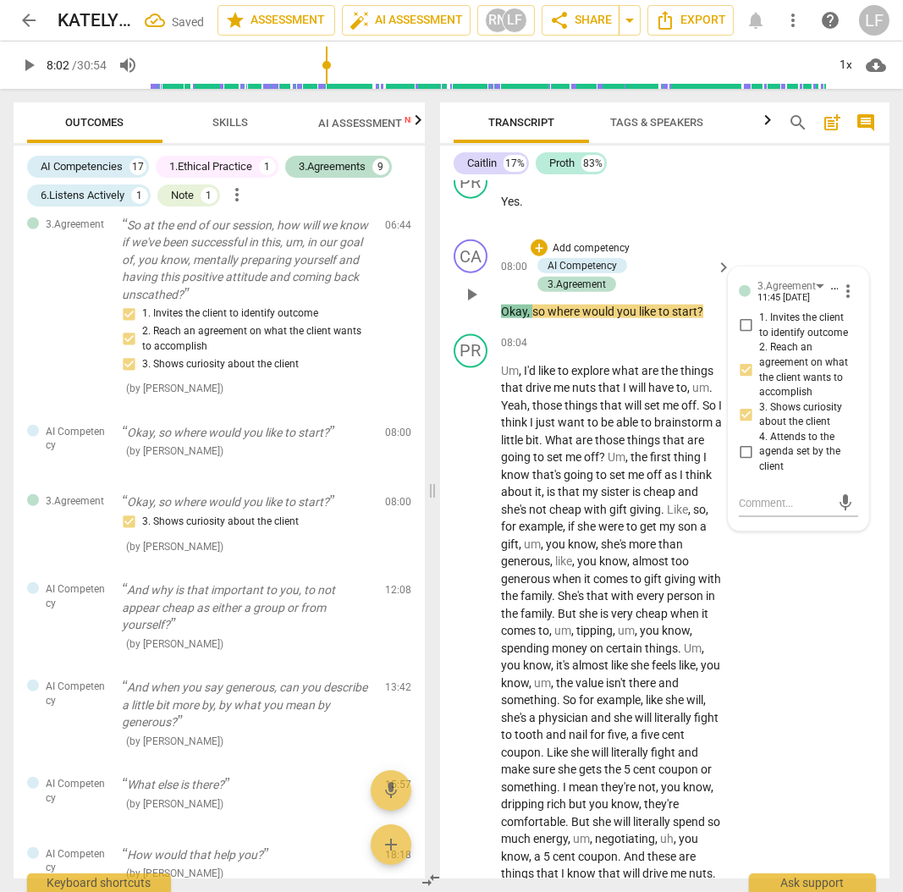
click at [740, 462] on input "4. Attends to the agenda set by the client" at bounding box center [745, 452] width 27 height 20
click at [25, 66] on span "play_arrow" at bounding box center [29, 65] width 20 height 20
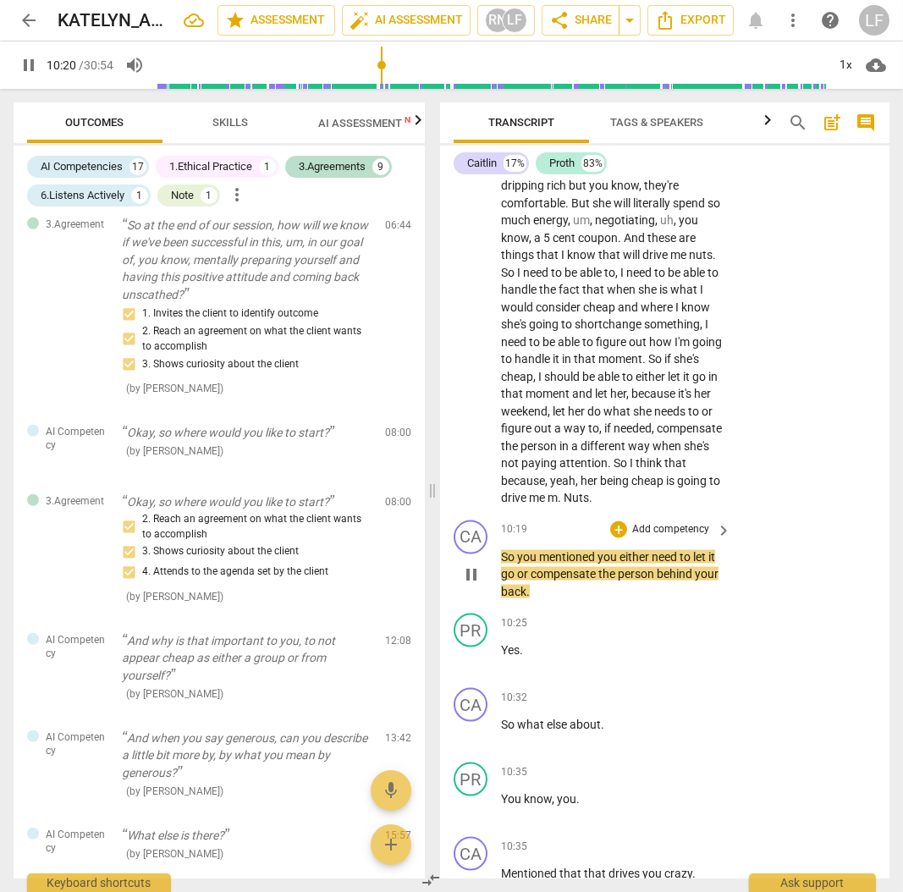
scroll to position [4629, 0]
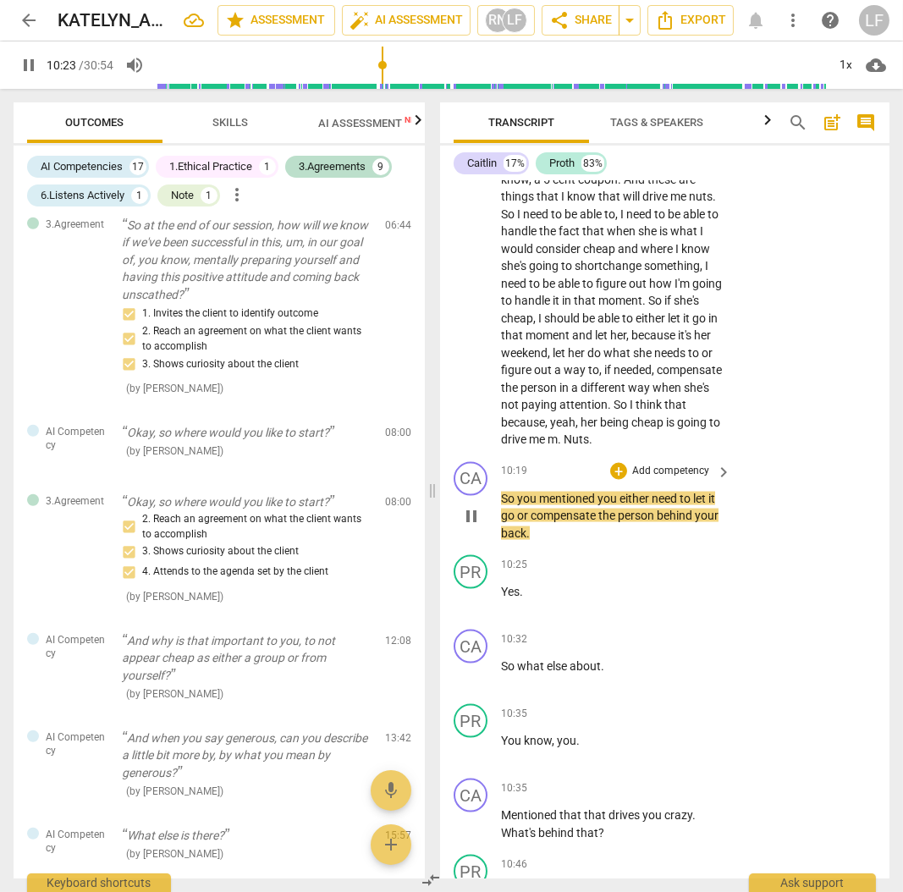
click at [675, 479] on p "Add competency" at bounding box center [671, 471] width 80 height 15
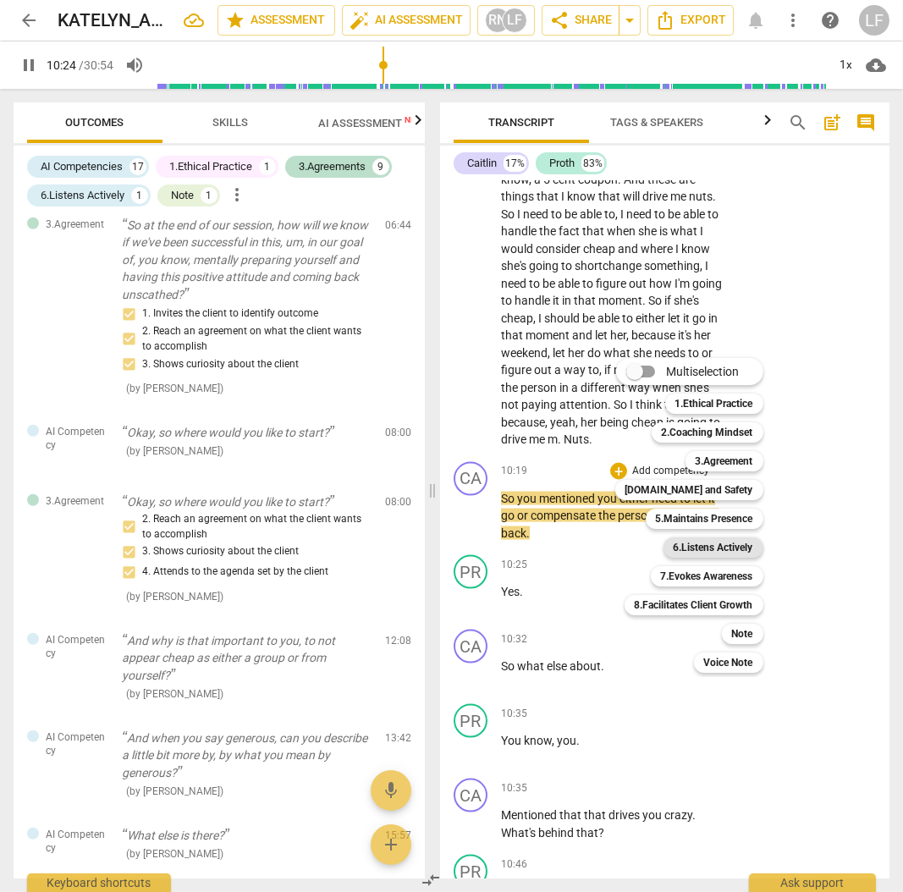
click at [747, 548] on b "6.Listens Actively" at bounding box center [714, 548] width 80 height 20
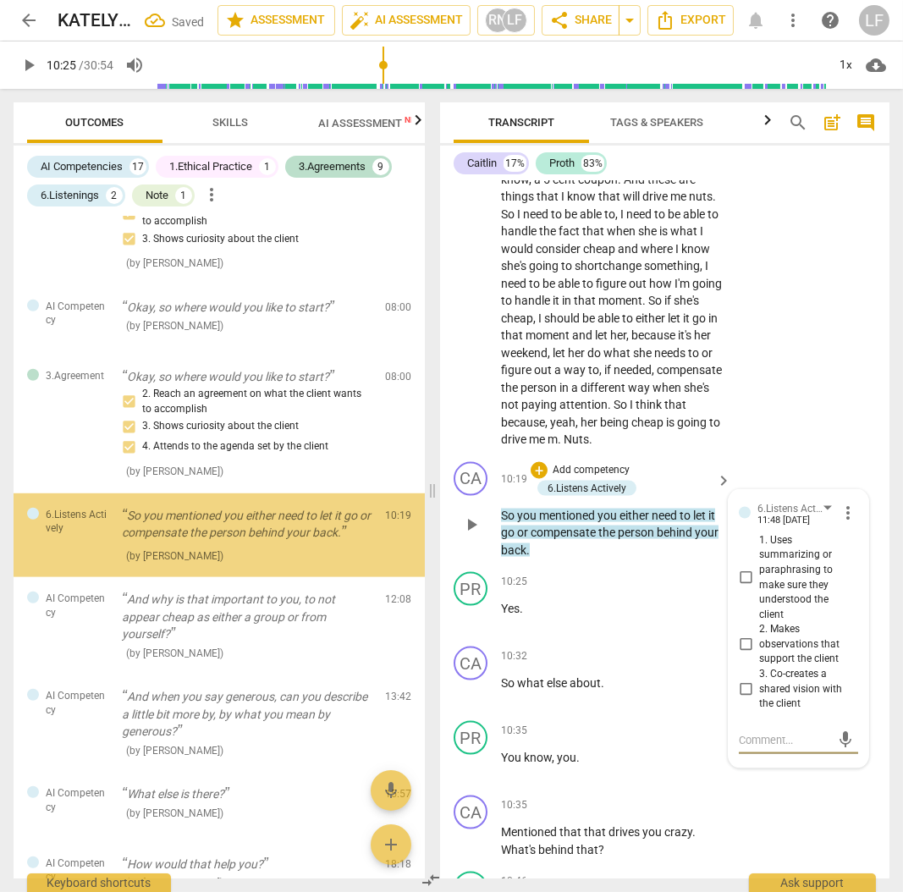
scroll to position [2154, 0]
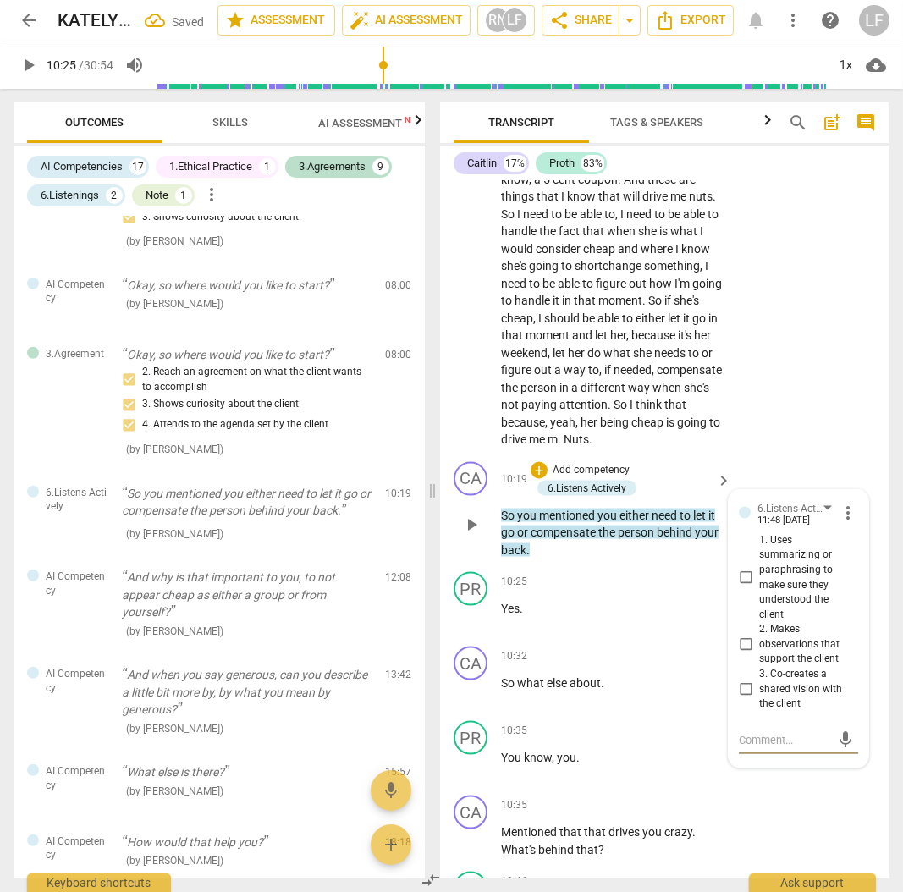
click at [744, 588] on input "1. Uses summarizing or paraphrasing to make sure they understood the client" at bounding box center [745, 578] width 27 height 20
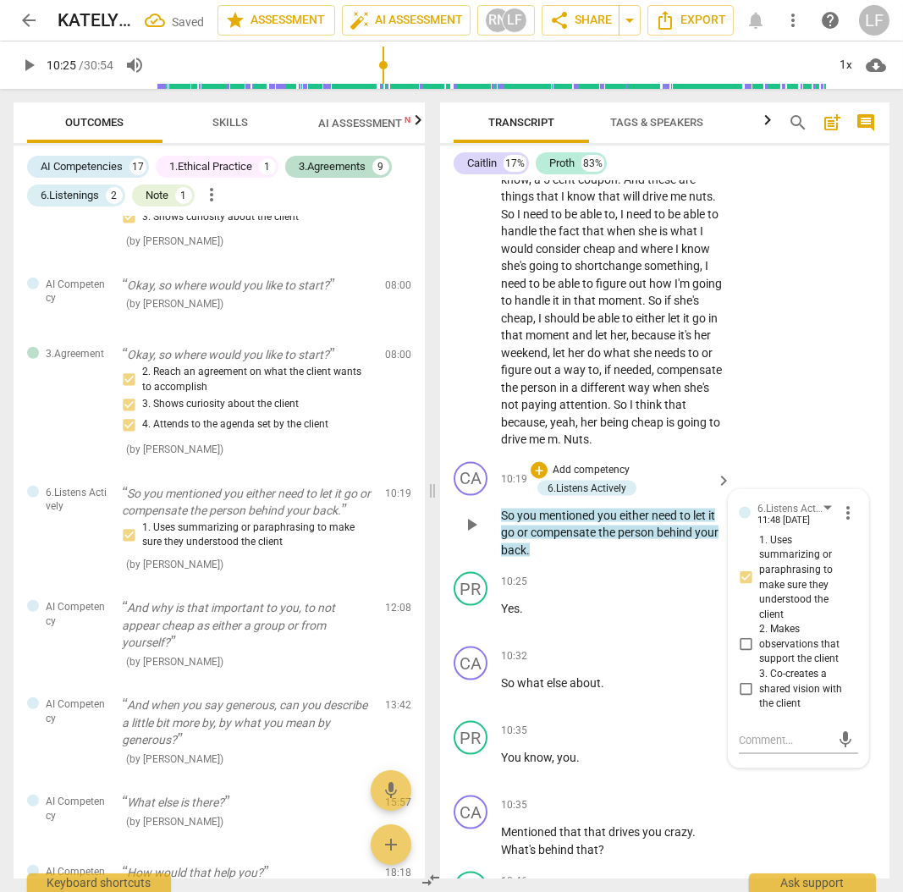
click at [608, 478] on p "Add competency" at bounding box center [591, 470] width 80 height 15
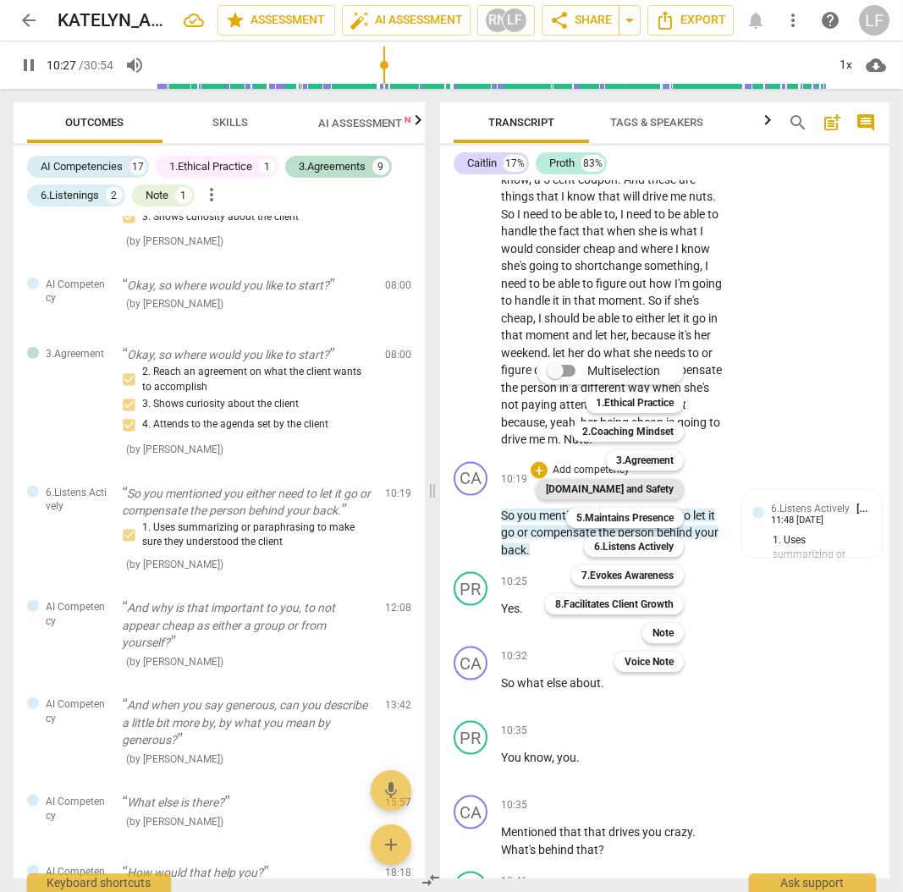
click at [653, 490] on b "[DOMAIN_NAME] and Safety" at bounding box center [610, 489] width 128 height 20
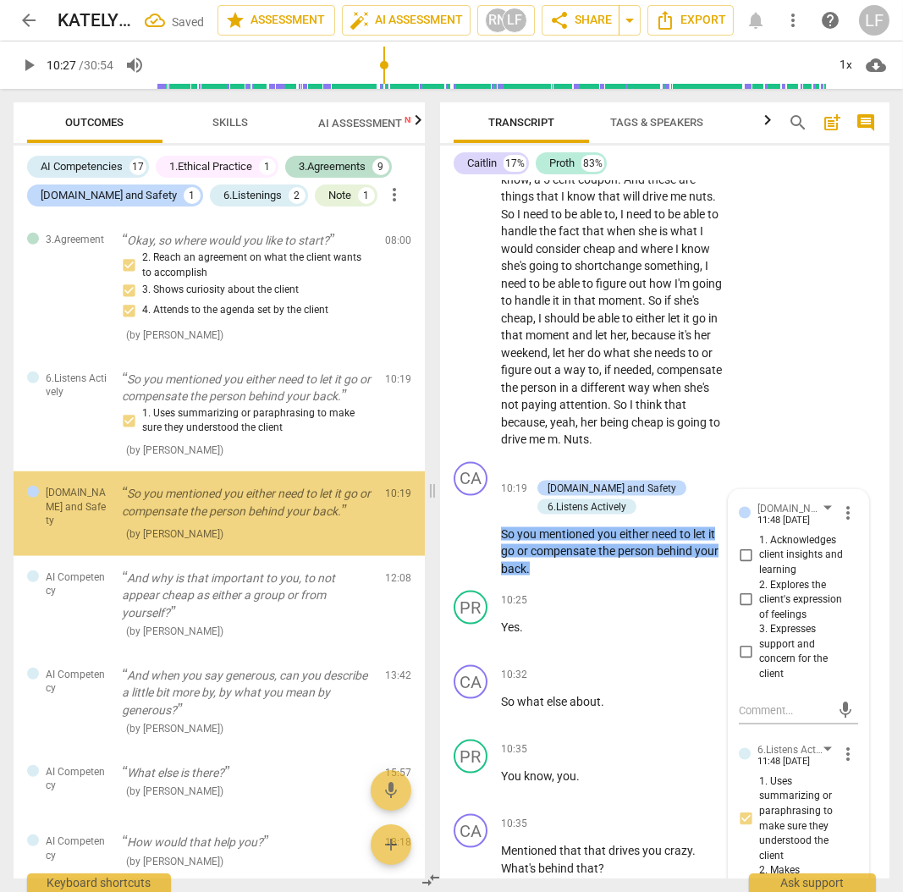
scroll to position [2269, 0]
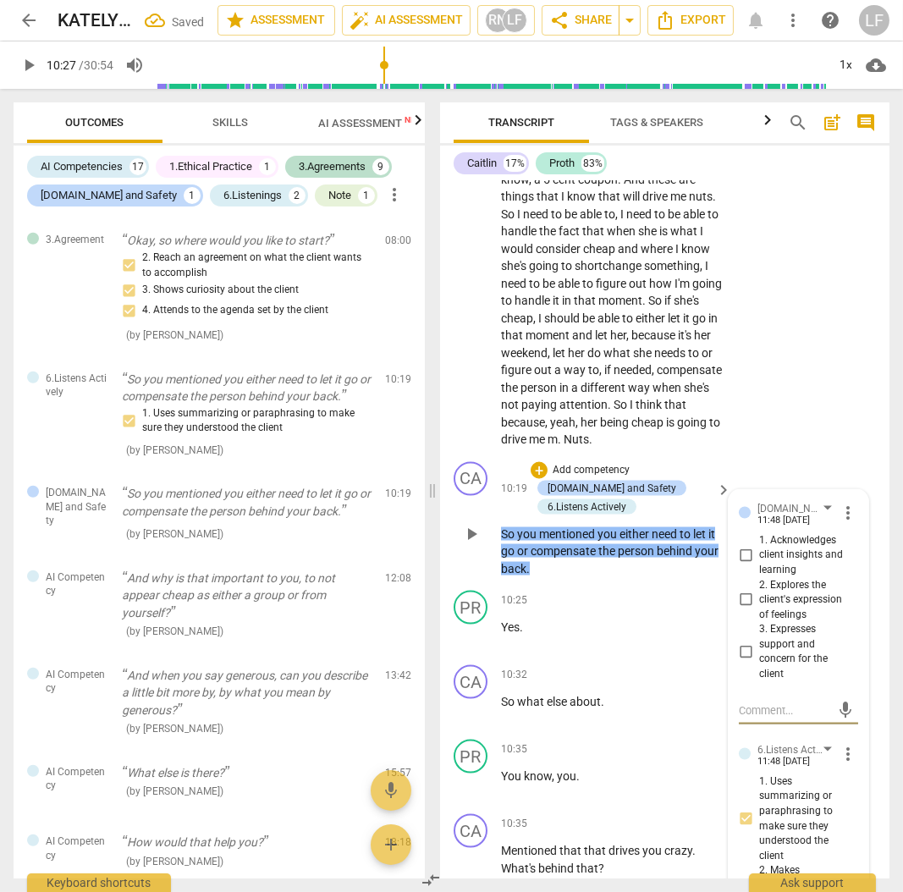
click at [746, 565] on input "1. Acknowledges client insights and learning" at bounding box center [745, 555] width 27 height 20
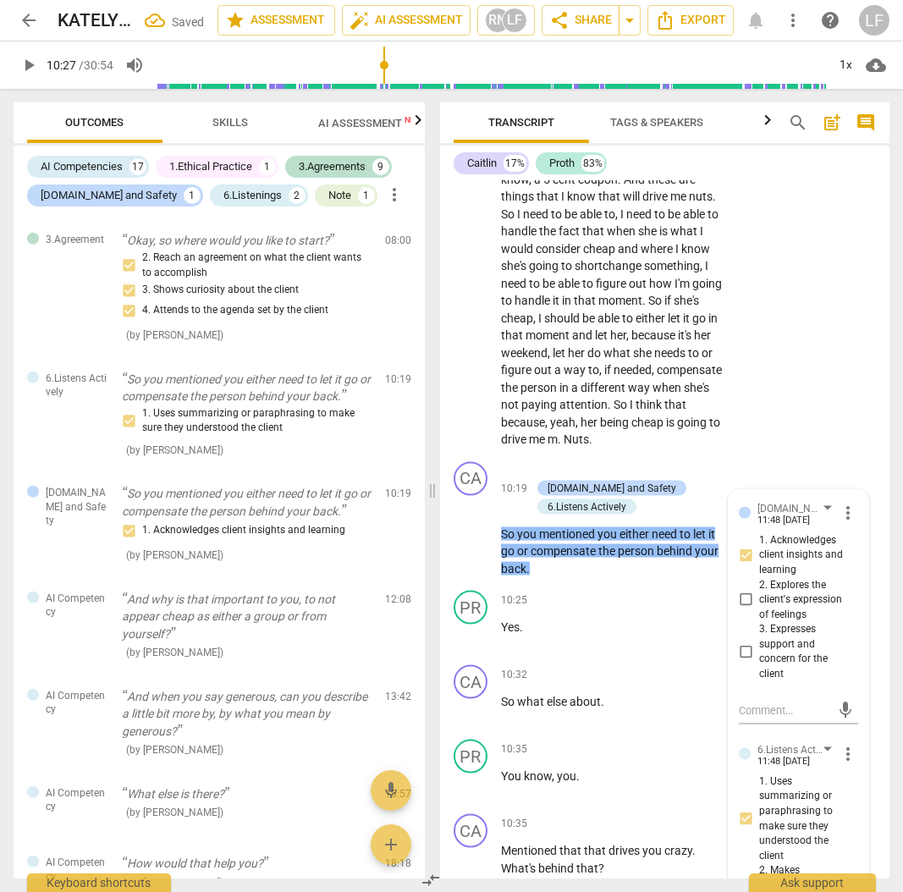
click at [28, 58] on span "play_arrow" at bounding box center [29, 65] width 20 height 20
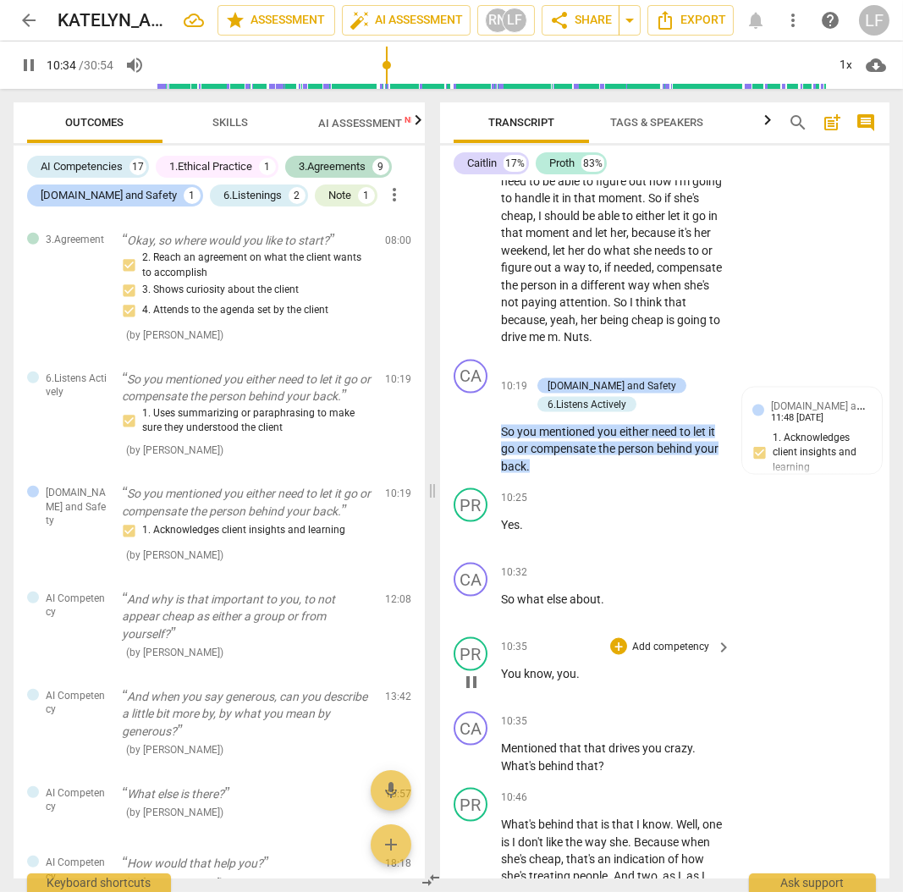
scroll to position [4742, 0]
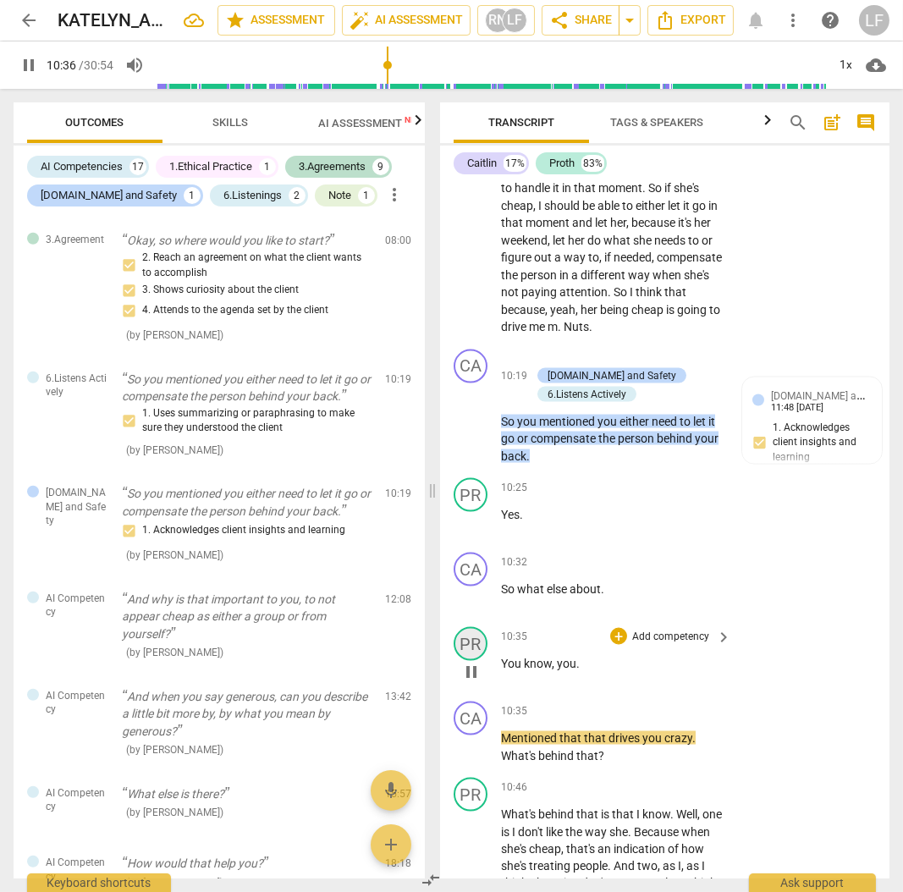
click at [469, 661] on div "PR" at bounding box center [471, 644] width 34 height 34
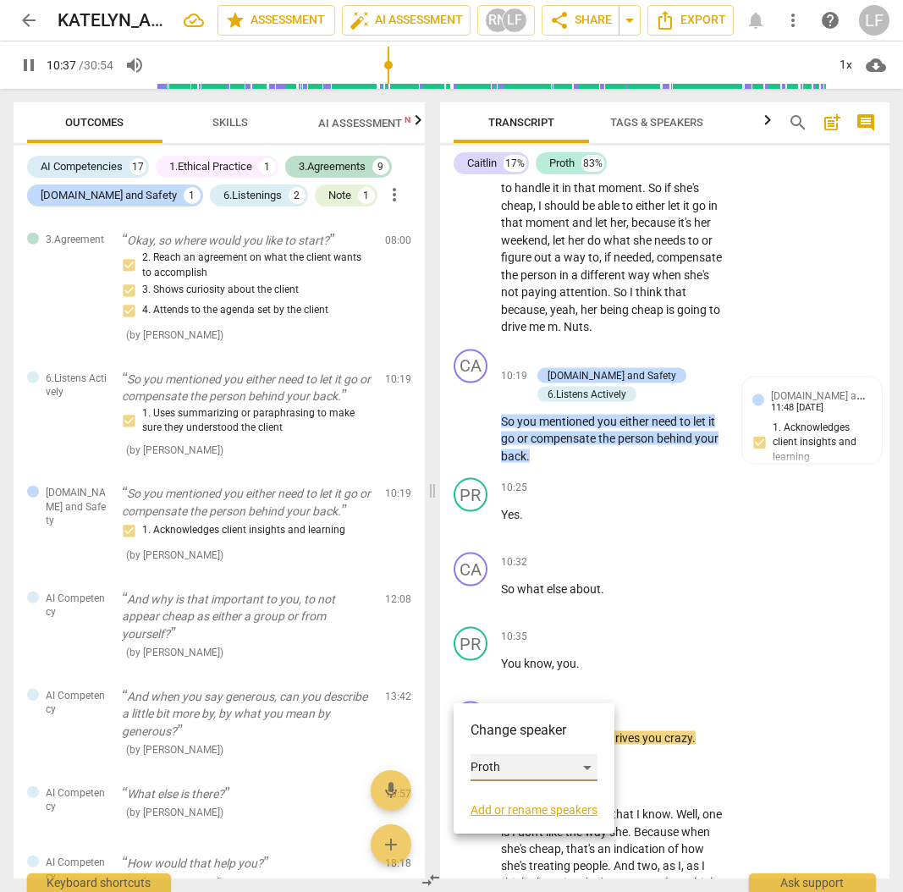
click at [501, 769] on div "Proth" at bounding box center [534, 767] width 127 height 27
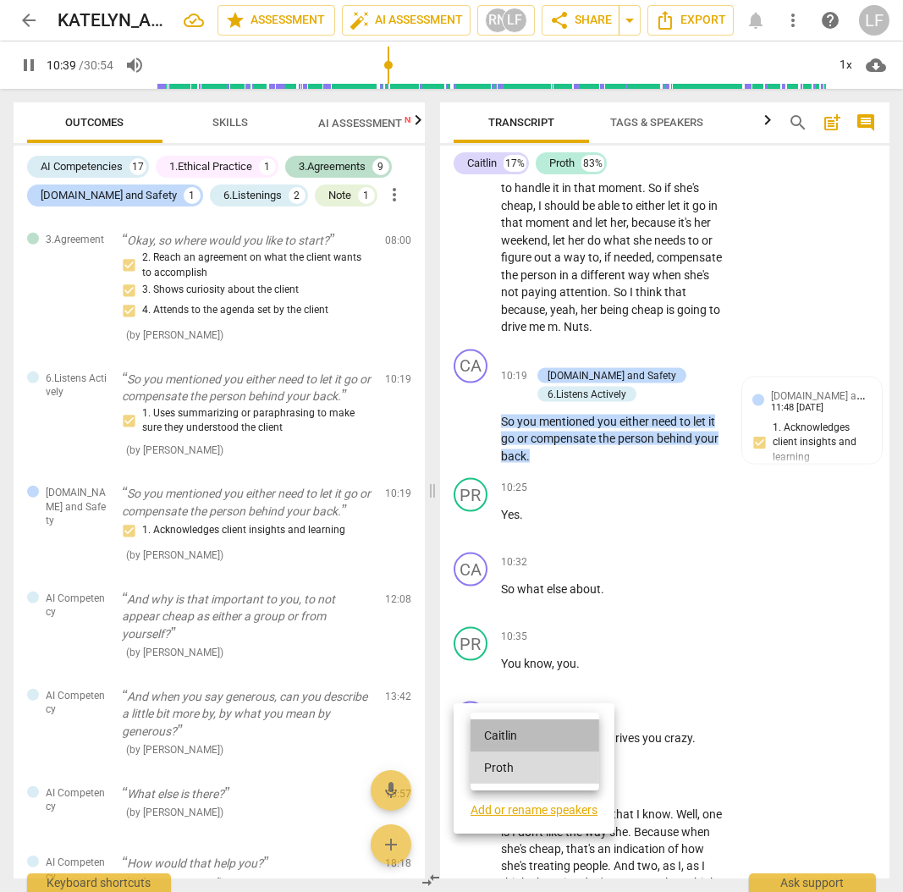
click at [515, 726] on li "Caitlin" at bounding box center [535, 736] width 129 height 32
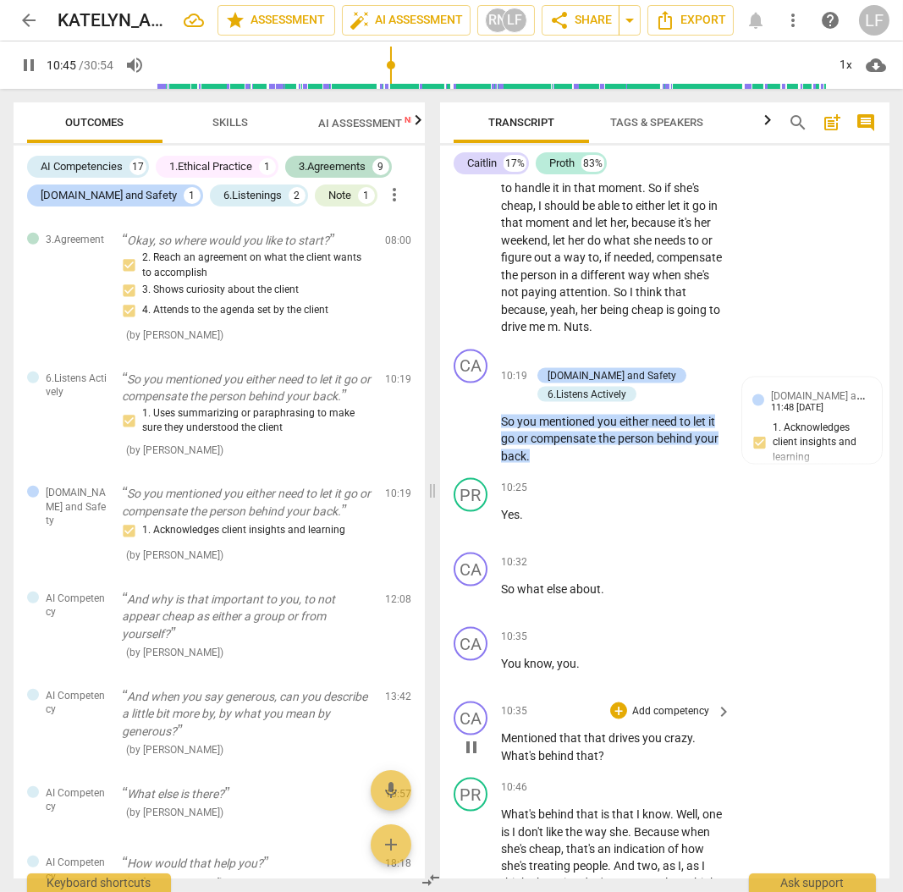
click at [466, 758] on span "pause" at bounding box center [471, 747] width 20 height 20
click at [666, 720] on p "Add competency" at bounding box center [671, 711] width 80 height 15
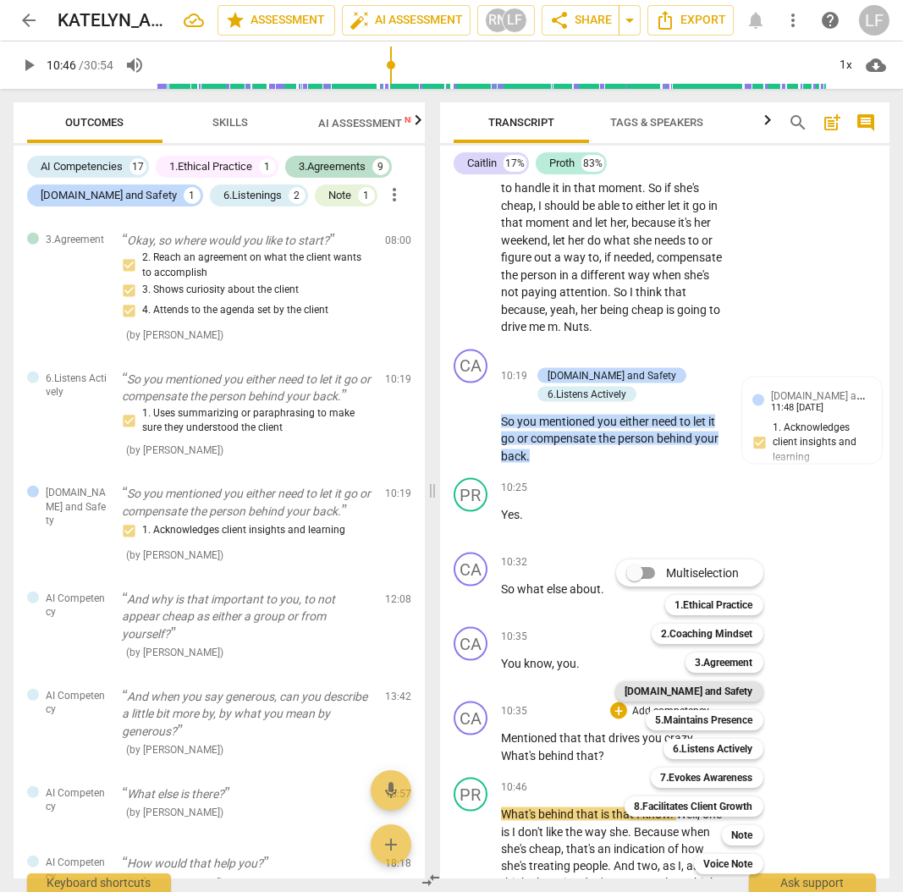
click at [732, 685] on b "[DOMAIN_NAME] and Safety" at bounding box center [690, 691] width 128 height 20
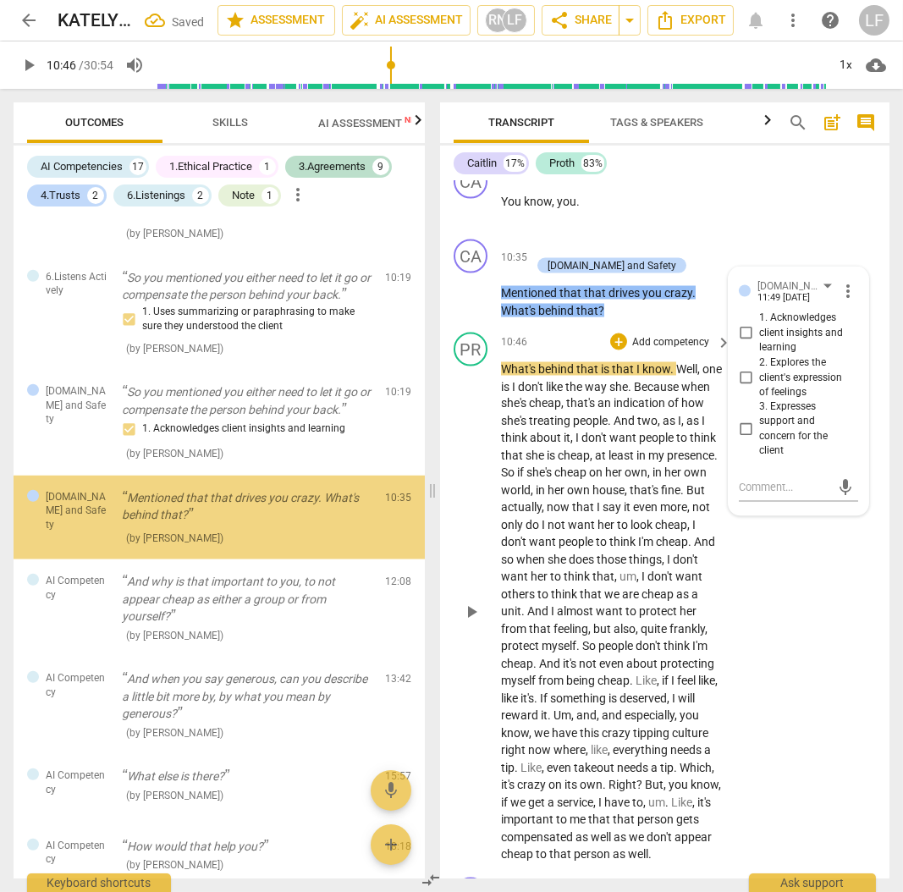
scroll to position [2374, 0]
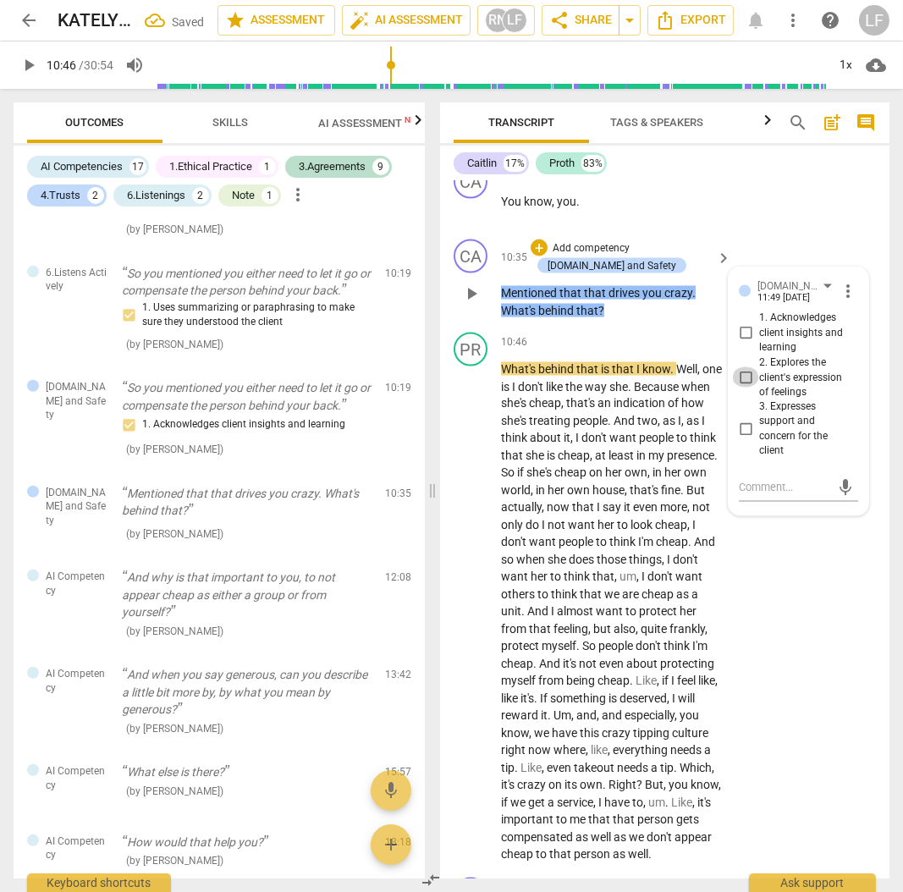
click at [747, 388] on input "2. Explores the client's expression of feelings" at bounding box center [745, 377] width 27 height 20
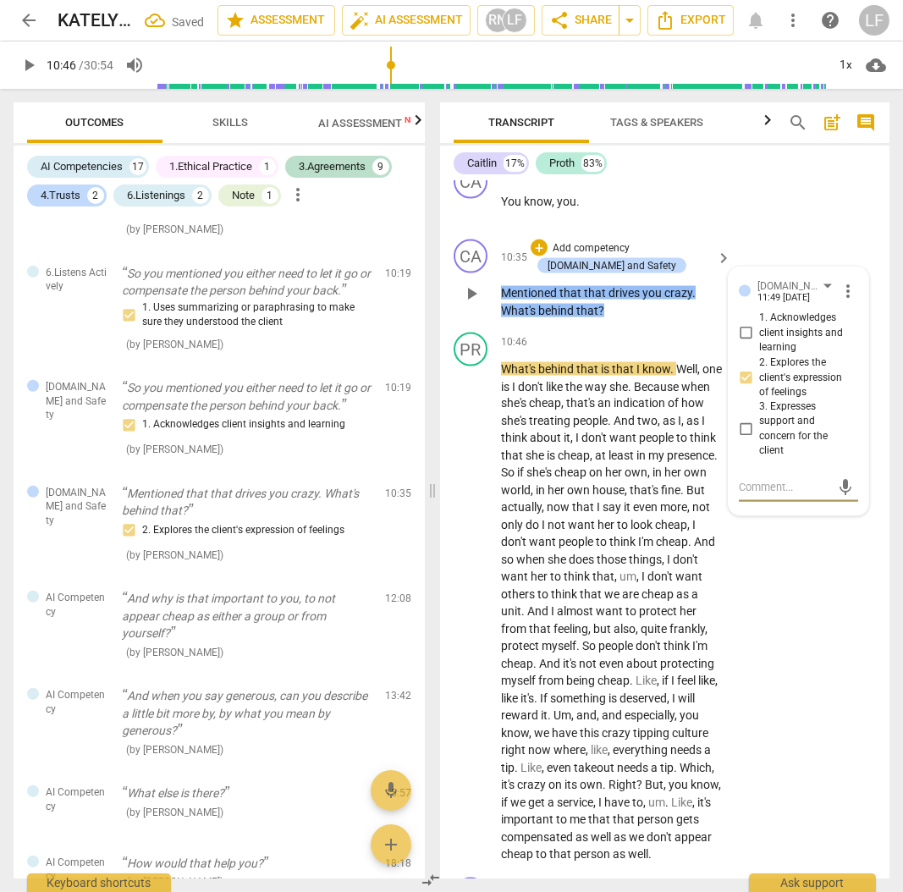
click at [769, 496] on textarea at bounding box center [785, 488] width 92 height 16
click at [19, 58] on span "play_arrow" at bounding box center [29, 65] width 20 height 20
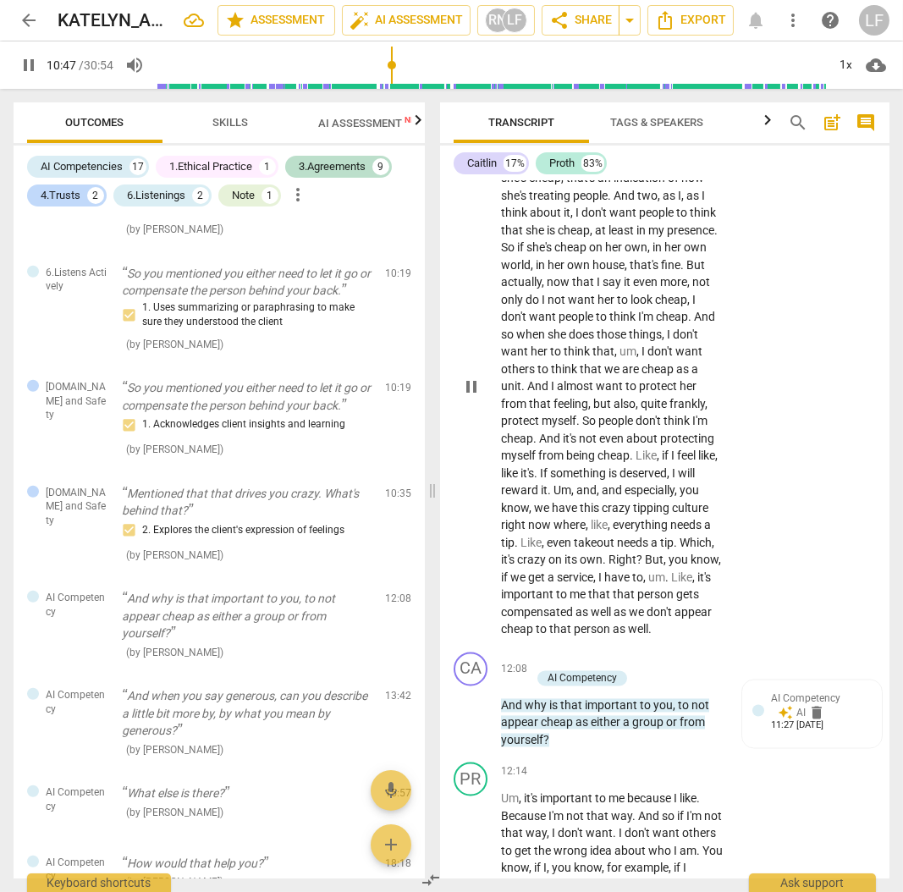
scroll to position [5486, 0]
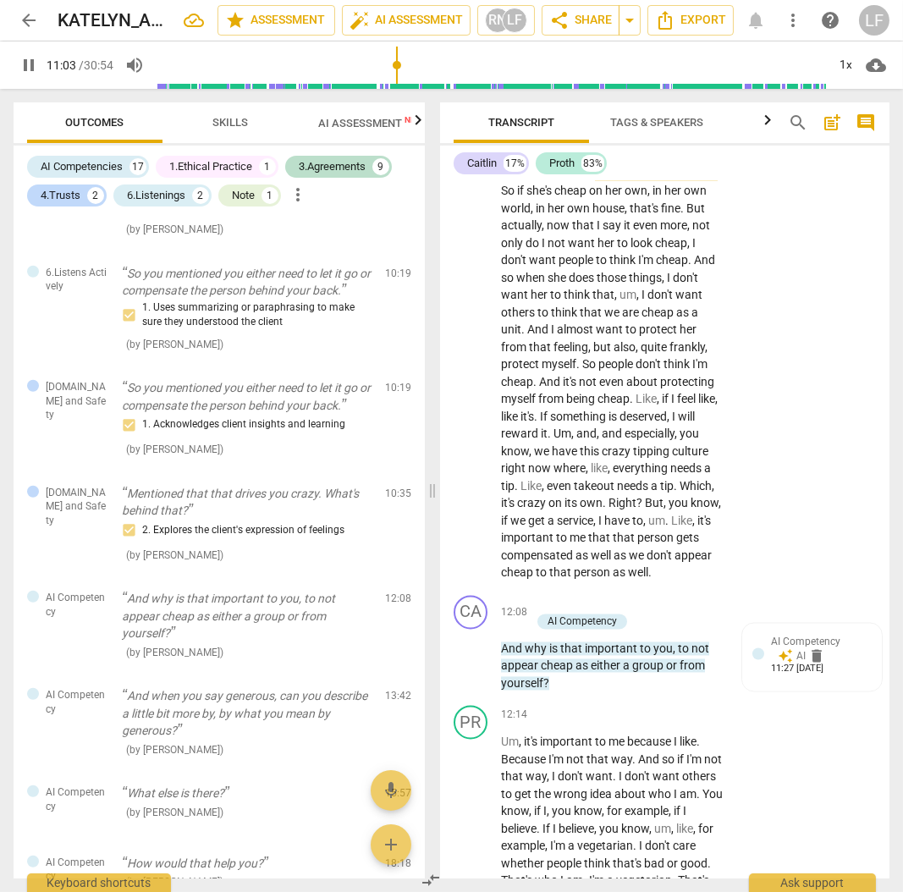
click at [22, 69] on span "pause" at bounding box center [29, 65] width 20 height 20
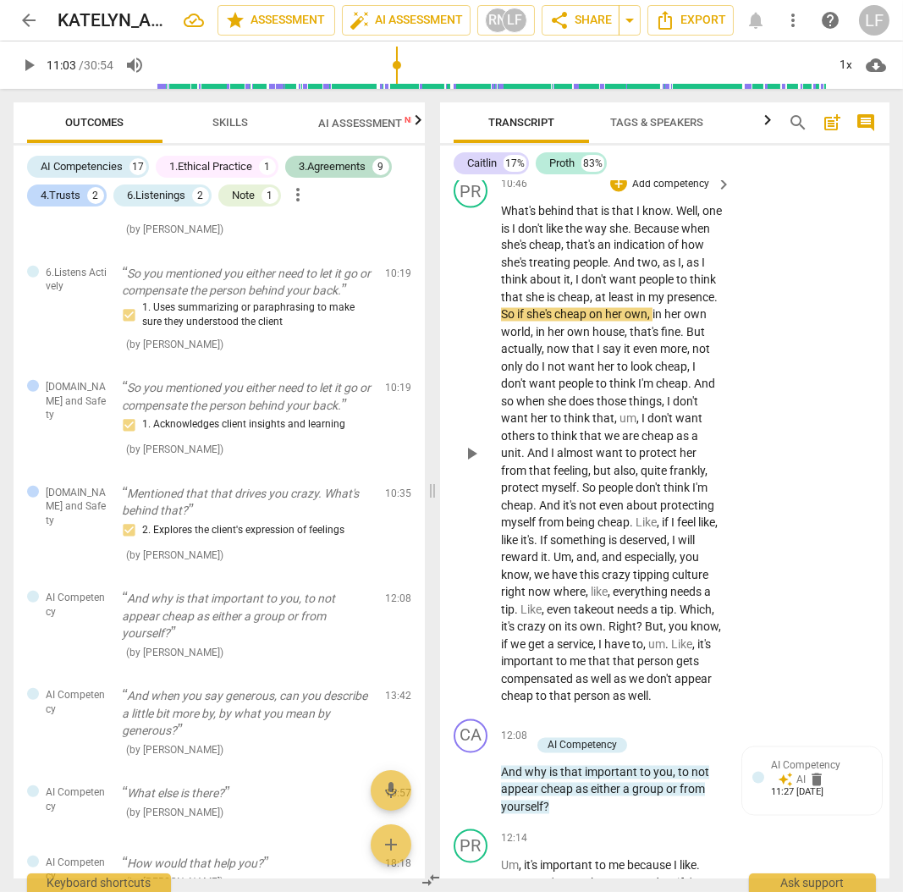
scroll to position [5204, 0]
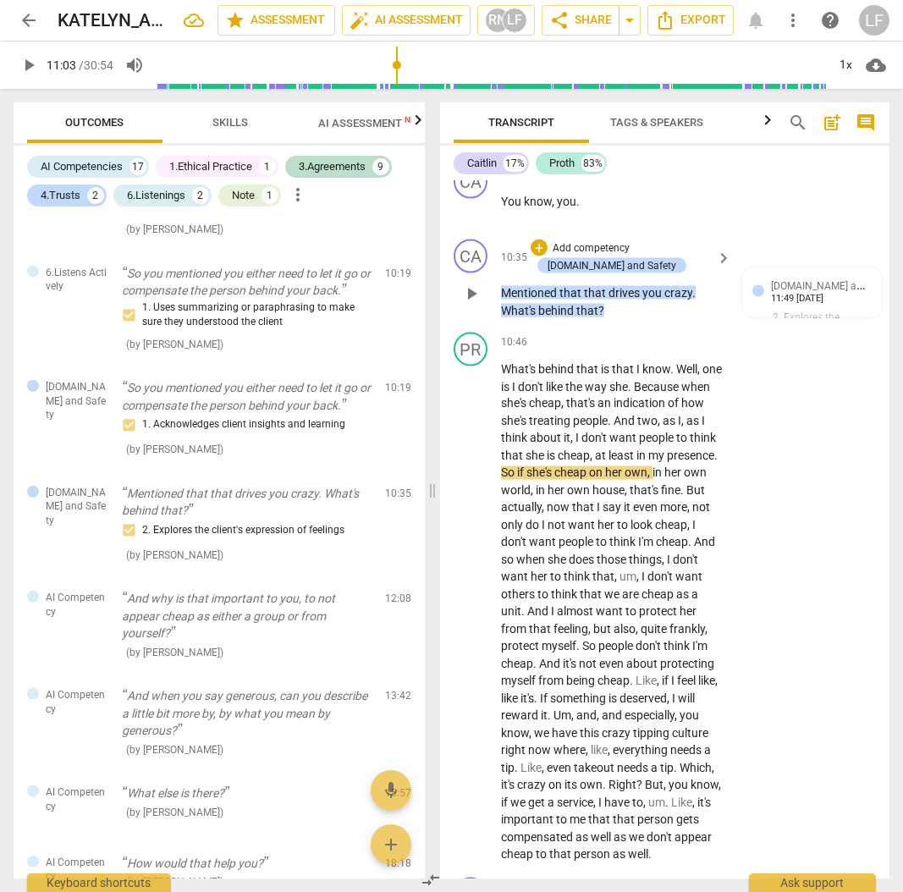
click at [590, 256] on p "Add competency" at bounding box center [591, 248] width 80 height 15
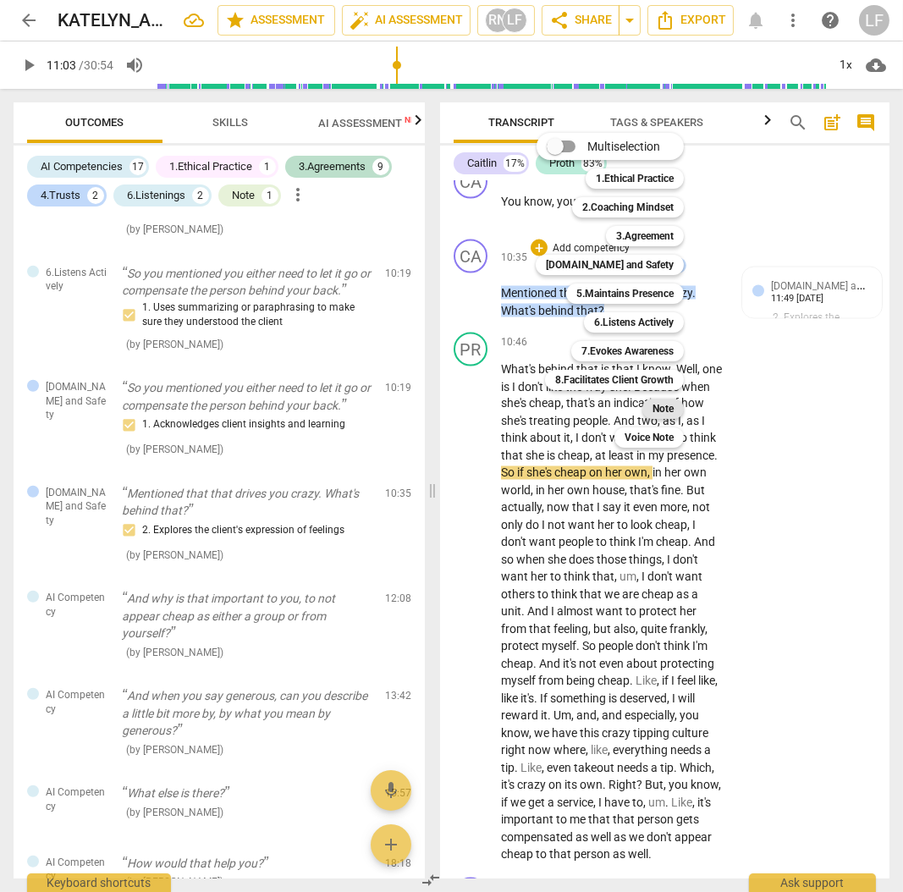
click at [662, 410] on b "Note" at bounding box center [663, 409] width 21 height 20
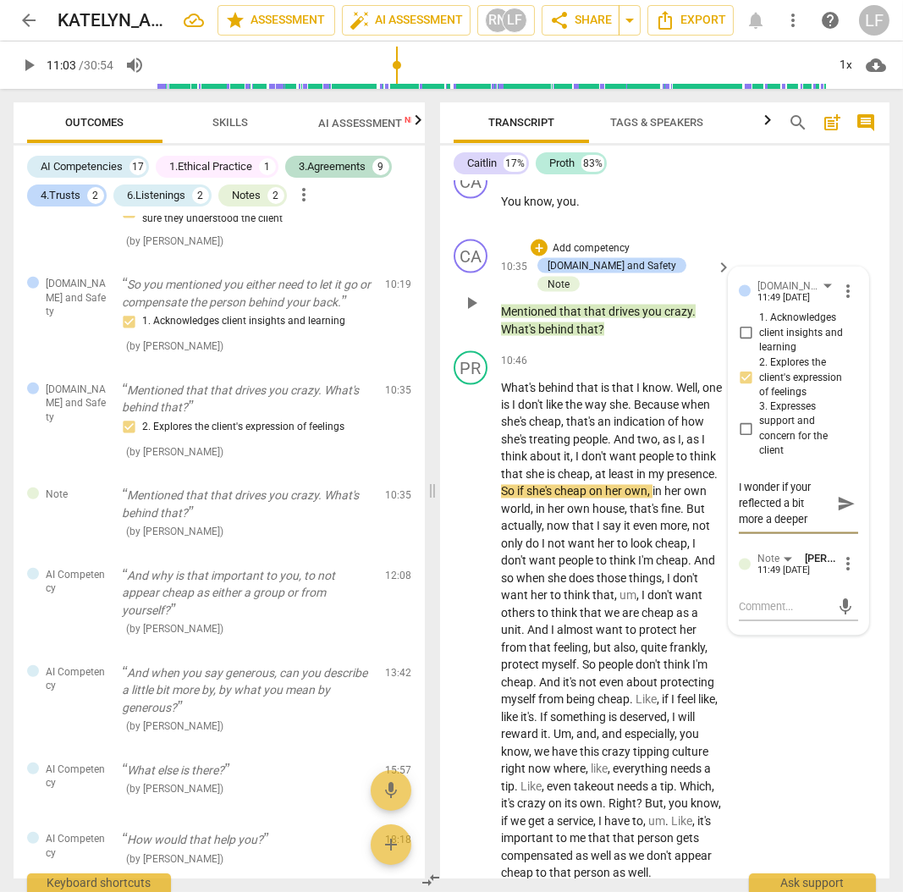
scroll to position [14, 0]
click at [839, 521] on span "send" at bounding box center [846, 512] width 19 height 19
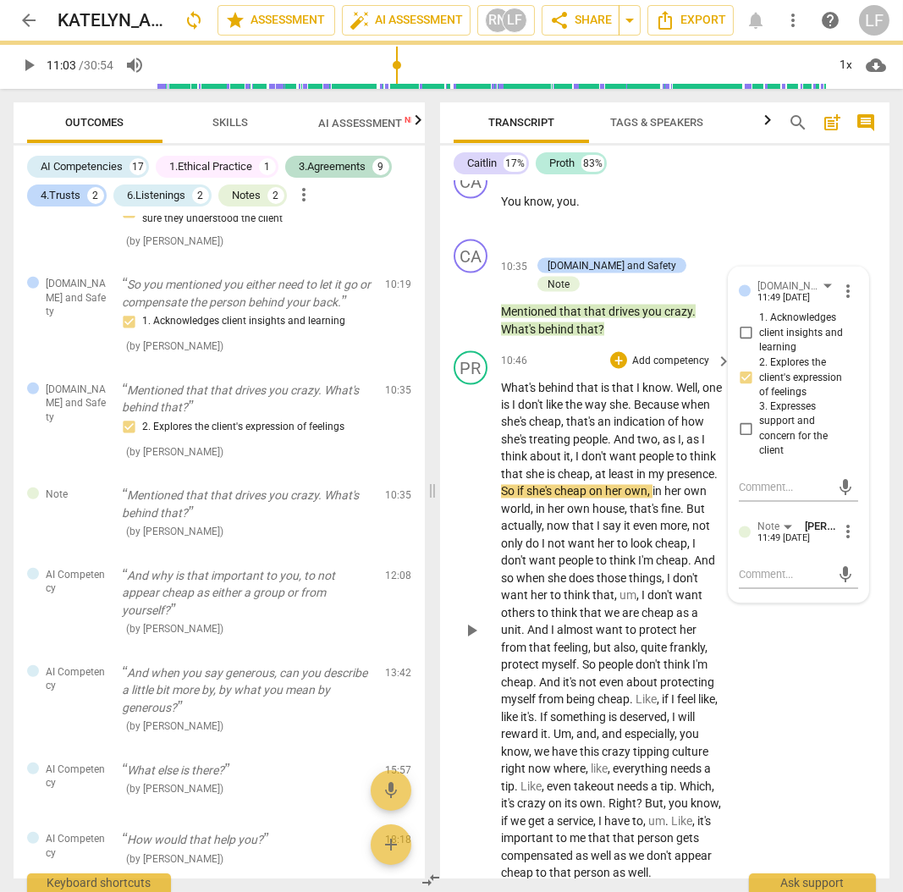
scroll to position [0, 0]
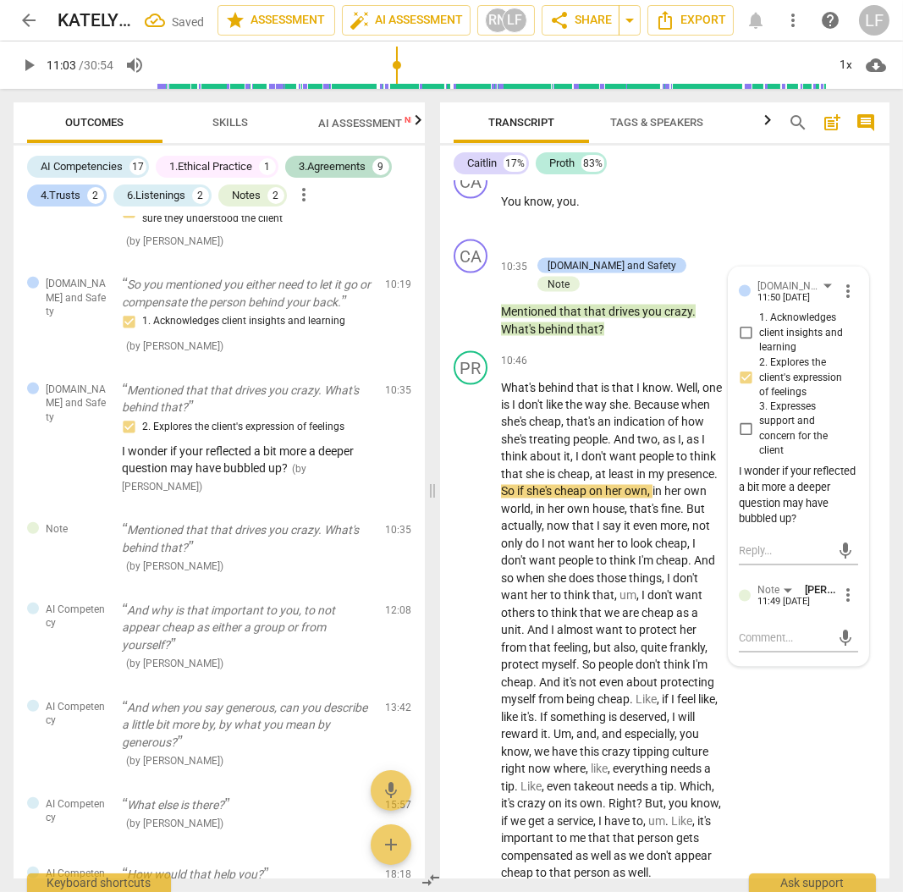
click at [35, 66] on span "play_arrow" at bounding box center [29, 65] width 20 height 20
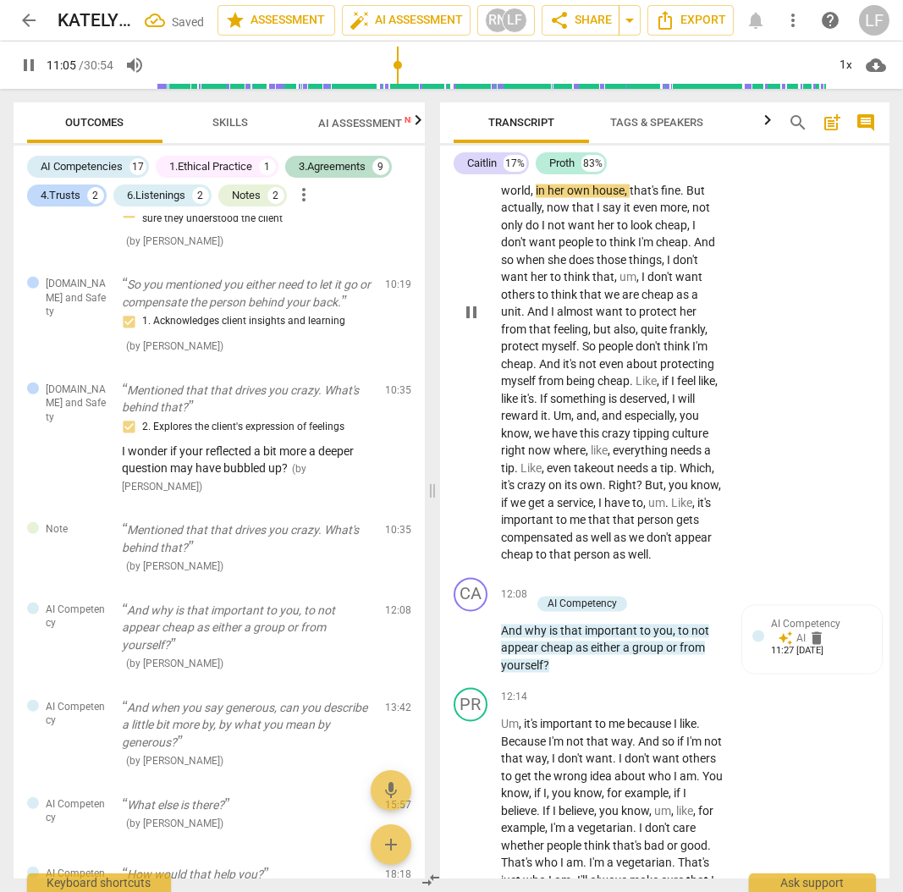
scroll to position [5543, 0]
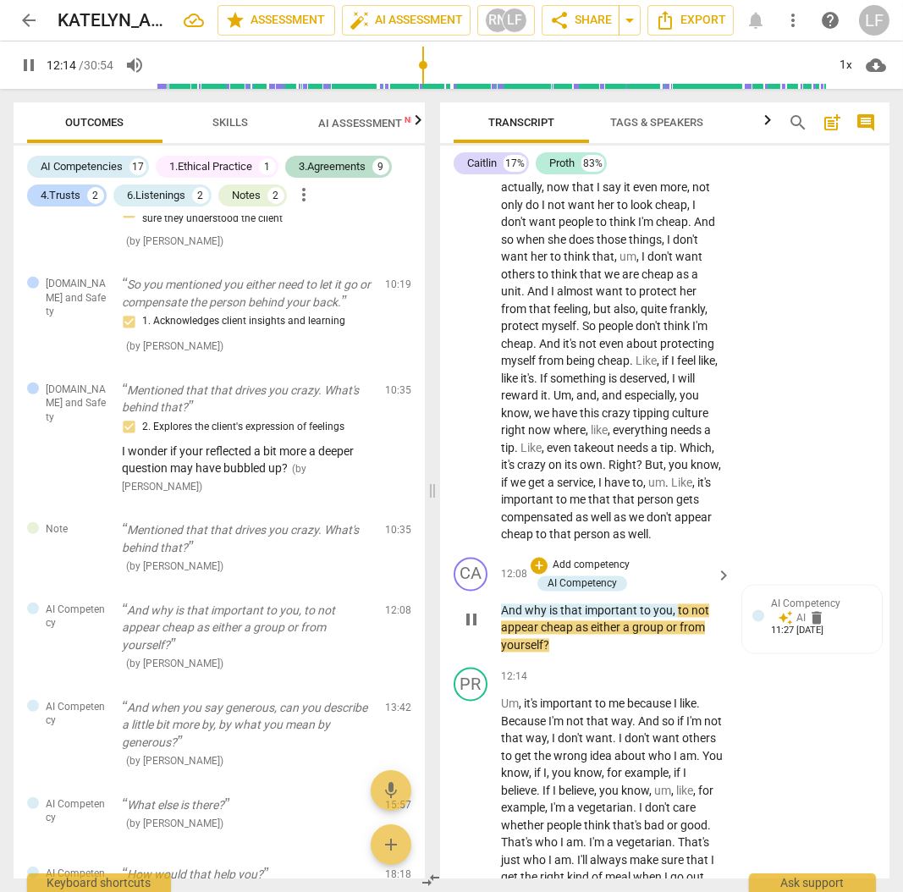
click at [588, 574] on p "Add competency" at bounding box center [591, 566] width 80 height 15
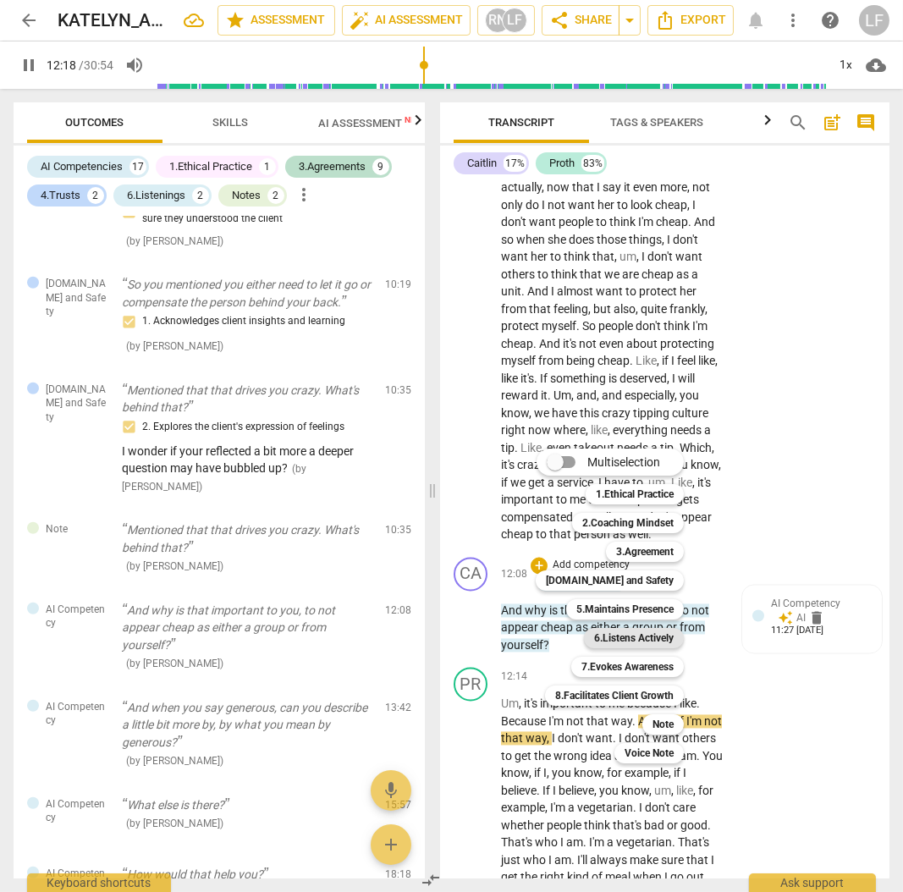
click at [639, 631] on b "6.Listens Actively" at bounding box center [634, 638] width 80 height 20
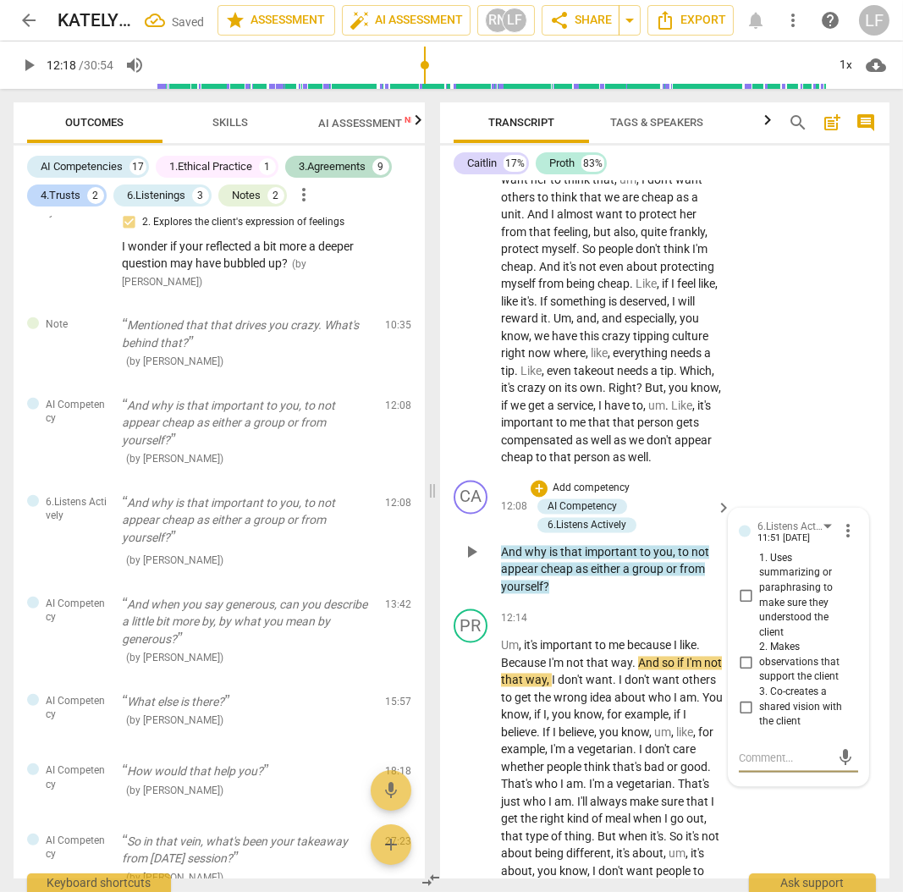
scroll to position [5660, 0]
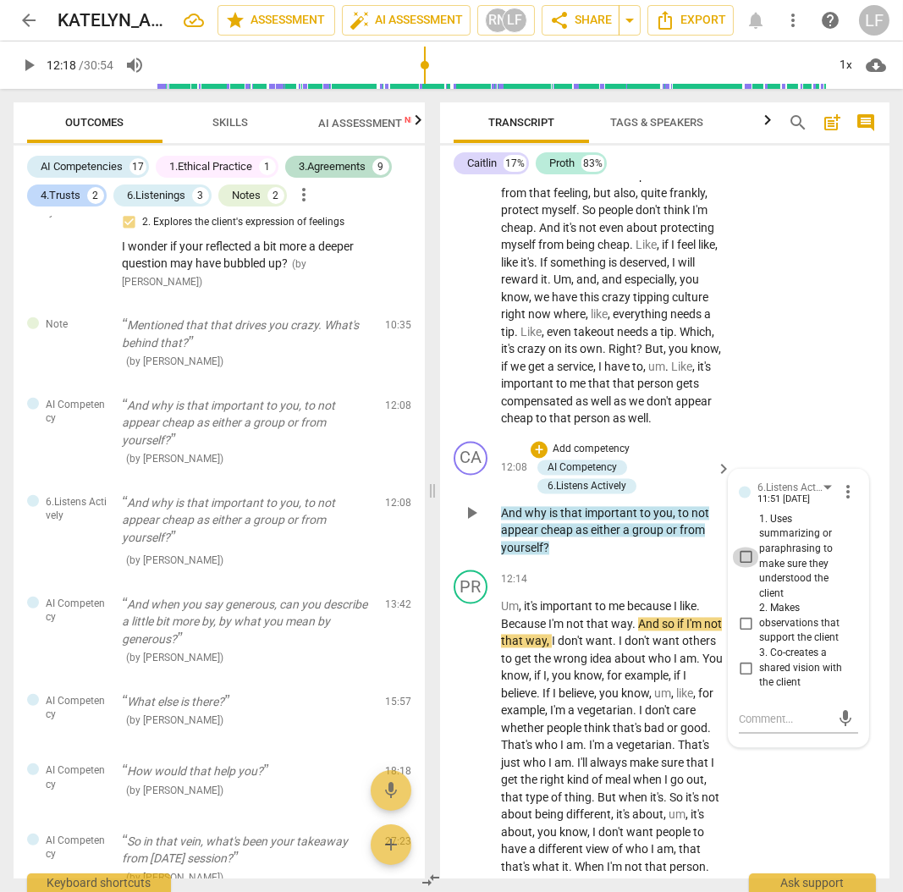
click at [741, 567] on input "1. Uses summarizing or paraphrasing to make sure they understood the client" at bounding box center [745, 557] width 27 height 20
click at [588, 457] on p "Add competency" at bounding box center [591, 449] width 80 height 15
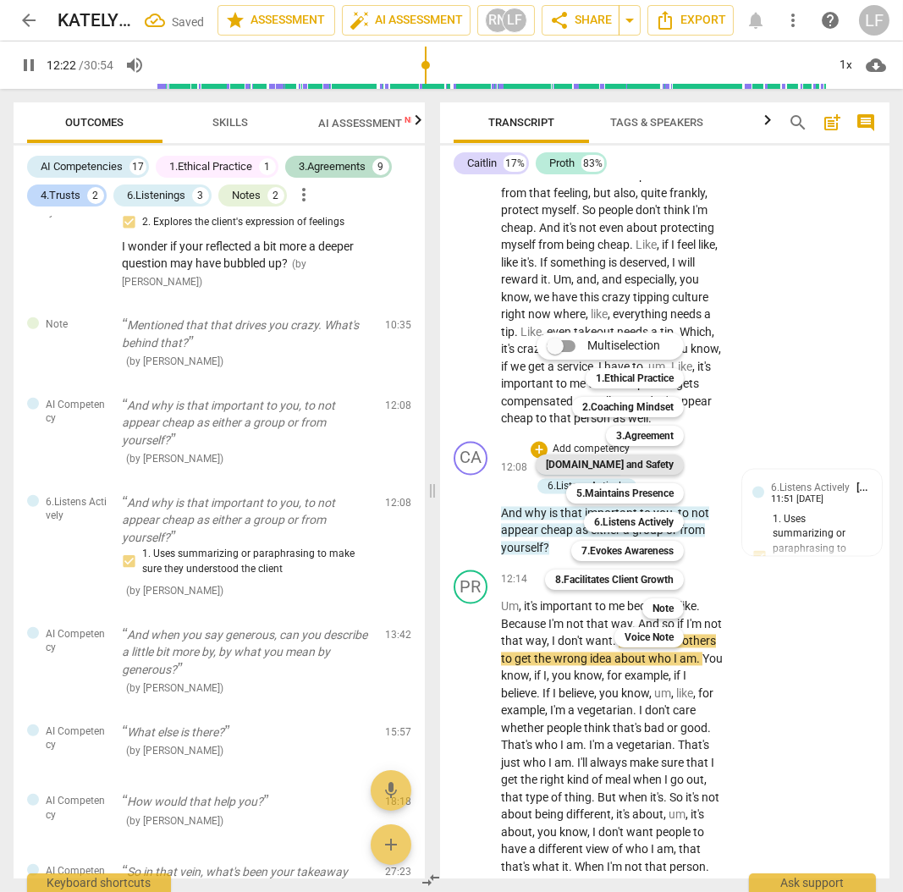
click at [648, 468] on b "[DOMAIN_NAME] and Safety" at bounding box center [610, 465] width 128 height 20
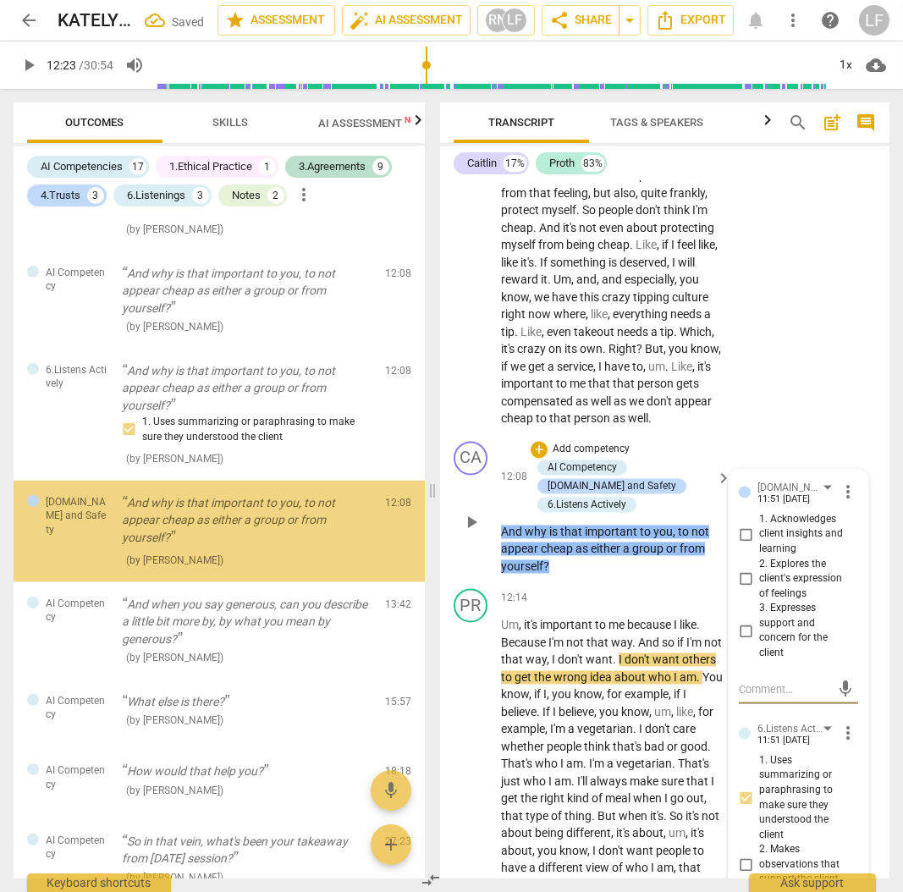
scroll to position [2815, 0]
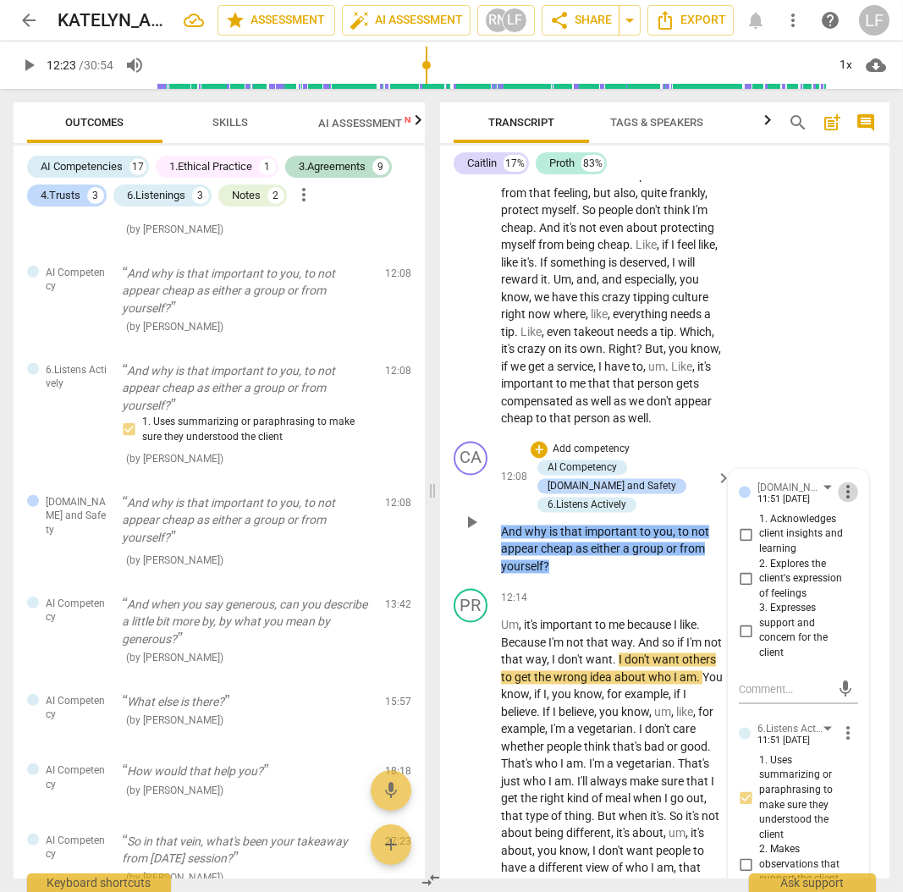
click at [841, 502] on span "more_vert" at bounding box center [848, 492] width 20 height 20
click at [849, 570] on li "Delete" at bounding box center [859, 565] width 58 height 32
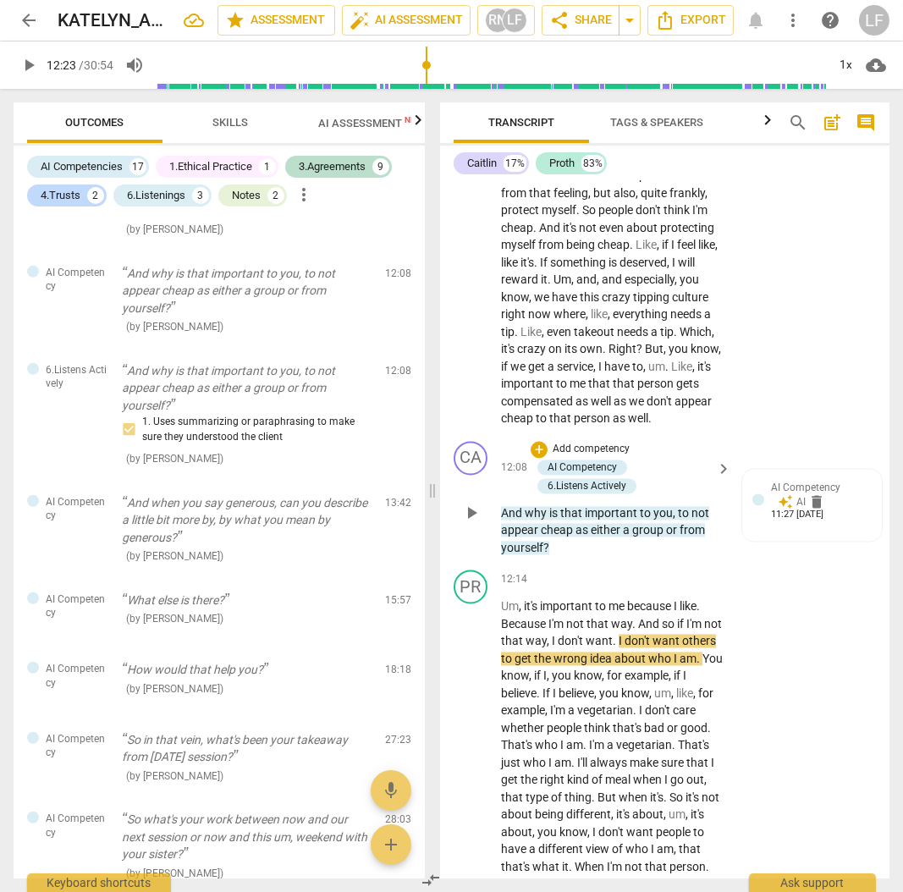
click at [584, 457] on p "Add competency" at bounding box center [591, 449] width 80 height 15
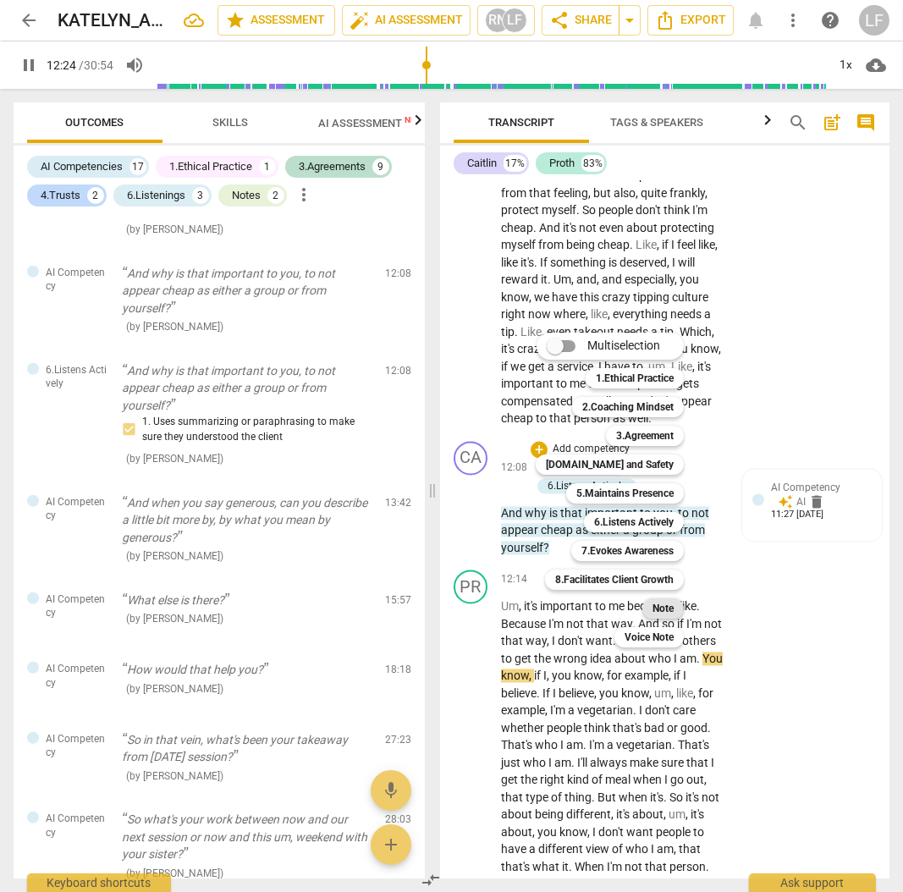
click at [670, 615] on b "Note" at bounding box center [663, 608] width 21 height 20
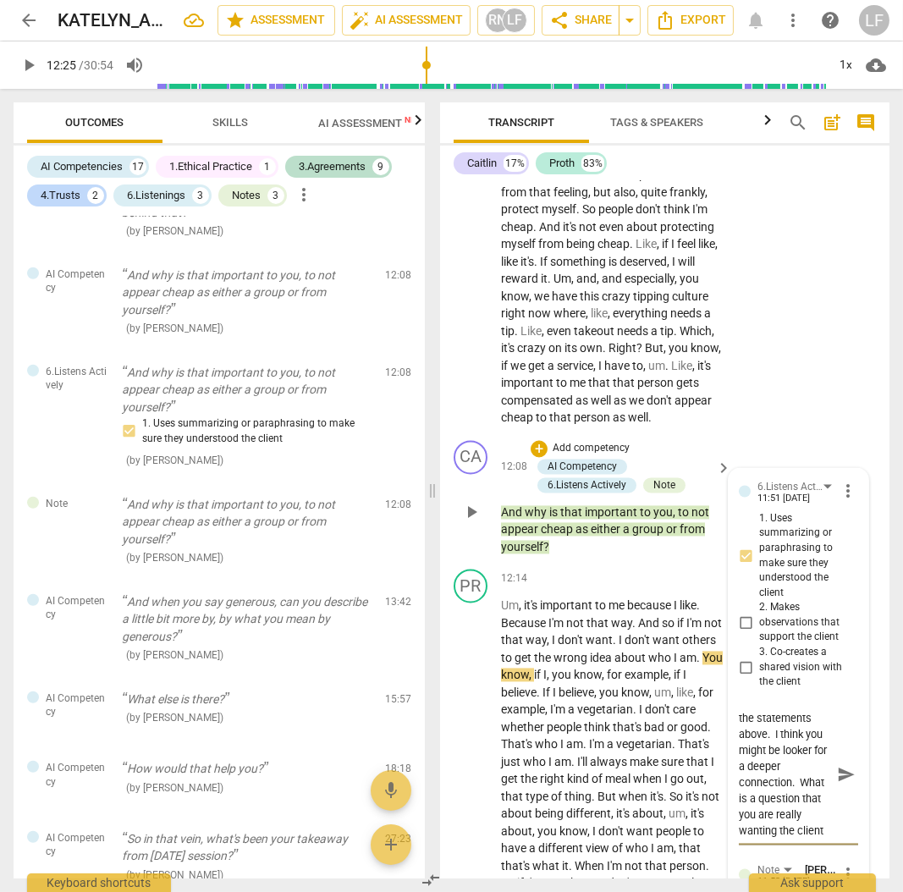
scroll to position [95, 0]
click at [837, 784] on span "send" at bounding box center [846, 774] width 19 height 19
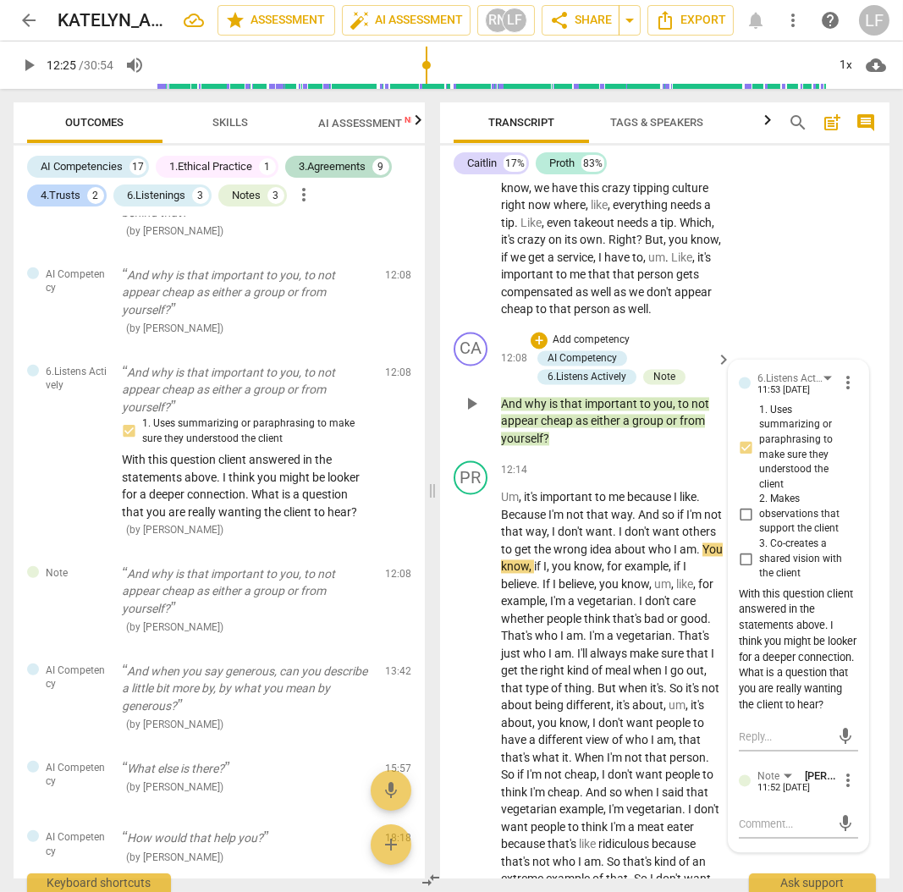
scroll to position [5773, 0]
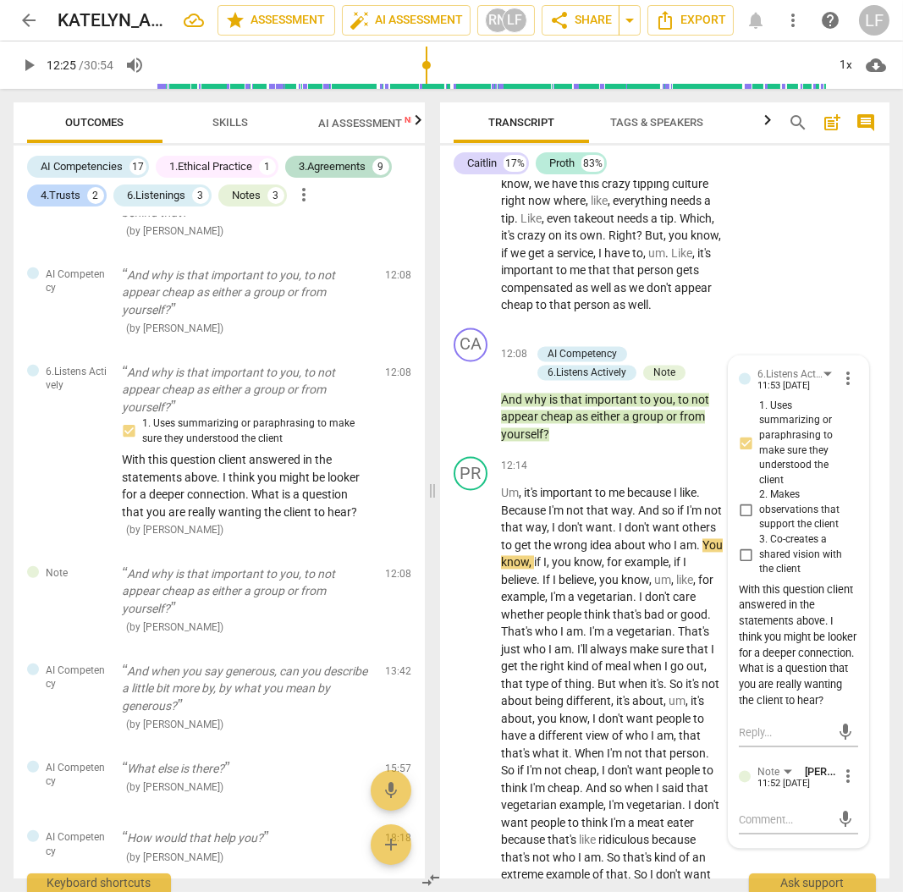
click at [25, 67] on span "play_arrow" at bounding box center [29, 65] width 20 height 20
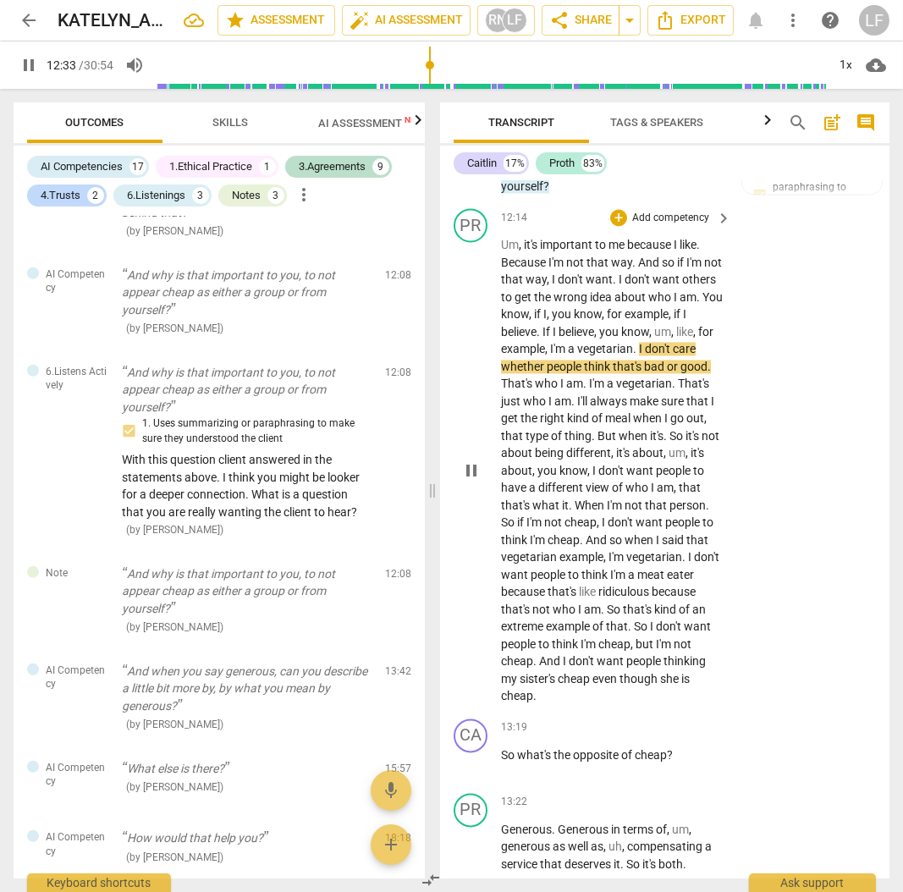
scroll to position [6112, 0]
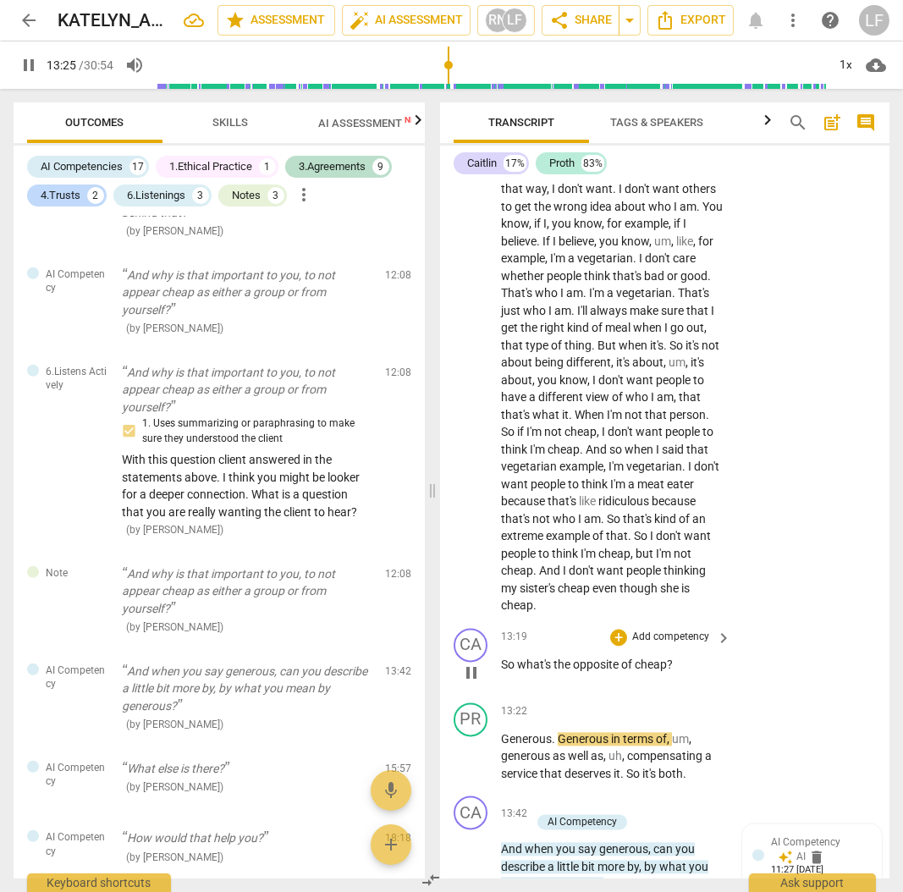
click at [675, 645] on p "Add competency" at bounding box center [671, 637] width 80 height 15
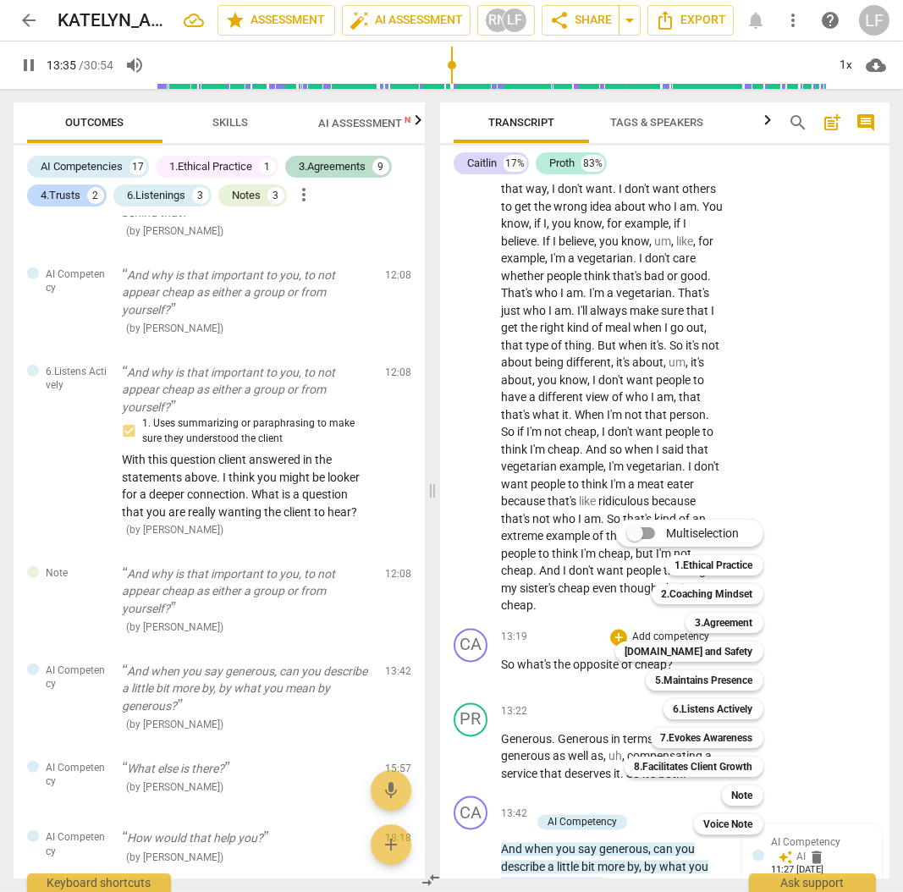
click at [582, 749] on div at bounding box center [451, 446] width 903 height 892
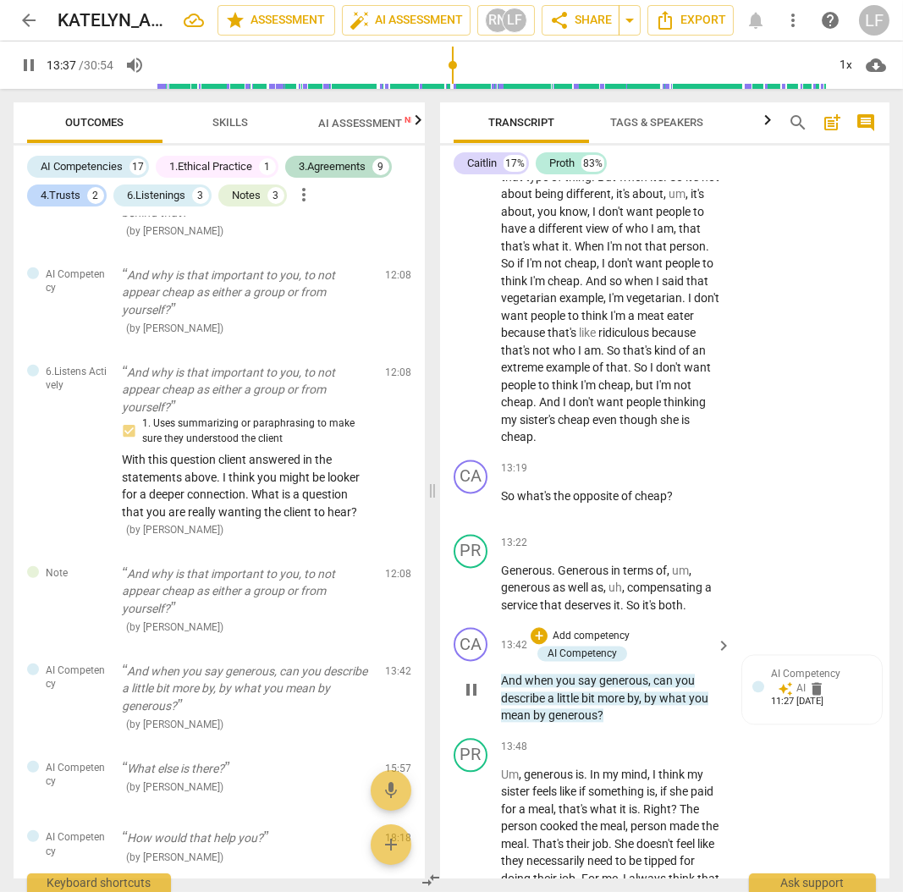
scroll to position [6281, 0]
click at [31, 70] on span "pause" at bounding box center [29, 65] width 20 height 20
click at [615, 643] on p "Add competency" at bounding box center [591, 635] width 80 height 15
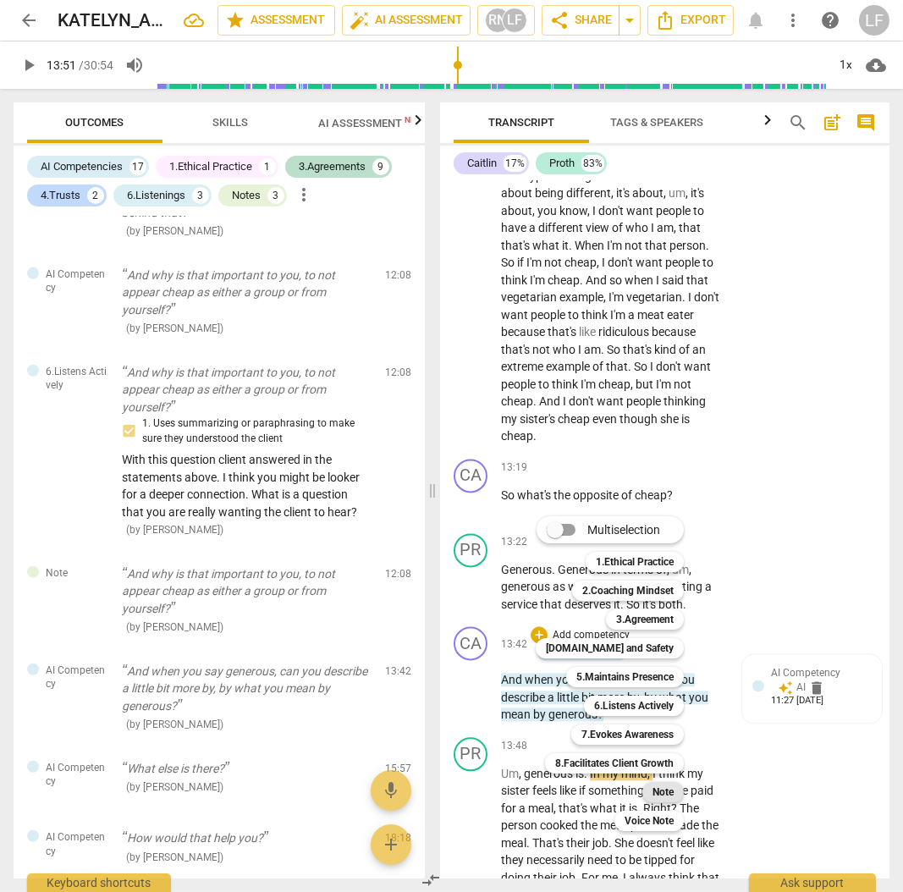
click at [670, 786] on b "Note" at bounding box center [663, 792] width 21 height 20
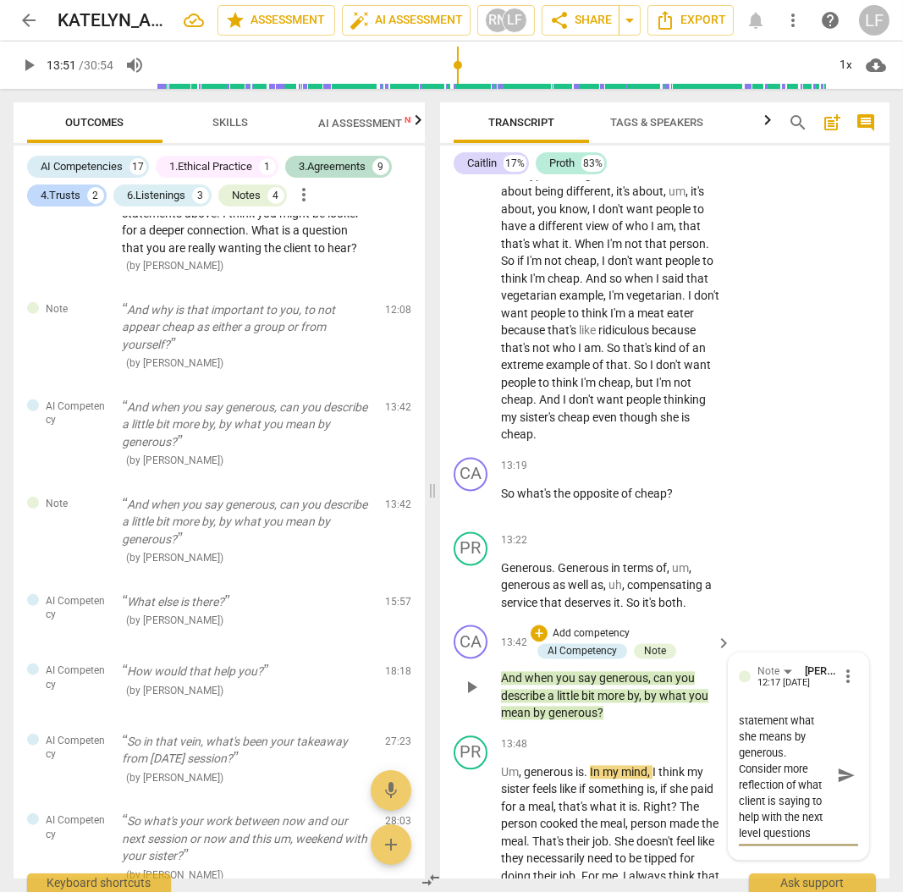
scroll to position [6283, 0]
click at [843, 784] on span "send" at bounding box center [846, 774] width 19 height 19
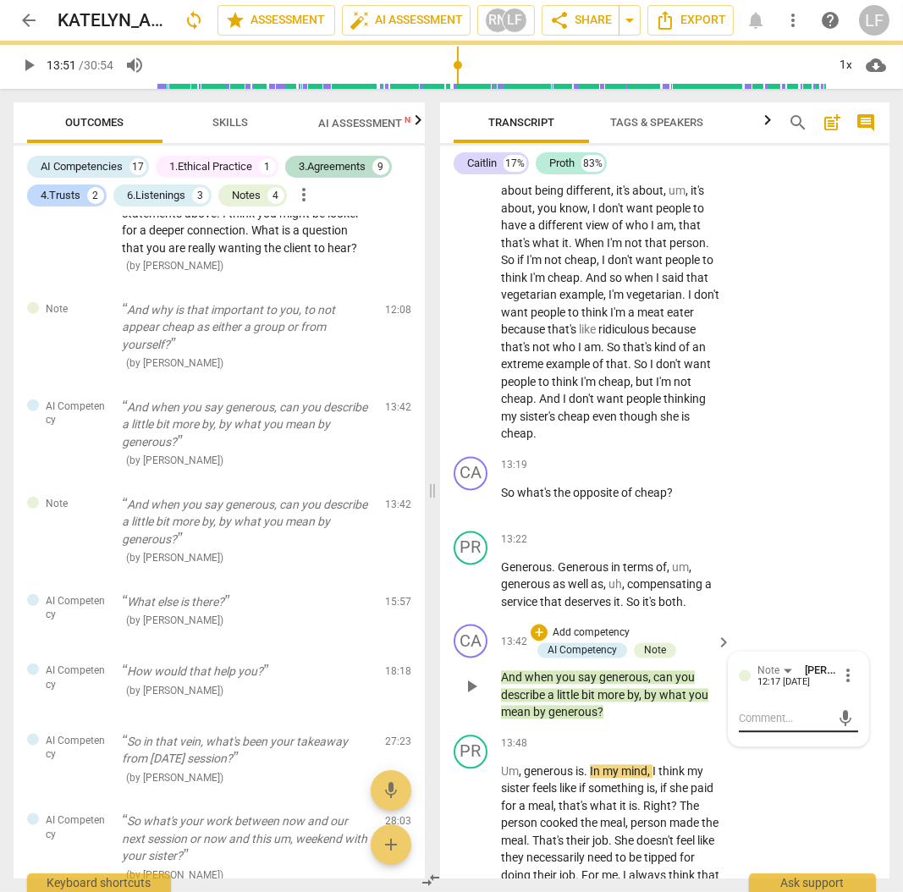
scroll to position [0, 0]
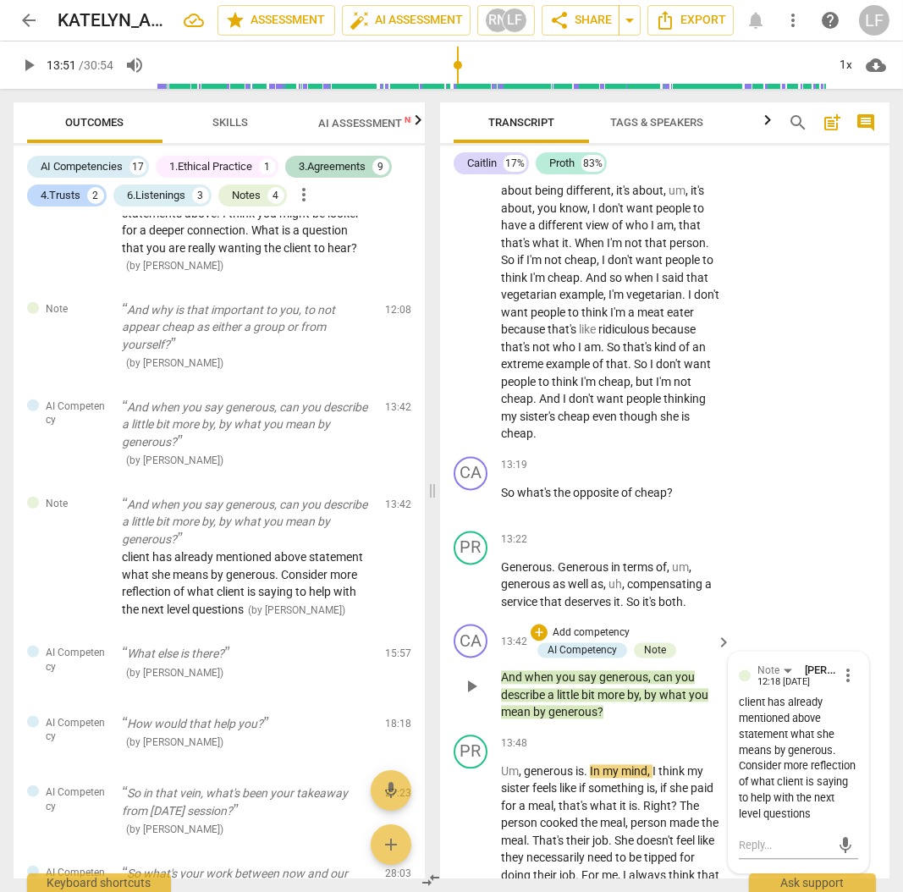
click at [579, 641] on p "Add competency" at bounding box center [591, 633] width 80 height 15
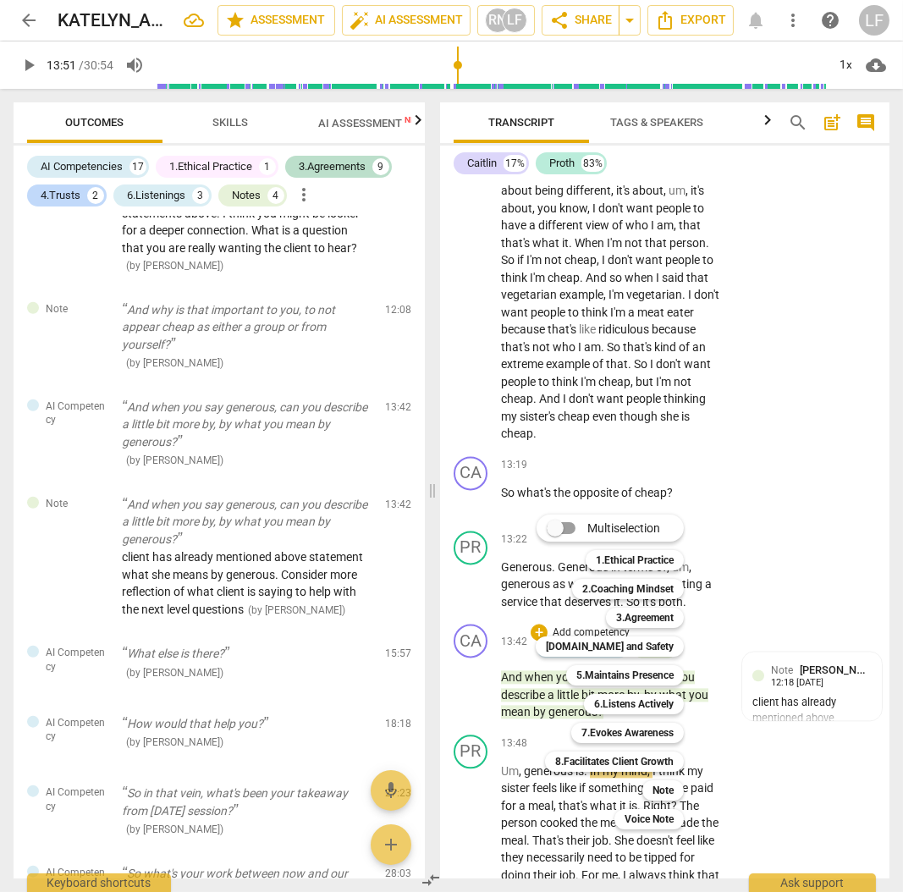
click at [652, 657] on div "[DOMAIN_NAME] and Safety 4" at bounding box center [619, 646] width 180 height 29
click at [650, 648] on b "[DOMAIN_NAME] and Safety" at bounding box center [610, 647] width 128 height 20
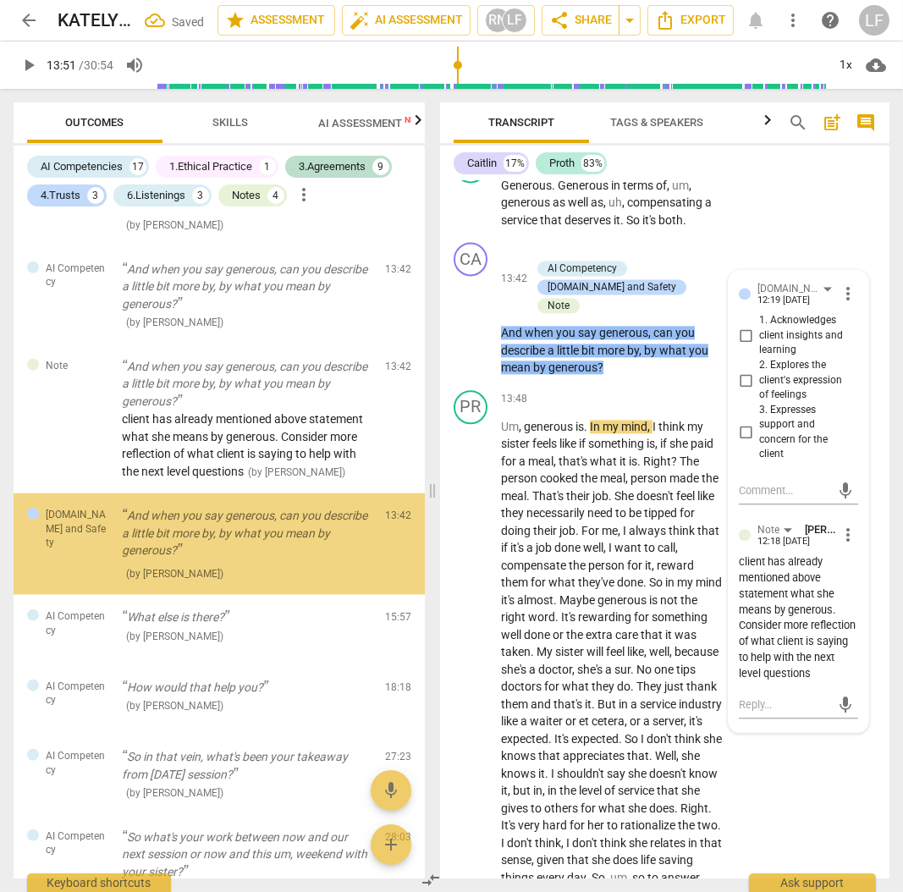
scroll to position [3228, 0]
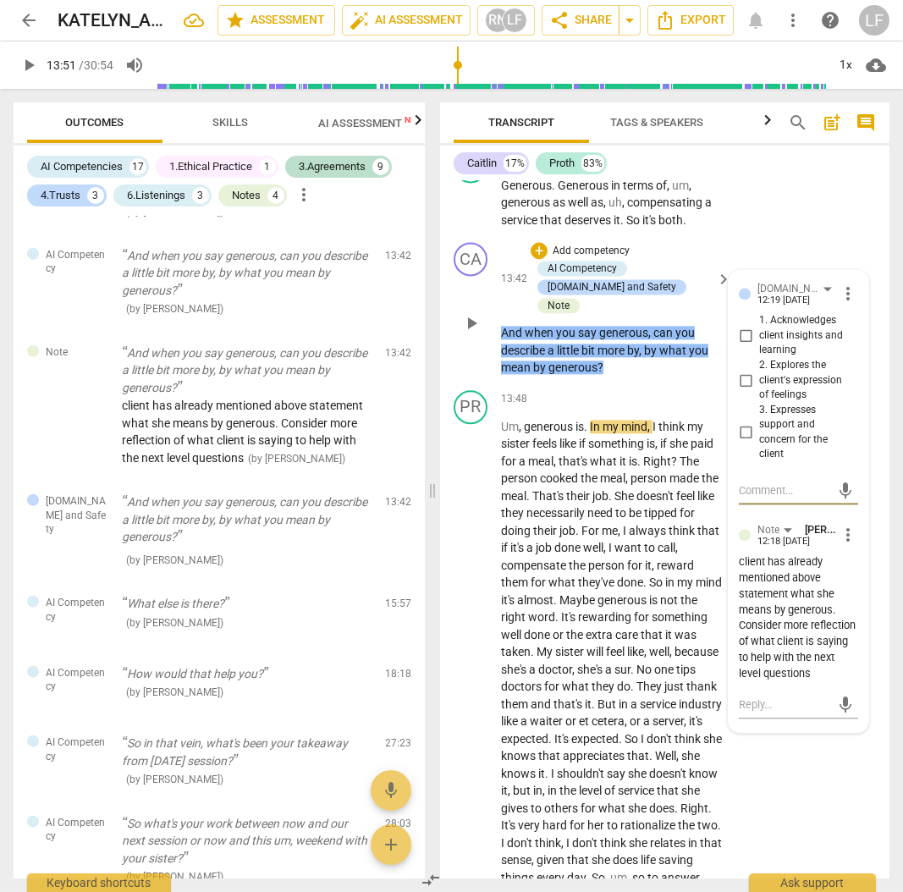
click at [846, 304] on span "more_vert" at bounding box center [848, 294] width 20 height 20
click at [850, 372] on li "Delete" at bounding box center [859, 365] width 58 height 32
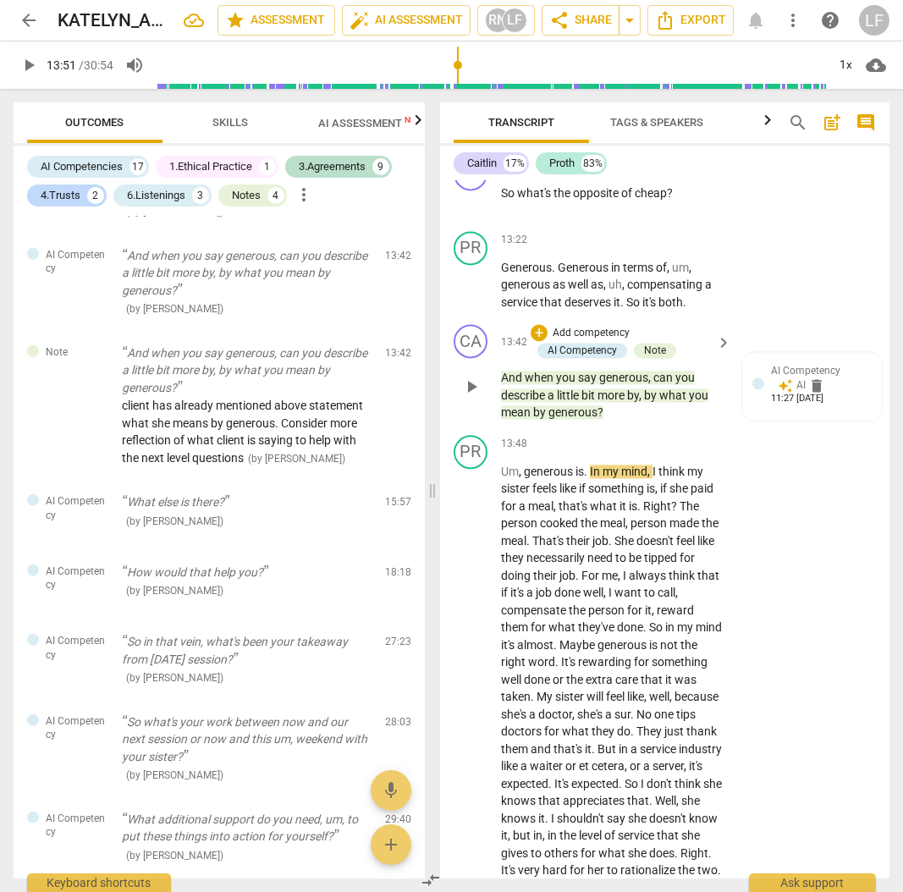
scroll to position [6496, 0]
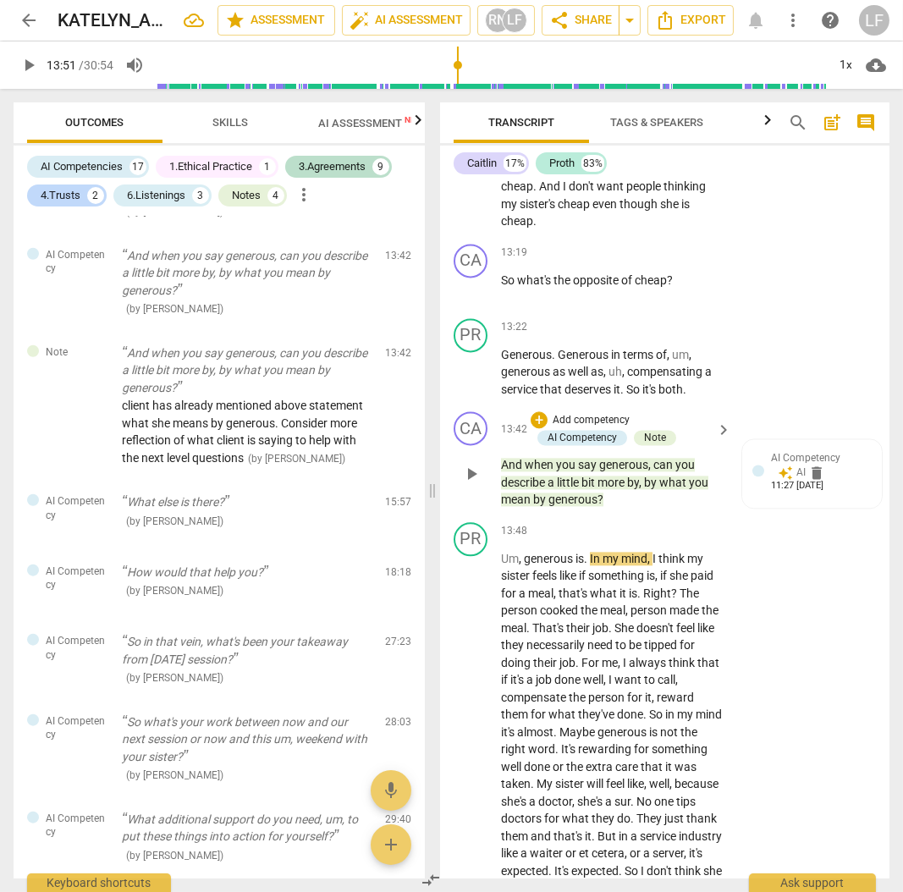
click at [576, 428] on p "Add competency" at bounding box center [591, 420] width 80 height 15
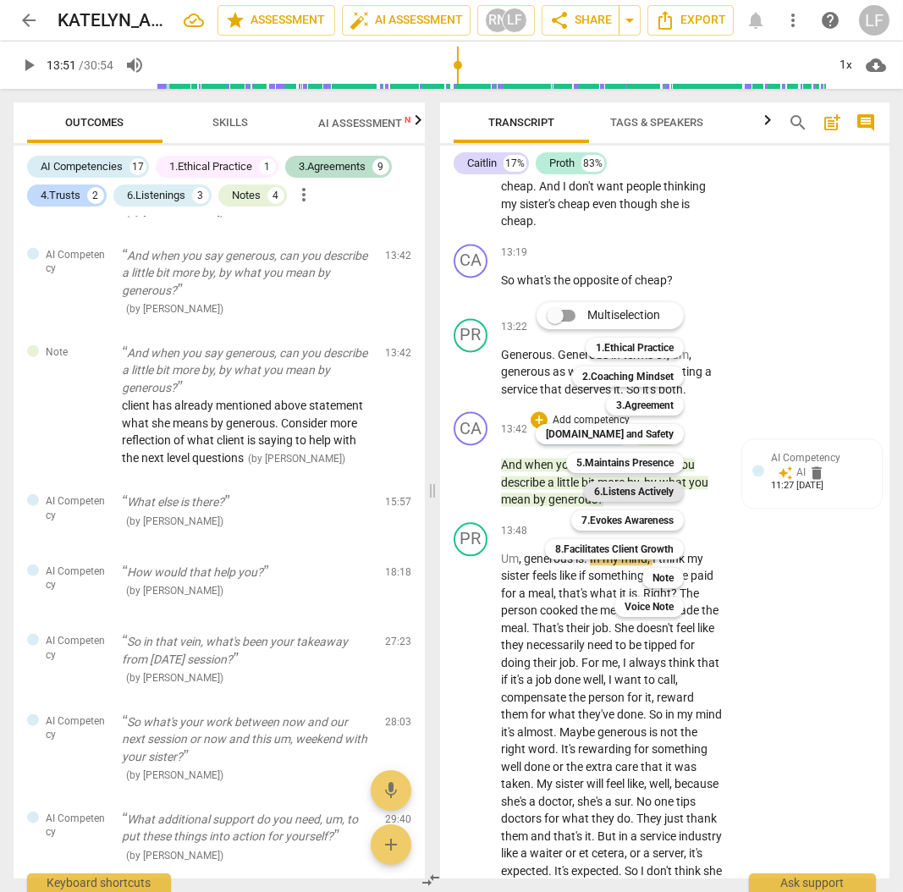
click at [614, 488] on b "6.Listens Actively" at bounding box center [634, 492] width 80 height 20
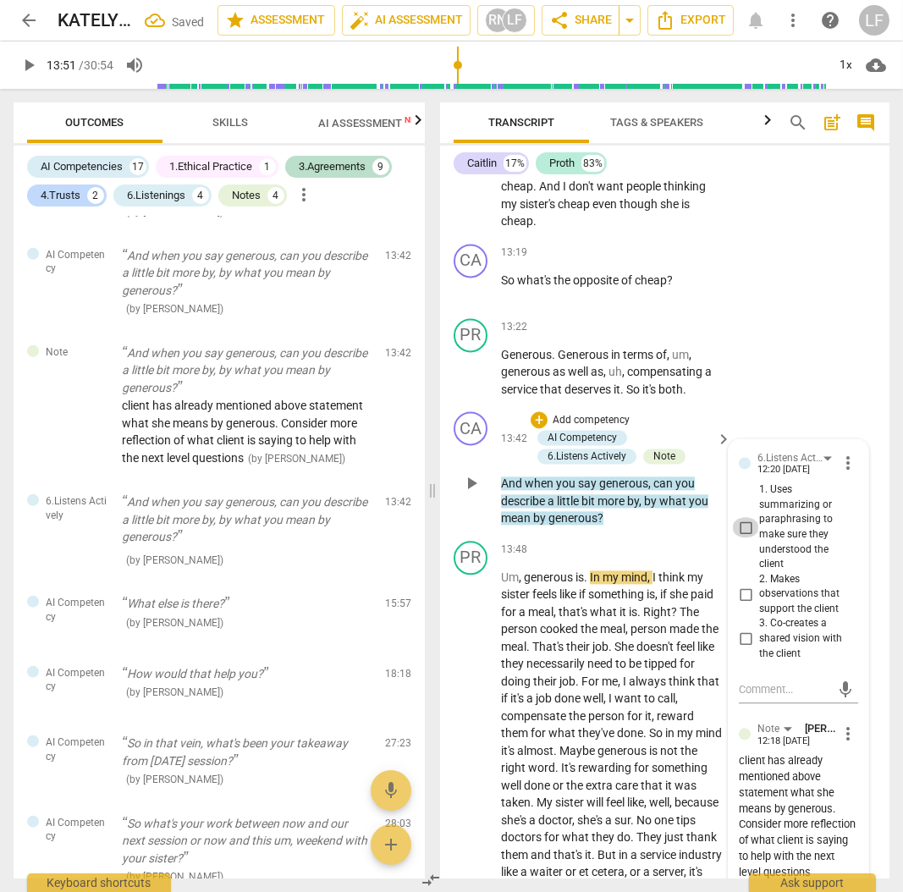
click at [749, 538] on input "1. Uses summarizing or paraphrasing to make sure they understood the client" at bounding box center [745, 527] width 27 height 20
click at [36, 61] on span "play_arrow" at bounding box center [29, 65] width 20 height 20
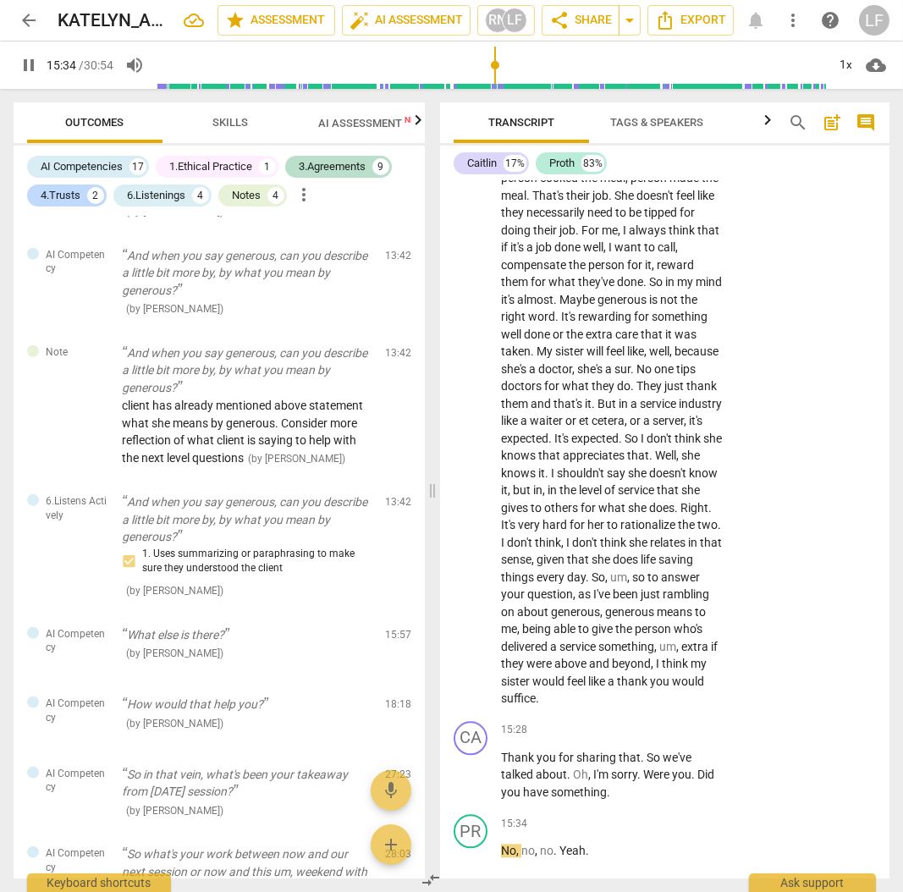
scroll to position [7666, 0]
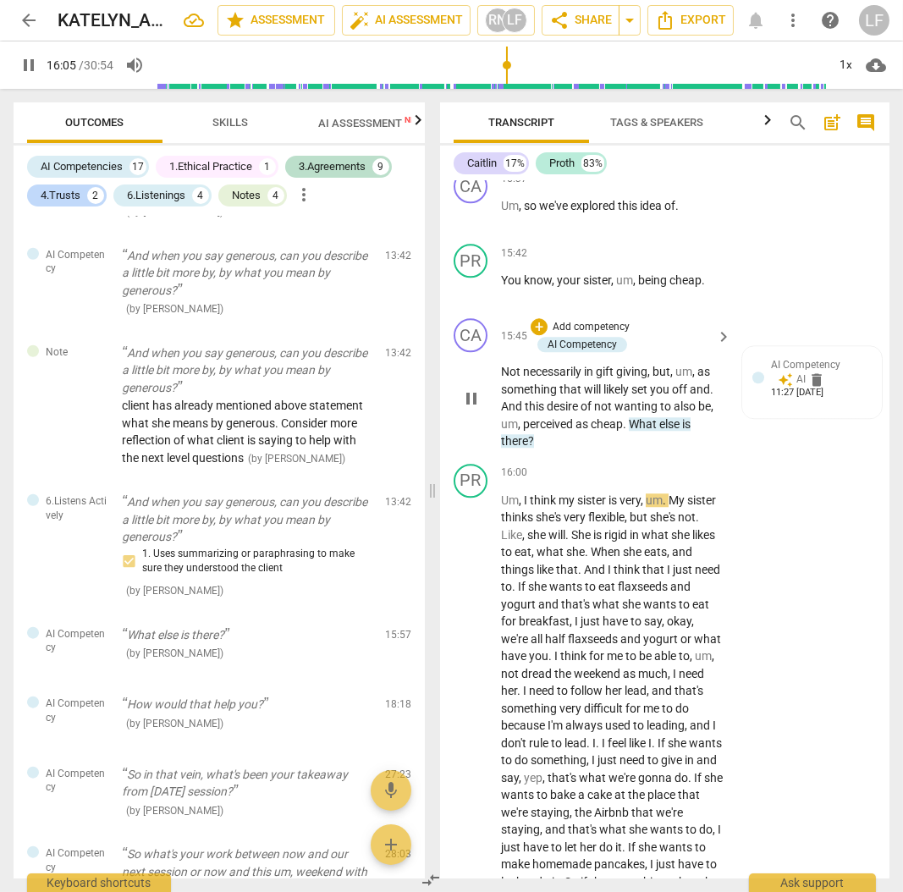
click at [474, 409] on span "pause" at bounding box center [471, 399] width 20 height 20
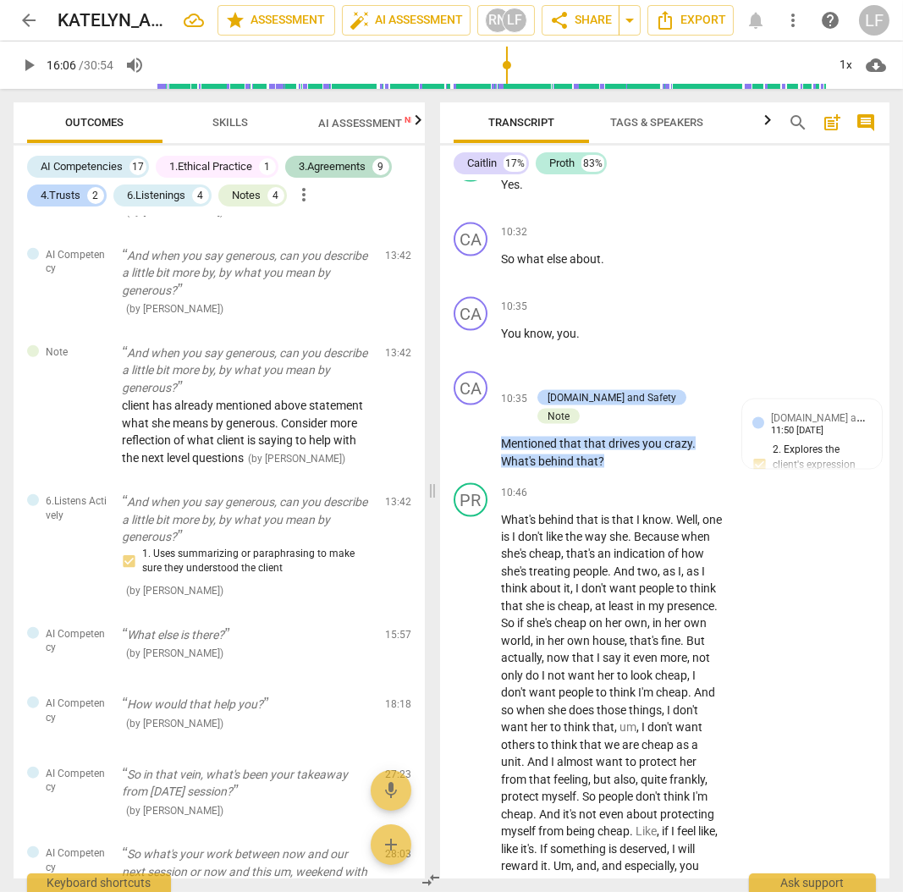
scroll to position [5014, 0]
